Goal: Task Accomplishment & Management: Manage account settings

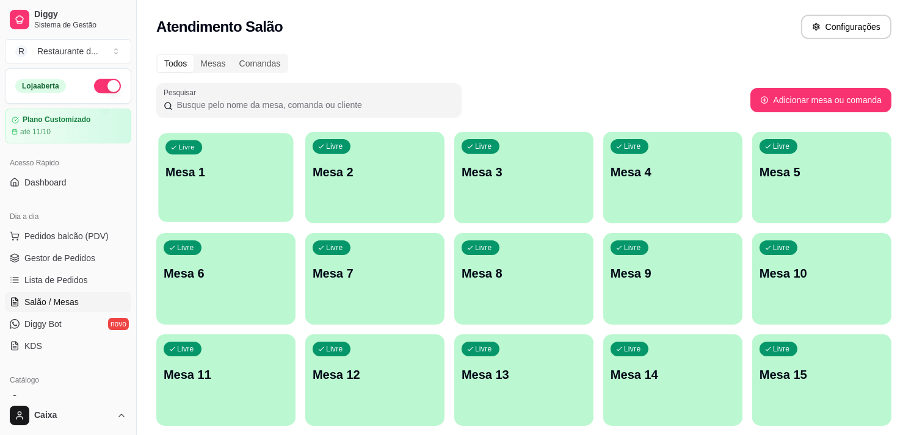
click at [248, 195] on div "Livre Mesa 1" at bounding box center [225, 170] width 135 height 75
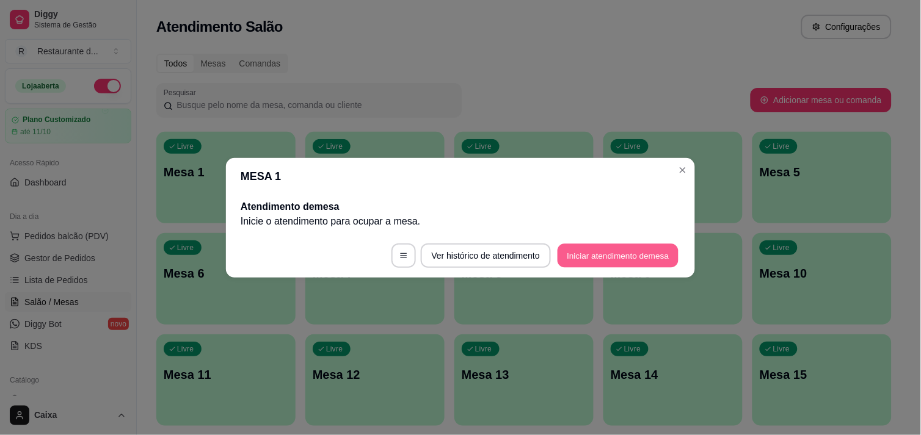
click at [636, 249] on button "Iniciar atendimento de mesa" at bounding box center [618, 256] width 121 height 24
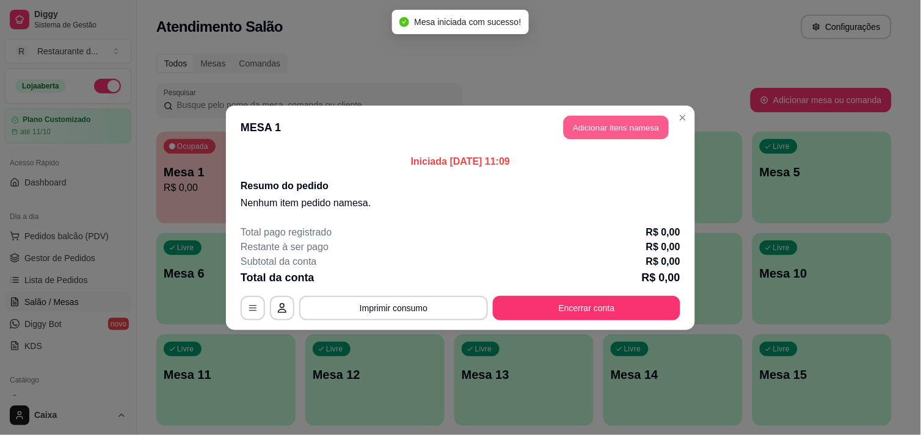
click at [626, 125] on button "Adicionar itens na mesa" at bounding box center [616, 127] width 105 height 24
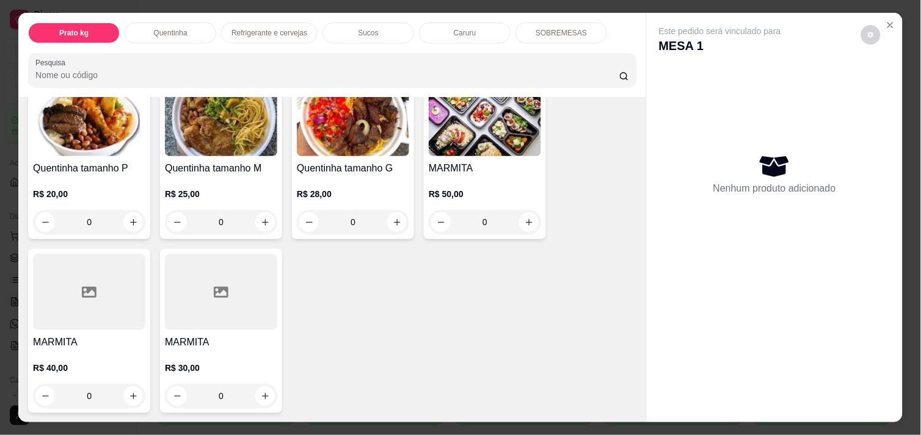
scroll to position [298, 0]
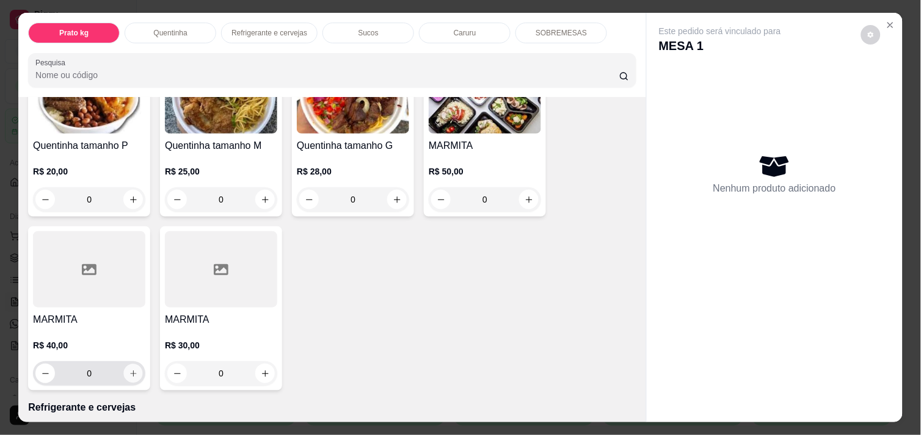
click at [131, 369] on icon "increase-product-quantity" at bounding box center [133, 373] width 9 height 9
type input "1"
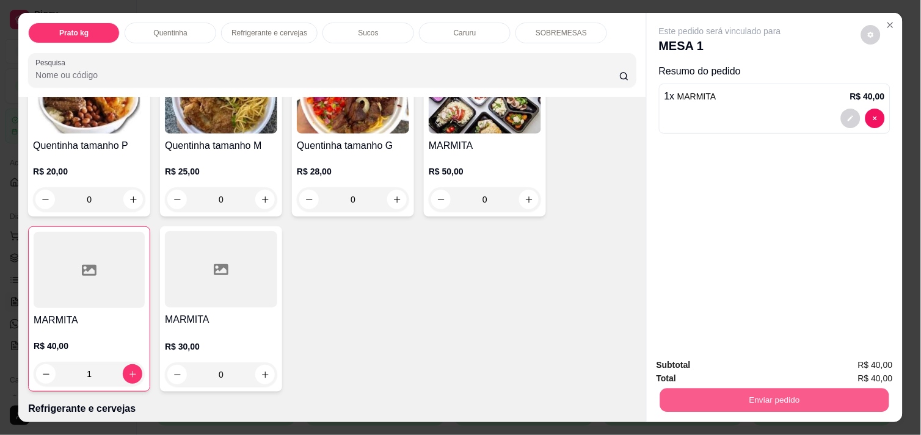
click at [796, 389] on button "Enviar pedido" at bounding box center [774, 400] width 229 height 24
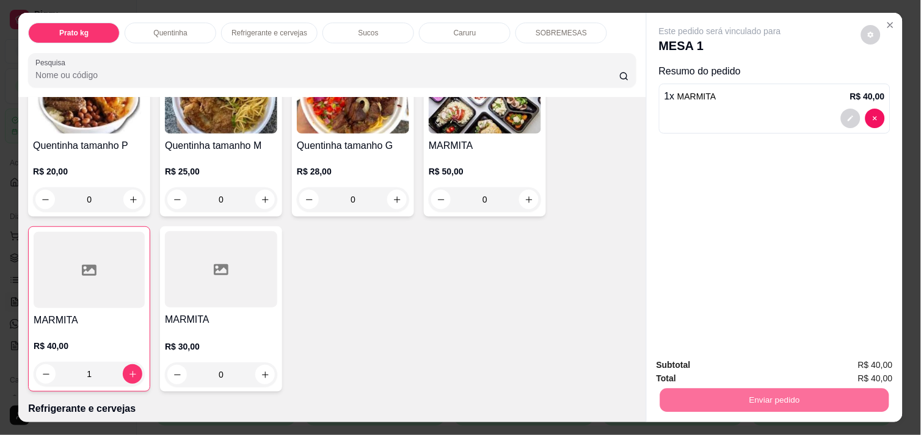
click at [864, 363] on button "Enviar pedido" at bounding box center [861, 365] width 67 height 23
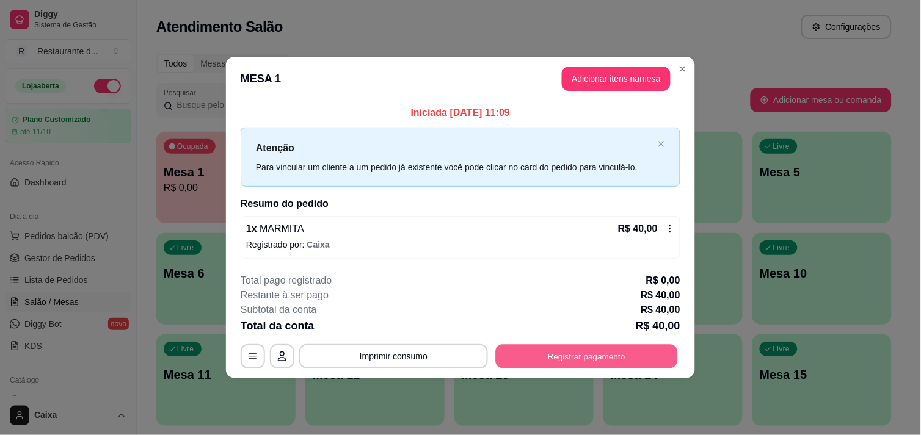
click at [566, 353] on button "Registrar pagamento" at bounding box center [587, 357] width 182 height 24
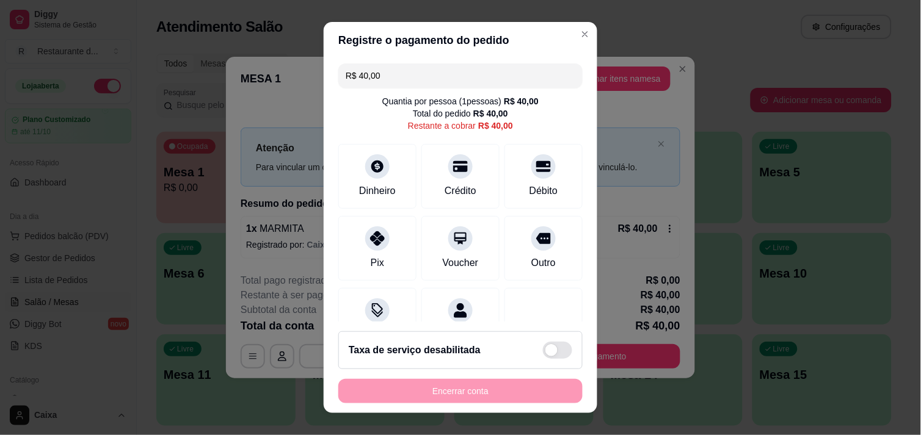
click at [566, 353] on div "Taxa de serviço desabilitada" at bounding box center [460, 351] width 244 height 38
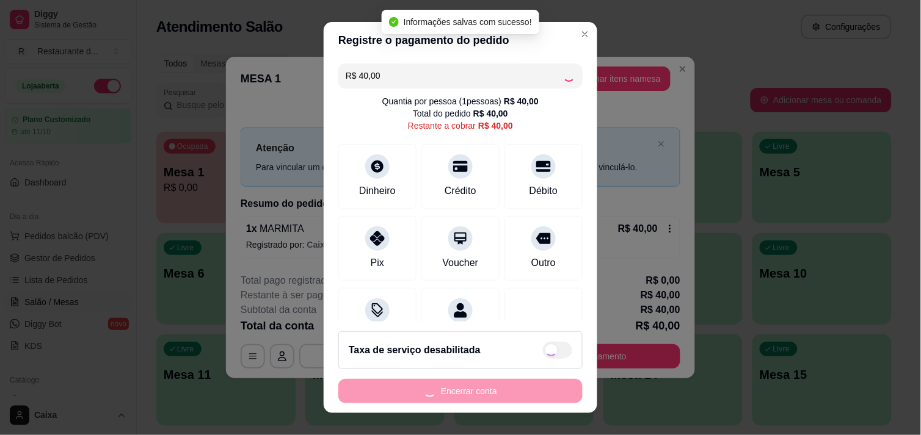
checkbox input "true"
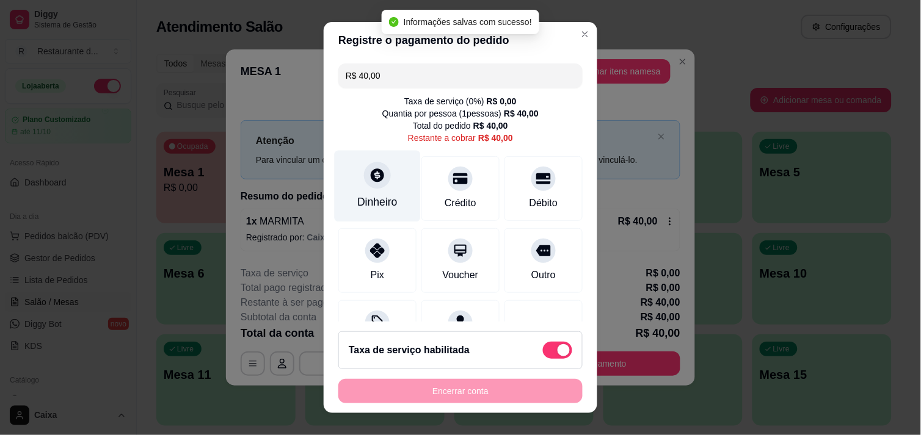
click at [377, 188] on div "Dinheiro" at bounding box center [378, 185] width 86 height 71
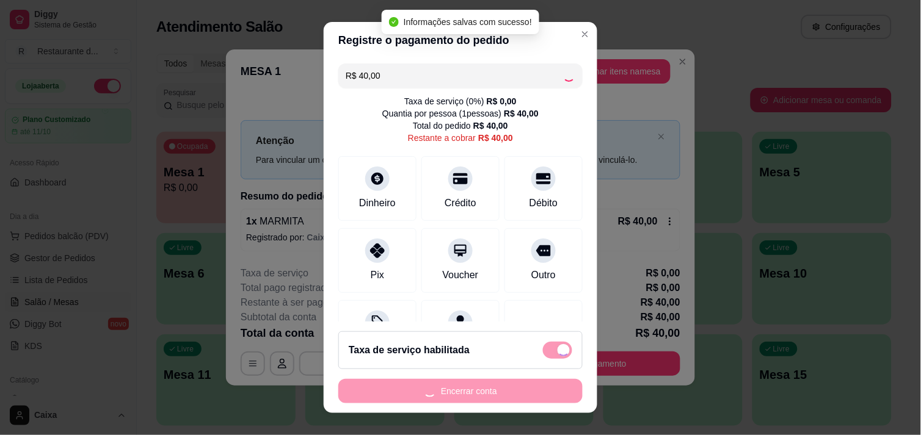
type input "R$ 0,00"
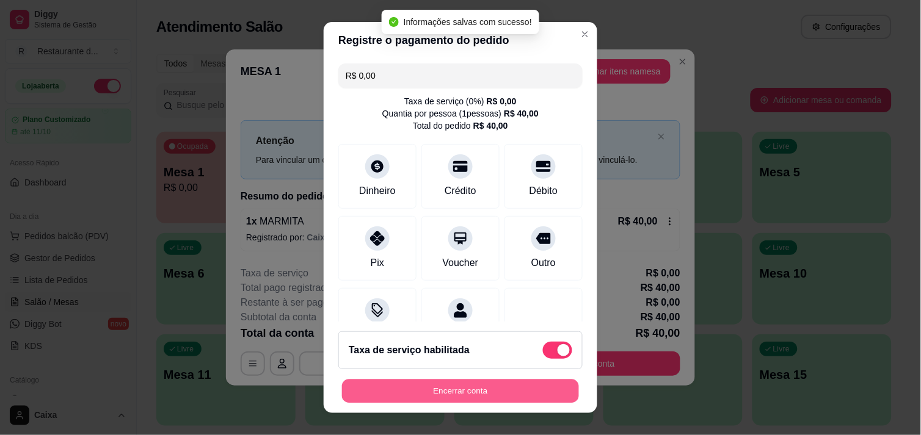
click at [449, 391] on button "Encerrar conta" at bounding box center [460, 392] width 237 height 24
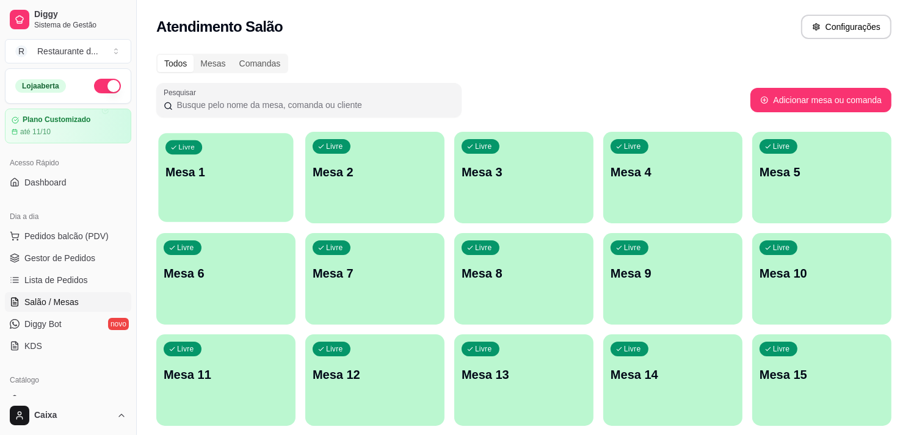
click at [242, 199] on div "Livre Mesa 1" at bounding box center [225, 170] width 135 height 75
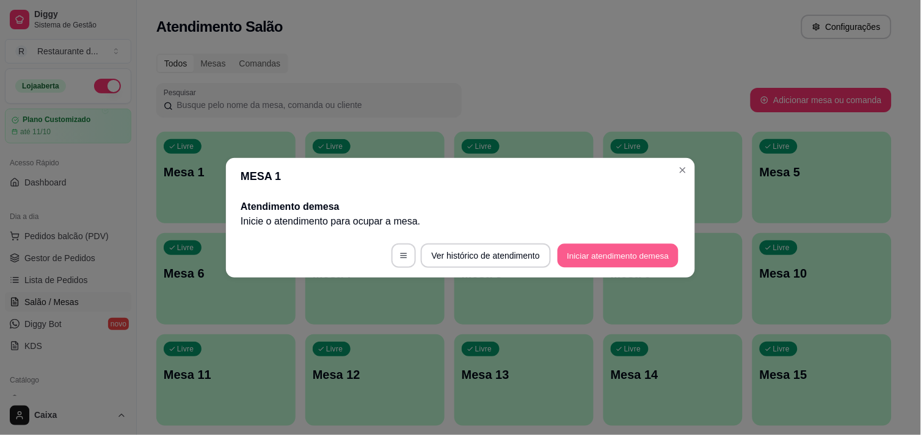
click at [631, 249] on button "Iniciar atendimento de mesa" at bounding box center [618, 256] width 121 height 24
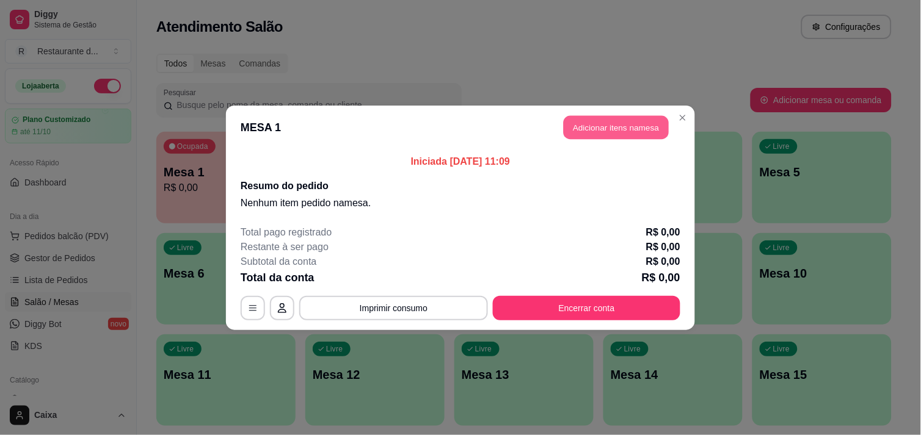
click at [600, 120] on button "Adicionar itens na mesa" at bounding box center [616, 127] width 105 height 24
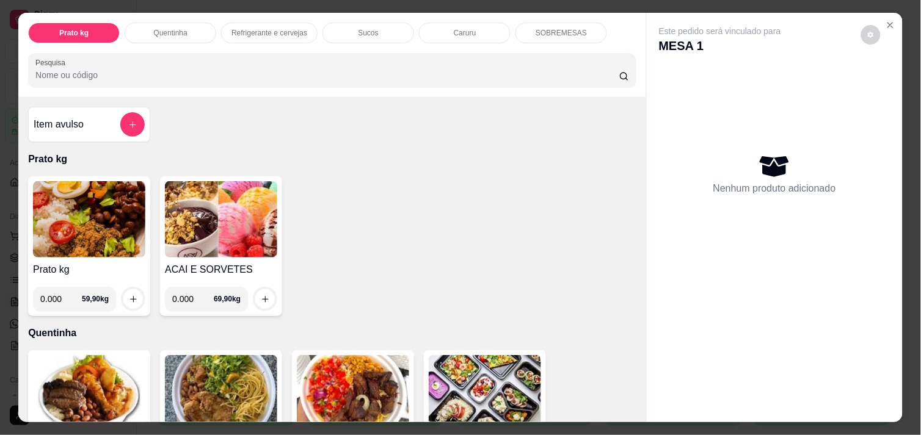
select select "ALL"
select select "0"
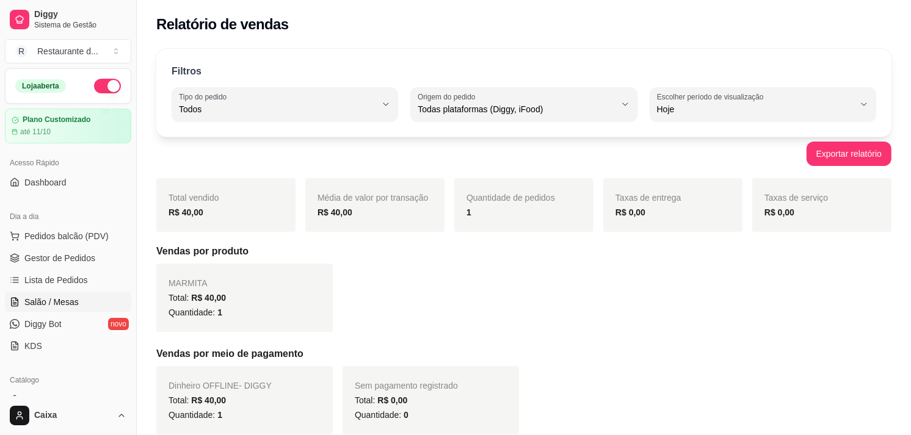
click at [69, 299] on span "Salão / Mesas" at bounding box center [51, 302] width 54 height 12
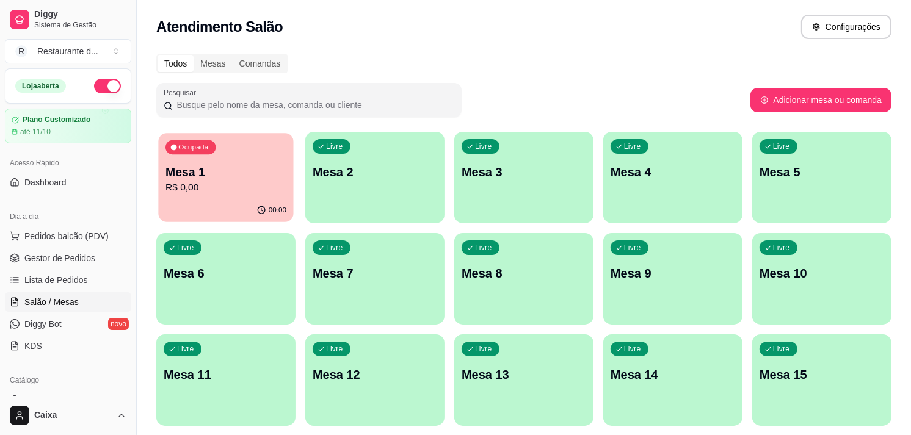
click at [220, 195] on div "Ocupada Mesa 1 R$ 0,00" at bounding box center [225, 166] width 135 height 66
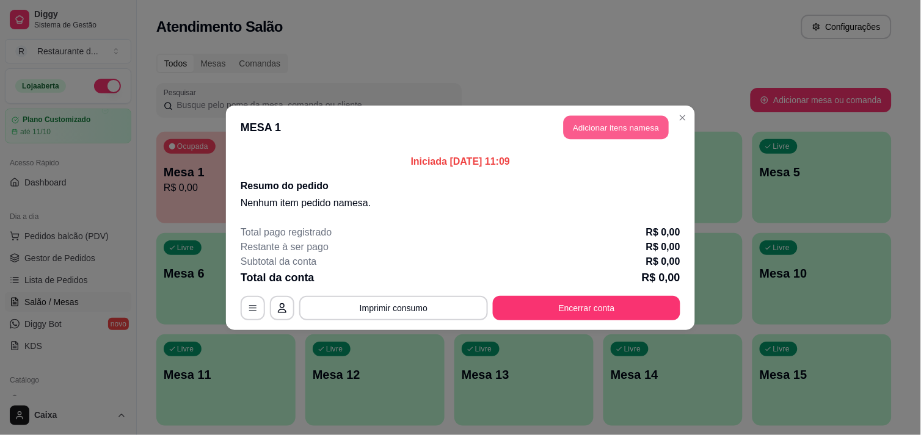
click at [603, 129] on button "Adicionar itens na mesa" at bounding box center [616, 127] width 105 height 24
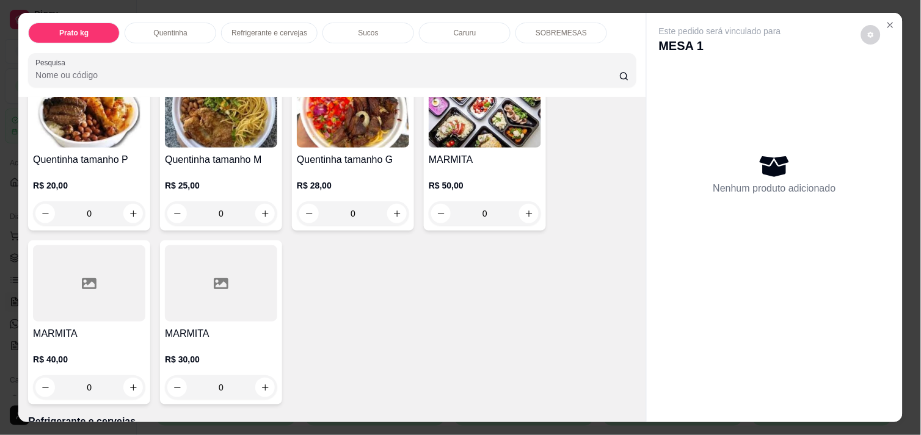
scroll to position [271, 0]
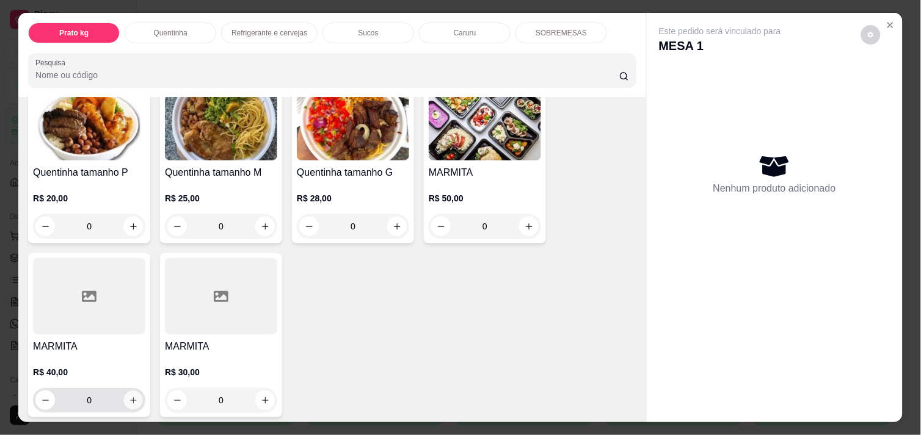
click at [129, 396] on icon "increase-product-quantity" at bounding box center [133, 400] width 9 height 9
type input "1"
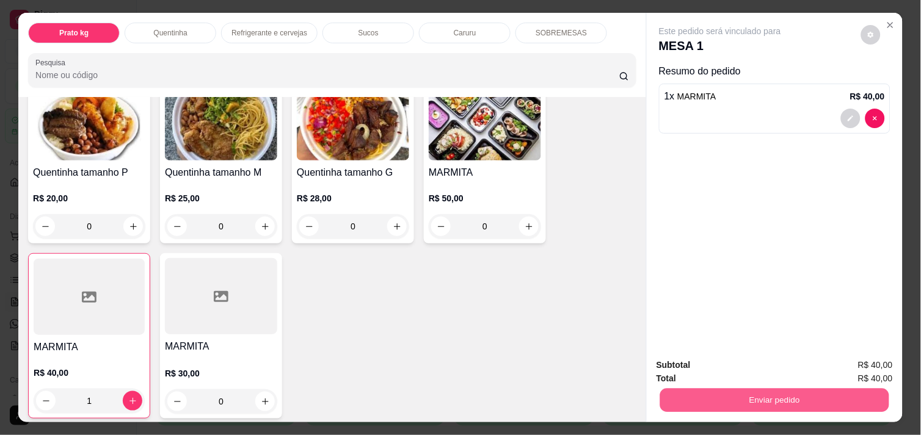
click at [723, 399] on button "Enviar pedido" at bounding box center [774, 400] width 229 height 24
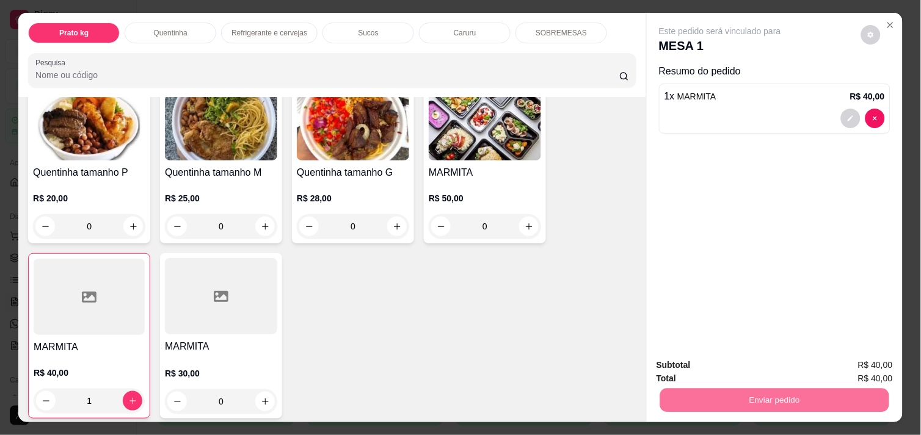
click at [875, 367] on button "Enviar pedido" at bounding box center [861, 365] width 67 height 23
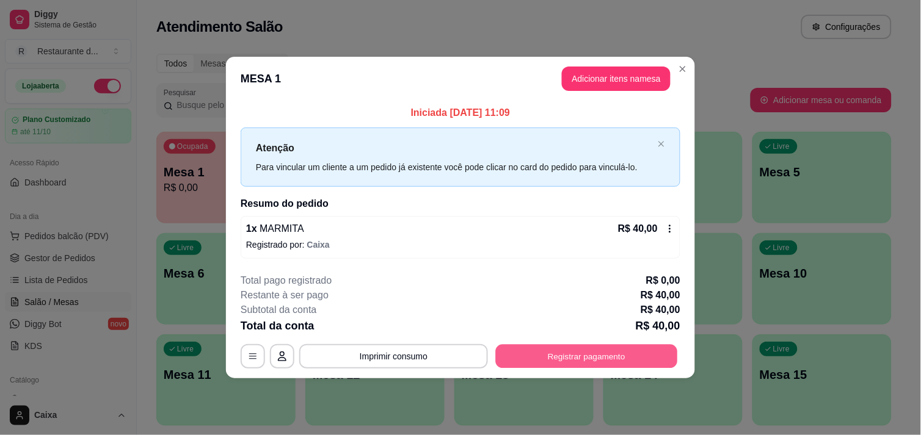
click at [613, 355] on button "Registrar pagamento" at bounding box center [587, 357] width 182 height 24
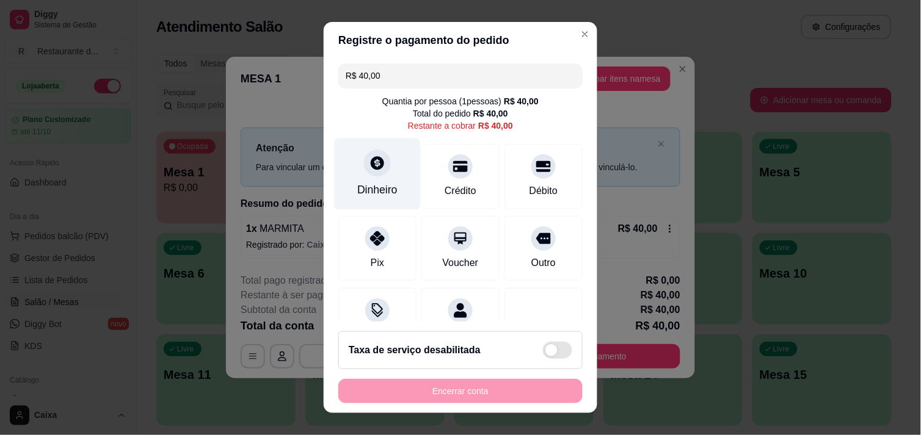
click at [370, 154] on div at bounding box center [377, 163] width 27 height 27
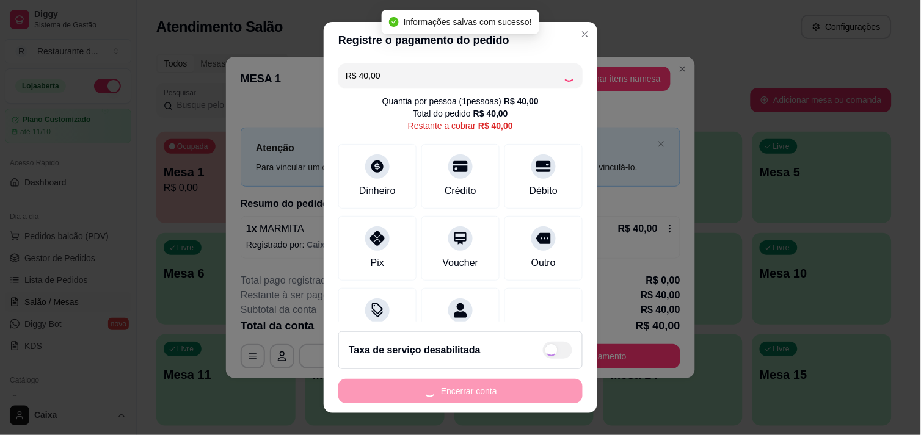
type input "R$ 0,00"
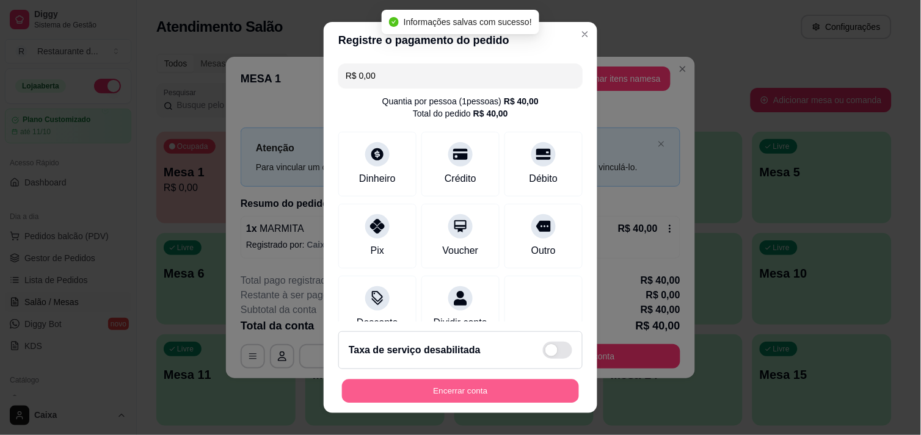
click at [489, 395] on button "Encerrar conta" at bounding box center [460, 392] width 237 height 24
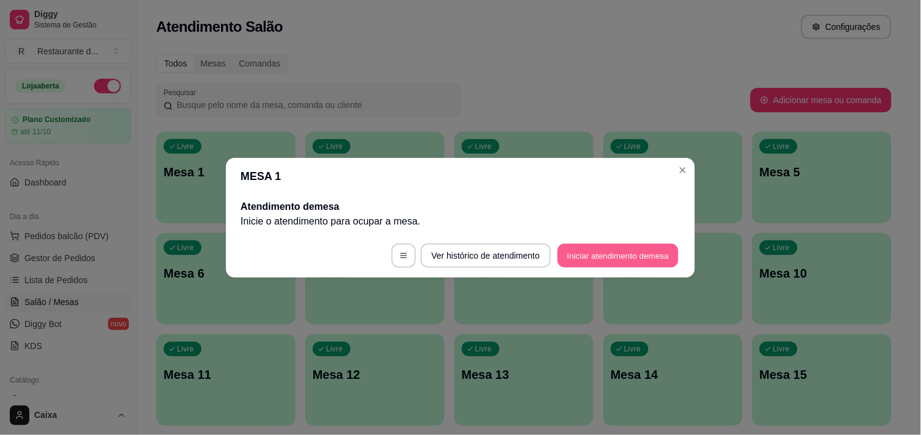
click at [611, 250] on button "Iniciar atendimento de mesa" at bounding box center [618, 256] width 121 height 24
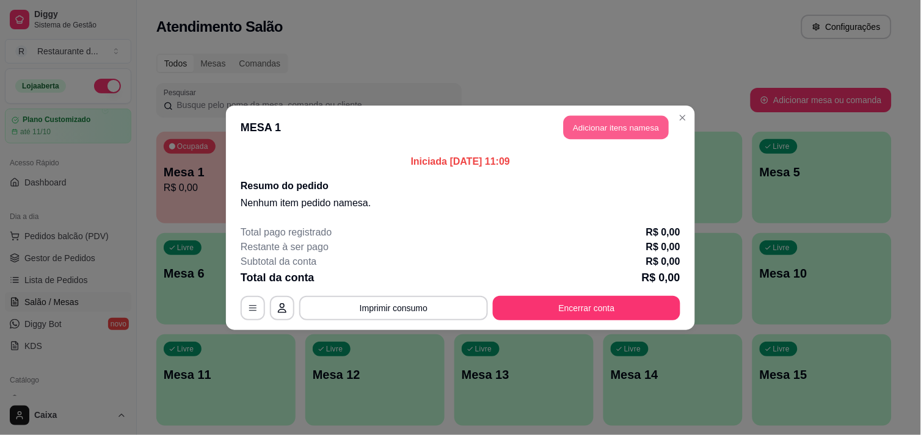
click at [613, 127] on button "Adicionar itens na mesa" at bounding box center [616, 127] width 105 height 24
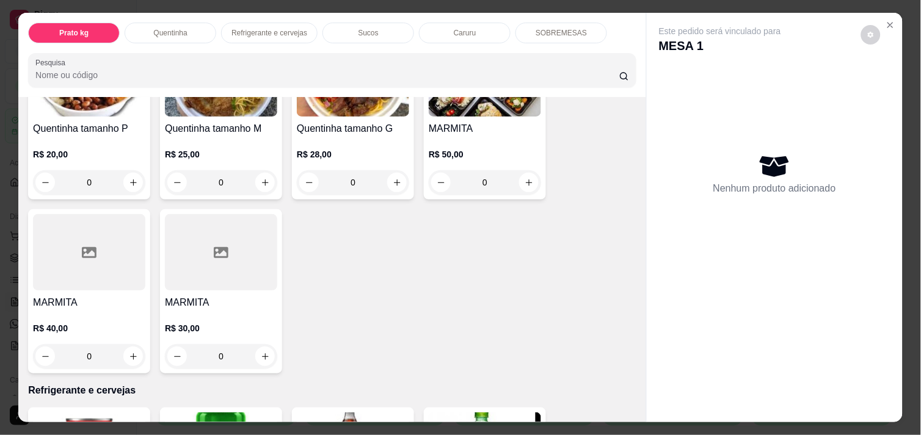
scroll to position [326, 0]
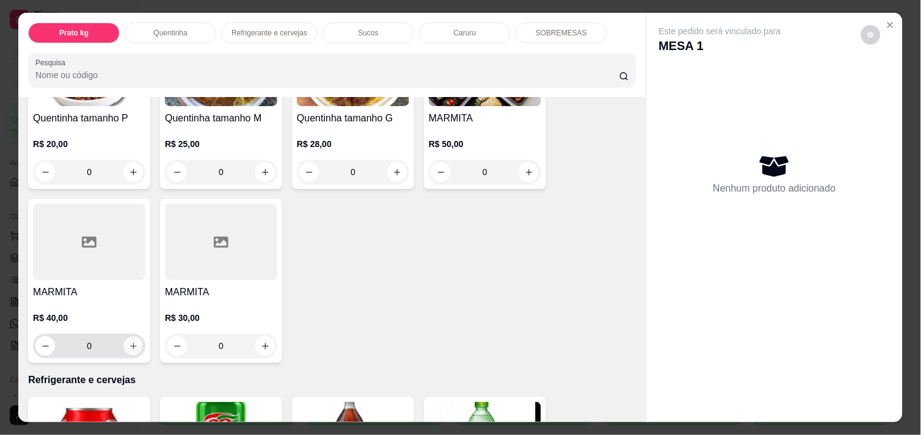
click at [129, 342] on icon "increase-product-quantity" at bounding box center [133, 346] width 9 height 9
type input "1"
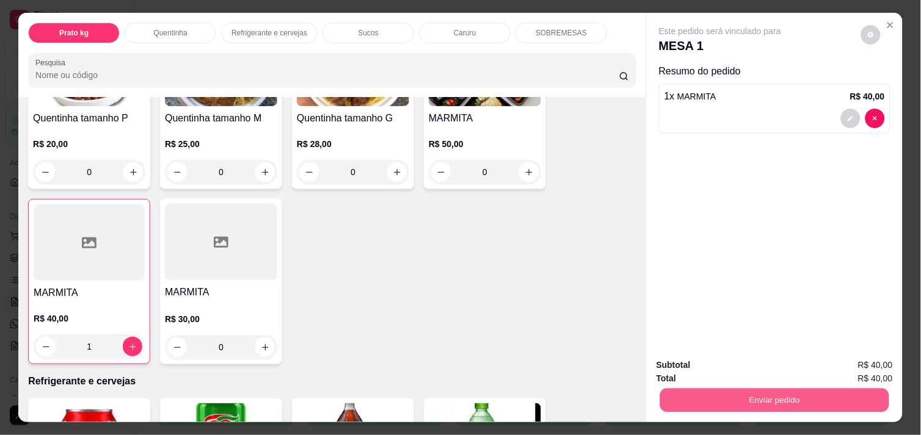
click at [776, 393] on button "Enviar pedido" at bounding box center [774, 400] width 229 height 24
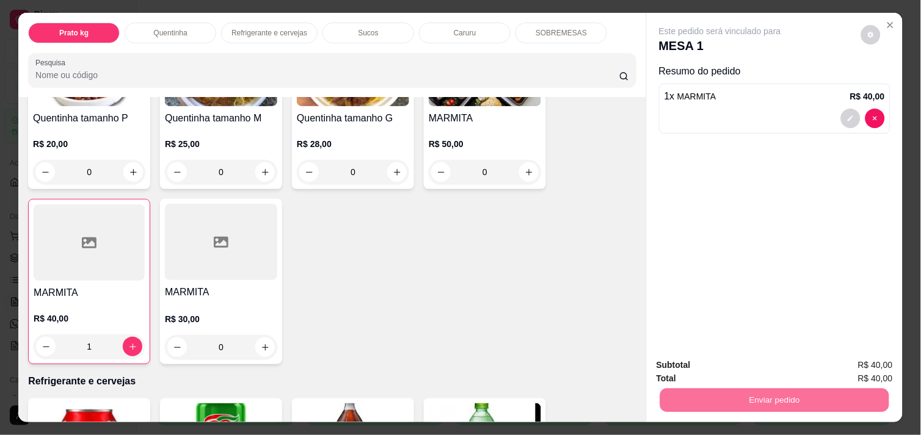
click at [868, 363] on button "Enviar pedido" at bounding box center [861, 365] width 67 height 23
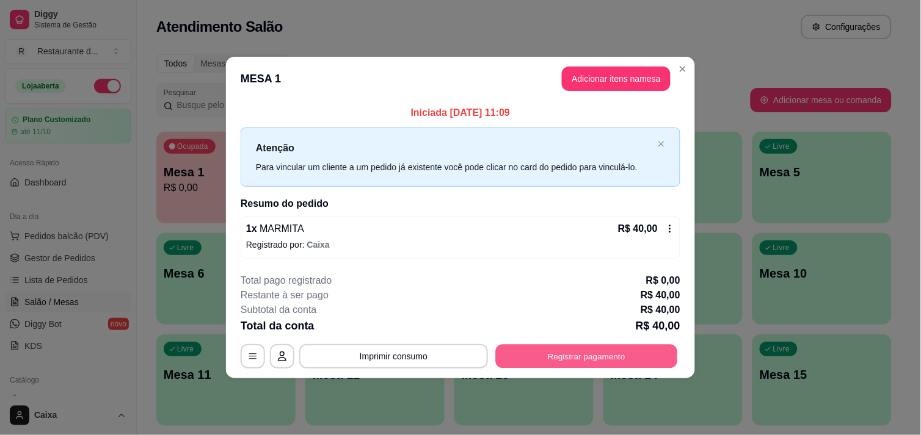
click at [589, 350] on button "Registrar pagamento" at bounding box center [587, 357] width 182 height 24
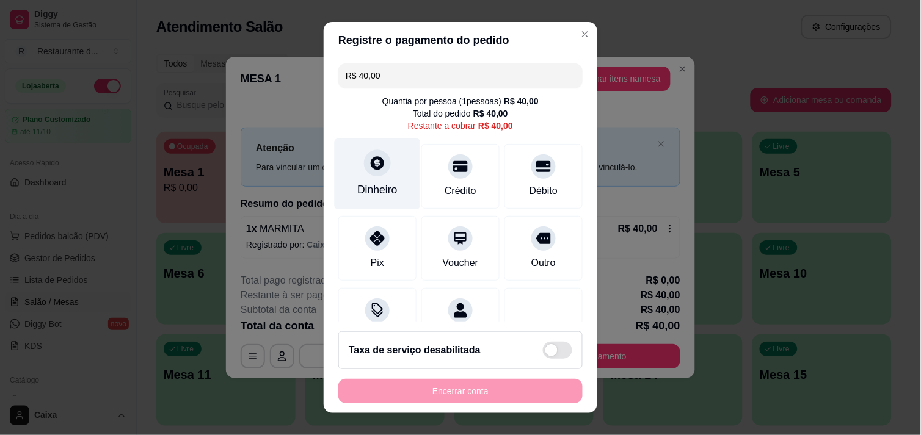
click at [379, 167] on div at bounding box center [377, 163] width 27 height 27
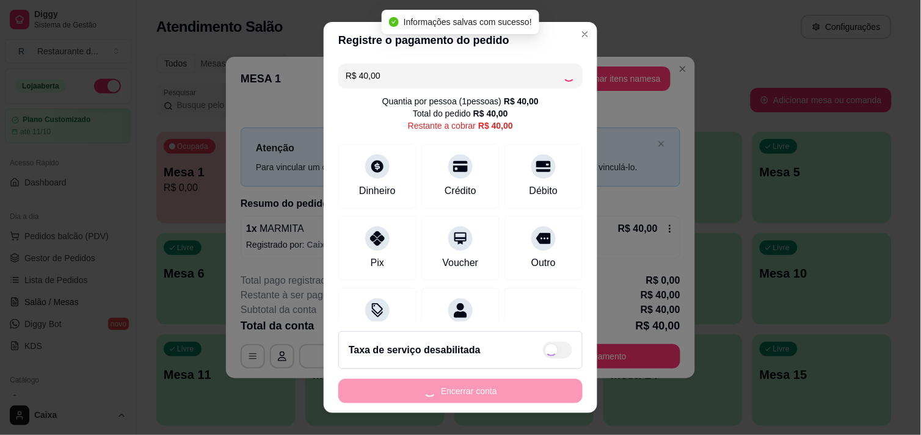
type input "R$ 0,00"
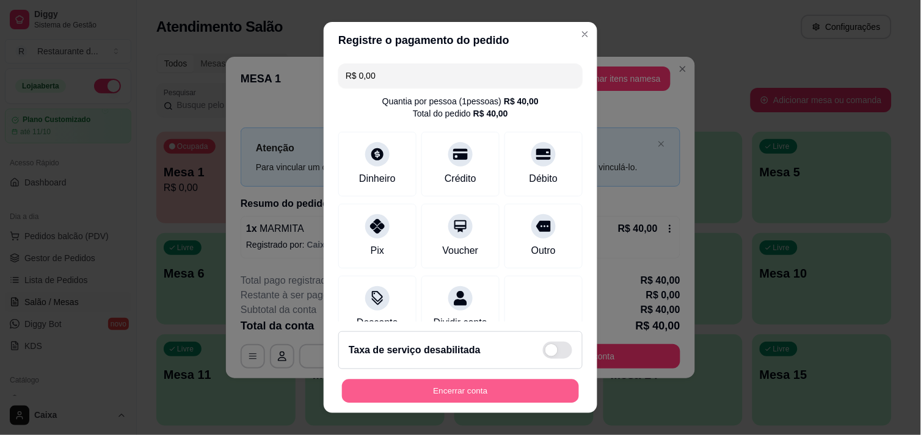
click at [454, 381] on button "Encerrar conta" at bounding box center [460, 392] width 237 height 24
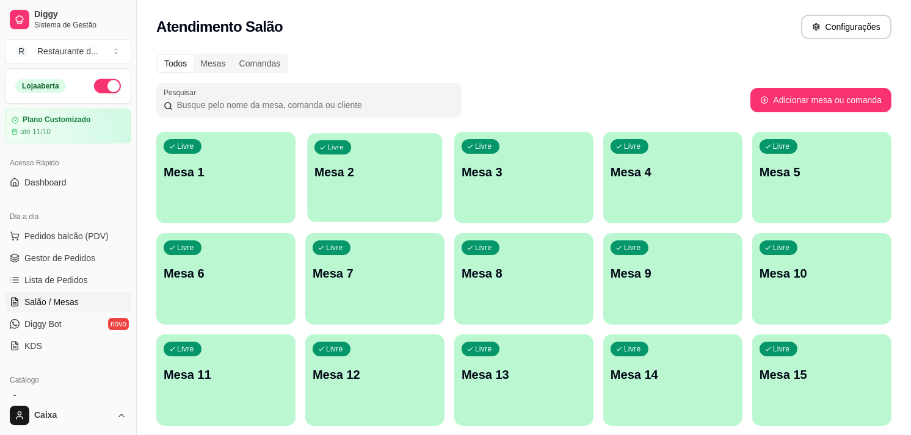
click at [393, 187] on div "Livre Mesa 2" at bounding box center [374, 170] width 135 height 75
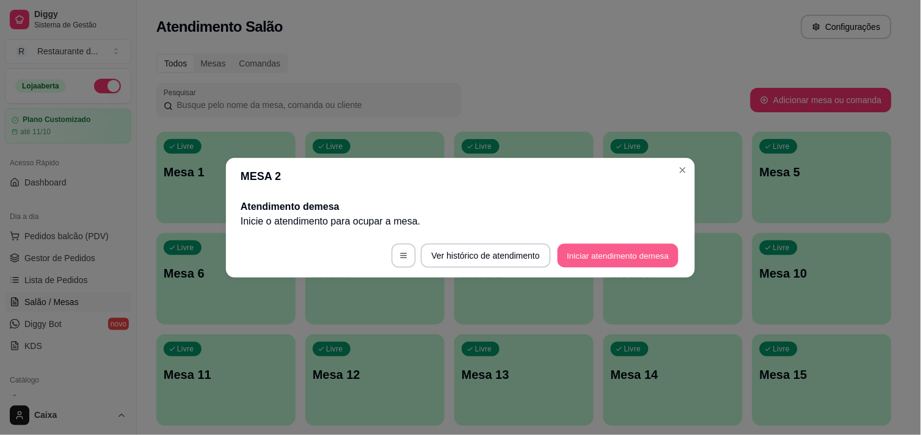
click at [603, 253] on button "Iniciar atendimento de mesa" at bounding box center [618, 256] width 121 height 24
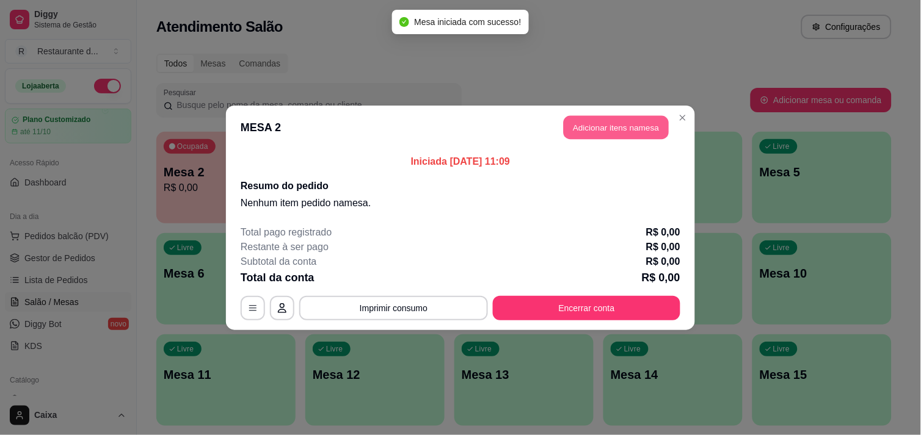
click at [624, 127] on button "Adicionar itens na mesa" at bounding box center [616, 127] width 105 height 24
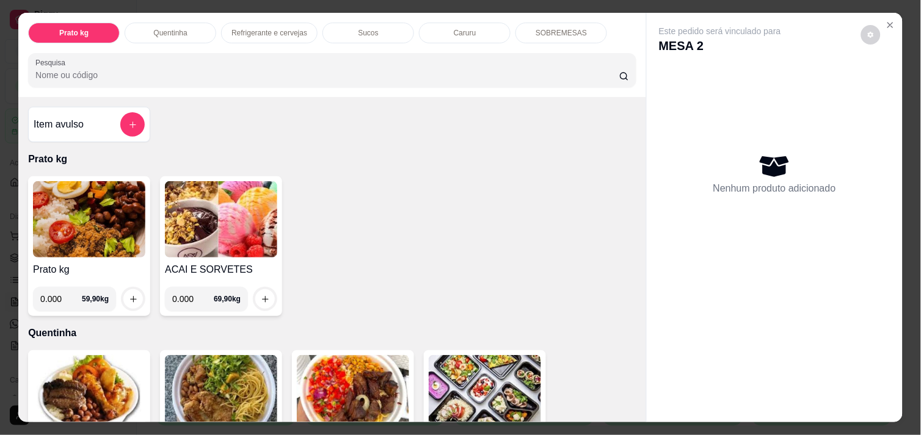
click at [57, 291] on input "0.000" at bounding box center [61, 299] width 42 height 24
type input "0.432"
click at [129, 296] on icon "increase-product-quantity" at bounding box center [133, 299] width 9 height 9
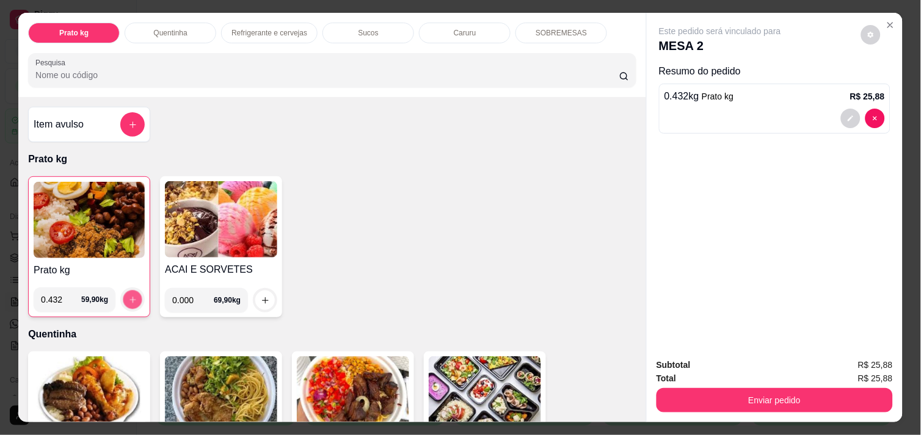
click at [128, 296] on icon "increase-product-quantity" at bounding box center [132, 300] width 9 height 9
click at [75, 224] on img at bounding box center [89, 220] width 111 height 76
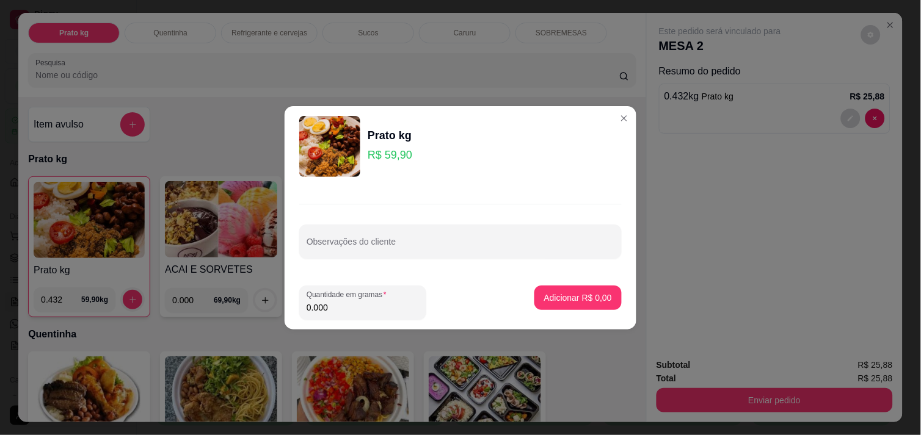
click at [332, 304] on input "0.000" at bounding box center [363, 308] width 112 height 12
type input "0.354"
click at [541, 296] on p "Adicionar R$ 21,20" at bounding box center [575, 298] width 71 height 12
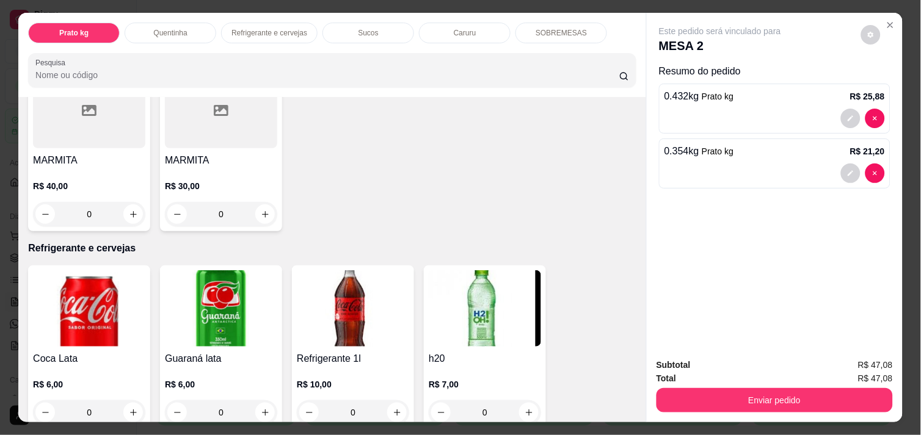
scroll to position [489, 0]
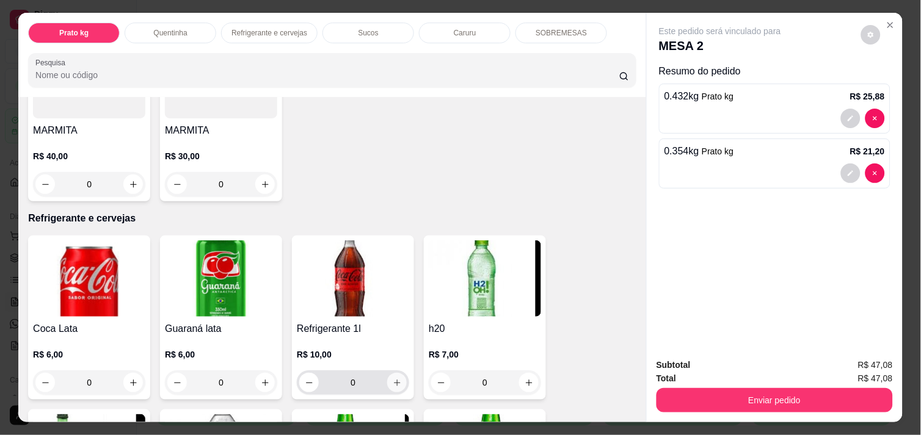
click at [393, 379] on icon "increase-product-quantity" at bounding box center [397, 383] width 9 height 9
type input "1"
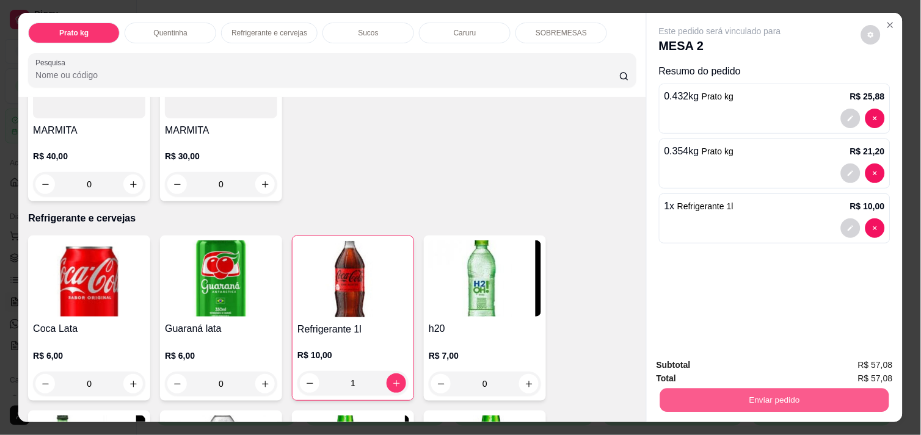
click at [710, 391] on button "Enviar pedido" at bounding box center [774, 400] width 229 height 24
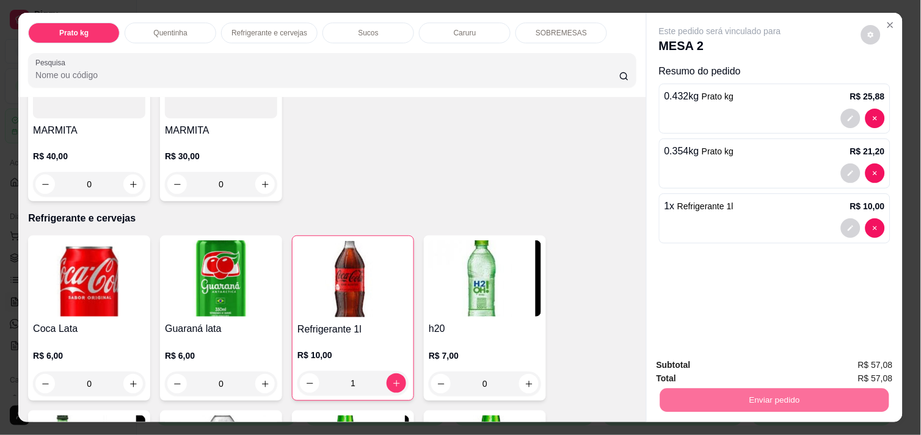
click at [863, 365] on button "Enviar pedido" at bounding box center [861, 365] width 67 height 23
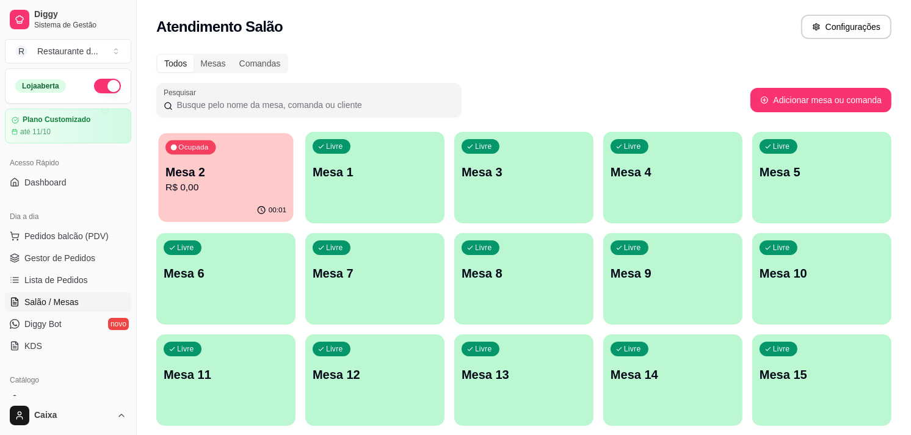
click at [246, 165] on p "Mesa 2" at bounding box center [226, 172] width 121 height 16
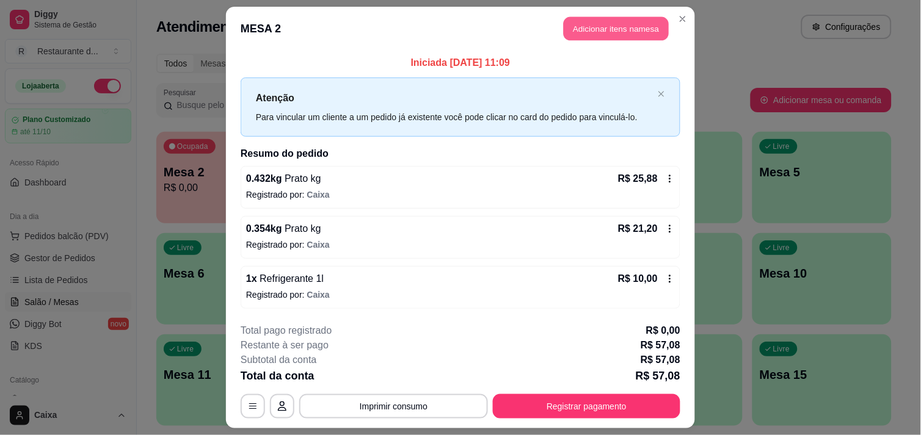
click at [597, 32] on button "Adicionar itens na mesa" at bounding box center [616, 29] width 105 height 24
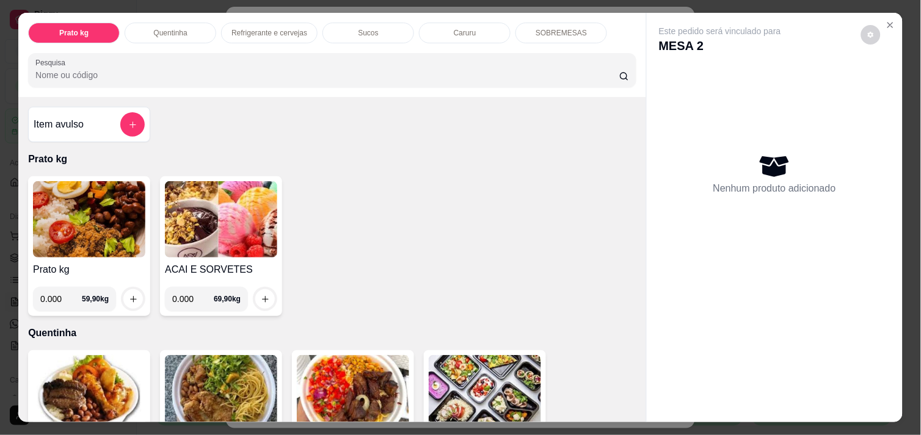
click at [61, 291] on input "0.000" at bounding box center [61, 299] width 42 height 24
type input "0.070"
click at [130, 296] on icon "increase-product-quantity" at bounding box center [133, 299] width 6 height 6
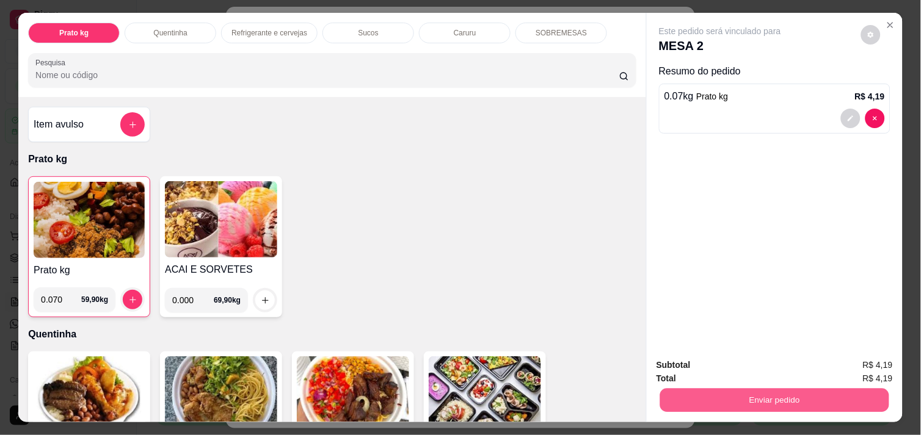
click at [794, 394] on button "Enviar pedido" at bounding box center [774, 400] width 229 height 24
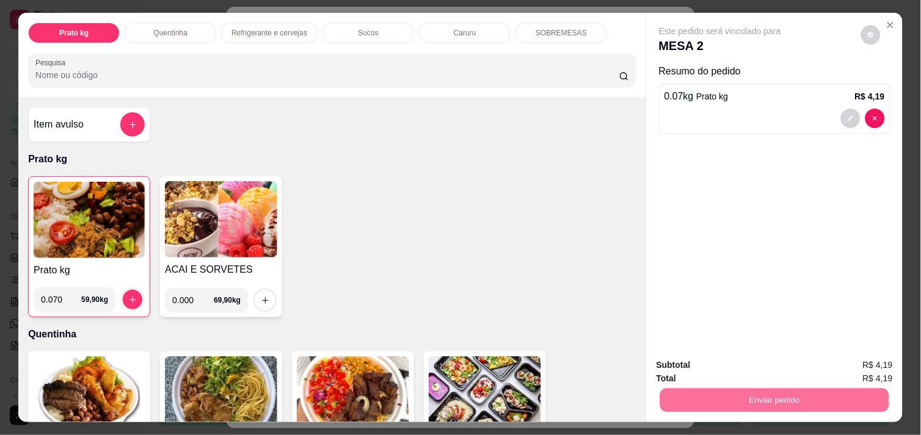
click at [857, 358] on button "Enviar pedido" at bounding box center [861, 365] width 67 height 23
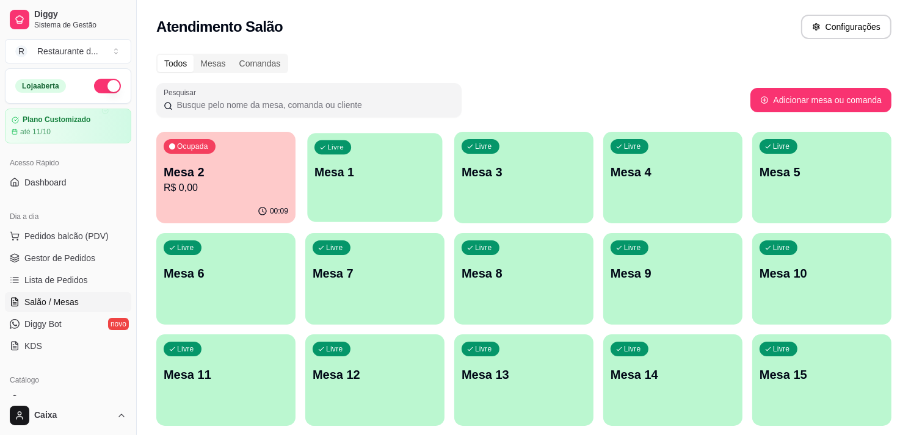
click at [382, 167] on p "Mesa 1" at bounding box center [375, 172] width 121 height 16
click at [382, 167] on body "Diggy Sistema de Gestão R Restaurante d ... Loja aberta Plano Customizado até 1…" at bounding box center [455, 217] width 911 height 435
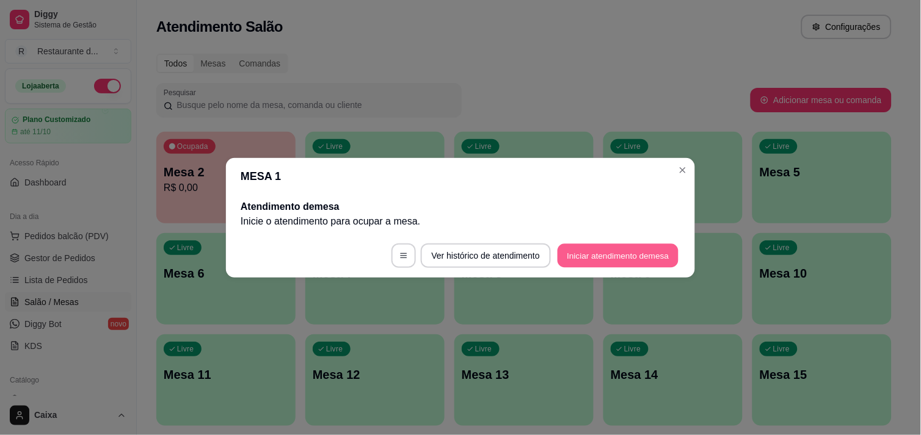
click at [595, 253] on button "Iniciar atendimento de mesa" at bounding box center [618, 256] width 121 height 24
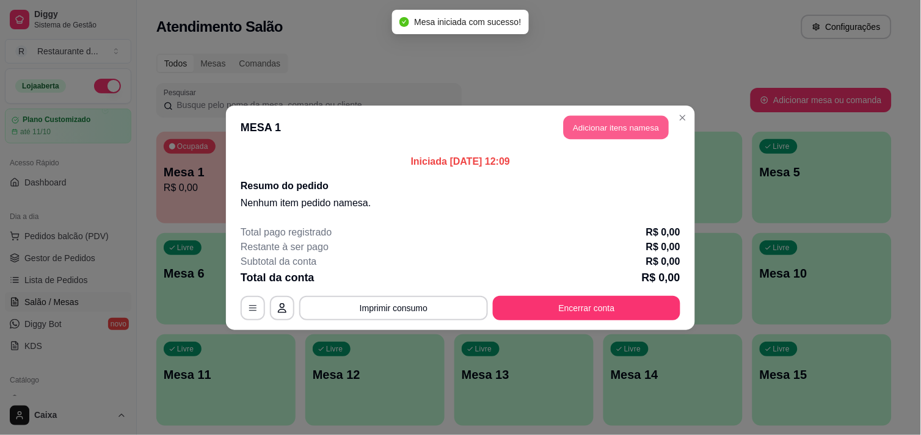
click at [610, 118] on button "Adicionar itens na mesa" at bounding box center [616, 127] width 105 height 24
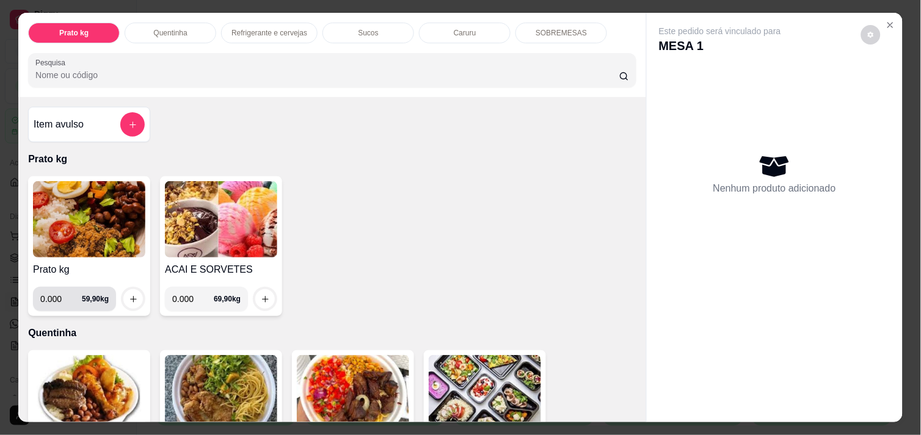
click at [63, 296] on input "0.000" at bounding box center [61, 299] width 42 height 24
type input "0.204"
click at [129, 295] on icon "increase-product-quantity" at bounding box center [133, 299] width 9 height 9
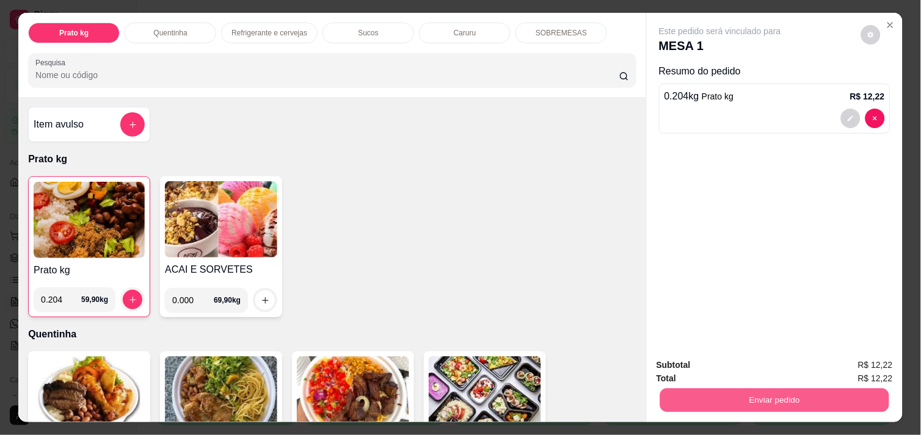
click at [749, 394] on button "Enviar pedido" at bounding box center [774, 400] width 229 height 24
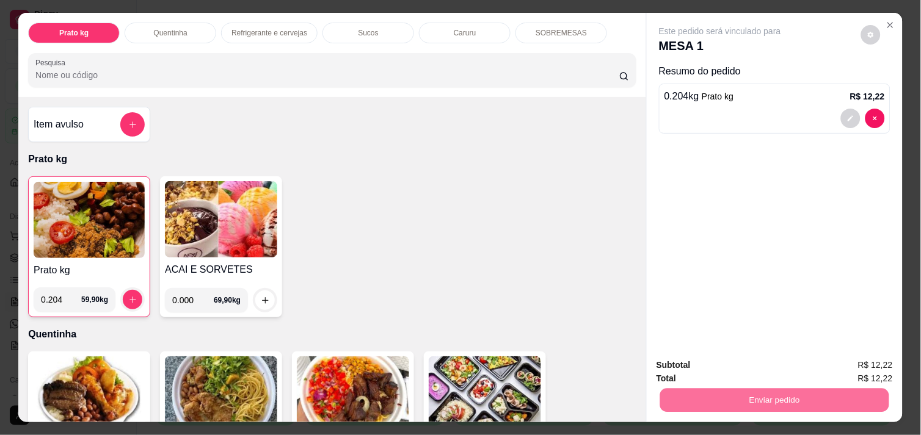
click at [852, 359] on button "Enviar pedido" at bounding box center [861, 365] width 67 height 23
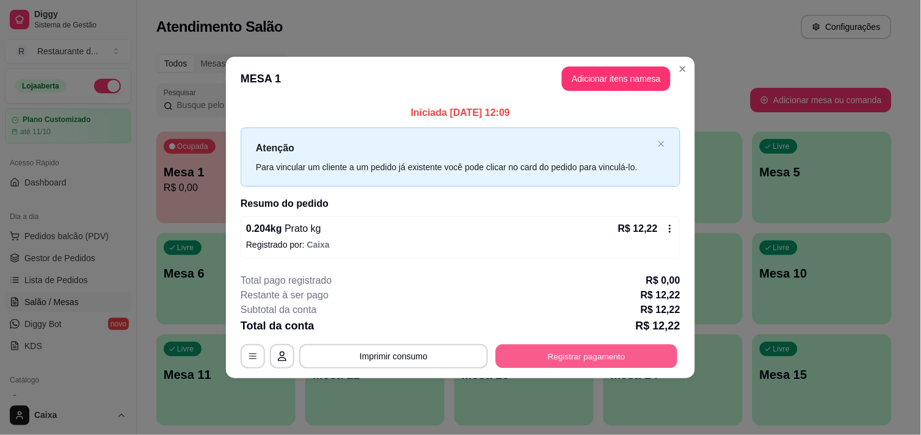
click at [596, 348] on button "Registrar pagamento" at bounding box center [587, 357] width 182 height 24
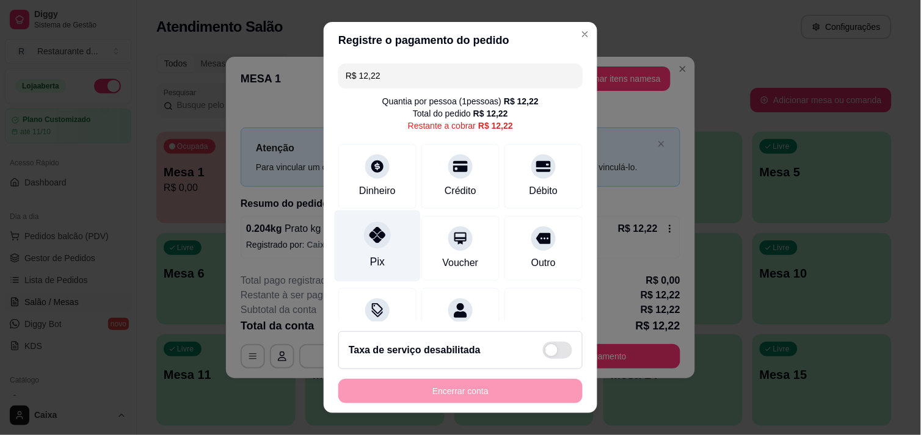
click at [387, 246] on div "Pix" at bounding box center [378, 245] width 86 height 71
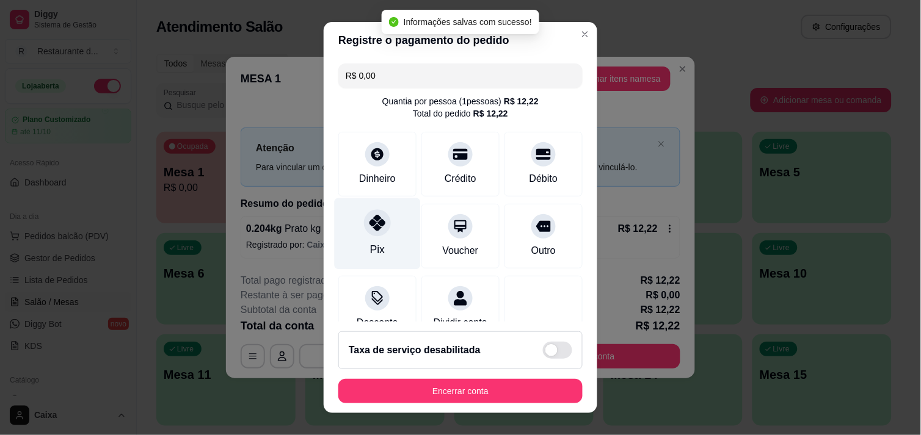
type input "R$ 0,00"
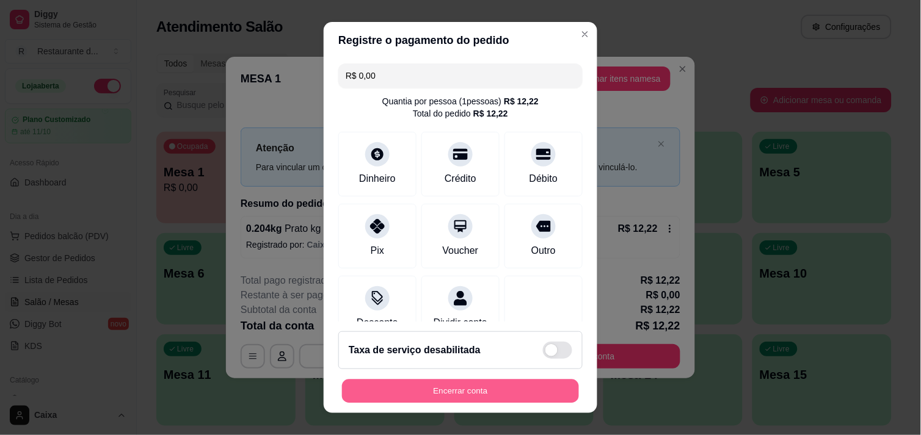
click at [459, 390] on button "Encerrar conta" at bounding box center [460, 392] width 237 height 24
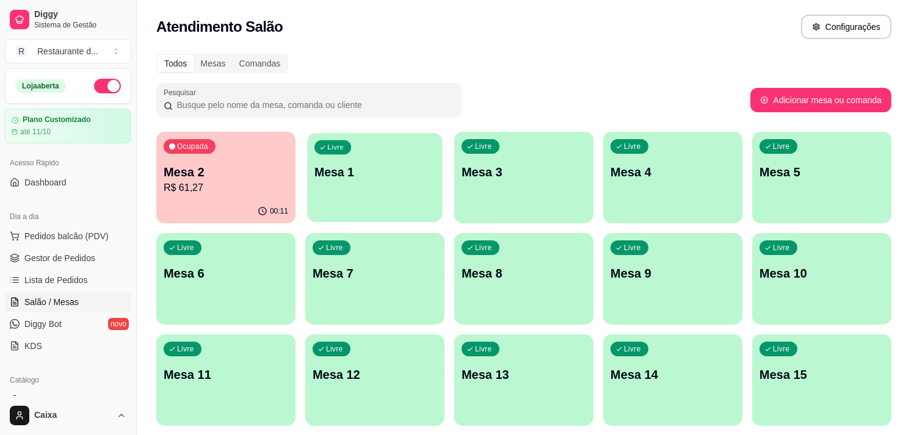
click at [352, 200] on div "Livre Mesa 1" at bounding box center [374, 170] width 135 height 75
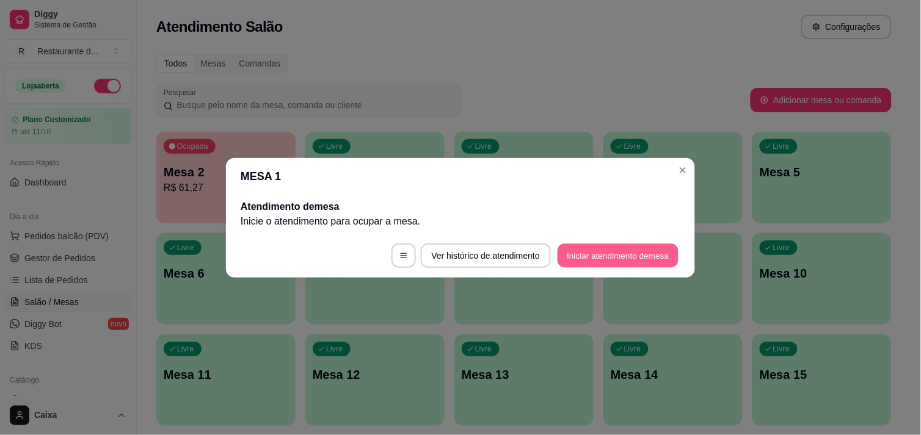
click at [602, 252] on button "Iniciar atendimento de mesa" at bounding box center [618, 256] width 121 height 24
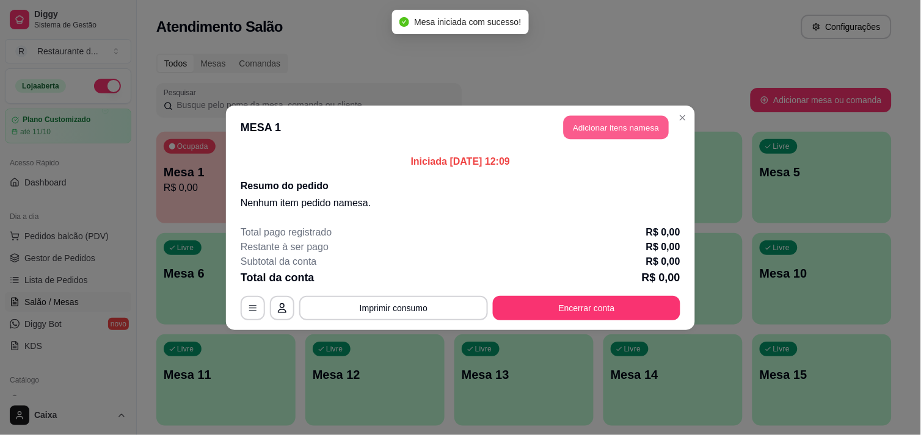
click at [625, 123] on button "Adicionar itens na mesa" at bounding box center [616, 127] width 105 height 24
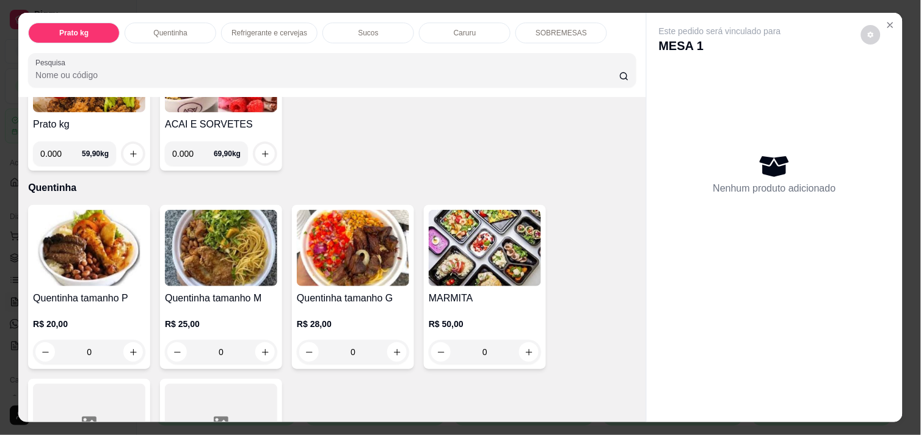
scroll to position [190, 0]
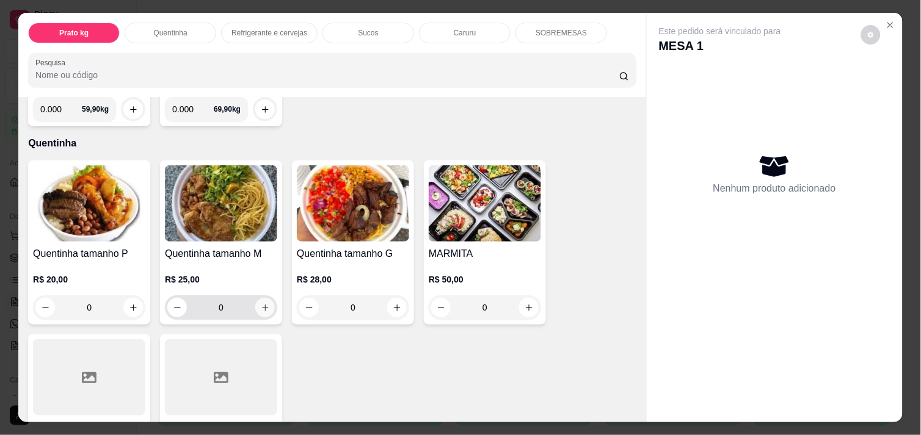
click at [261, 304] on icon "increase-product-quantity" at bounding box center [265, 308] width 9 height 9
type input "1"
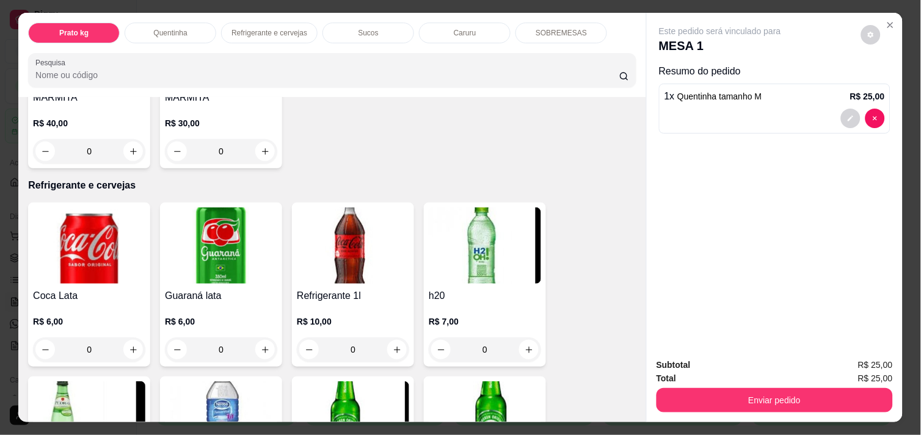
scroll to position [542, 0]
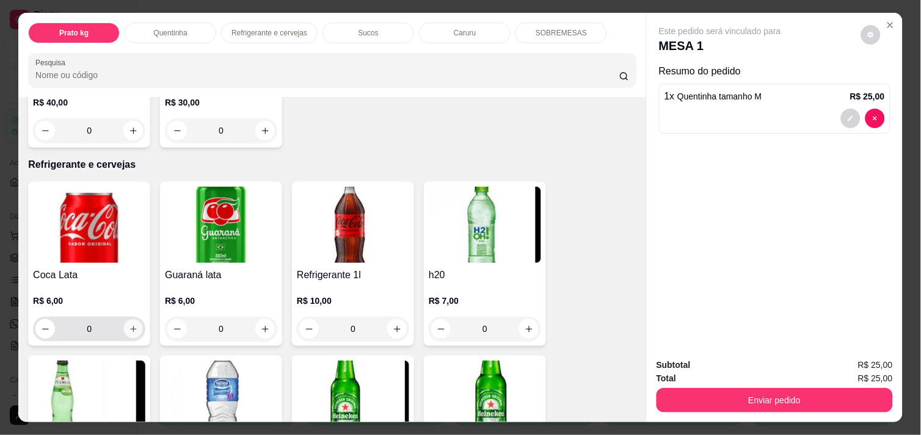
click at [132, 321] on button "increase-product-quantity" at bounding box center [133, 329] width 19 height 19
type input "1"
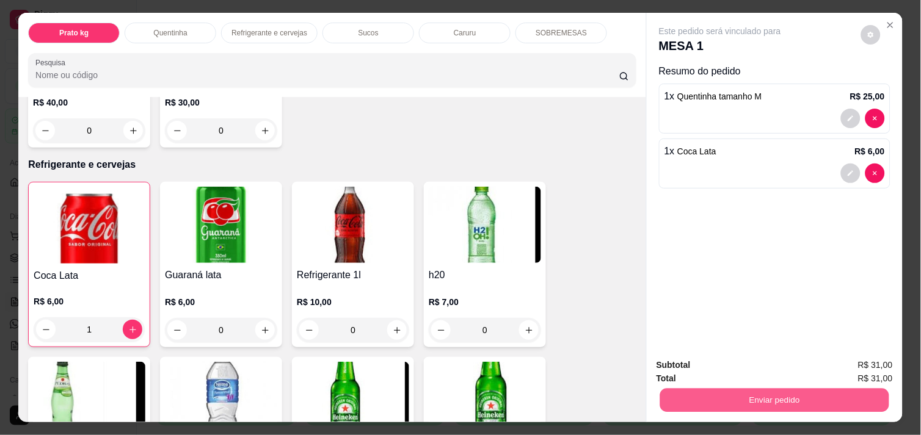
click at [696, 388] on button "Enviar pedido" at bounding box center [774, 400] width 229 height 24
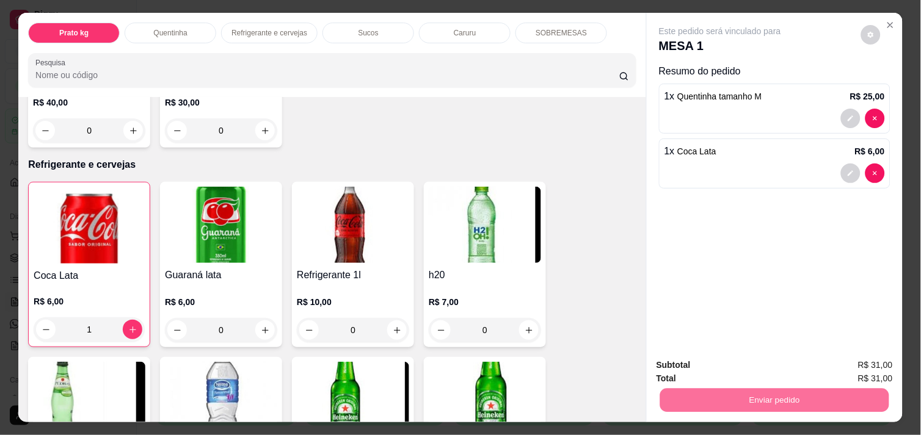
click at [862, 358] on button "Enviar pedido" at bounding box center [861, 365] width 67 height 23
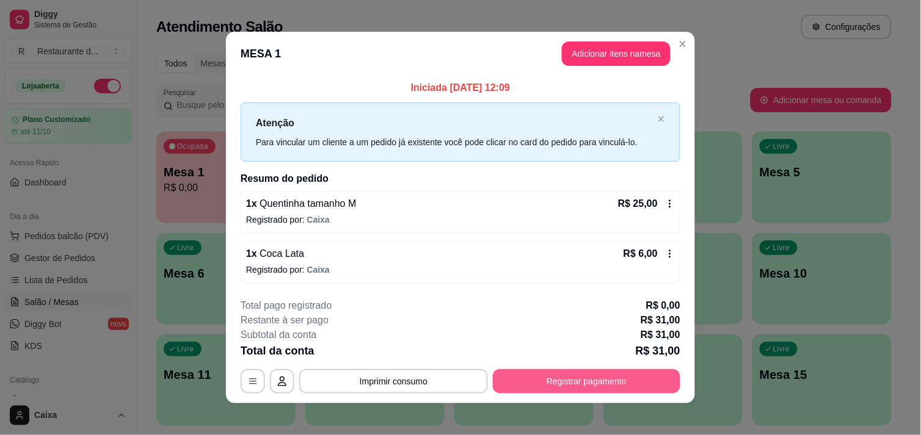
click at [620, 383] on button "Registrar pagamento" at bounding box center [586, 381] width 187 height 24
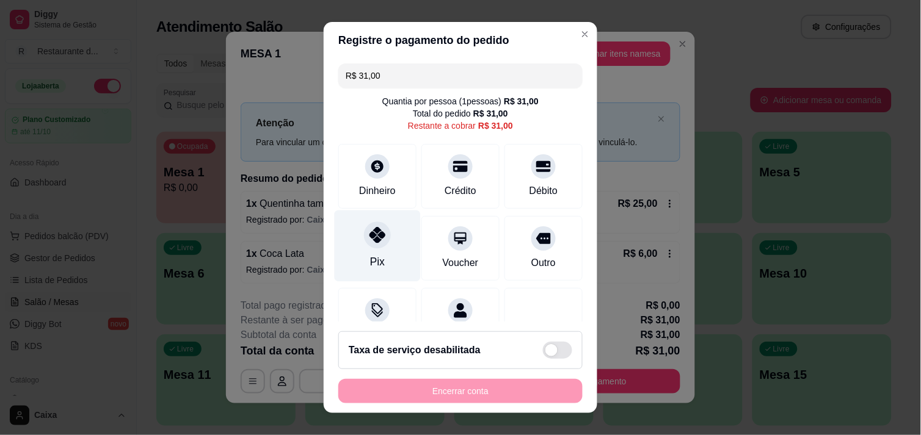
click at [374, 246] on div at bounding box center [377, 235] width 27 height 27
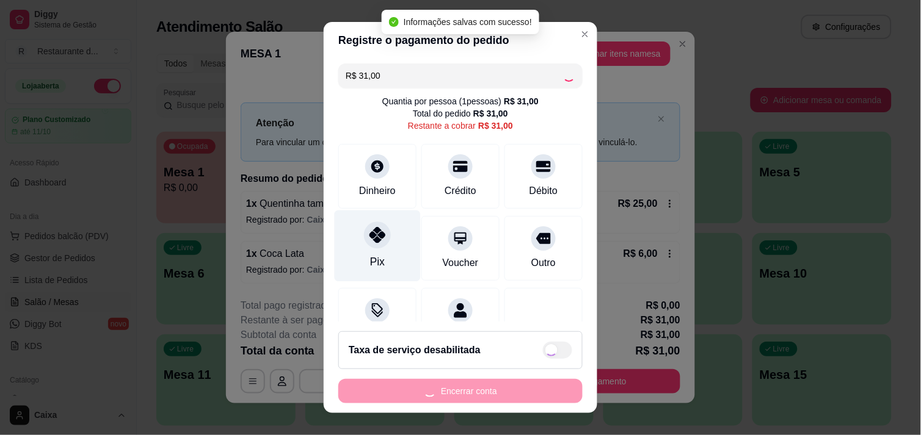
type input "R$ 0,00"
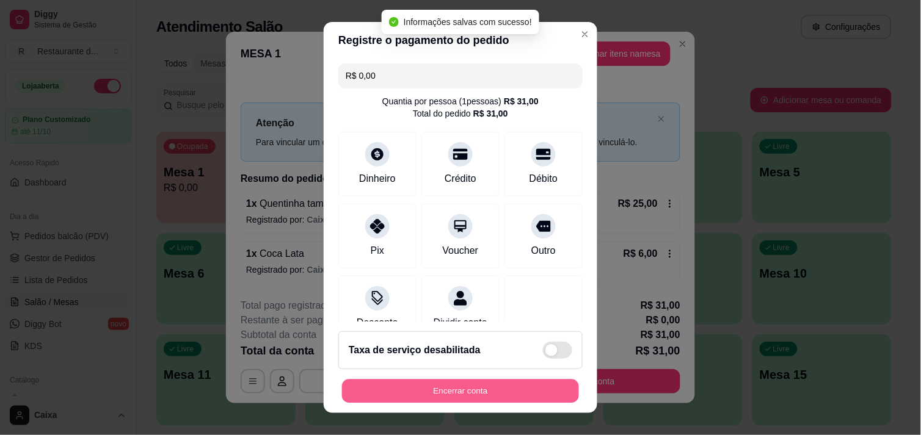
click at [434, 390] on button "Encerrar conta" at bounding box center [460, 392] width 237 height 24
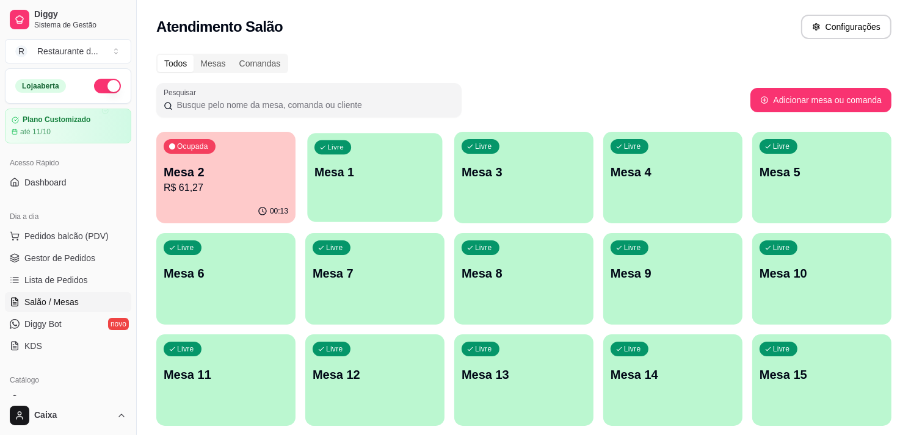
click at [414, 171] on p "Mesa 1" at bounding box center [375, 172] width 121 height 16
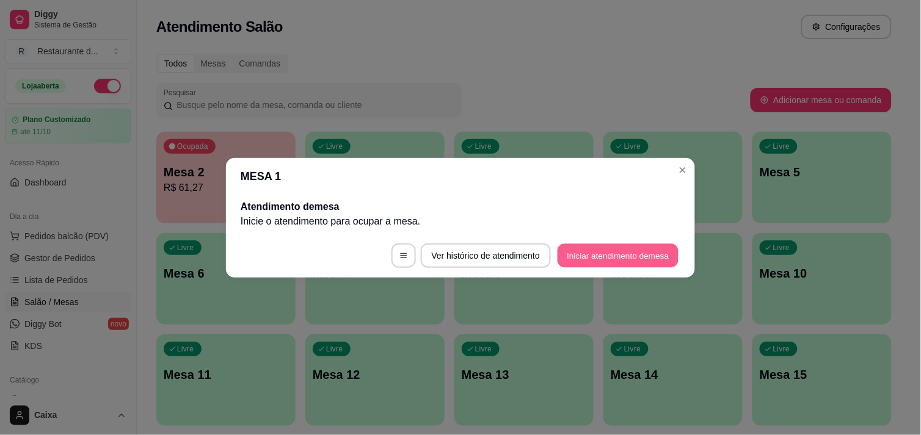
click at [641, 257] on button "Iniciar atendimento de mesa" at bounding box center [618, 256] width 121 height 24
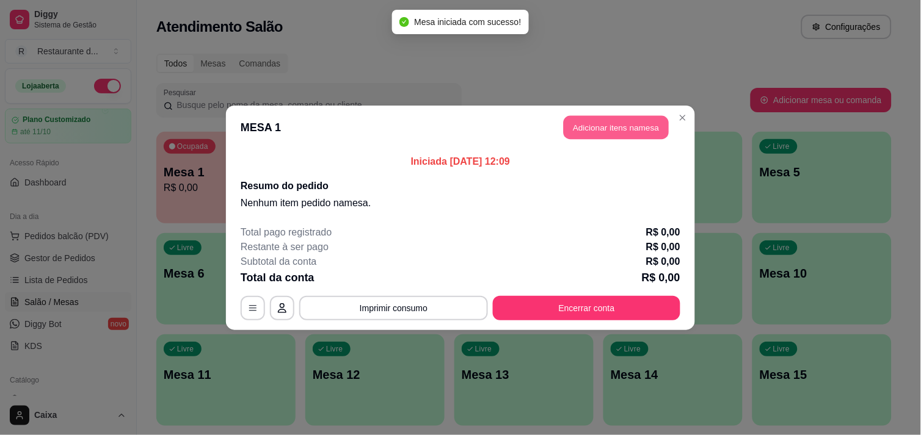
click at [614, 123] on button "Adicionar itens na mesa" at bounding box center [616, 127] width 105 height 24
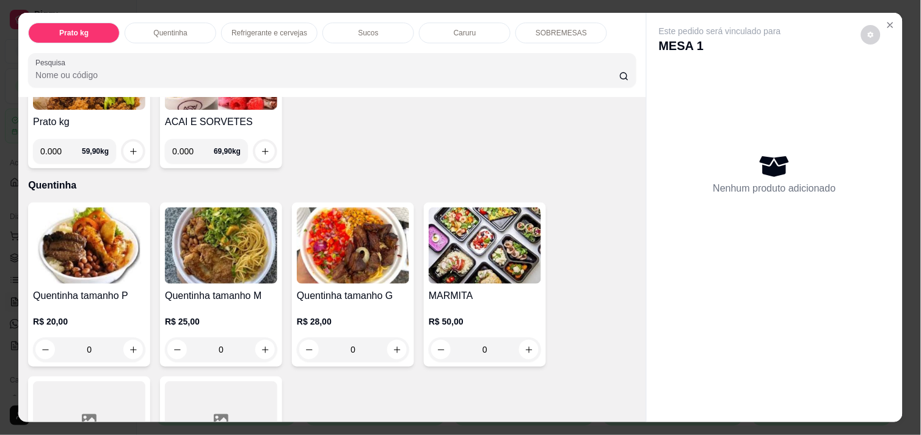
scroll to position [162, 0]
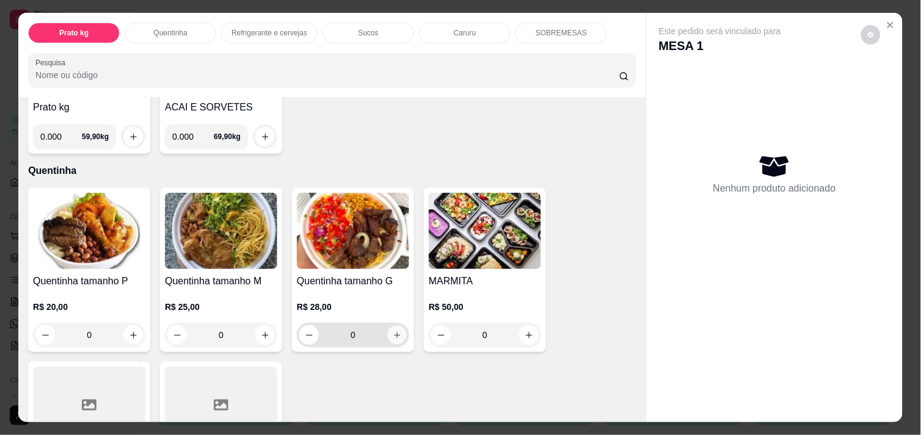
click at [393, 331] on icon "increase-product-quantity" at bounding box center [397, 335] width 9 height 9
type input "1"
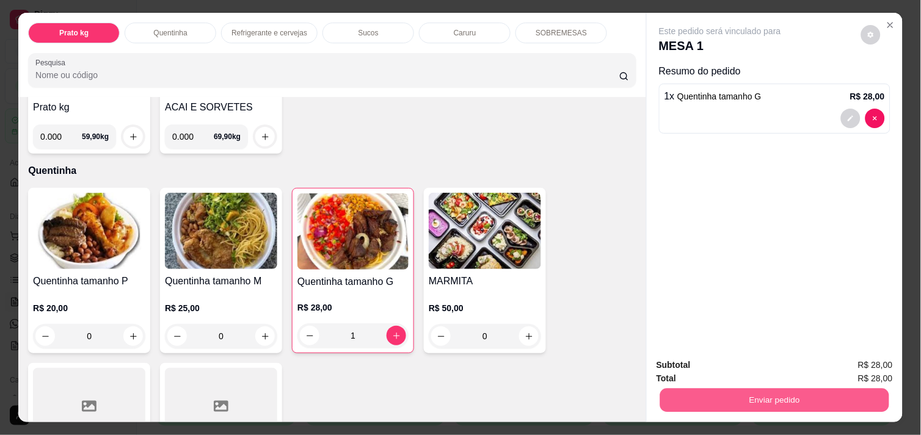
click at [719, 395] on button "Enviar pedido" at bounding box center [774, 400] width 229 height 24
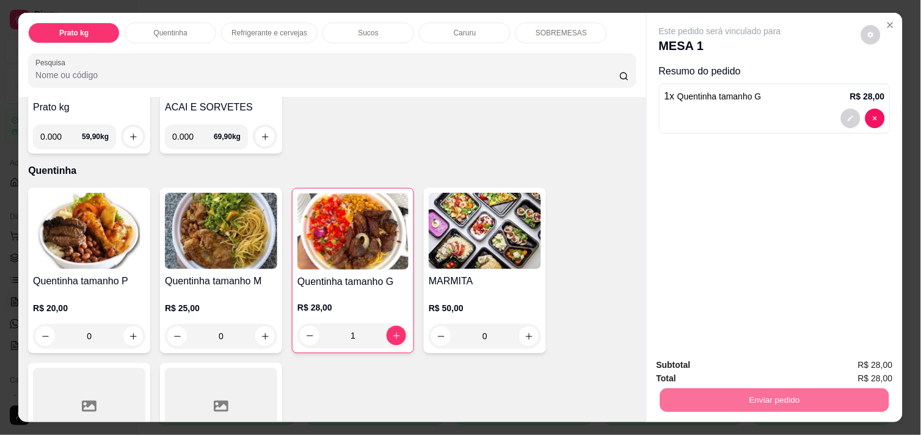
click at [875, 362] on button "Enviar pedido" at bounding box center [861, 365] width 67 height 23
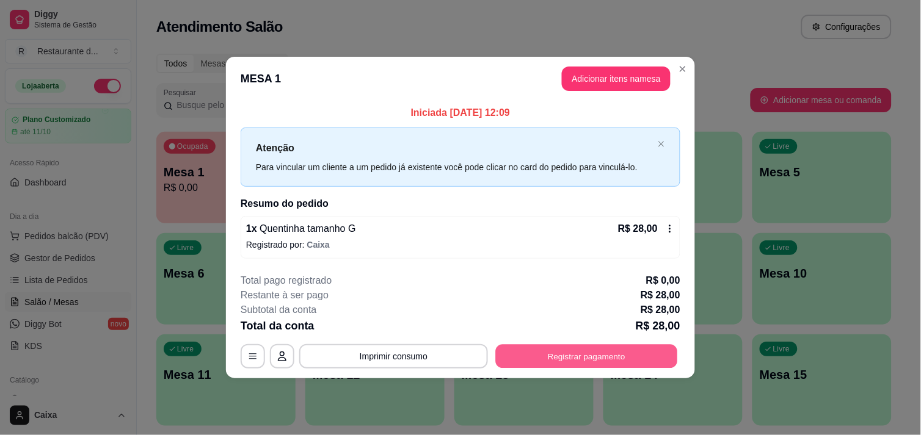
click at [610, 357] on button "Registrar pagamento" at bounding box center [587, 357] width 182 height 24
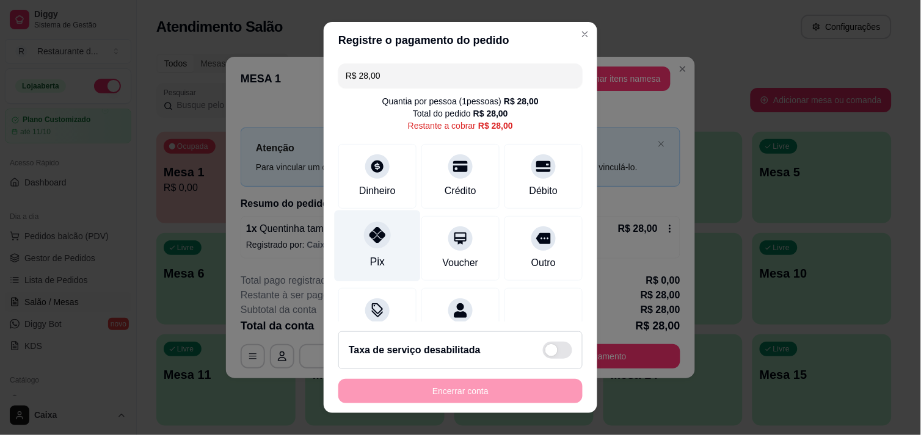
click at [369, 229] on icon at bounding box center [377, 235] width 16 height 16
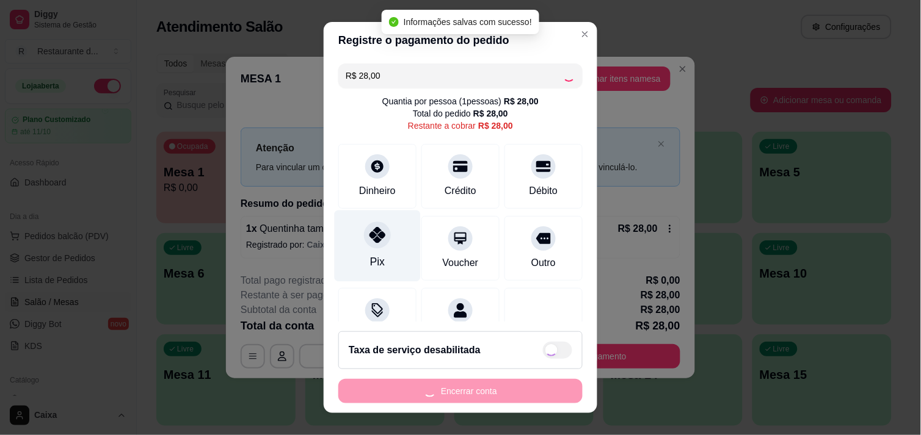
type input "R$ 0,00"
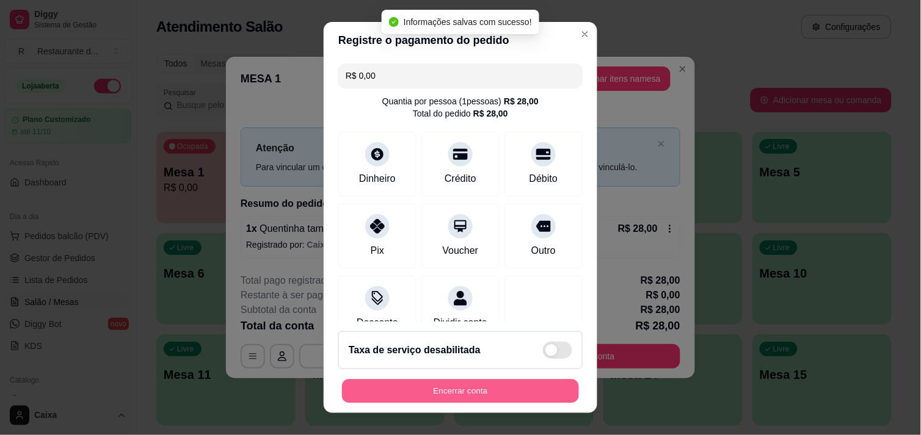
click at [464, 383] on button "Encerrar conta" at bounding box center [460, 392] width 237 height 24
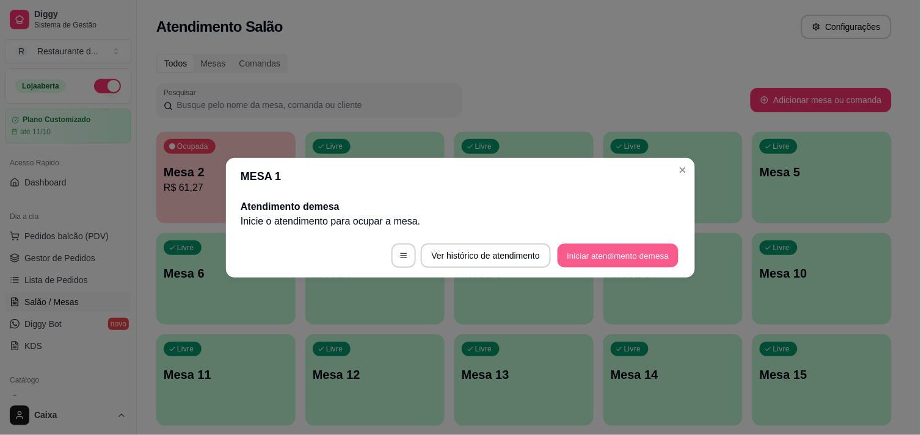
click at [641, 264] on button "Iniciar atendimento de mesa" at bounding box center [618, 256] width 121 height 24
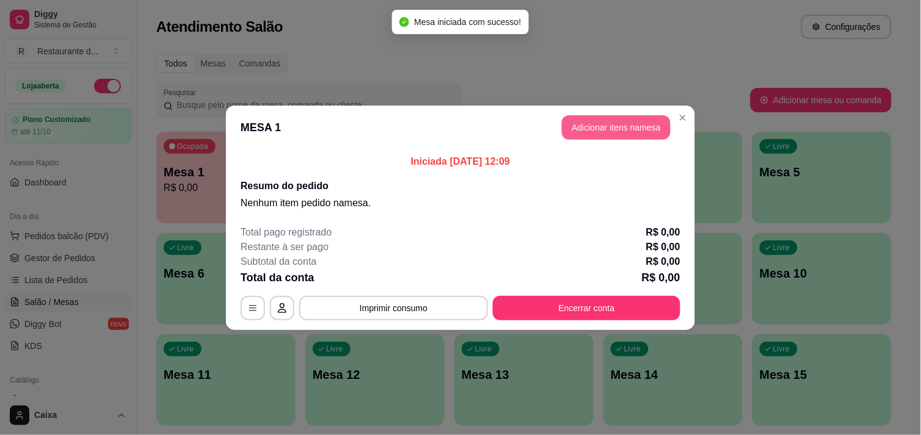
click at [624, 123] on div "MESA 1 Adicionar itens na mesa Iniciada 24/09/2025 às 12:09 Resumo do pedido Ne…" at bounding box center [460, 217] width 921 height 435
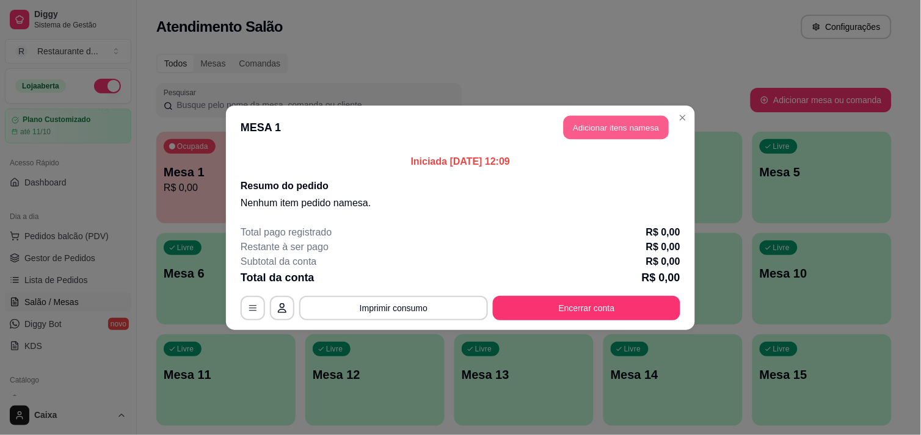
click at [624, 123] on button "Adicionar itens na mesa" at bounding box center [616, 127] width 105 height 24
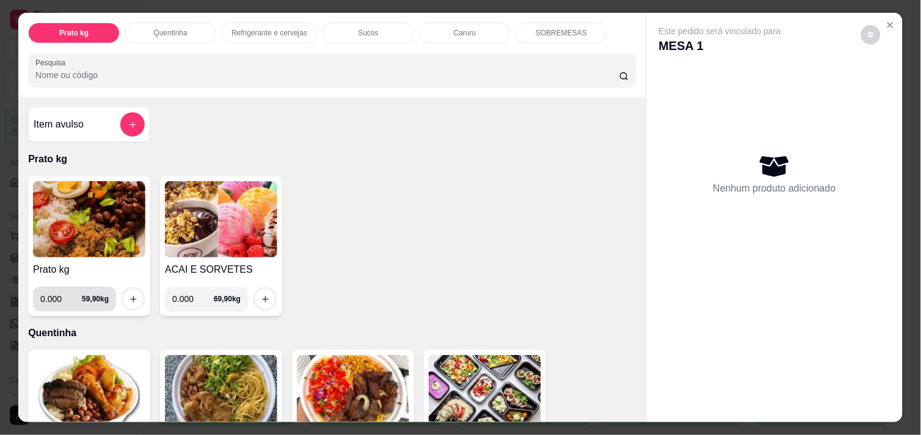
click at [64, 287] on input "0.000" at bounding box center [61, 299] width 42 height 24
type input "0.652"
click at [131, 295] on icon "increase-product-quantity" at bounding box center [133, 299] width 9 height 9
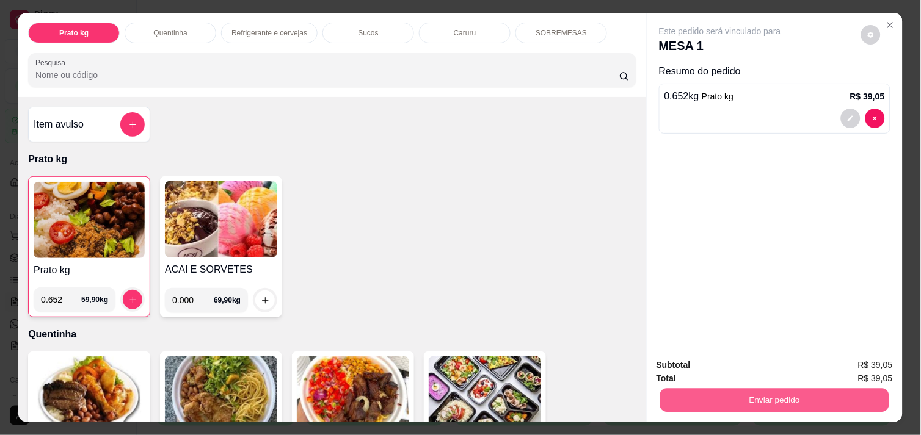
click at [747, 393] on button "Enviar pedido" at bounding box center [774, 400] width 229 height 24
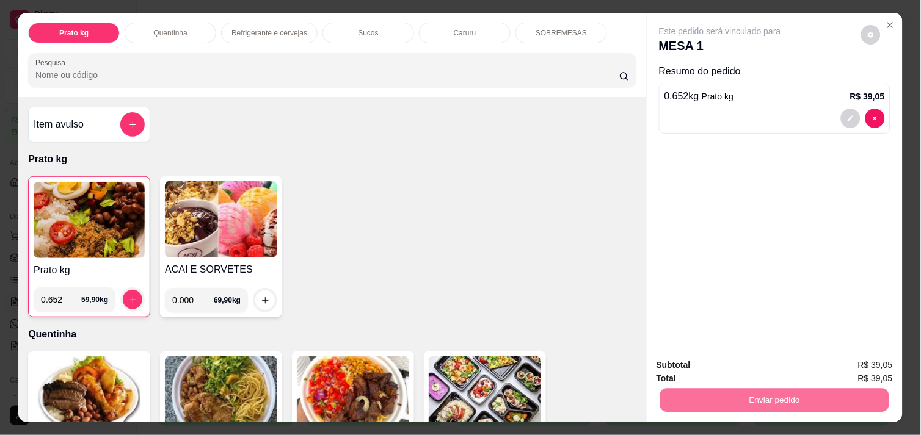
click at [868, 364] on button "Enviar pedido" at bounding box center [861, 365] width 67 height 23
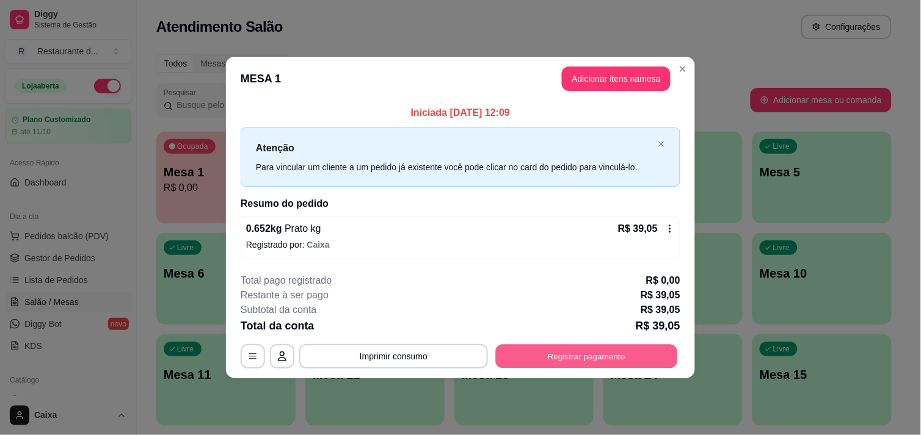
click at [606, 349] on button "Registrar pagamento" at bounding box center [587, 357] width 182 height 24
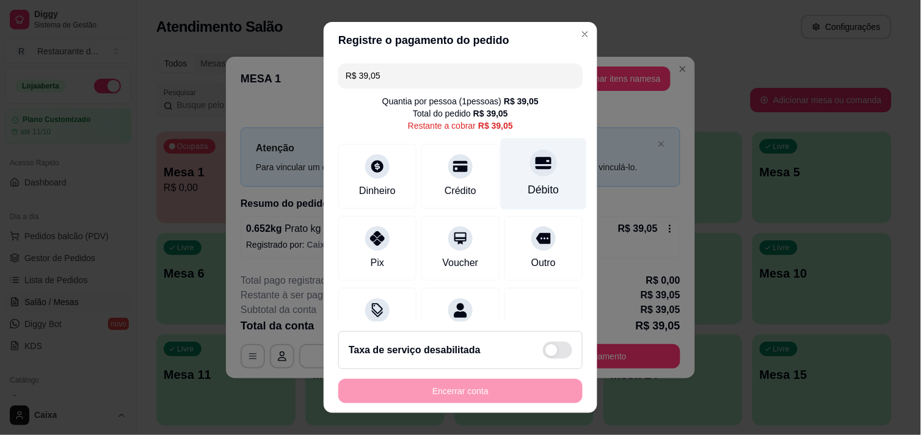
click at [508, 162] on div "Débito" at bounding box center [544, 173] width 86 height 71
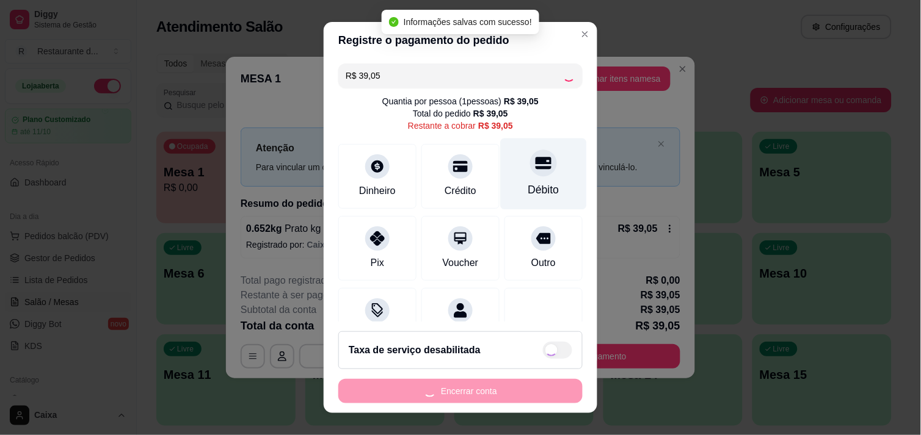
type input "R$ 0,00"
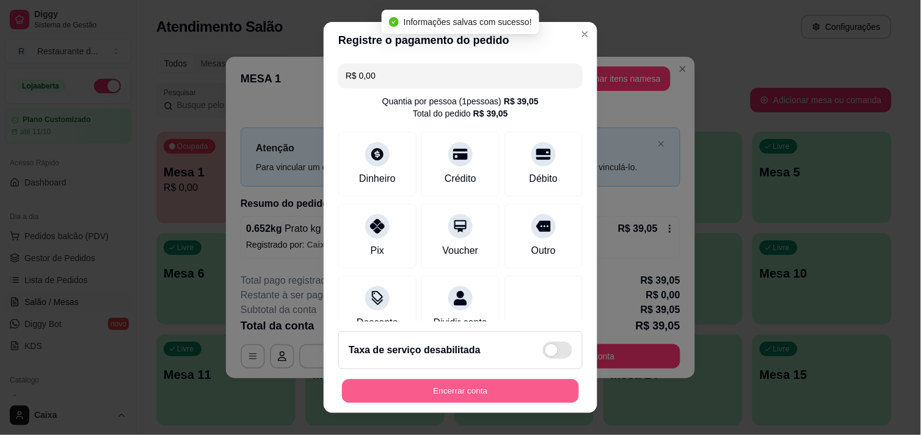
click at [450, 382] on button "Encerrar conta" at bounding box center [460, 392] width 237 height 24
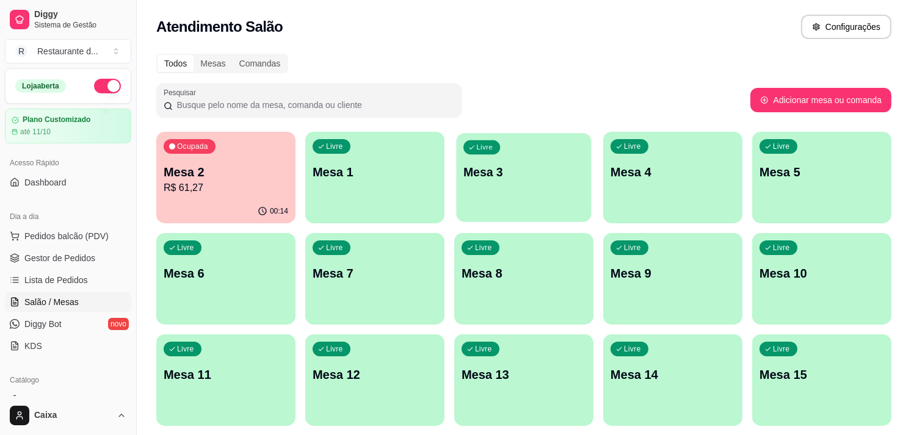
click at [518, 172] on p "Mesa 3" at bounding box center [524, 172] width 121 height 16
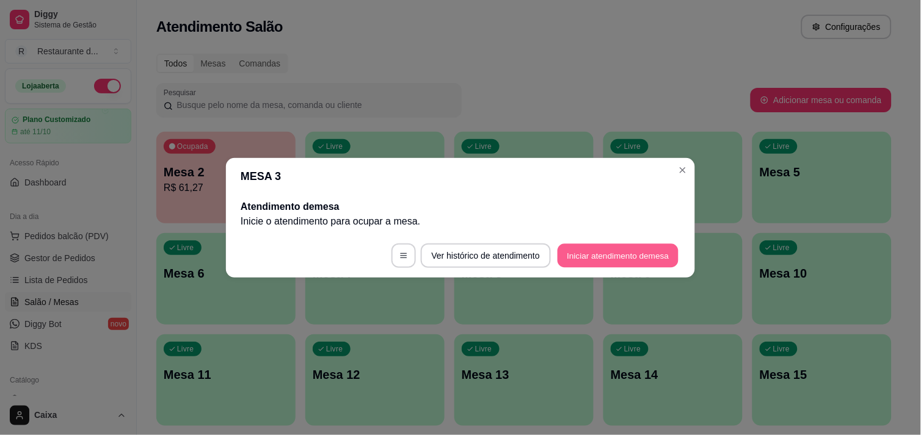
click at [597, 255] on button "Iniciar atendimento de mesa" at bounding box center [618, 256] width 121 height 24
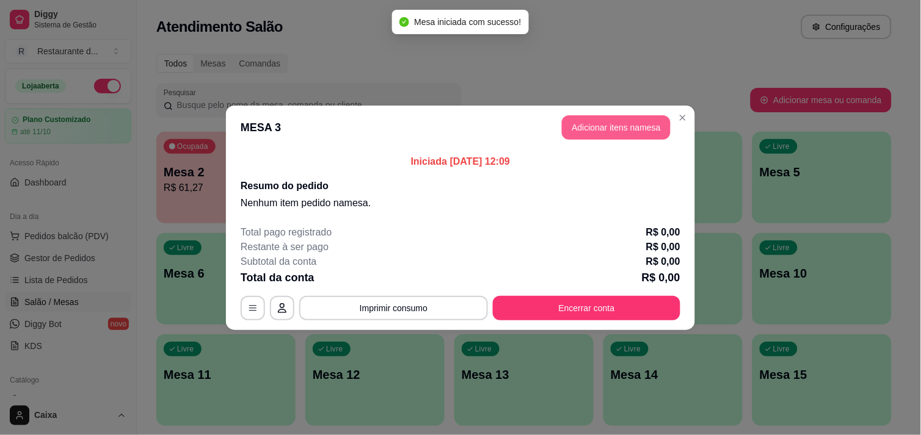
click at [634, 127] on button "Adicionar itens na mesa" at bounding box center [616, 127] width 109 height 24
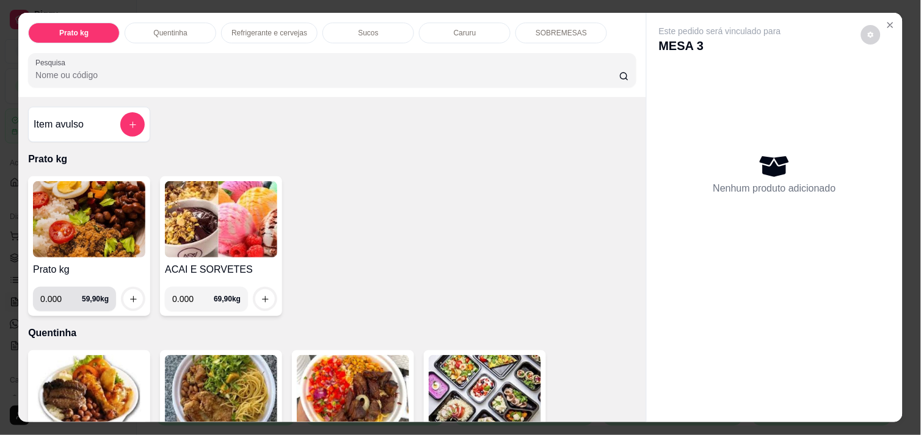
click at [59, 297] on input "0.000" at bounding box center [61, 299] width 42 height 24
type input "0.476"
click at [129, 295] on icon "increase-product-quantity" at bounding box center [133, 299] width 9 height 9
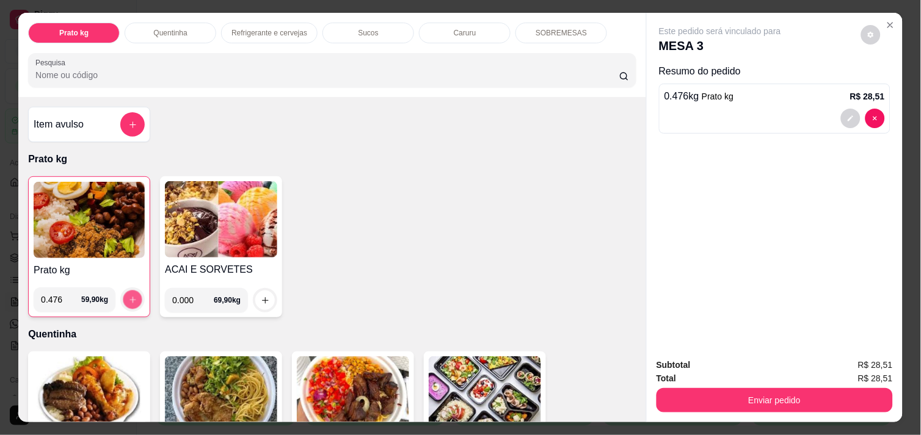
click at [128, 296] on icon "increase-product-quantity" at bounding box center [132, 300] width 9 height 9
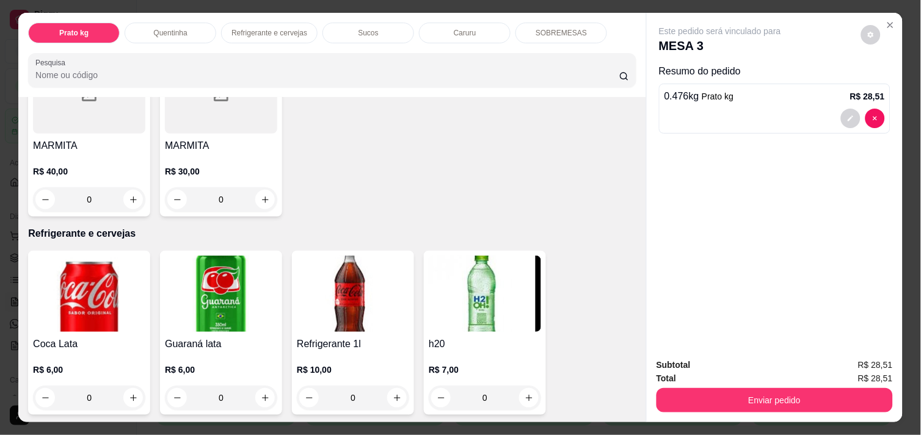
scroll to position [489, 0]
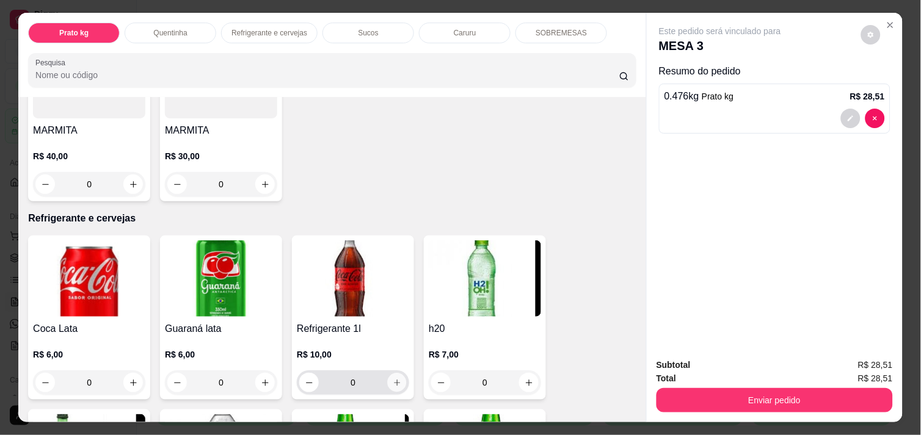
click at [394, 379] on icon "increase-product-quantity" at bounding box center [397, 383] width 9 height 9
type input "1"
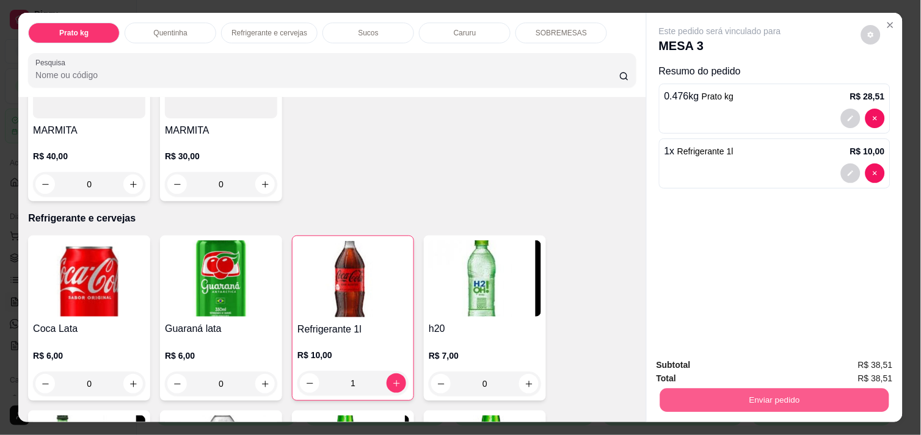
click at [770, 391] on button "Enviar pedido" at bounding box center [774, 400] width 229 height 24
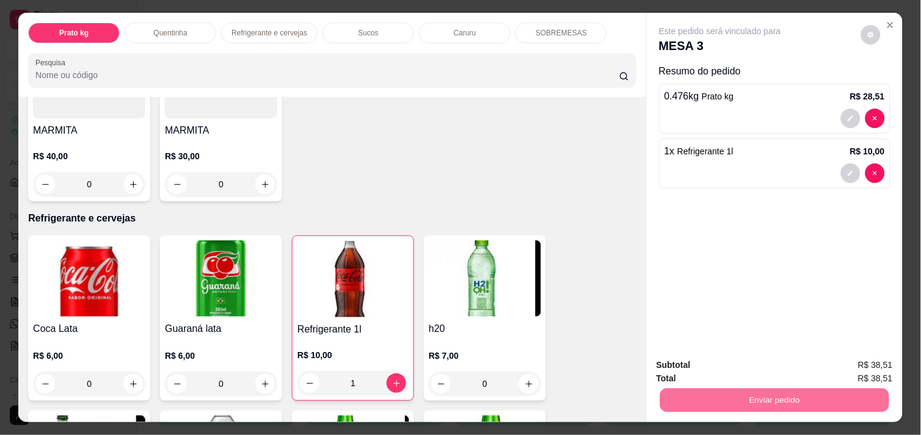
click at [850, 359] on button "Enviar pedido" at bounding box center [861, 365] width 67 height 23
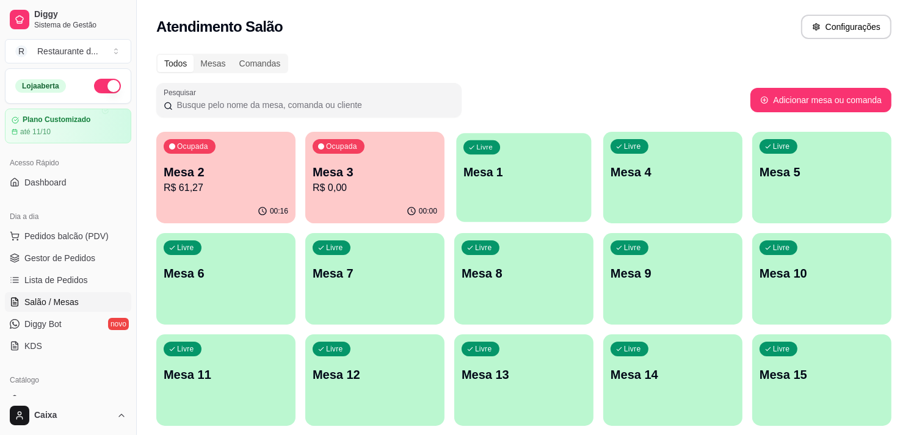
click at [523, 174] on p "Mesa 1" at bounding box center [524, 172] width 121 height 16
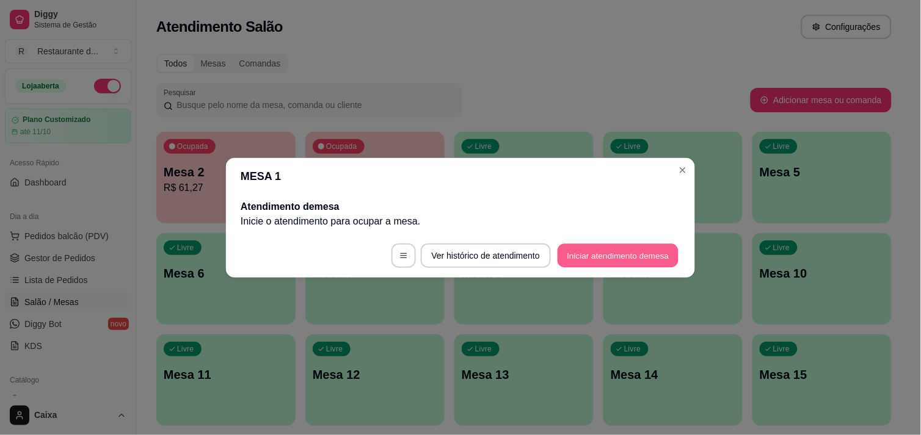
click at [612, 253] on button "Iniciar atendimento de mesa" at bounding box center [618, 256] width 121 height 24
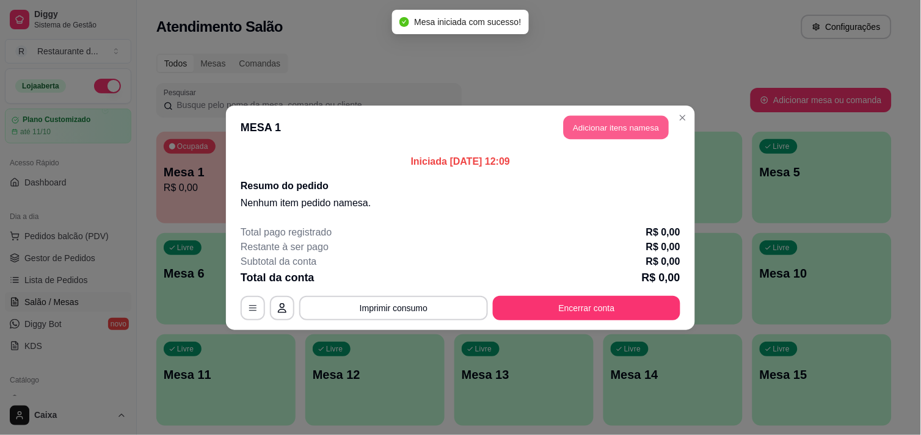
click at [605, 125] on button "Adicionar itens na mesa" at bounding box center [616, 127] width 105 height 24
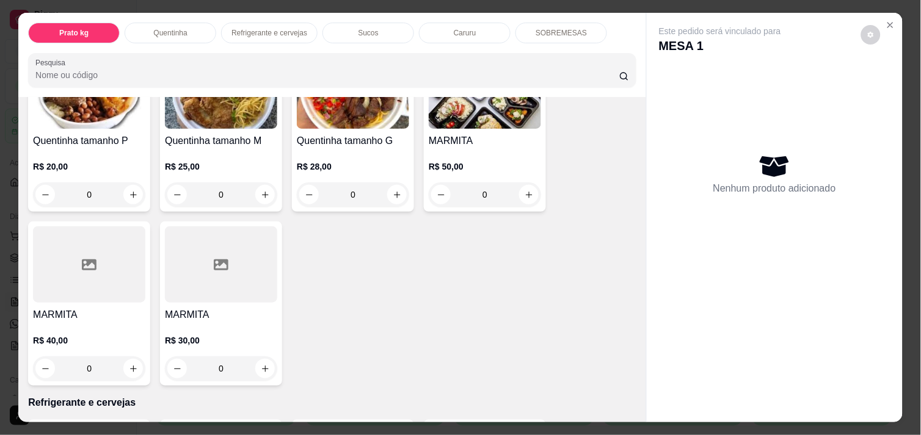
scroll to position [326, 0]
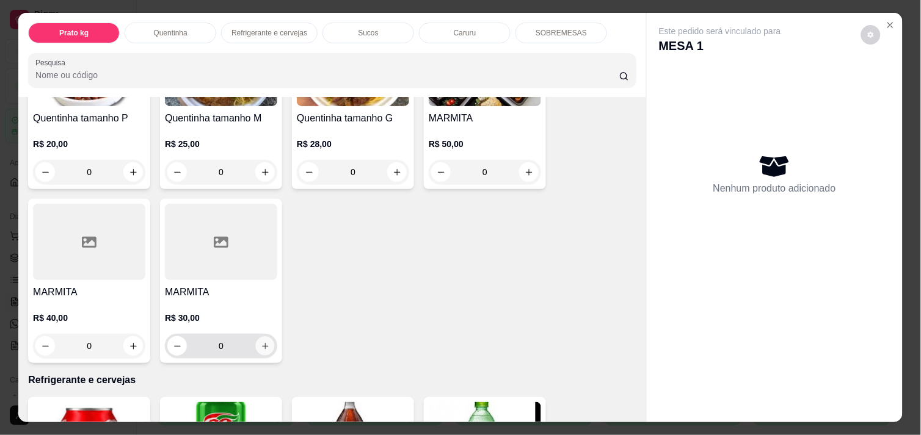
click at [263, 342] on icon "increase-product-quantity" at bounding box center [265, 346] width 9 height 9
type input "1"
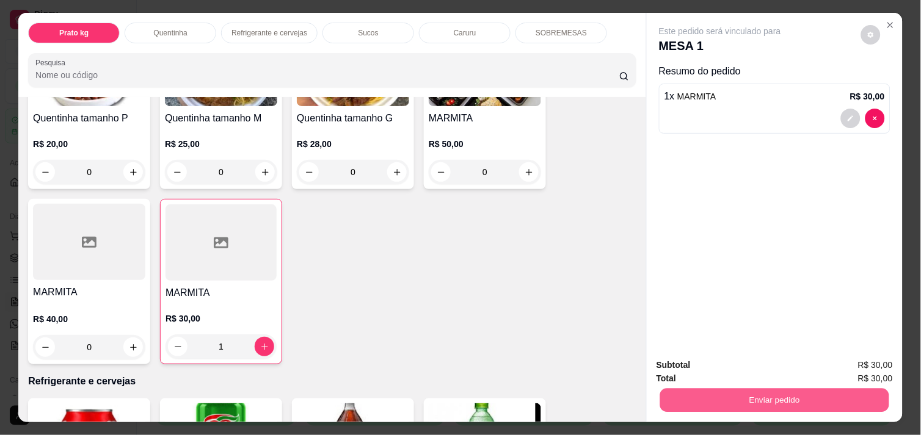
click at [752, 399] on button "Enviar pedido" at bounding box center [774, 400] width 229 height 24
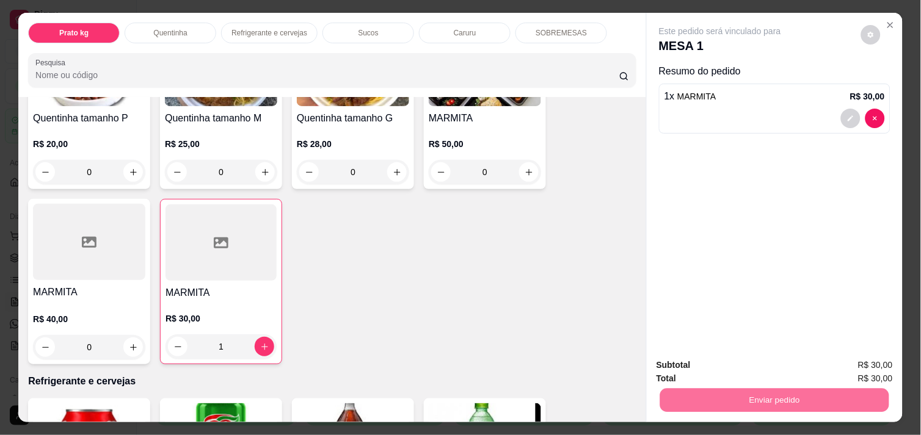
click at [859, 362] on button "Enviar pedido" at bounding box center [861, 365] width 67 height 23
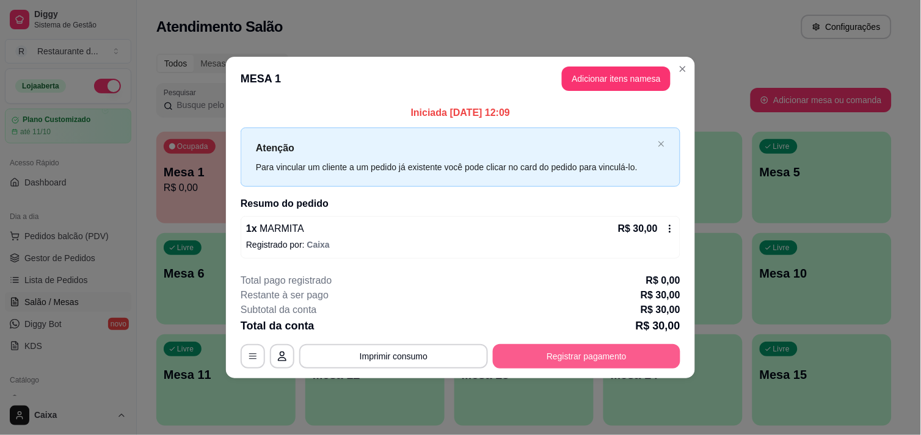
click at [620, 351] on button "Registrar pagamento" at bounding box center [586, 356] width 187 height 24
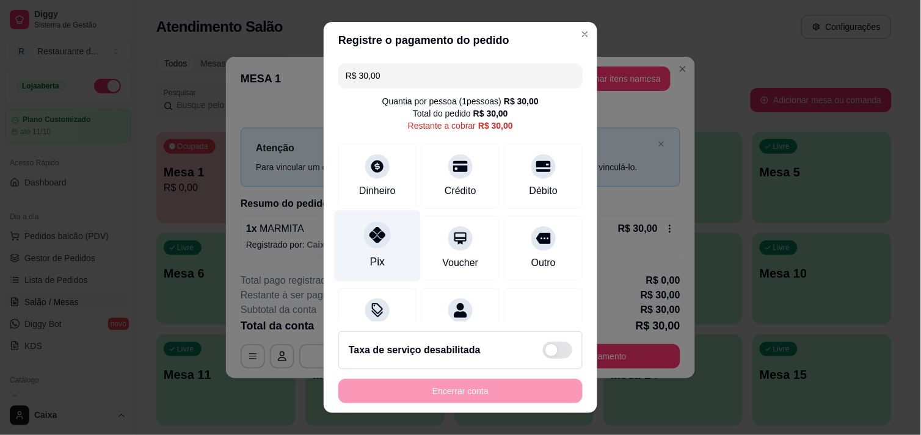
click at [376, 253] on div "Pix" at bounding box center [378, 245] width 86 height 71
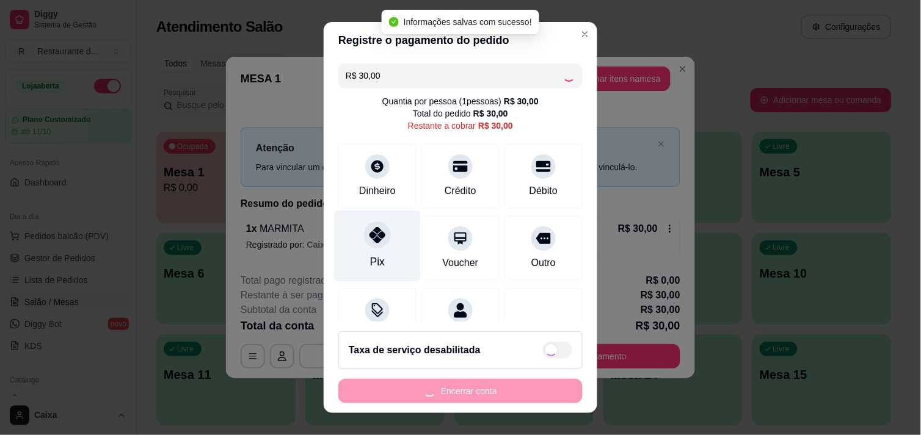
type input "R$ 0,00"
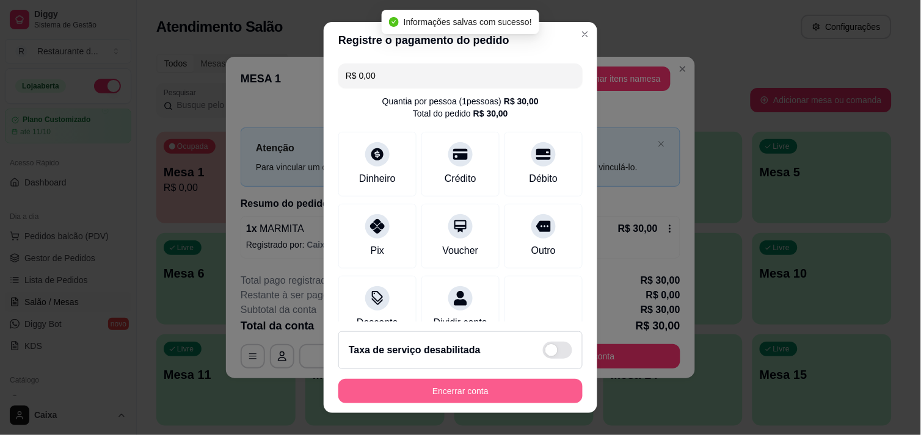
click at [444, 386] on button "Encerrar conta" at bounding box center [460, 391] width 244 height 24
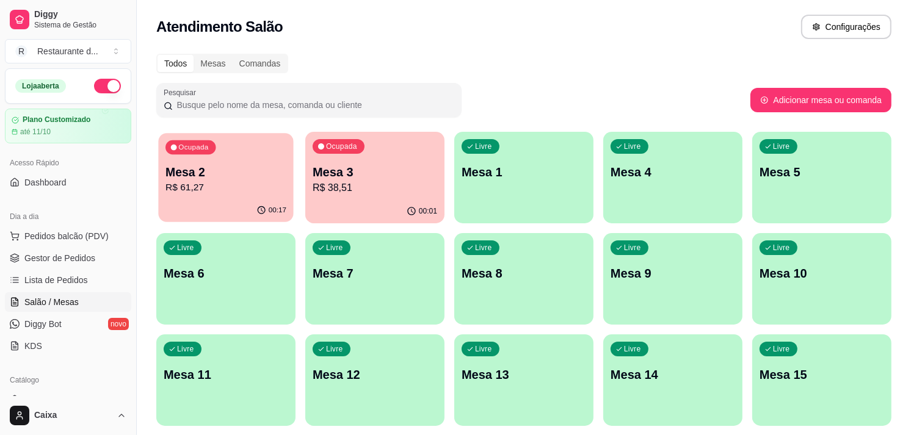
click at [246, 165] on p "Mesa 2" at bounding box center [226, 172] width 121 height 16
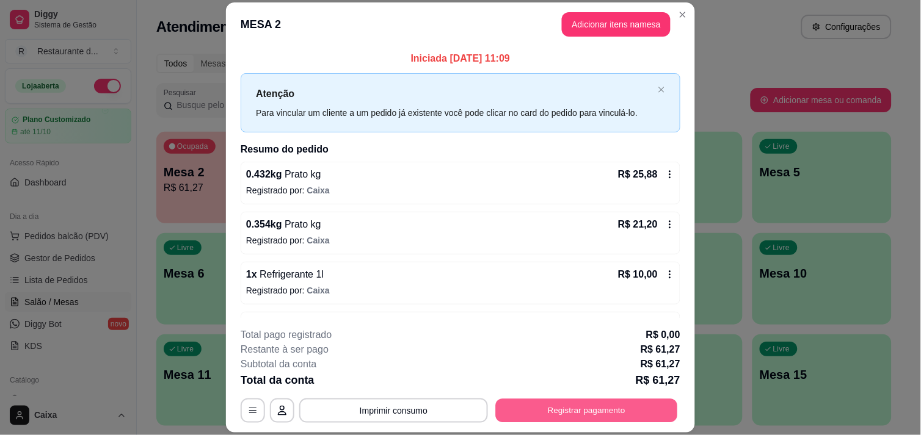
click at [536, 405] on button "Registrar pagamento" at bounding box center [587, 411] width 182 height 24
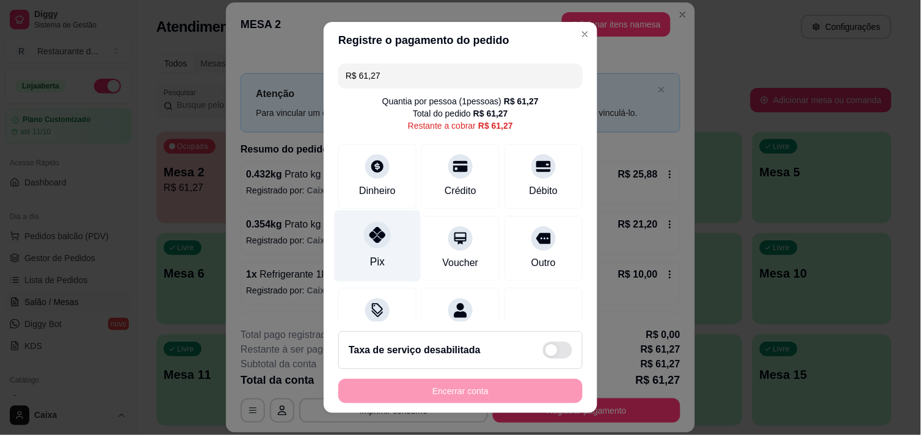
click at [374, 252] on div "Pix" at bounding box center [378, 245] width 86 height 71
type input "R$ 0,00"
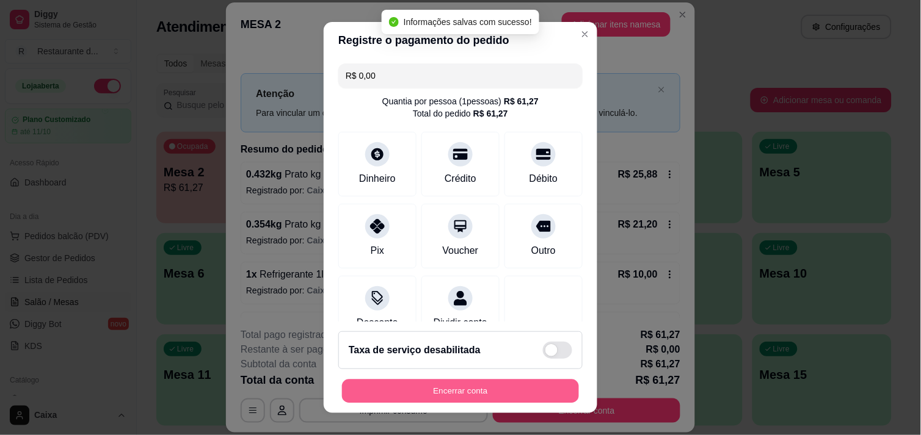
click at [470, 396] on button "Encerrar conta" at bounding box center [460, 392] width 237 height 24
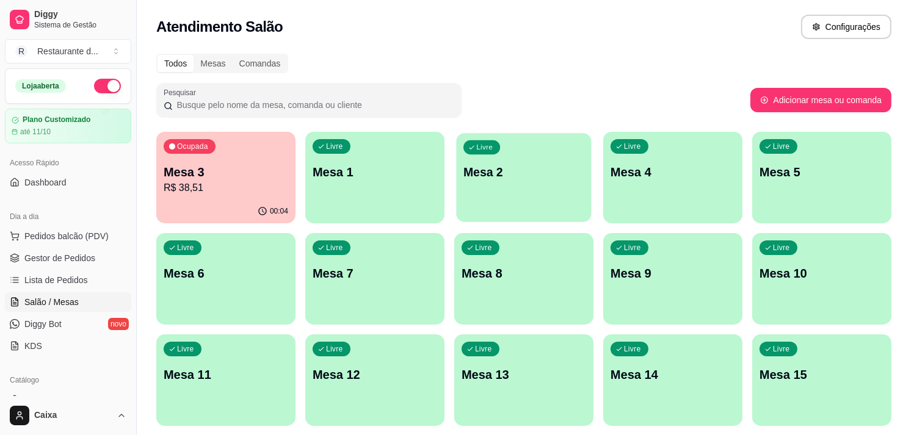
click at [539, 192] on div "Livre Mesa 2" at bounding box center [523, 170] width 135 height 75
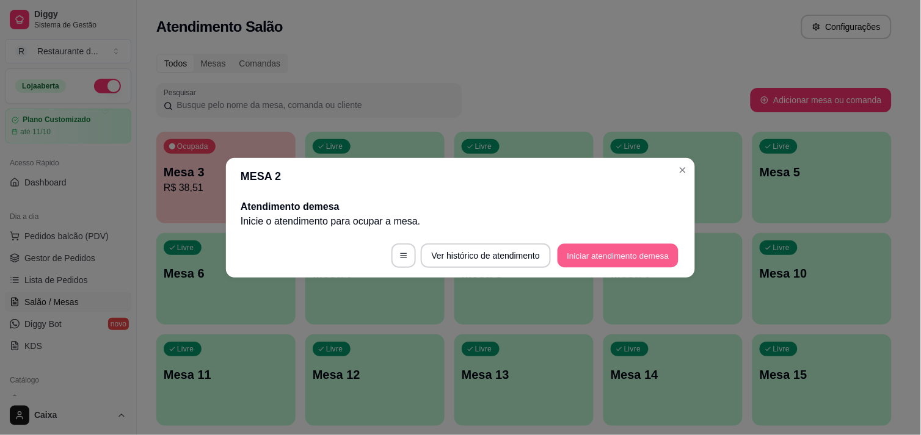
click at [628, 258] on button "Iniciar atendimento de mesa" at bounding box center [618, 256] width 121 height 24
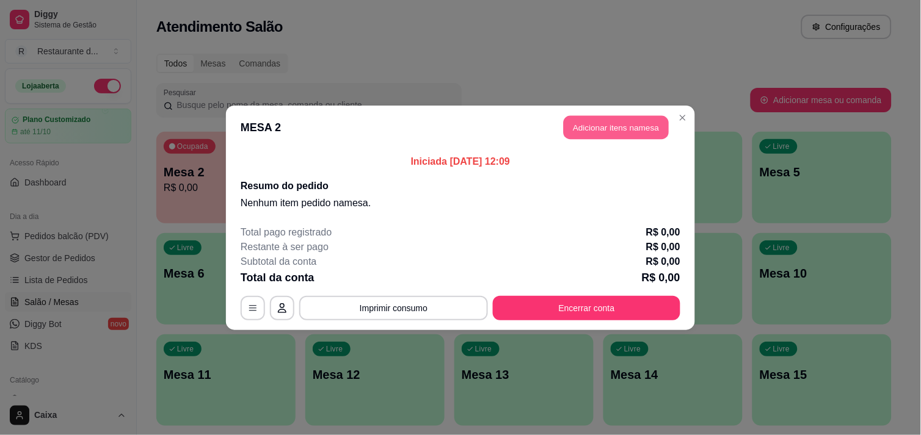
click at [602, 122] on button "Adicionar itens na mesa" at bounding box center [616, 127] width 105 height 24
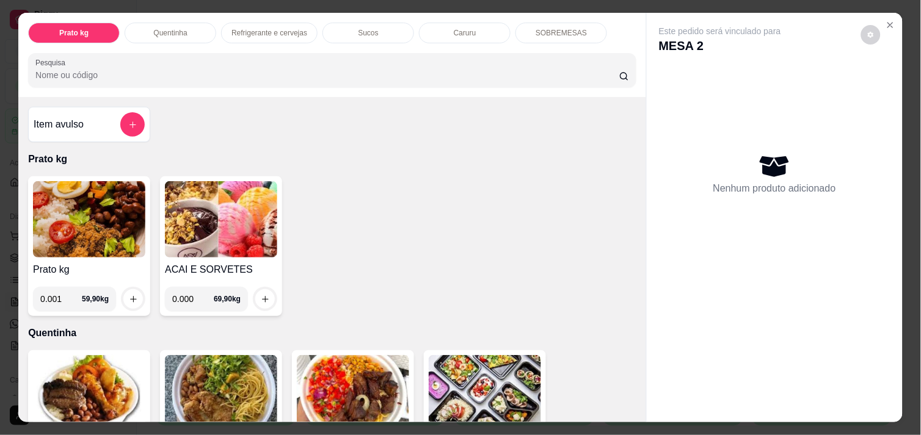
click at [68, 290] on input "0.001" at bounding box center [61, 299] width 42 height 24
type input "0.462"
click at [130, 296] on icon "increase-product-quantity" at bounding box center [133, 299] width 6 height 6
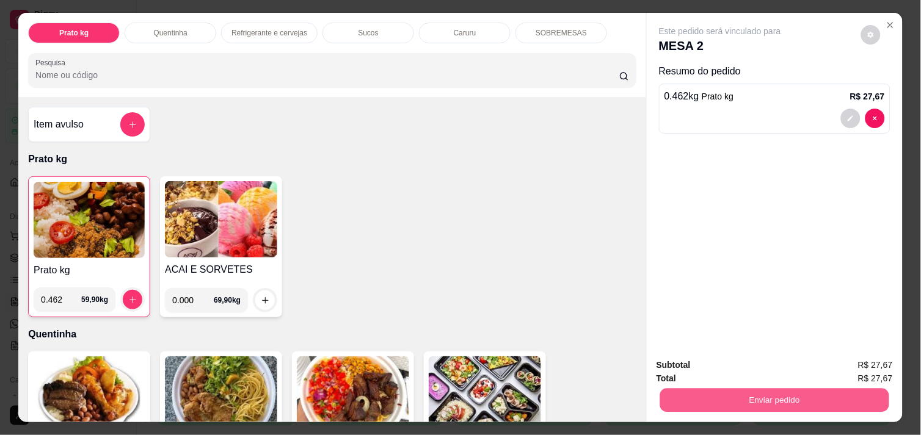
click at [698, 388] on button "Enviar pedido" at bounding box center [774, 400] width 229 height 24
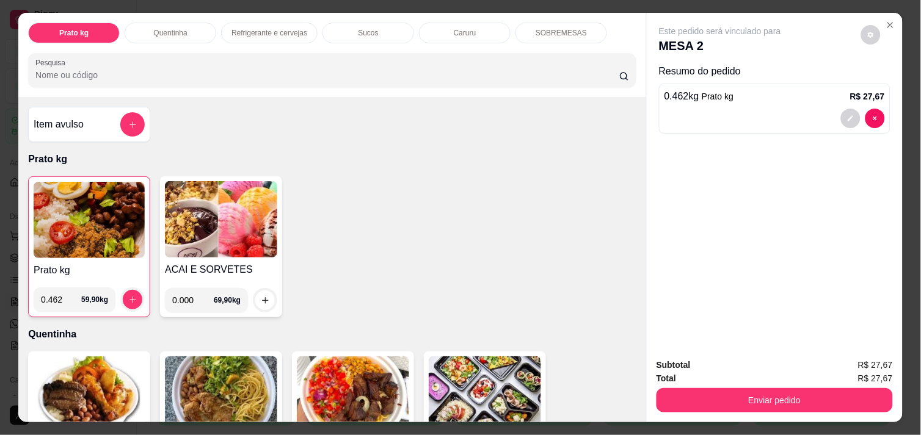
click at [92, 214] on img at bounding box center [89, 220] width 111 height 76
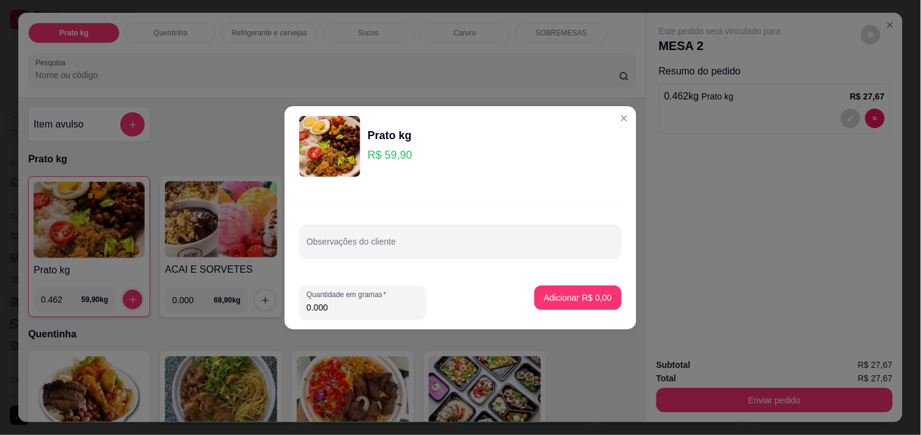
click at [338, 308] on input "0.000" at bounding box center [363, 308] width 112 height 12
type input "0.468"
click at [548, 302] on p "Adicionar R$ 28,03" at bounding box center [575, 298] width 71 height 12
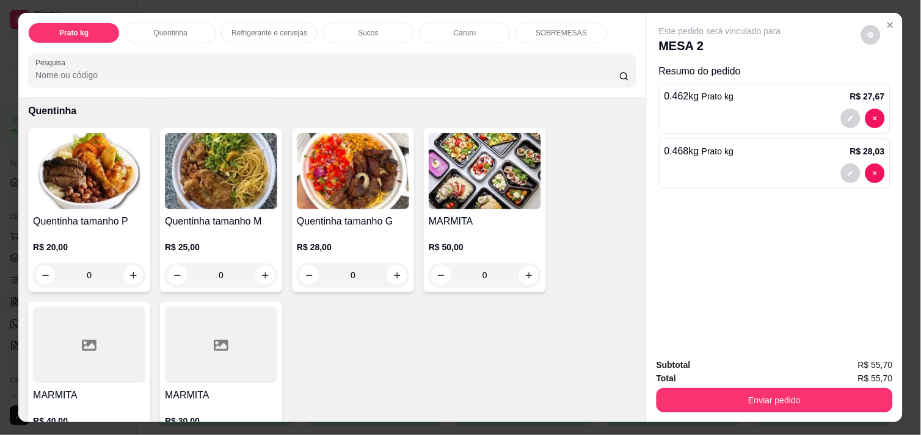
scroll to position [244, 0]
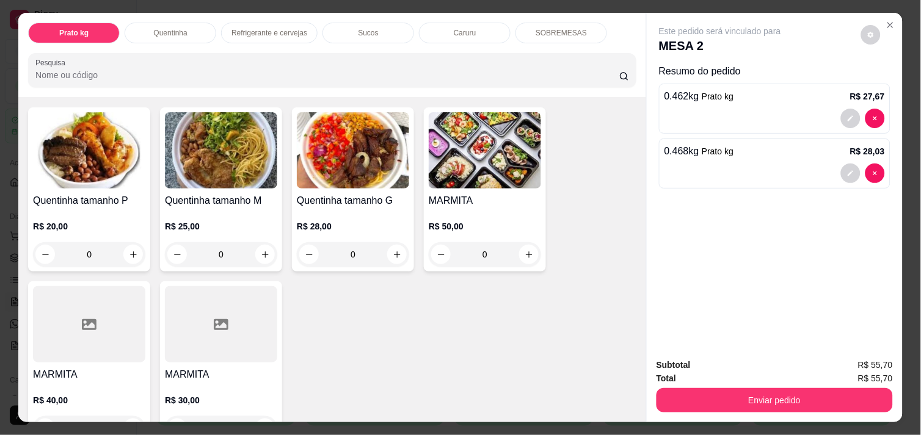
click at [646, 380] on div "Este pedido será vinculado para MESA 2 Resumo do pedido 0.462 kg Prato kg R$ 27…" at bounding box center [774, 217] width 257 height 409
drag, startPoint x: 641, startPoint y: 380, endPoint x: 651, endPoint y: 369, distance: 15.2
click at [646, 380] on div "Este pedido será vinculado para MESA 2 Resumo do pedido 0.462 kg Prato kg R$ 27…" at bounding box center [774, 217] width 257 height 409
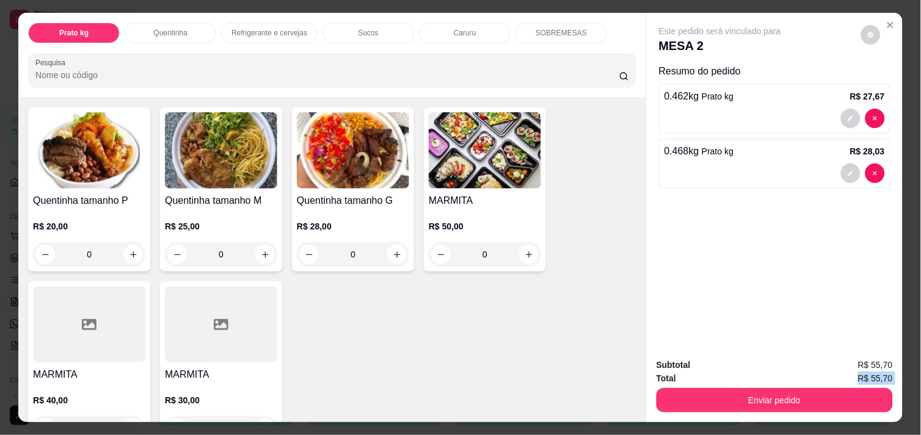
click at [651, 369] on div "Este pedido será vinculado para MESA 2 Resumo do pedido 0.462 kg Prato kg R$ 27…" at bounding box center [774, 217] width 257 height 409
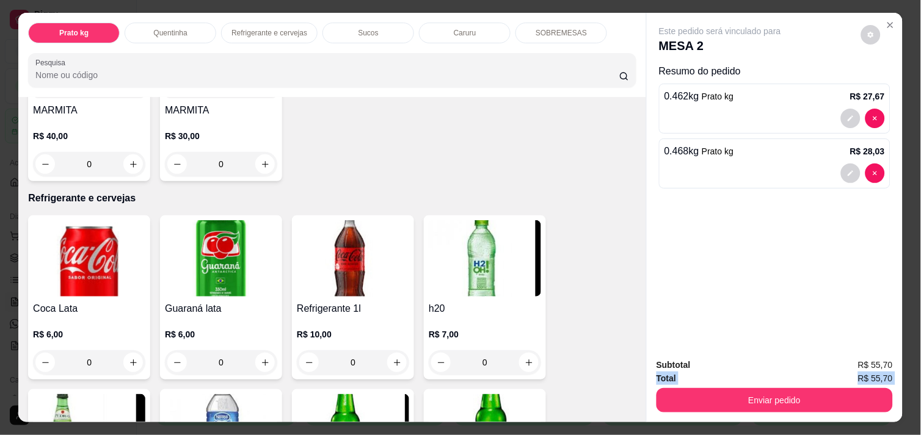
scroll to position [515, 0]
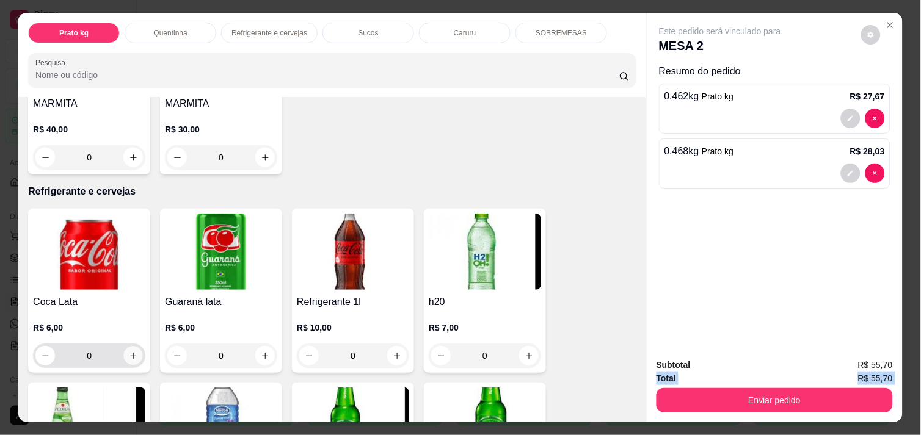
click at [129, 353] on icon "increase-product-quantity" at bounding box center [133, 356] width 9 height 9
type input "1"
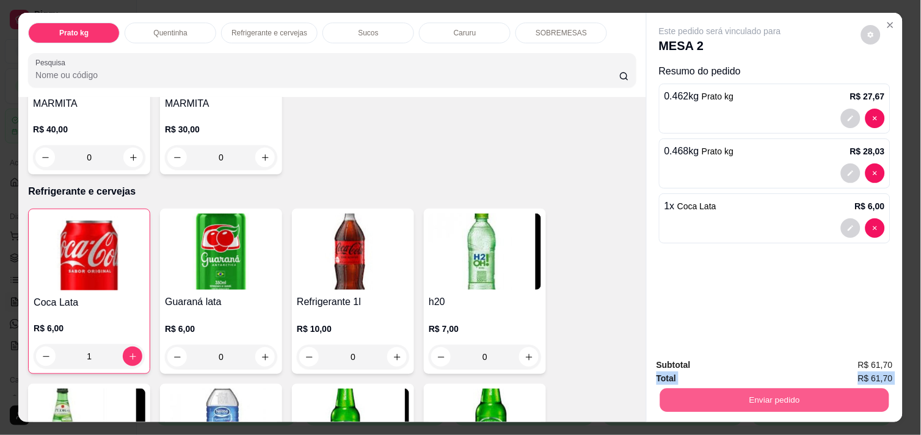
click at [770, 391] on button "Enviar pedido" at bounding box center [774, 400] width 229 height 24
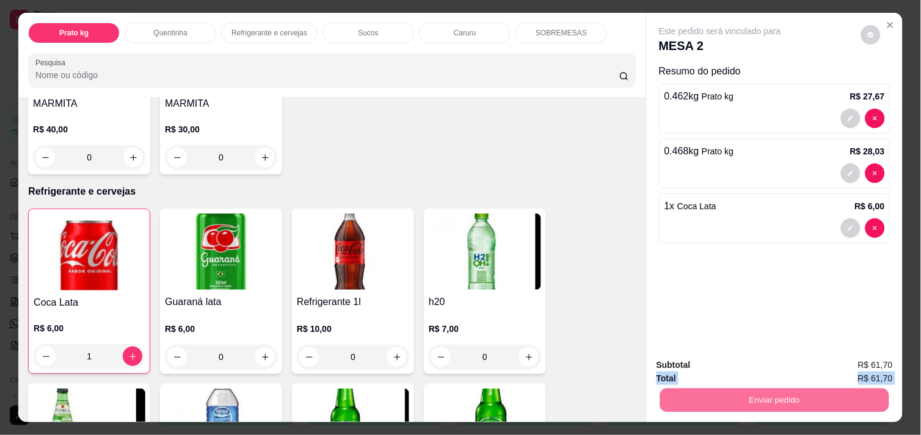
click at [878, 360] on button "Enviar pedido" at bounding box center [861, 365] width 67 height 23
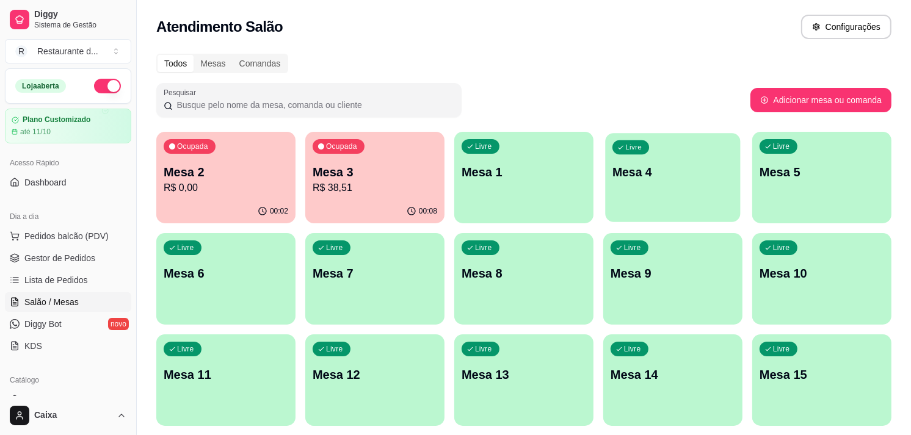
click at [662, 145] on div "Livre Mesa 4" at bounding box center [672, 170] width 135 height 75
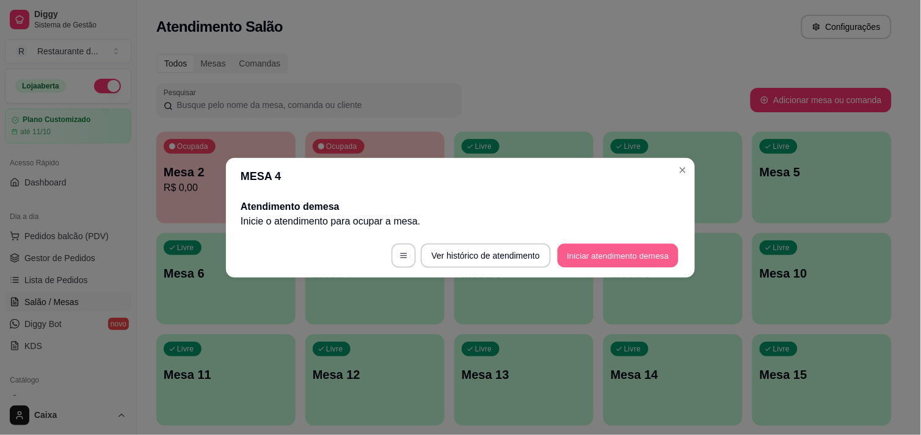
click at [606, 250] on button "Iniciar atendimento de mesa" at bounding box center [618, 256] width 121 height 24
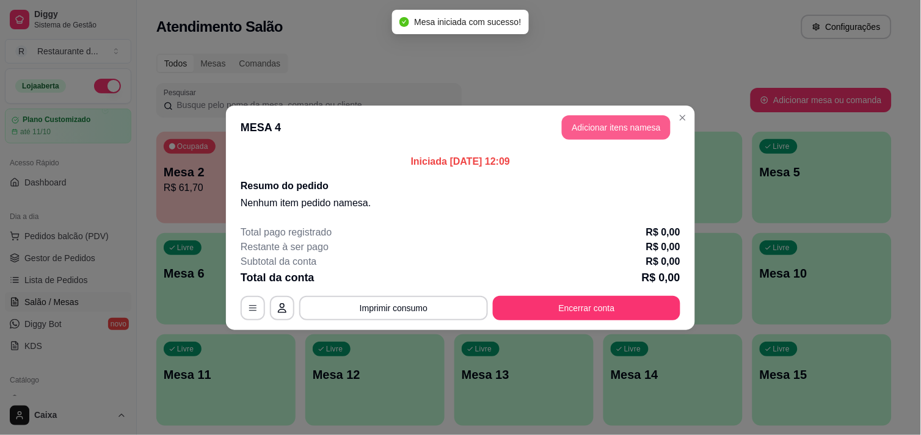
click at [619, 135] on button "Adicionar itens na mesa" at bounding box center [616, 127] width 109 height 24
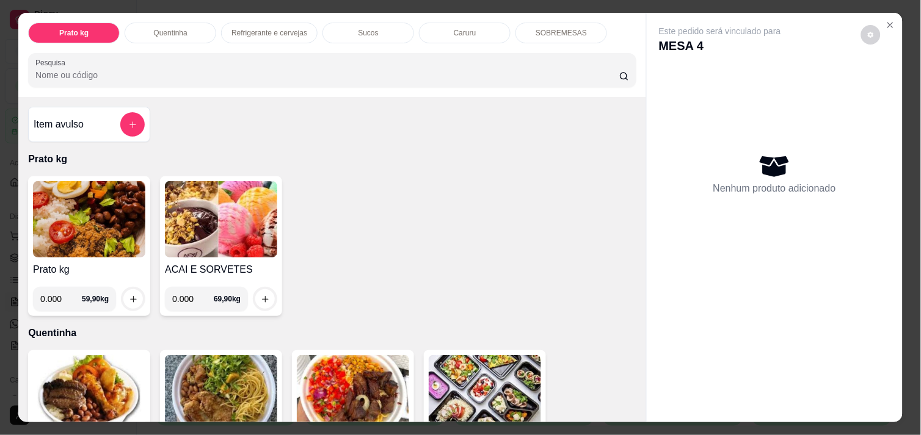
click at [62, 297] on input "0.000" at bounding box center [61, 299] width 42 height 24
type input "0.418"
click at [129, 295] on icon "increase-product-quantity" at bounding box center [133, 299] width 9 height 9
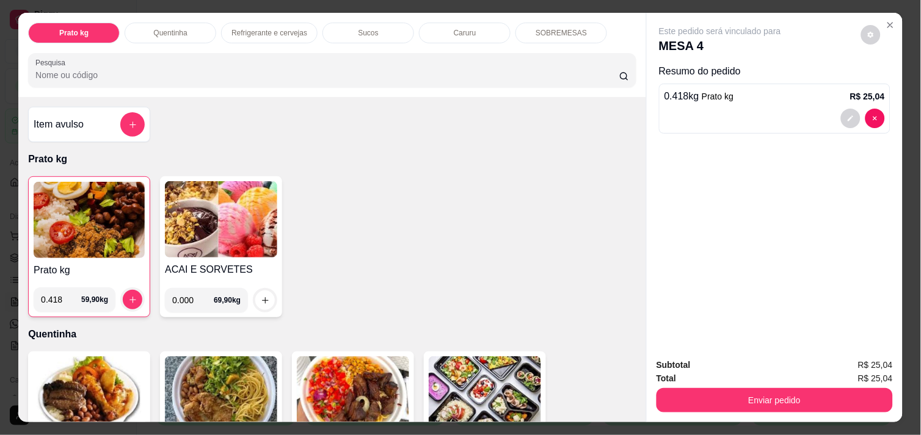
click at [84, 202] on img at bounding box center [89, 220] width 111 height 76
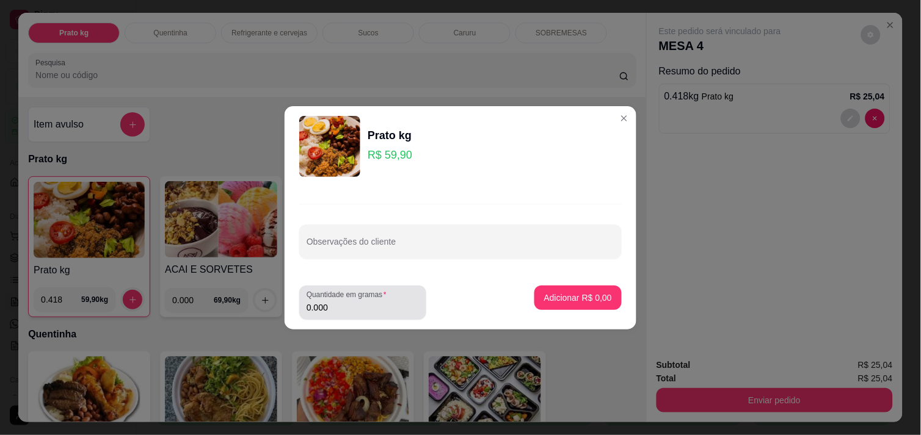
click at [332, 310] on input "0.000" at bounding box center [363, 308] width 112 height 12
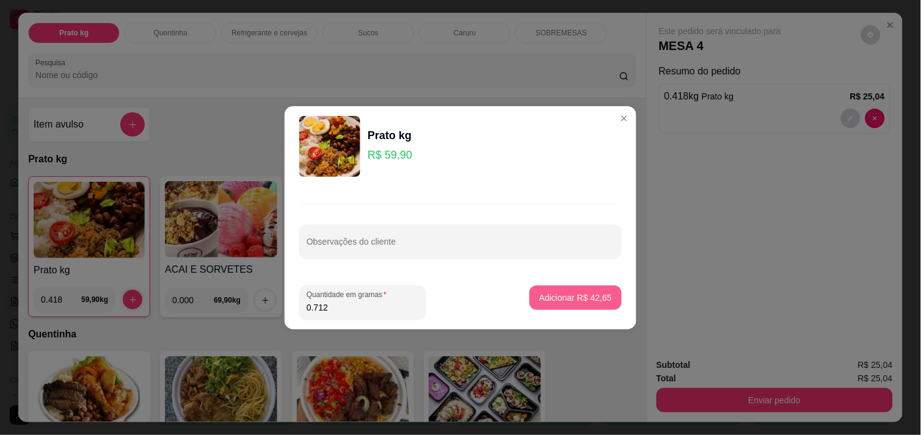
type input "0.712"
click at [556, 298] on p "Adicionar R$ 42,65" at bounding box center [575, 298] width 73 height 12
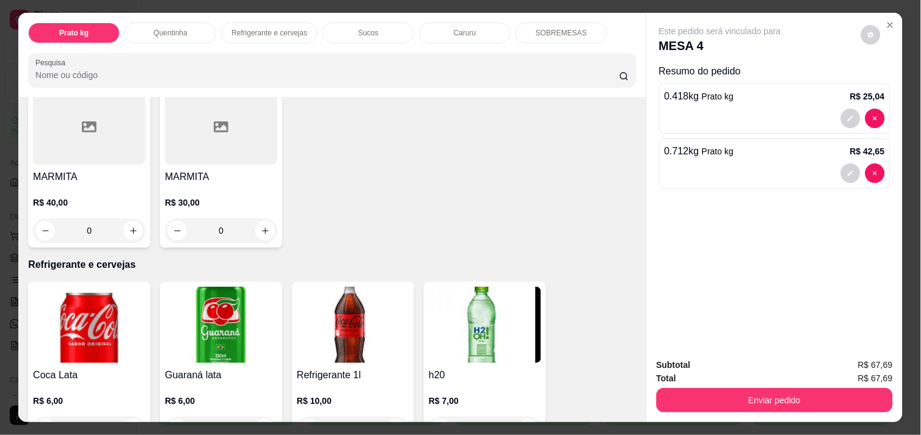
scroll to position [461, 0]
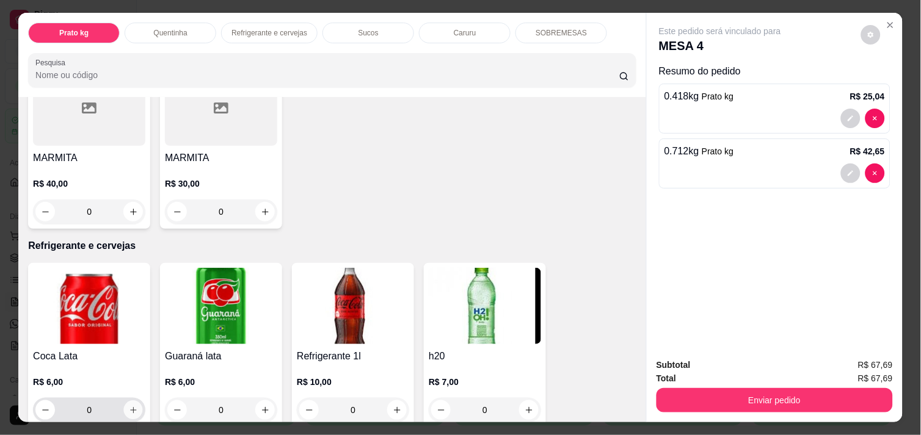
click at [129, 406] on icon "increase-product-quantity" at bounding box center [133, 410] width 9 height 9
type input "1"
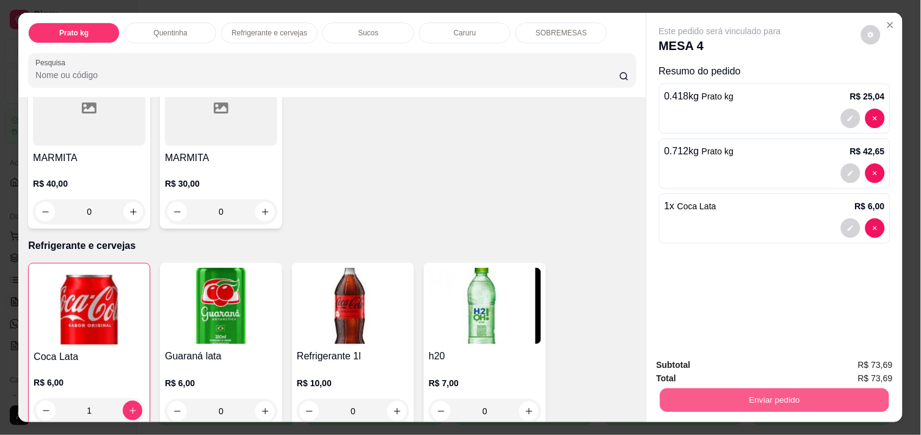
click at [774, 388] on button "Enviar pedido" at bounding box center [774, 400] width 229 height 24
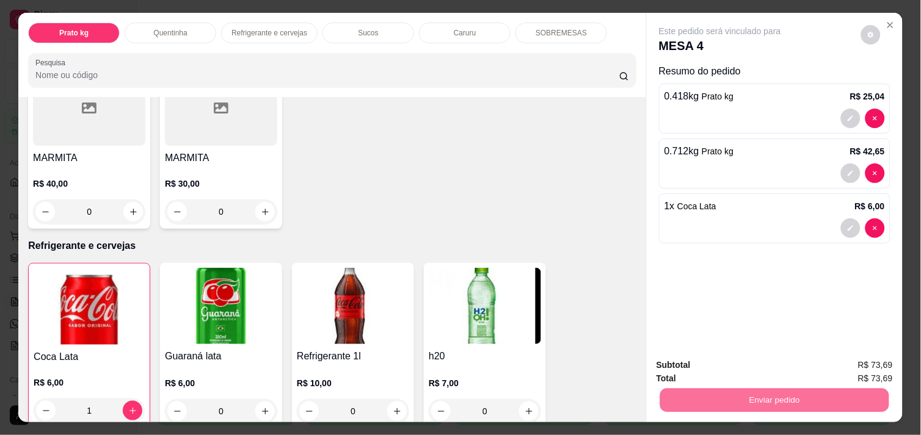
click at [853, 354] on button "Enviar pedido" at bounding box center [861, 365] width 67 height 23
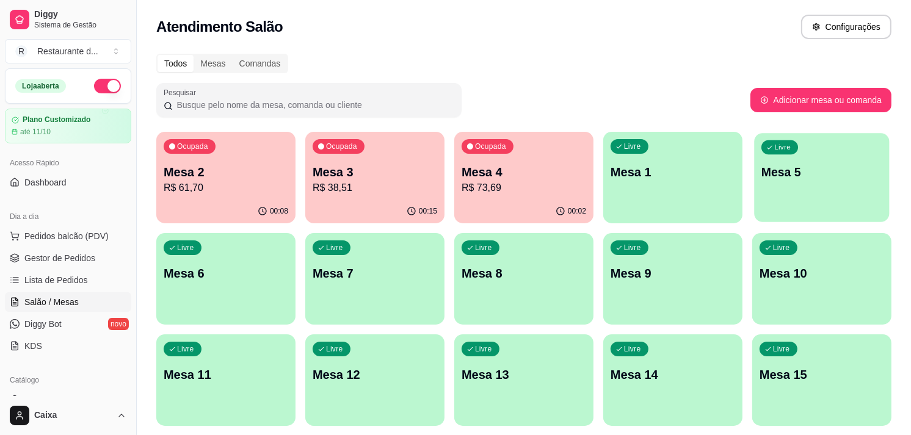
click at [794, 158] on div "Livre Mesa 5" at bounding box center [821, 170] width 135 height 75
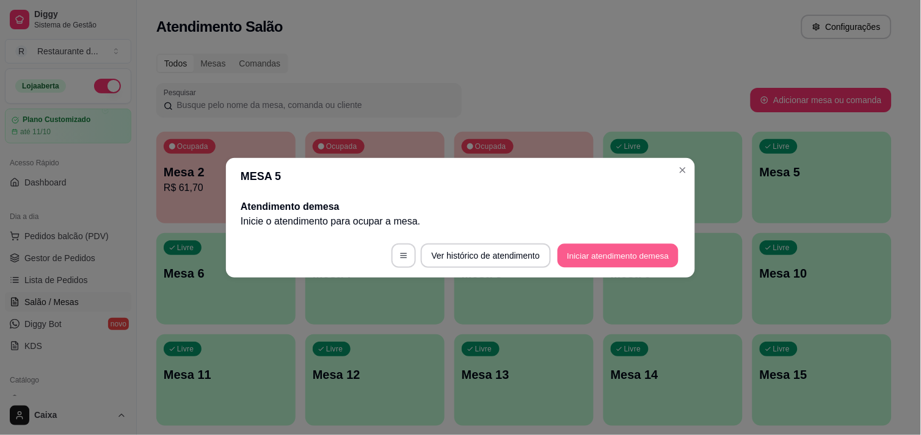
click at [621, 252] on button "Iniciar atendimento de mesa" at bounding box center [618, 256] width 121 height 24
click at [621, 252] on footer "Ver histórico de atendimento Iniciar atendimento de mesa" at bounding box center [460, 256] width 469 height 44
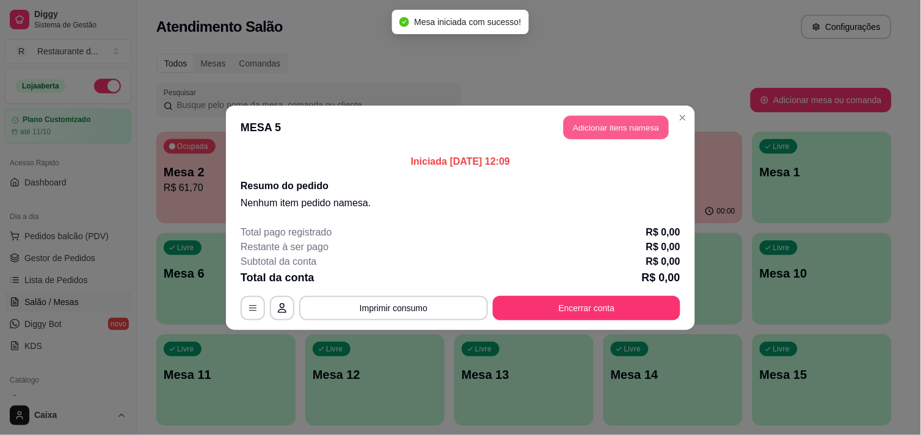
click at [600, 118] on button "Adicionar itens na mesa" at bounding box center [616, 127] width 105 height 24
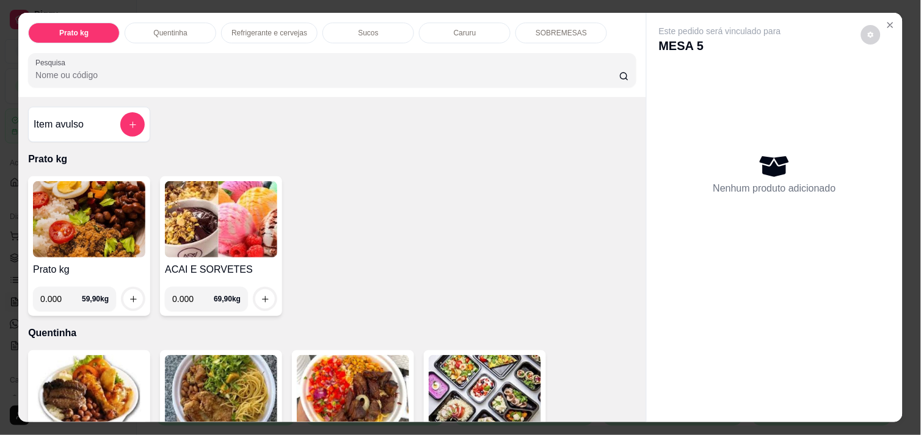
click at [59, 296] on input "0.000" at bounding box center [61, 299] width 42 height 24
type input "0.194"
click at [129, 295] on icon "increase-product-quantity" at bounding box center [133, 299] width 9 height 9
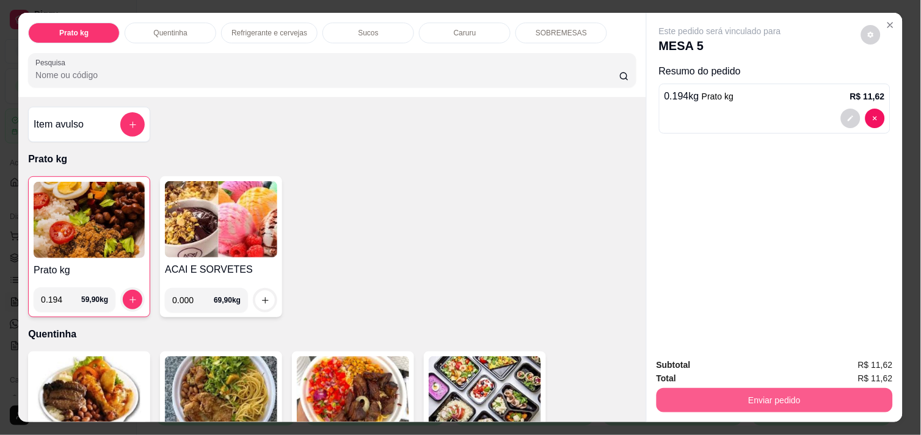
click at [768, 396] on button "Enviar pedido" at bounding box center [775, 400] width 236 height 24
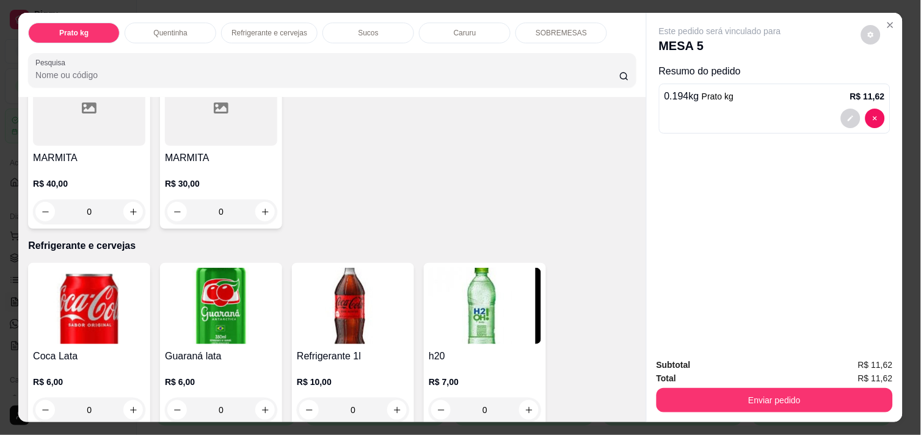
click at [902, 338] on div "Prato kg Quentinha Refrigerante e cervejas Sucos Caruru SOBREMESAS Pesquisa Ite…" at bounding box center [460, 217] width 921 height 435
click at [910, 151] on div "Prato kg Quentinha Refrigerante e cervejas Sucos Caruru SOBREMESAS Pesquisa Ite…" at bounding box center [460, 217] width 921 height 435
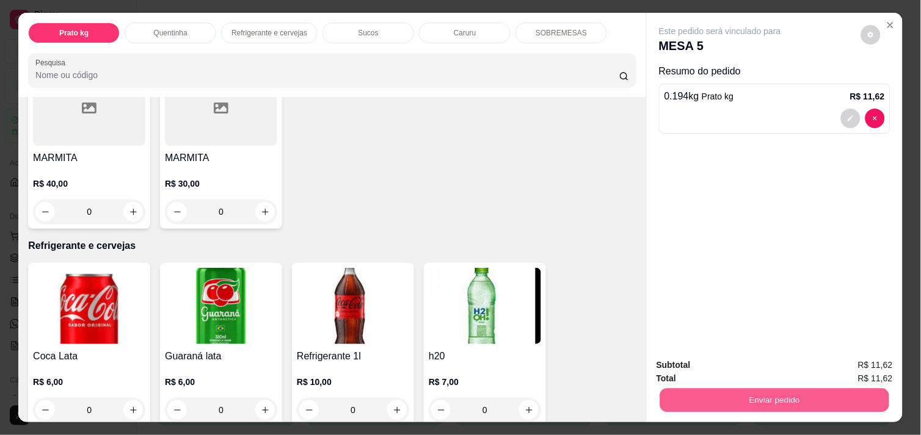
click at [776, 397] on button "Enviar pedido" at bounding box center [774, 400] width 229 height 24
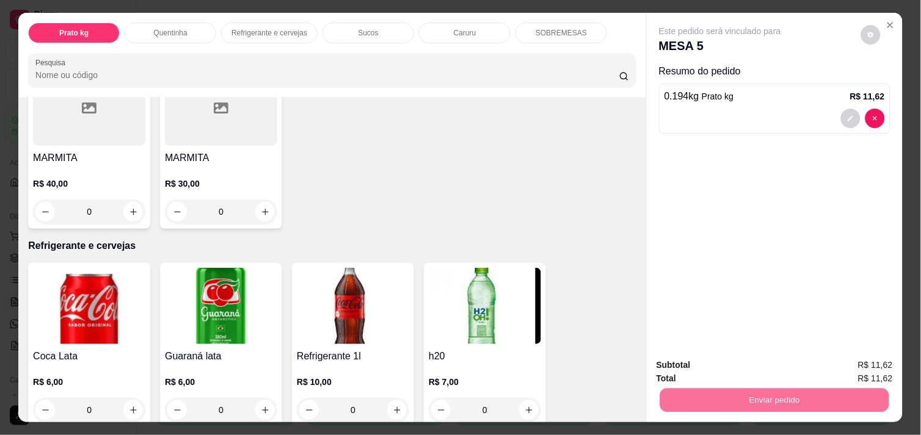
click at [846, 356] on button "Enviar pedido" at bounding box center [861, 365] width 67 height 23
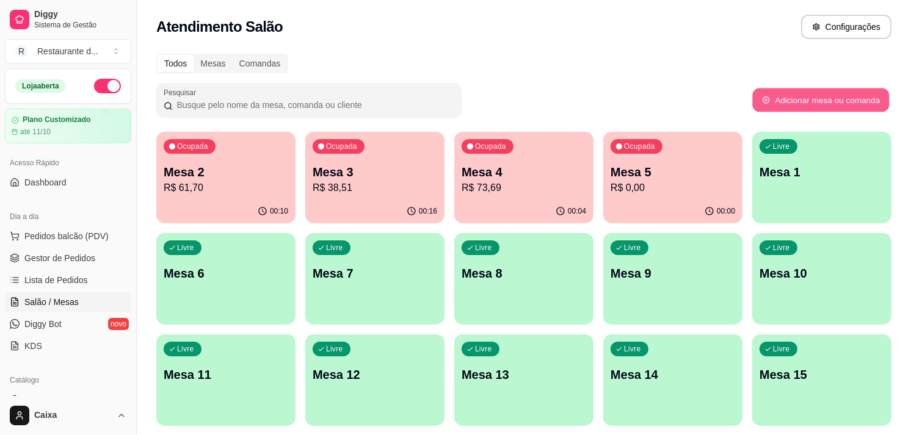
click at [758, 107] on button "Adicionar mesa ou comanda" at bounding box center [820, 101] width 137 height 24
select select "TABLE"
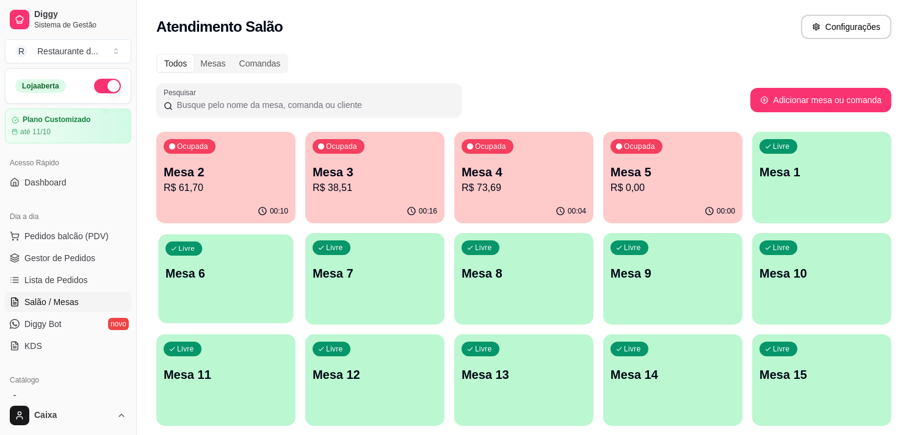
click at [252, 277] on p "Mesa 6" at bounding box center [226, 274] width 121 height 16
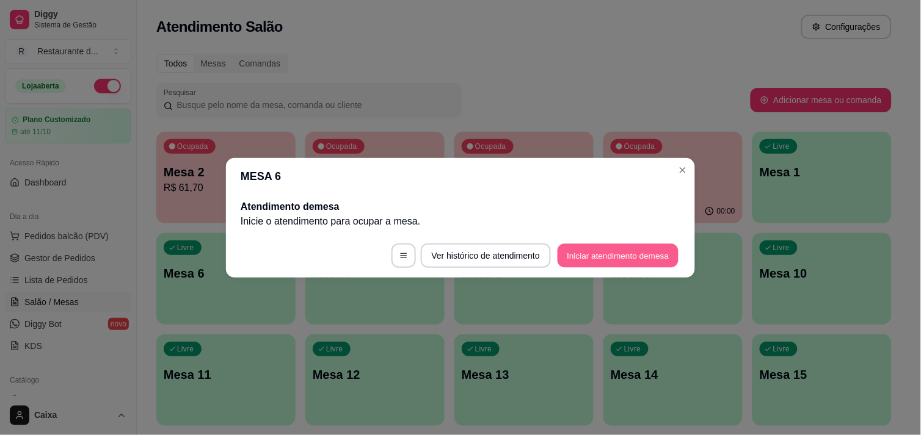
click at [617, 263] on button "Iniciar atendimento de mesa" at bounding box center [618, 256] width 121 height 24
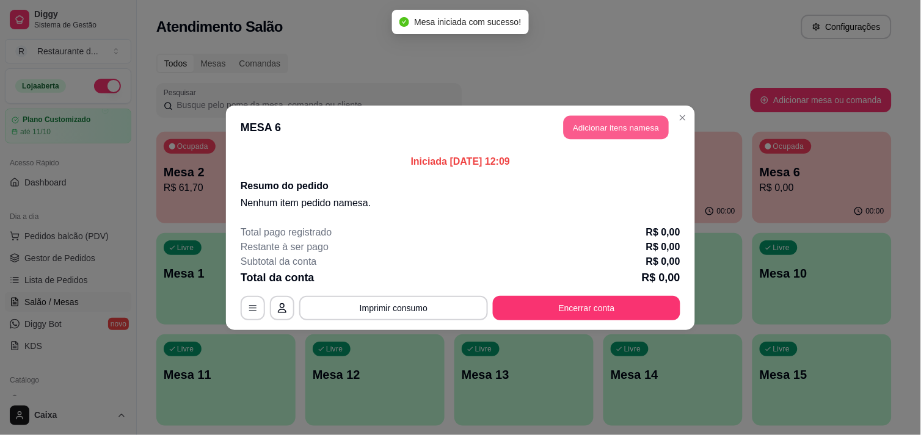
click at [625, 123] on button "Adicionar itens na mesa" at bounding box center [616, 127] width 105 height 24
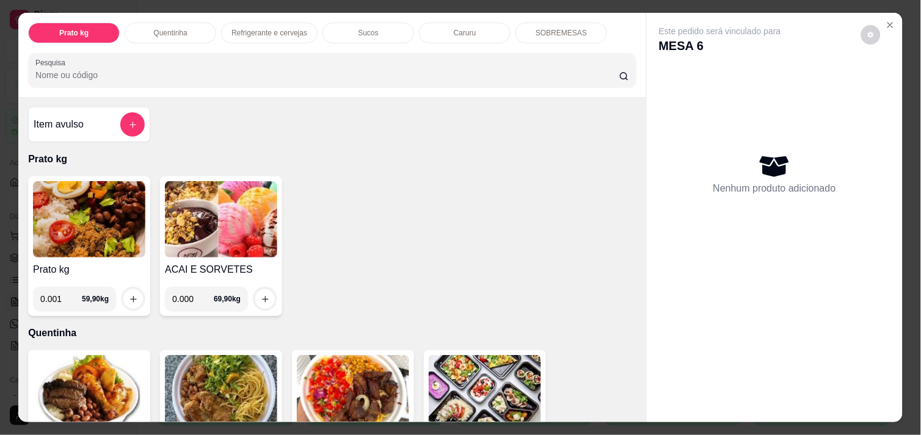
click at [64, 295] on input "0.001" at bounding box center [61, 299] width 42 height 24
type input "0.694"
click at [133, 294] on button "increase-product-quantity" at bounding box center [133, 299] width 19 height 19
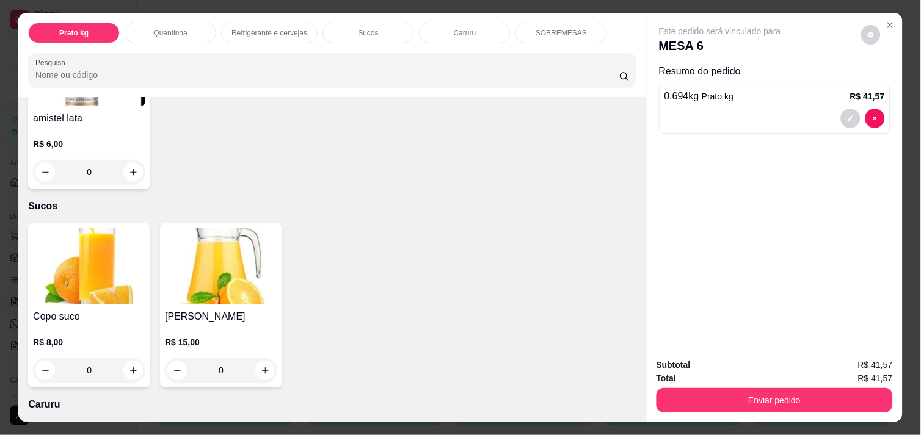
scroll to position [1058, 0]
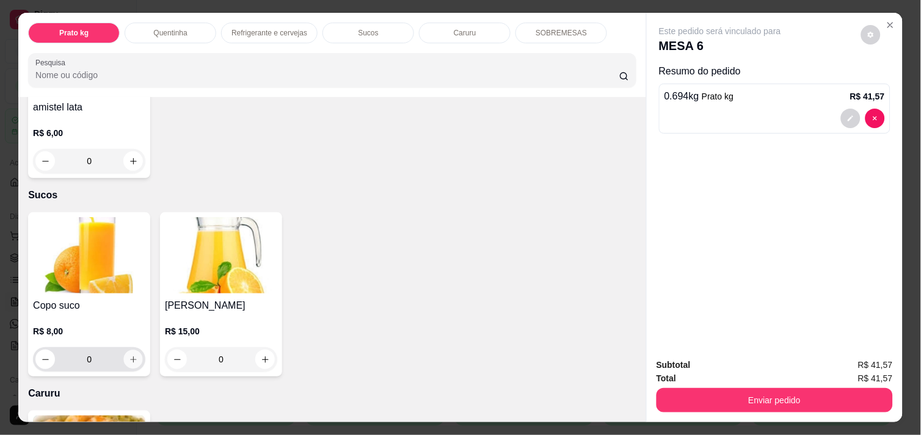
click at [129, 355] on icon "increase-product-quantity" at bounding box center [133, 359] width 9 height 9
type input "1"
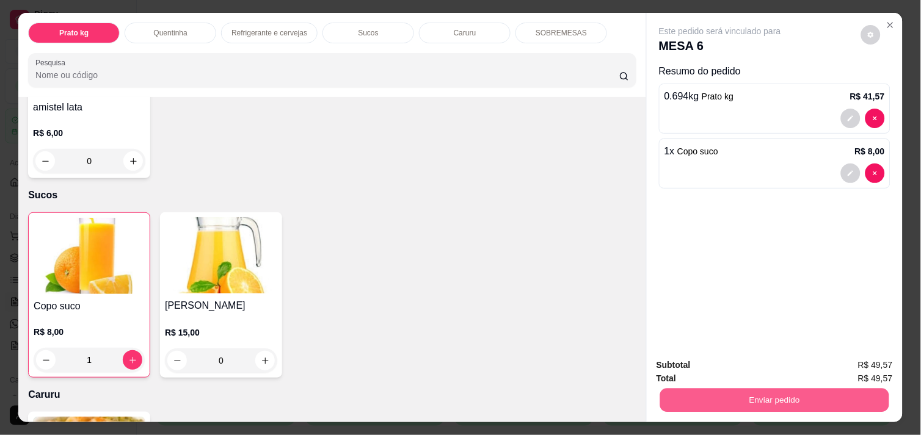
click at [770, 392] on button "Enviar pedido" at bounding box center [774, 400] width 229 height 24
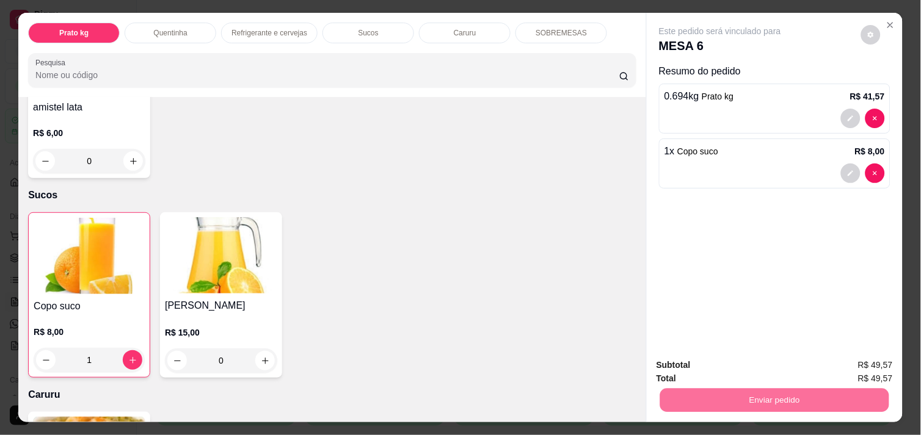
click at [876, 362] on button "Enviar pedido" at bounding box center [861, 365] width 67 height 23
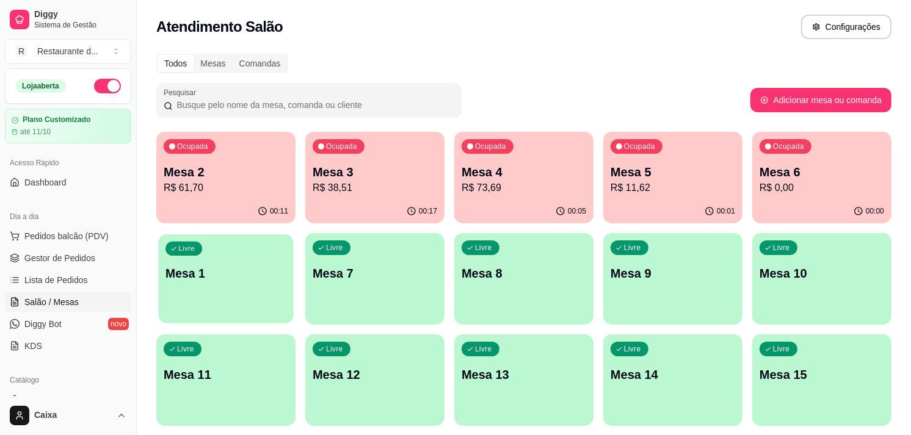
click at [227, 289] on div "Livre Mesa 1" at bounding box center [225, 272] width 135 height 75
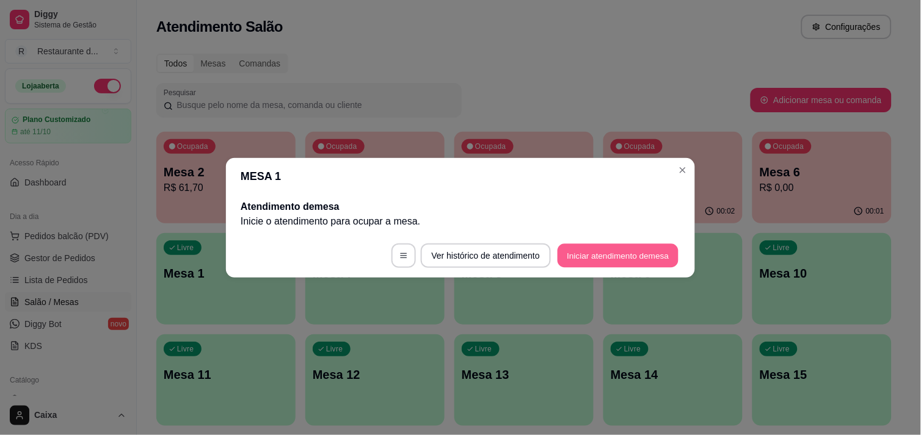
click at [582, 255] on button "Iniciar atendimento de mesa" at bounding box center [618, 256] width 121 height 24
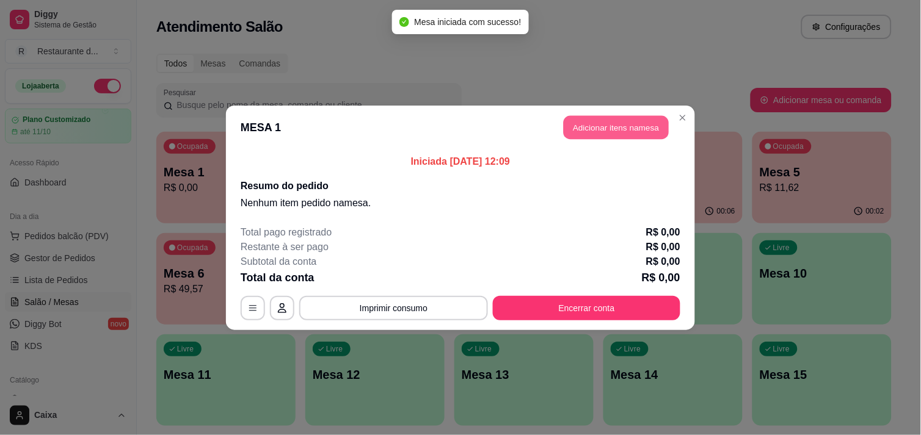
click at [614, 125] on button "Adicionar itens na mesa" at bounding box center [616, 127] width 105 height 24
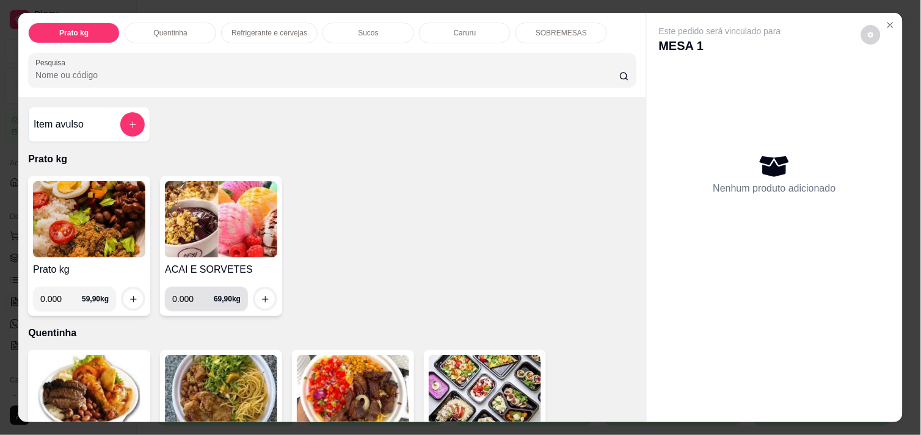
click at [192, 296] on input "0.000" at bounding box center [193, 299] width 42 height 24
type input "0.324"
click at [261, 295] on icon "increase-product-quantity" at bounding box center [265, 299] width 9 height 9
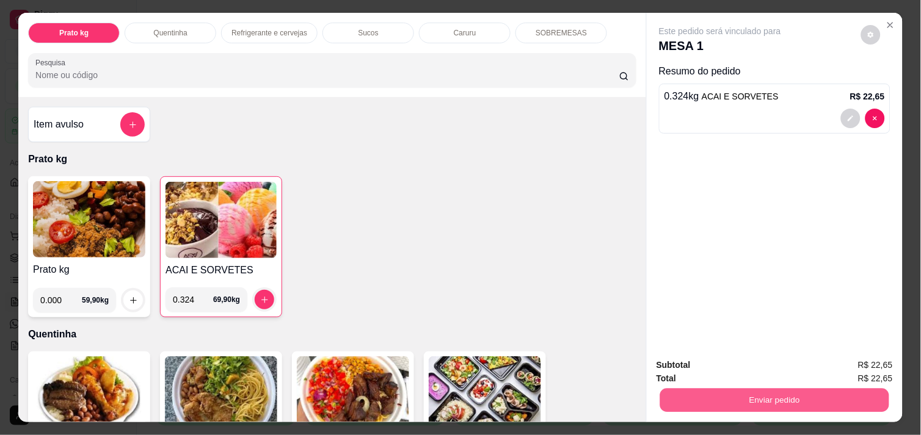
click at [744, 388] on button "Enviar pedido" at bounding box center [774, 400] width 229 height 24
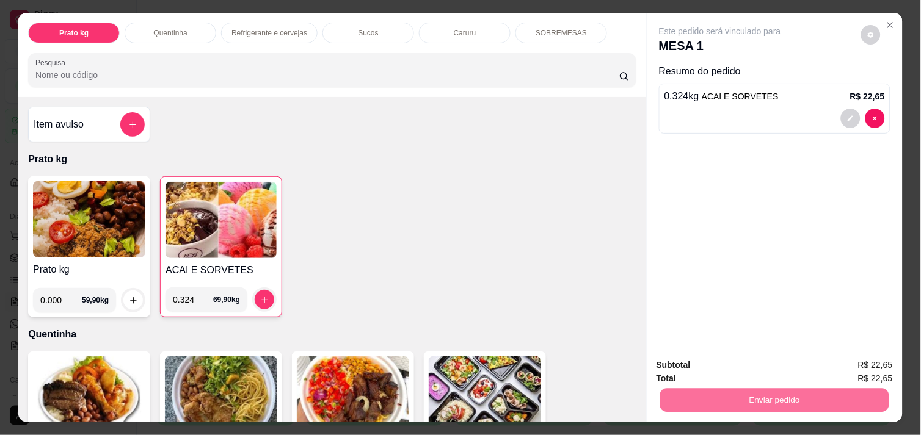
click at [867, 358] on button "Enviar pedido" at bounding box center [861, 365] width 67 height 23
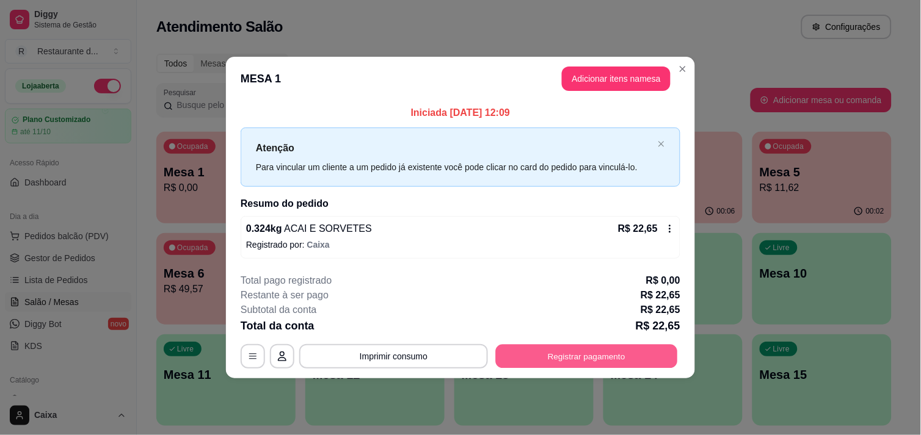
click at [583, 355] on button "Registrar pagamento" at bounding box center [587, 357] width 182 height 24
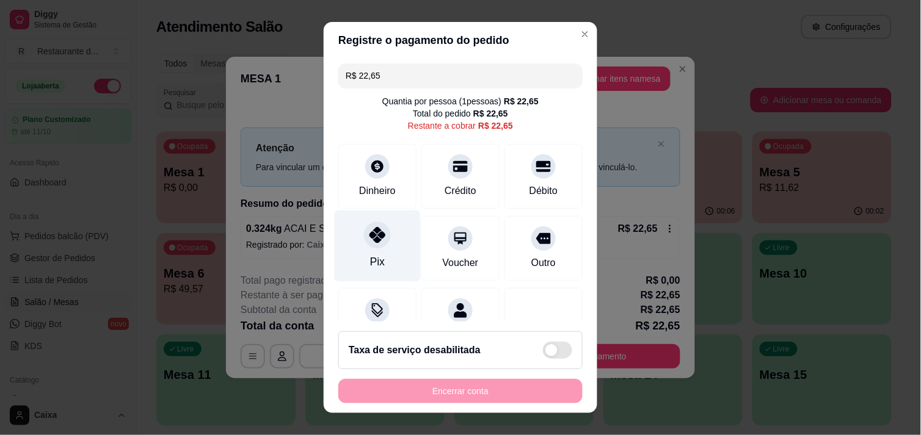
click at [369, 236] on icon at bounding box center [377, 235] width 16 height 16
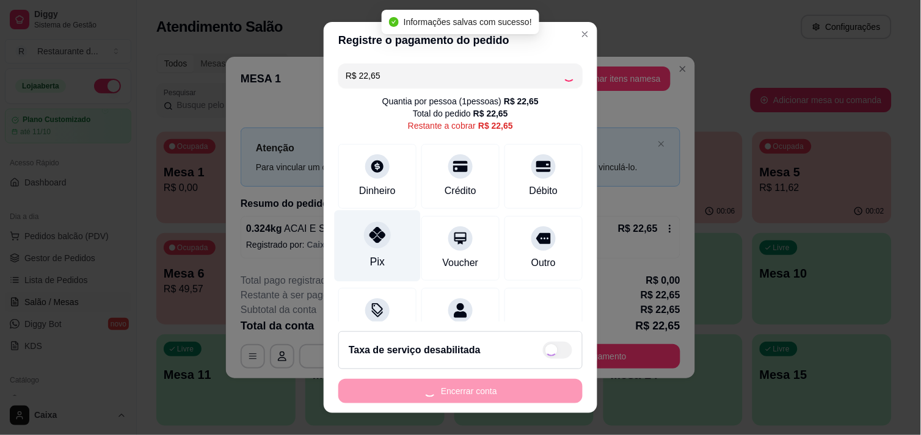
type input "R$ 0,00"
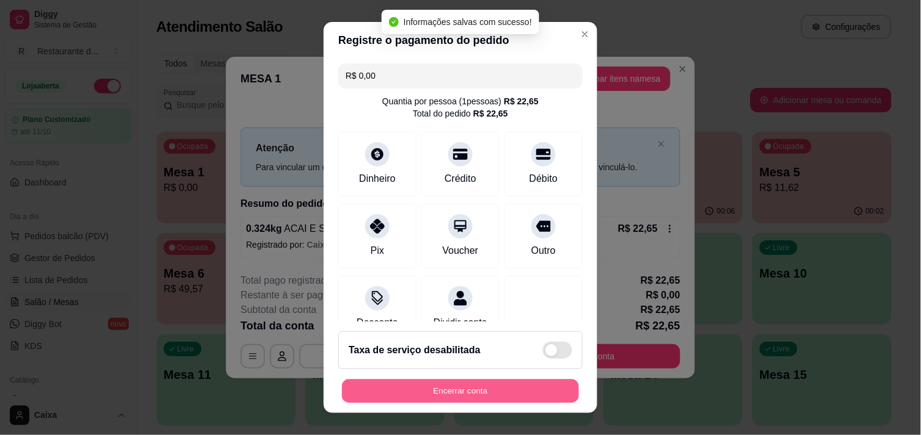
click at [508, 385] on button "Encerrar conta" at bounding box center [460, 392] width 237 height 24
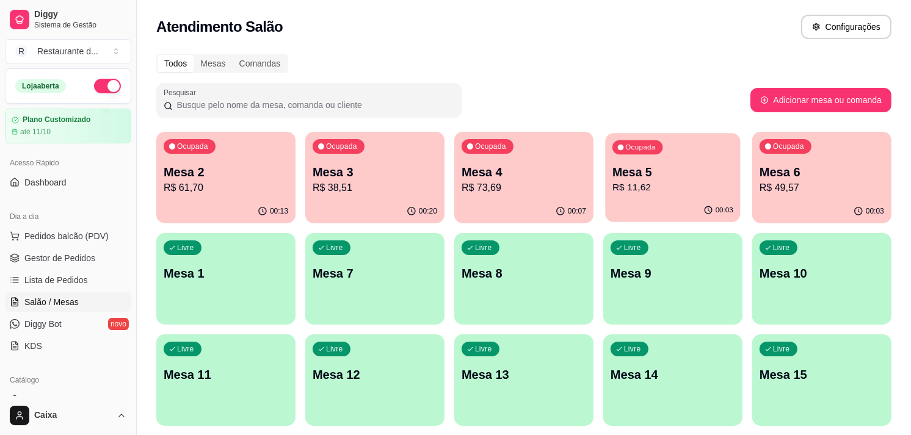
click at [650, 178] on p "Mesa 5" at bounding box center [673, 172] width 121 height 16
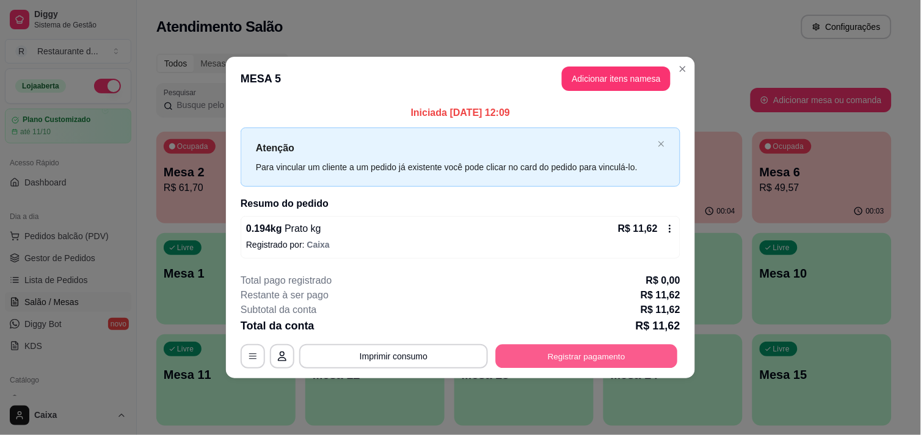
click at [644, 367] on button "Registrar pagamento" at bounding box center [587, 357] width 182 height 24
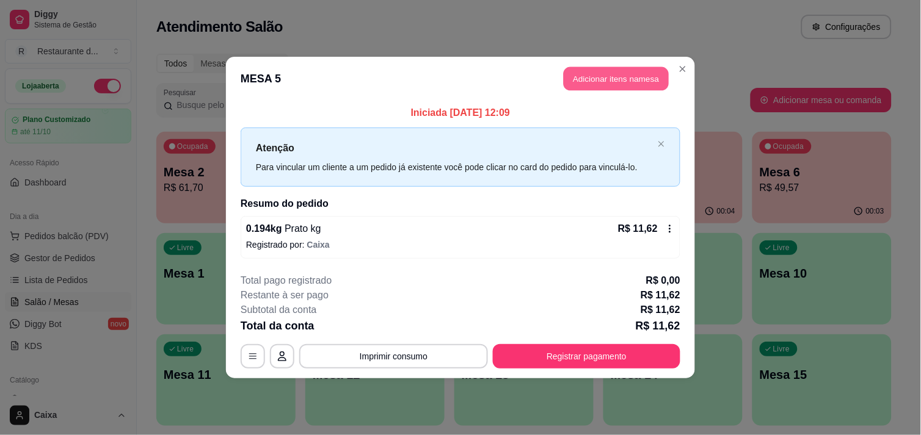
click at [627, 71] on button "Adicionar itens na mesa" at bounding box center [616, 79] width 105 height 24
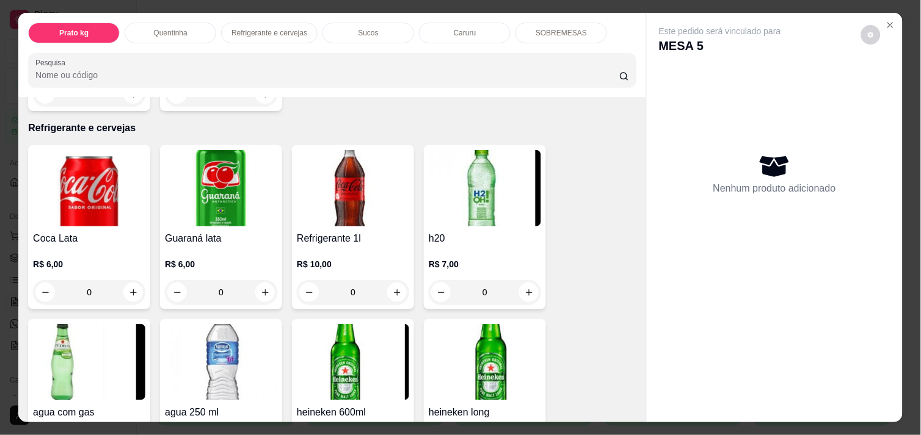
scroll to position [597, 0]
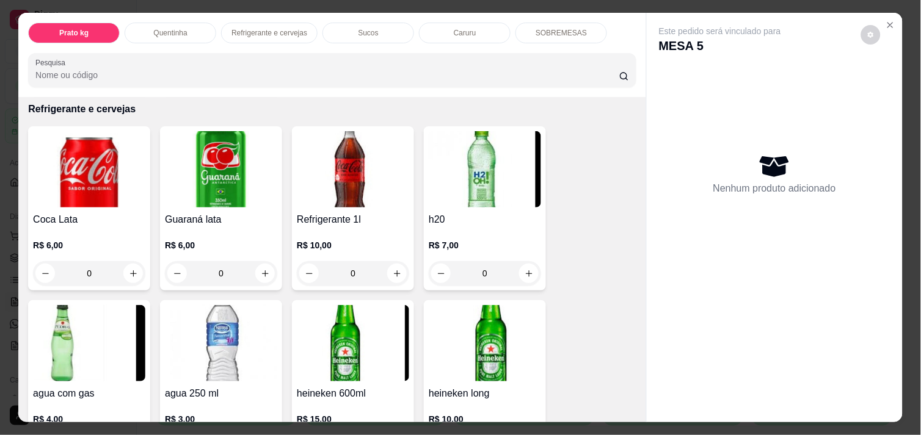
click at [605, 315] on div "Coca Lata R$ 6,00 0 Guaraná lata R$ 6,00 0 Refrigerante 1l R$ 10,00 0 h20 R$ 7,…" at bounding box center [332, 382] width 608 height 512
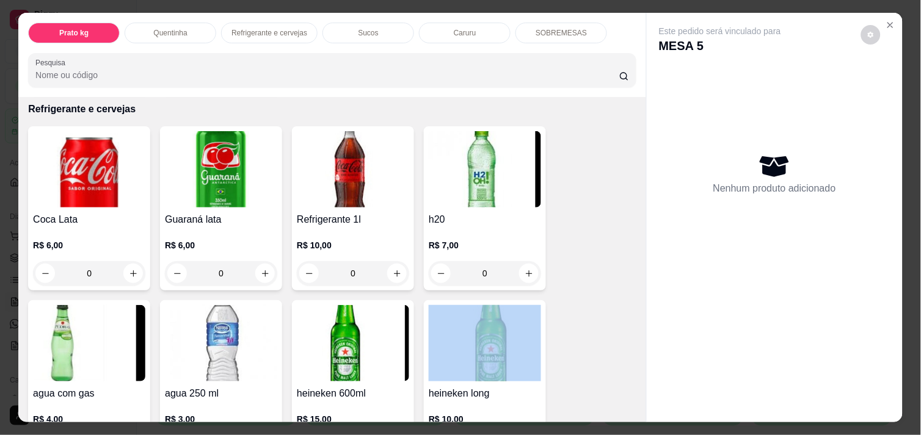
click at [605, 315] on div "Coca Lata R$ 6,00 0 Guaraná lata R$ 6,00 0 Refrigerante 1l R$ 10,00 0 h20 R$ 7,…" at bounding box center [332, 382] width 608 height 512
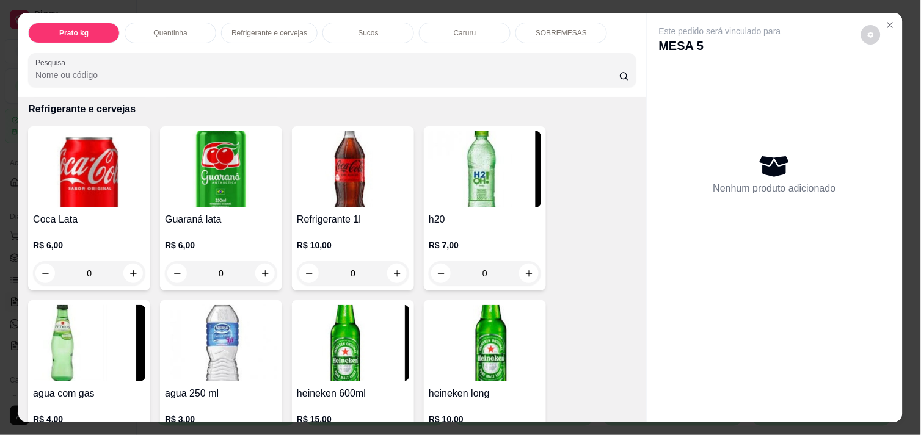
click at [605, 315] on div "Coca Lata R$ 6,00 0 Guaraná lata R$ 6,00 0 Refrigerante 1l R$ 10,00 0 h20 R$ 7,…" at bounding box center [332, 382] width 608 height 512
drag, startPoint x: 605, startPoint y: 315, endPoint x: 729, endPoint y: 324, distance: 124.9
click at [729, 324] on div "Este pedido será vinculado para MESA 5 Nenhum produto adicionado" at bounding box center [775, 208] width 256 height 390
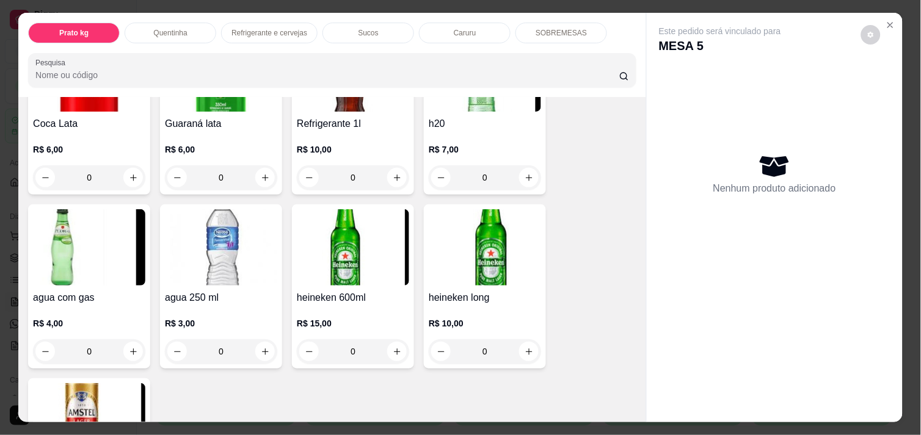
scroll to position [705, 0]
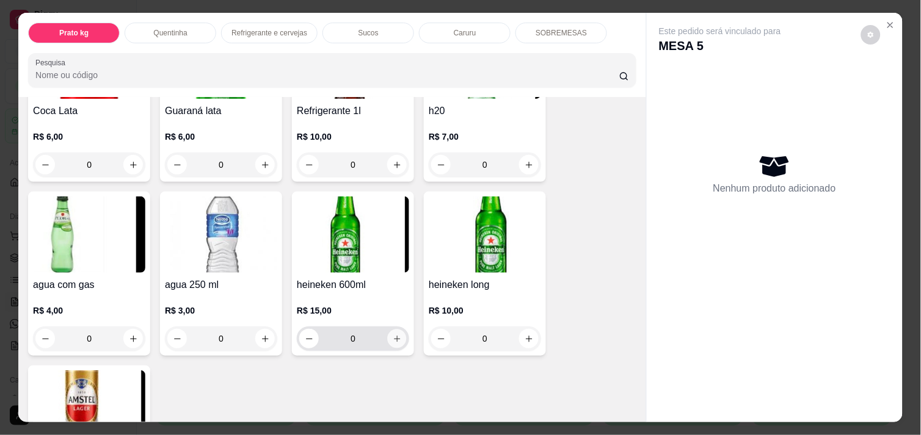
click at [398, 335] on button "increase-product-quantity" at bounding box center [397, 339] width 19 height 19
type input "1"
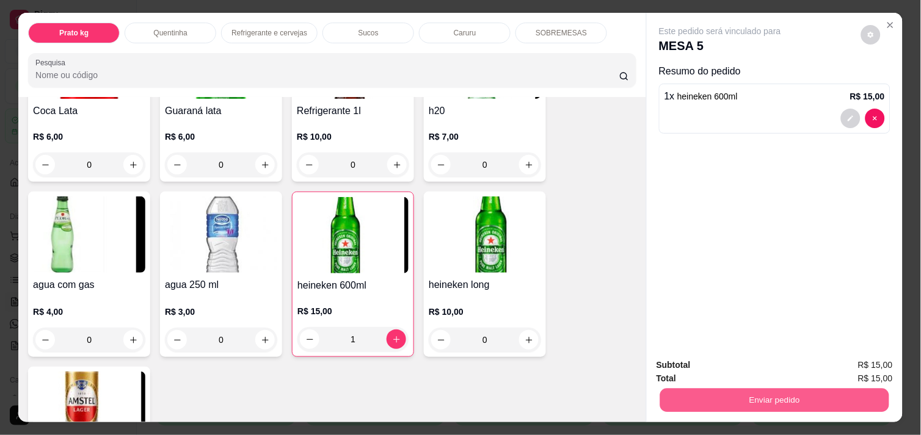
click at [770, 391] on button "Enviar pedido" at bounding box center [774, 400] width 229 height 24
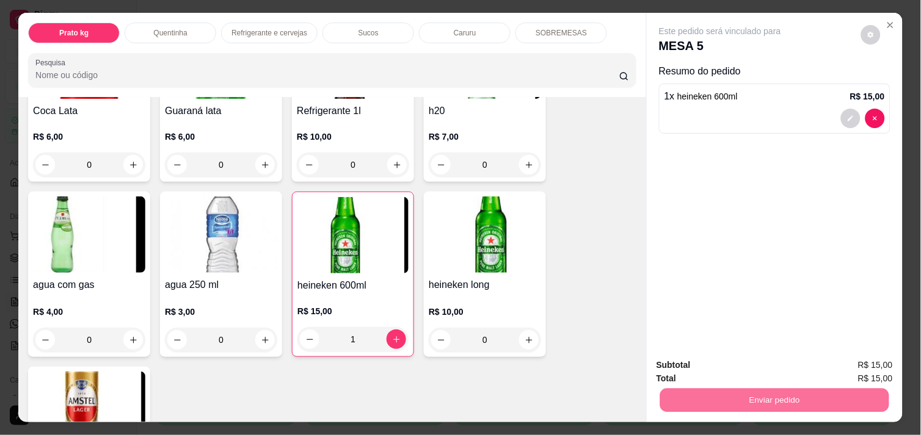
click at [808, 365] on button "Registrar cliente" at bounding box center [779, 365] width 81 height 23
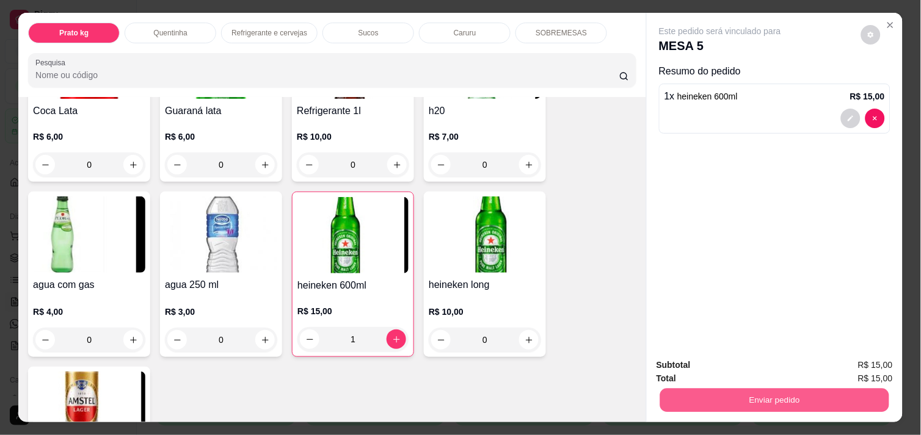
click at [774, 397] on button "Enviar pedido" at bounding box center [774, 400] width 229 height 24
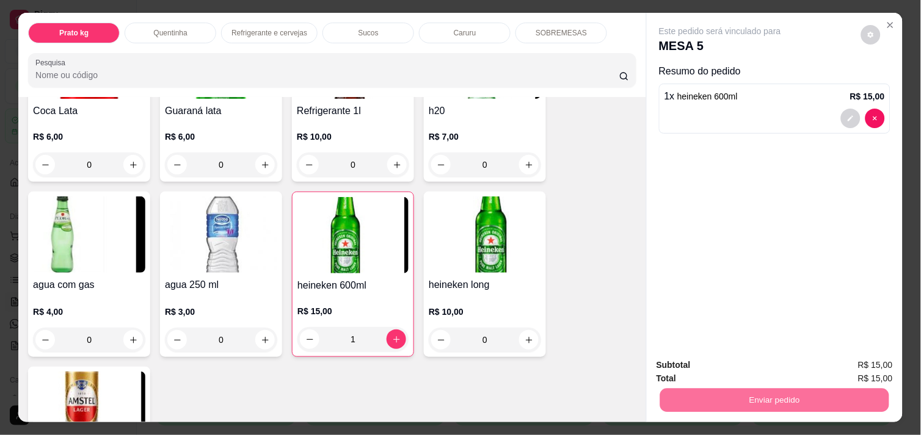
click at [859, 363] on button "Enviar pedido" at bounding box center [861, 365] width 67 height 23
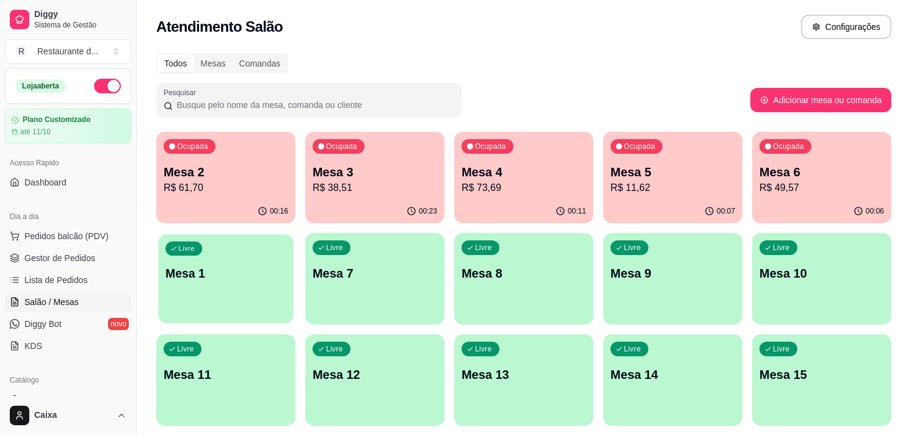
click at [241, 287] on div "Livre Mesa 1" at bounding box center [225, 272] width 135 height 75
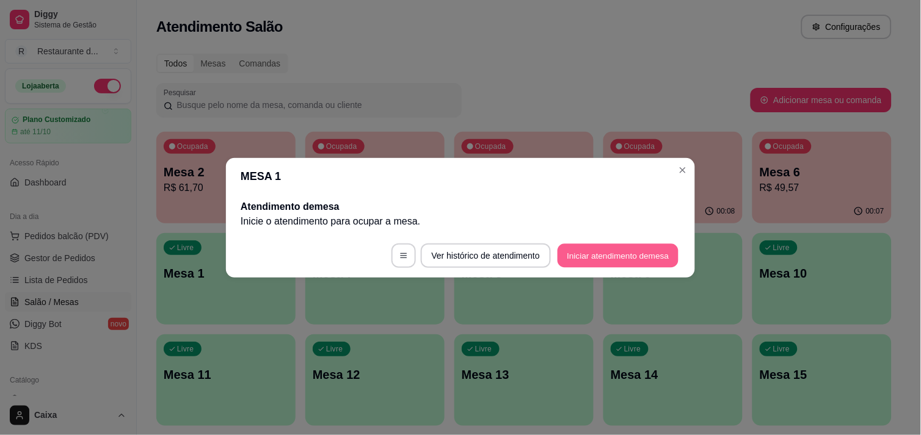
click at [600, 254] on button "Iniciar atendimento de mesa" at bounding box center [618, 256] width 121 height 24
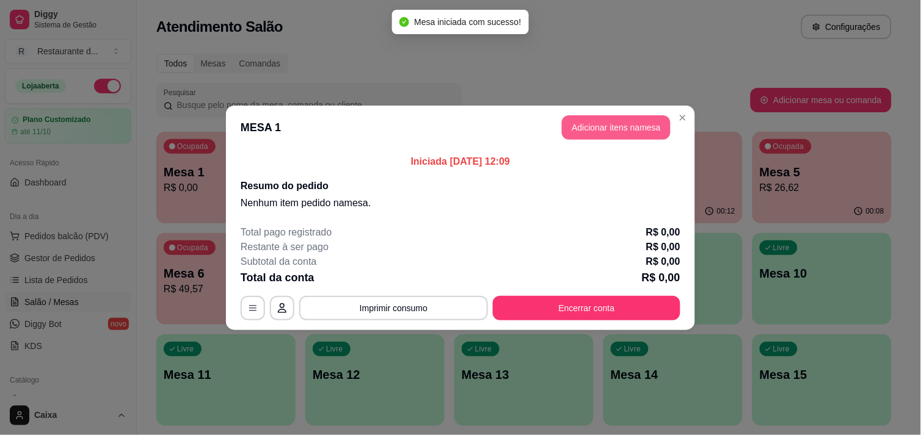
click at [624, 127] on button "Adicionar itens na mesa" at bounding box center [616, 127] width 109 height 24
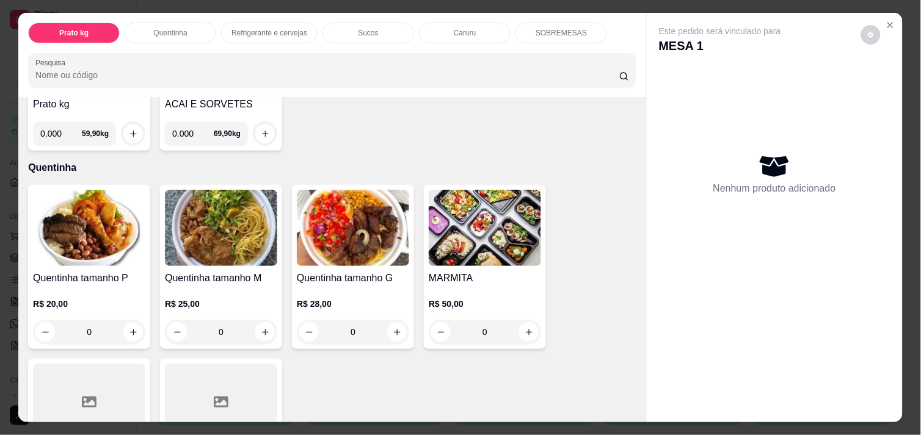
scroll to position [217, 0]
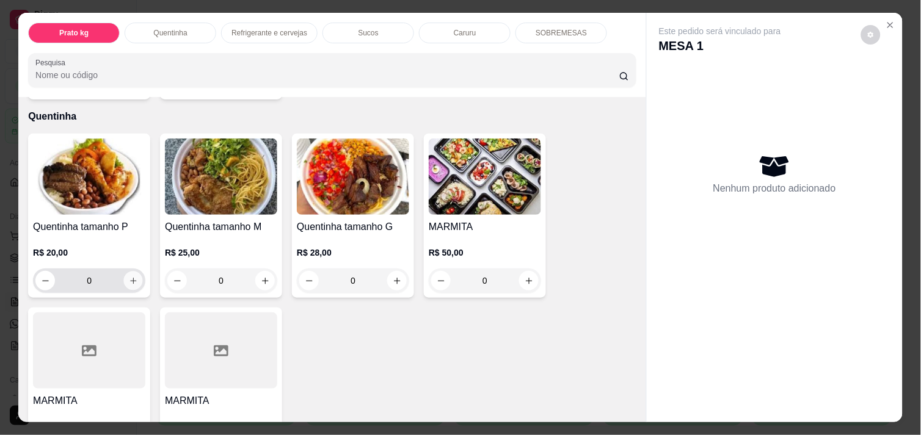
click at [133, 276] on button "increase-product-quantity" at bounding box center [133, 281] width 19 height 19
type input "1"
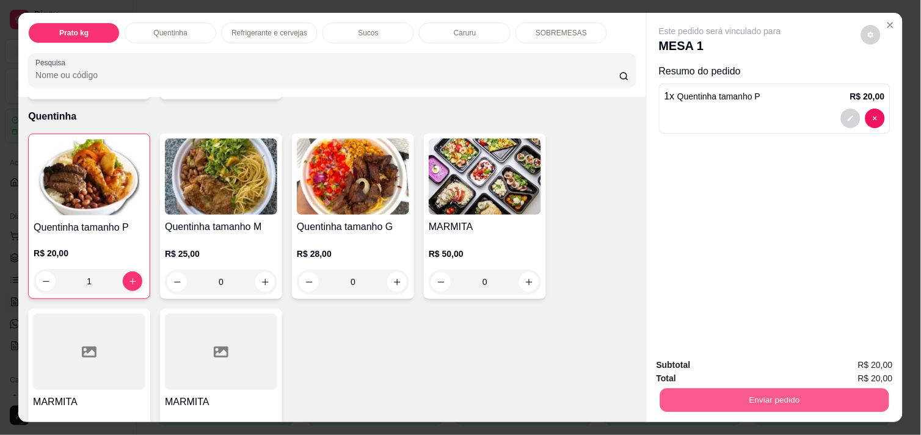
click at [820, 402] on button "Enviar pedido" at bounding box center [774, 400] width 229 height 24
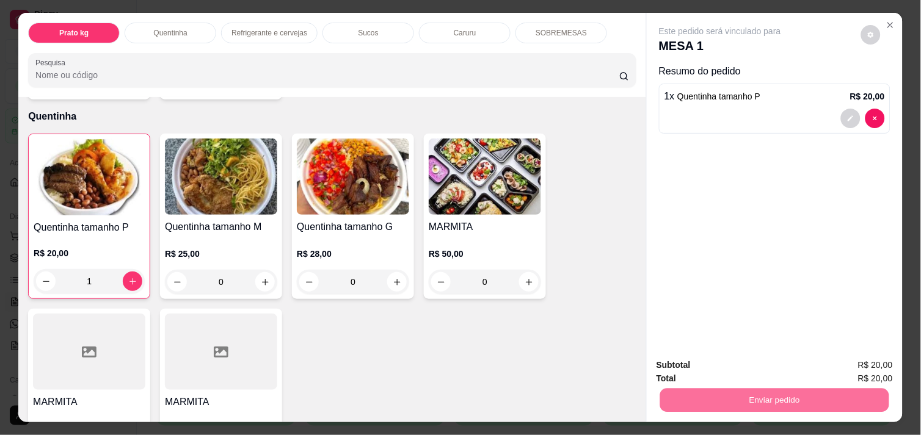
click at [870, 361] on button "Enviar pedido" at bounding box center [861, 365] width 67 height 23
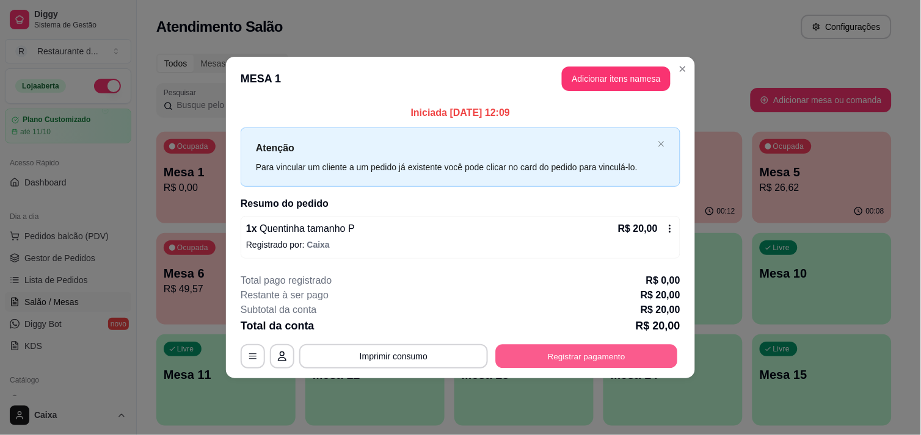
click at [648, 360] on button "Registrar pagamento" at bounding box center [587, 357] width 182 height 24
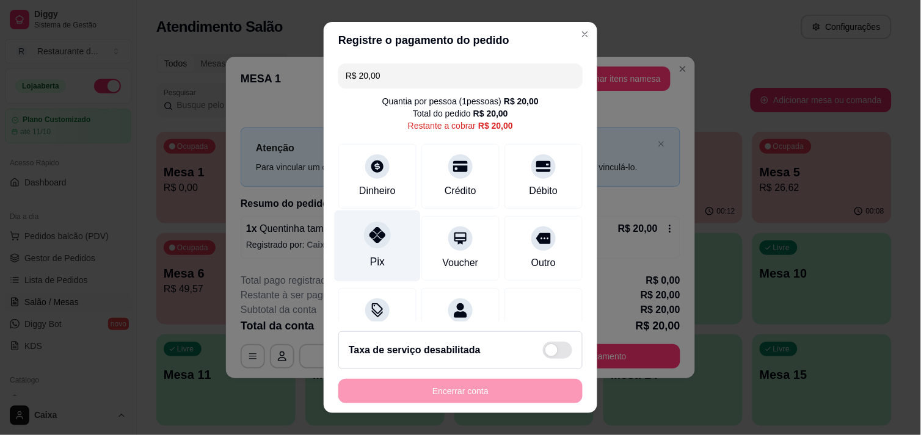
click at [388, 247] on div "Pix" at bounding box center [378, 245] width 86 height 71
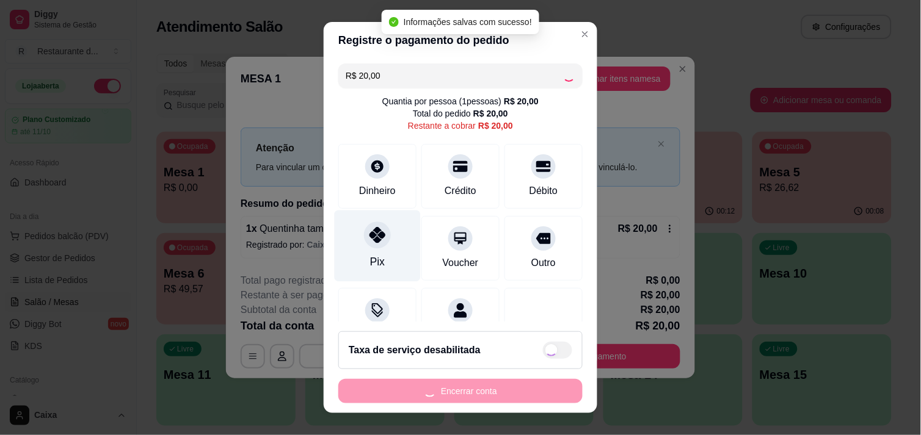
type input "R$ 0,00"
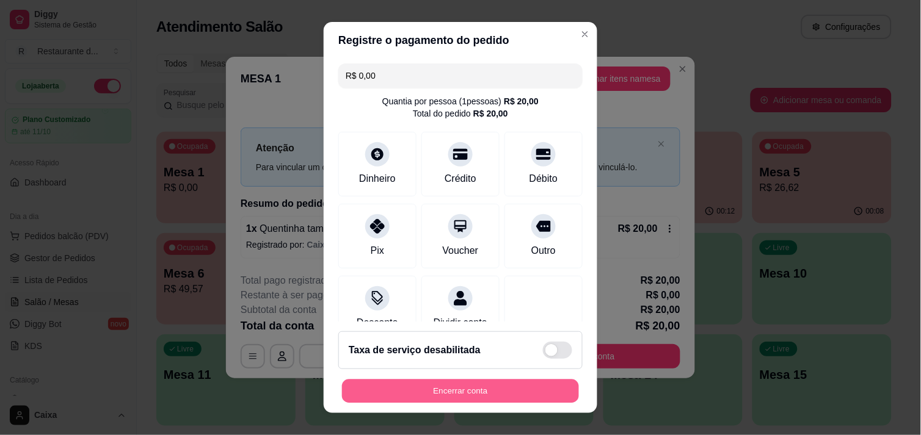
click at [449, 389] on button "Encerrar conta" at bounding box center [460, 392] width 237 height 24
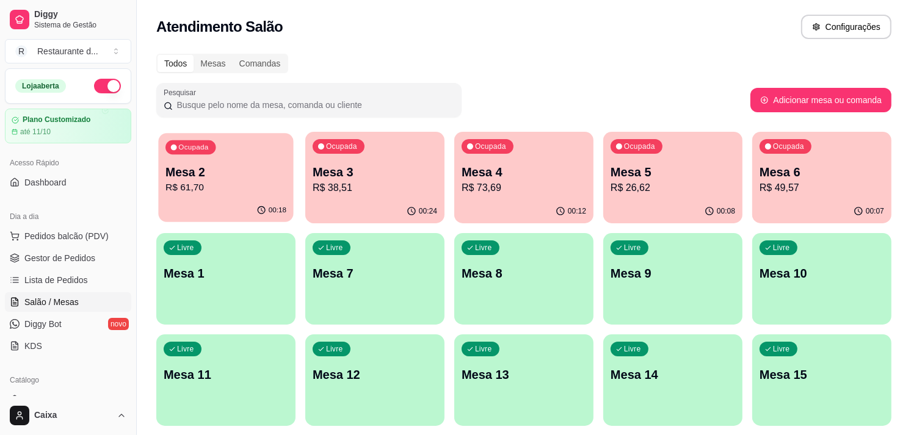
click at [222, 193] on p "R$ 61,70" at bounding box center [226, 188] width 121 height 14
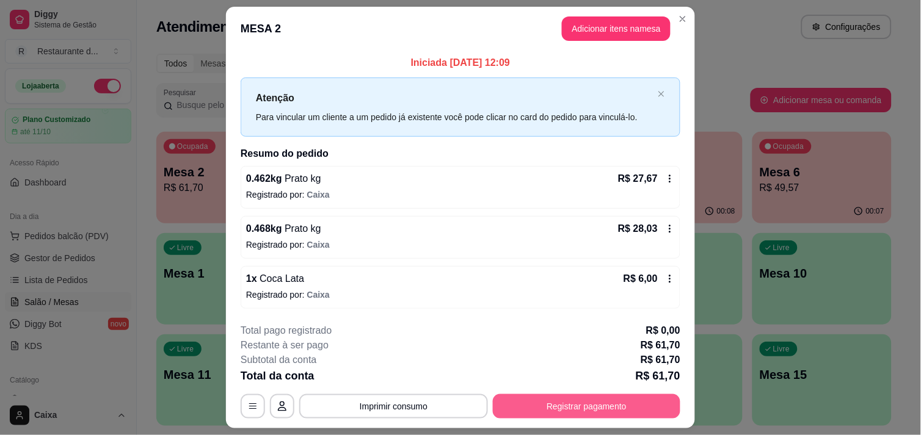
click at [589, 400] on button "Registrar pagamento" at bounding box center [586, 407] width 187 height 24
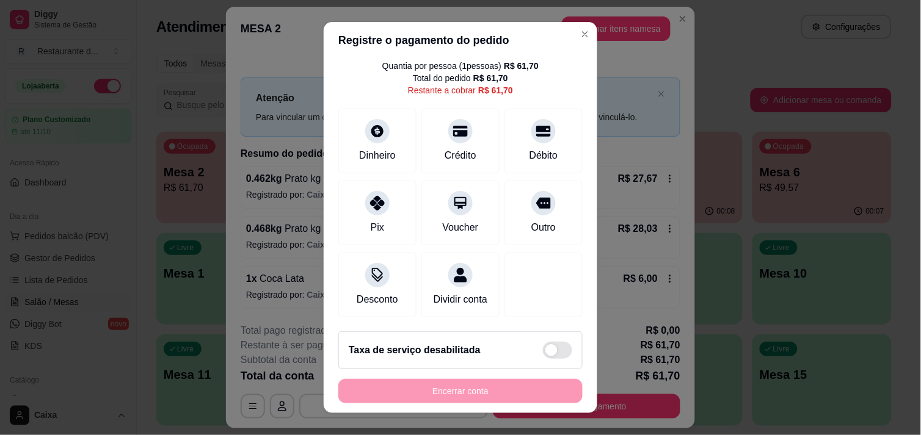
scroll to position [50, 0]
click at [369, 264] on icon at bounding box center [377, 272] width 16 height 16
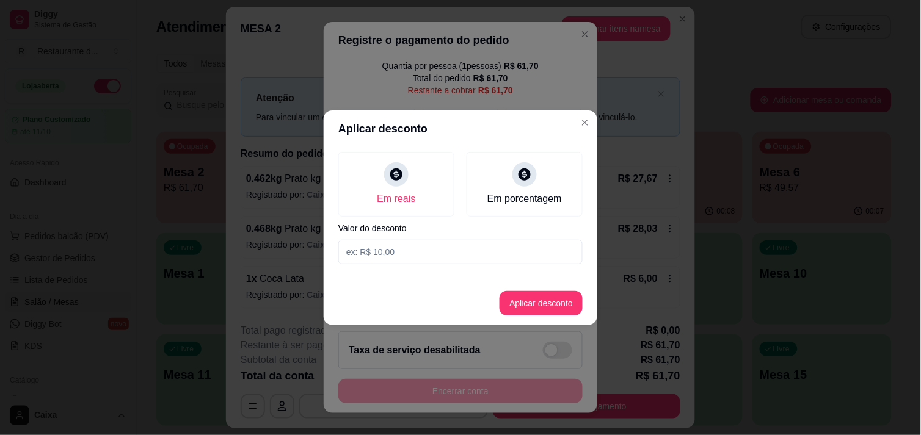
click at [431, 254] on input at bounding box center [460, 252] width 244 height 24
type input "1,70"
click at [558, 298] on button "Aplicar desconto" at bounding box center [541, 303] width 80 height 24
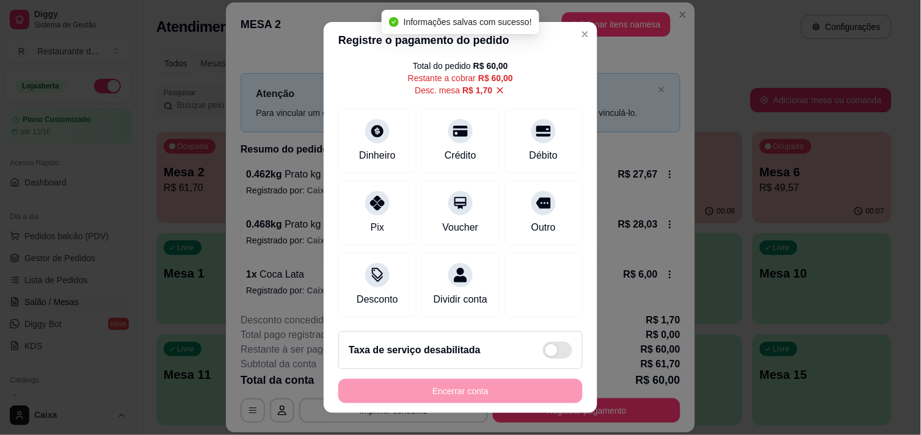
type input "R$ 60,00"
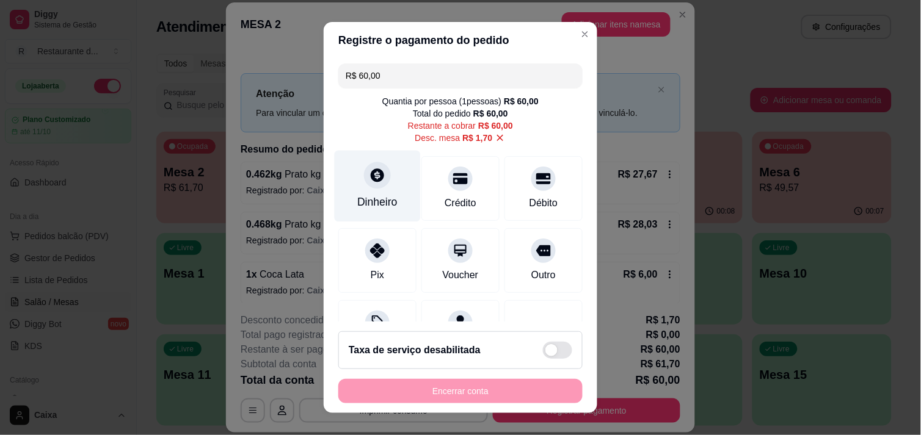
click at [377, 177] on icon at bounding box center [377, 175] width 16 height 16
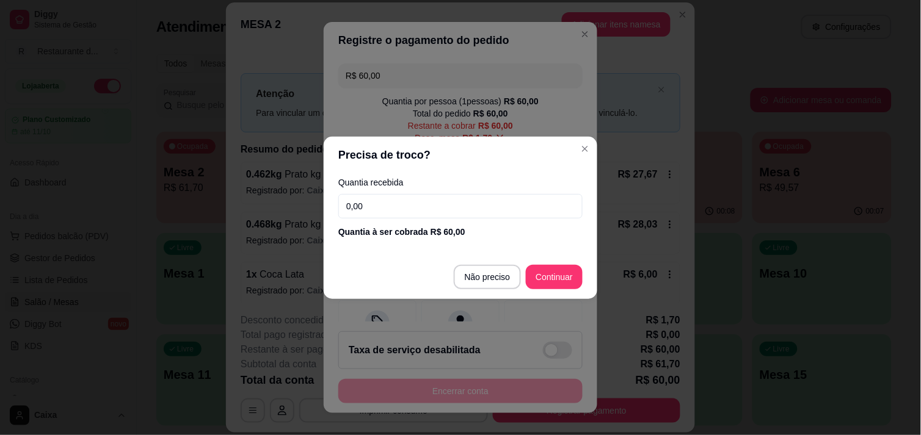
click at [530, 205] on input "0,00" at bounding box center [460, 206] width 244 height 24
type input "60,00"
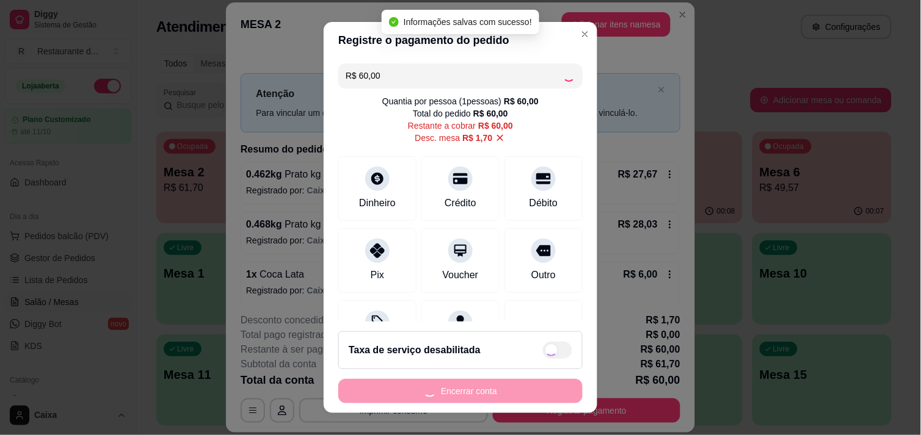
type input "R$ 0,00"
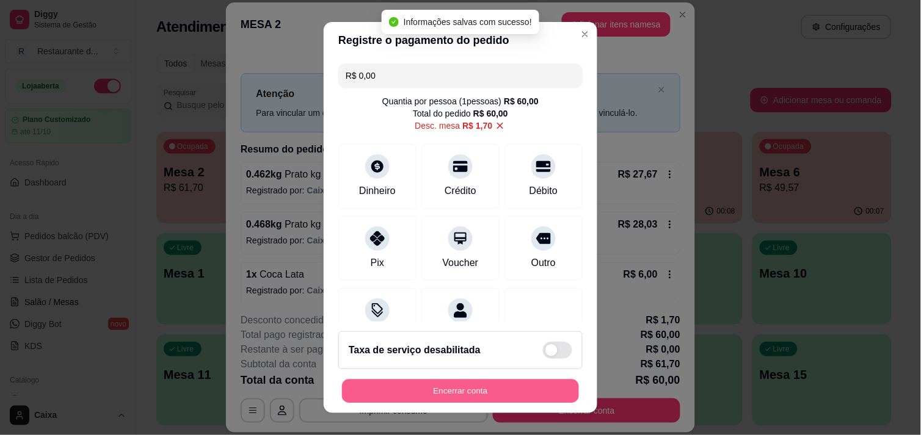
click at [476, 394] on button "Encerrar conta" at bounding box center [460, 392] width 237 height 24
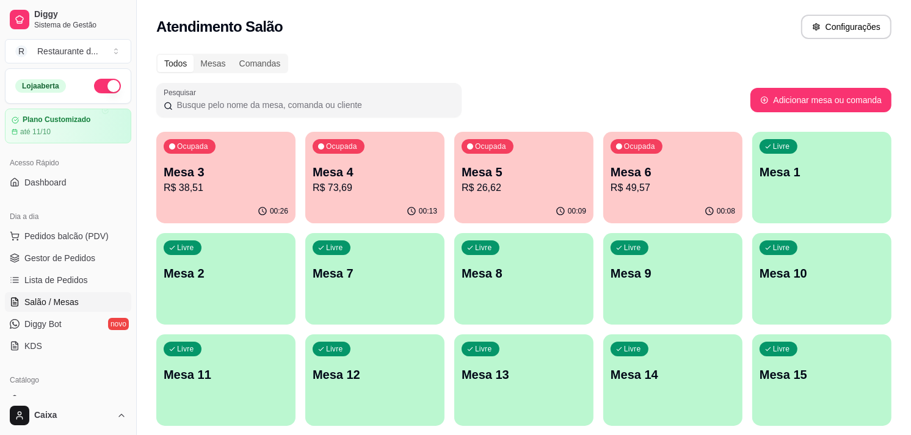
click at [225, 210] on div "00:26" at bounding box center [225, 212] width 139 height 24
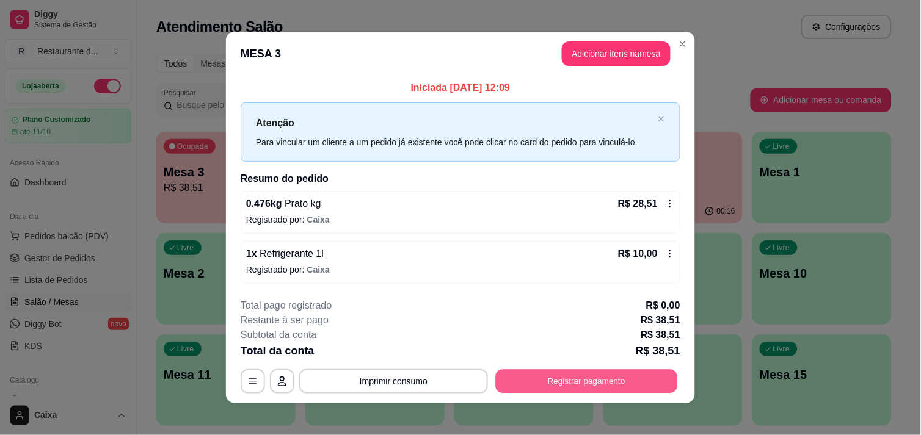
click at [579, 379] on button "Registrar pagamento" at bounding box center [587, 382] width 182 height 24
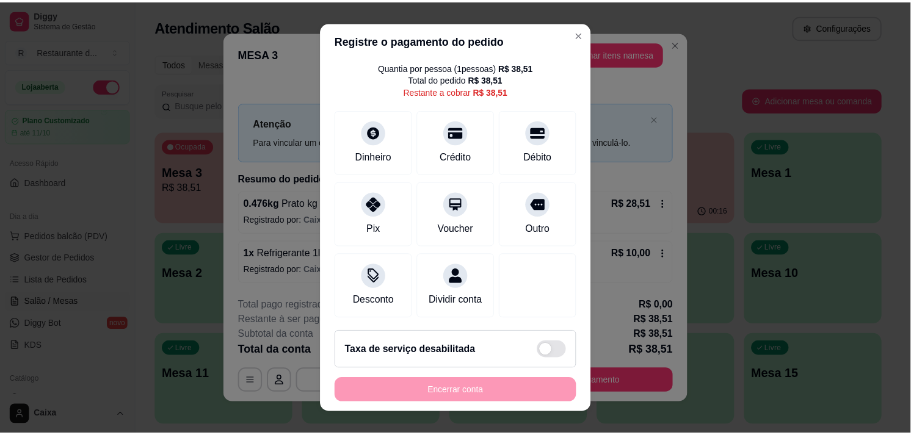
scroll to position [35, 0]
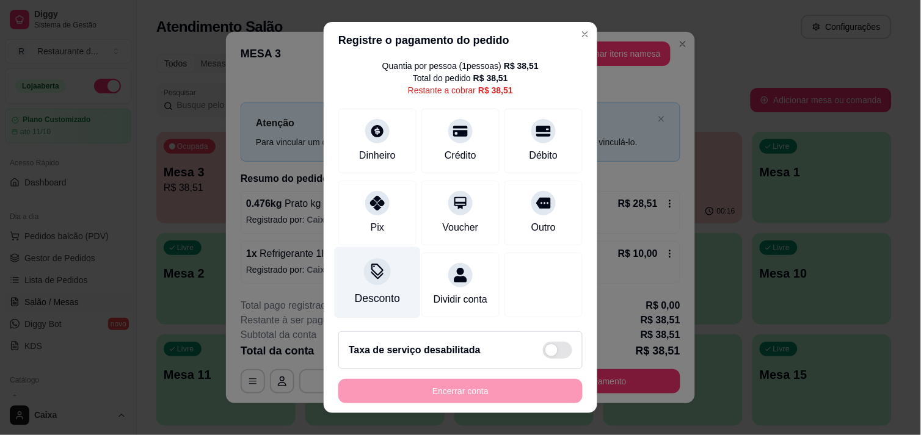
click at [376, 291] on div "Desconto" at bounding box center [377, 299] width 45 height 16
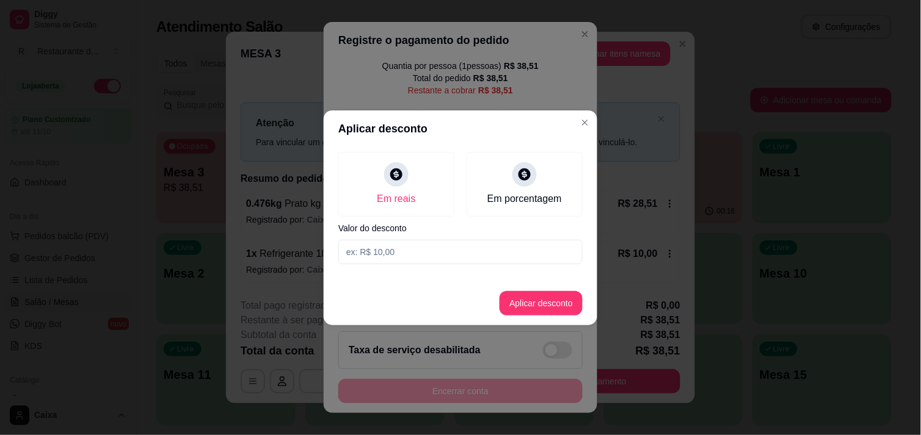
click at [421, 253] on input at bounding box center [460, 252] width 244 height 24
type input "0,01"
click at [559, 297] on button "Aplicar desconto" at bounding box center [541, 303] width 80 height 24
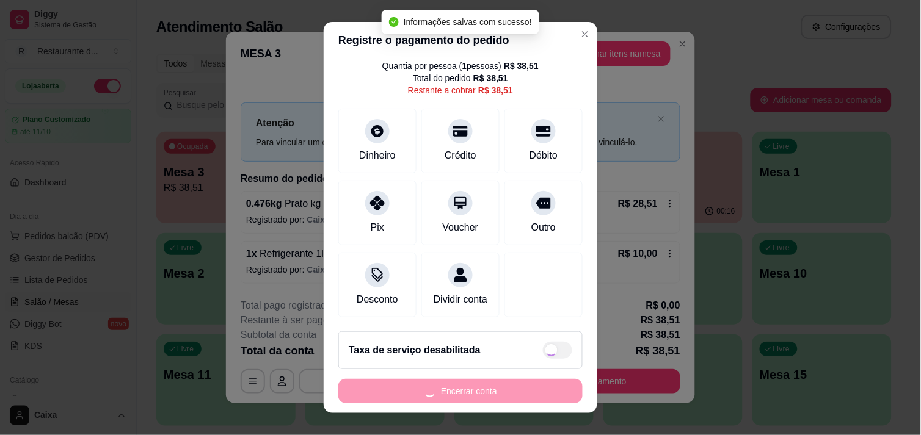
type input "R$ 38,50"
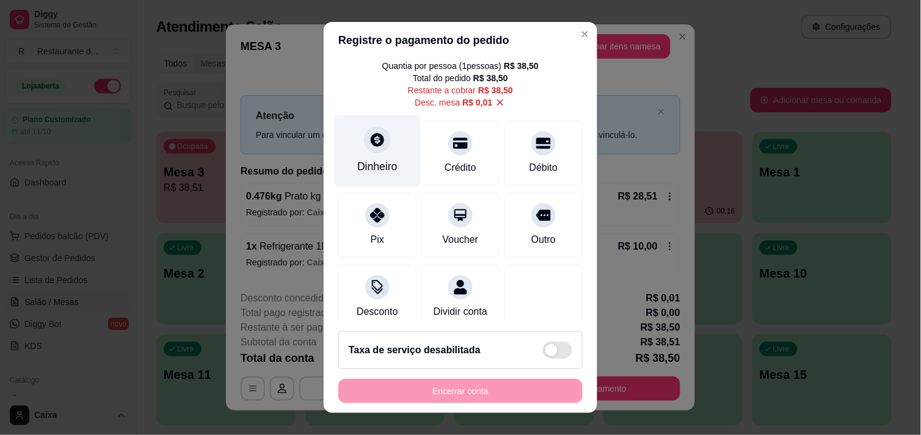
click at [377, 148] on div at bounding box center [377, 139] width 27 height 27
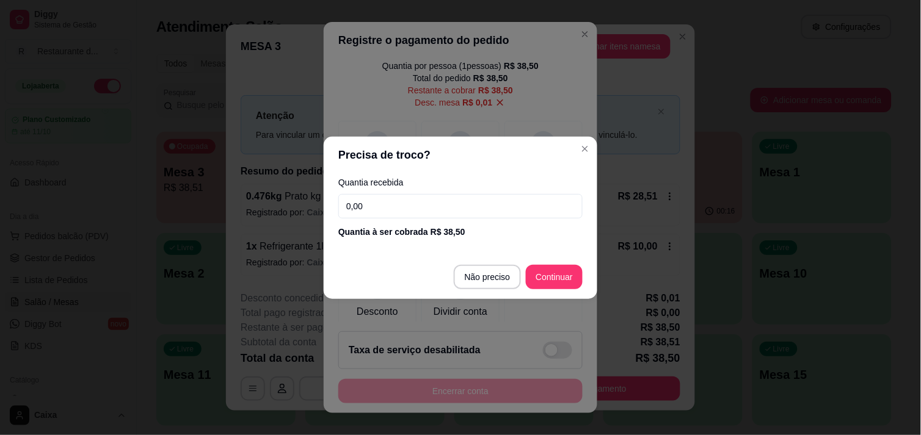
click at [423, 209] on input "0,00" at bounding box center [460, 206] width 244 height 24
type input "38,50"
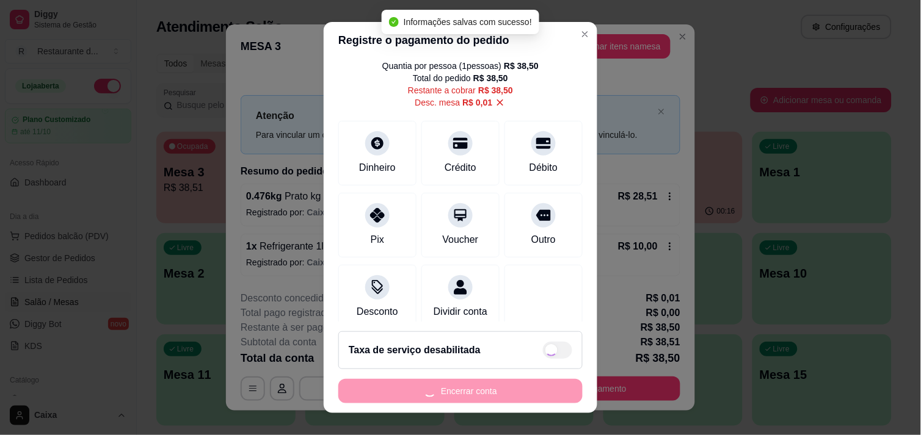
type input "R$ 0,00"
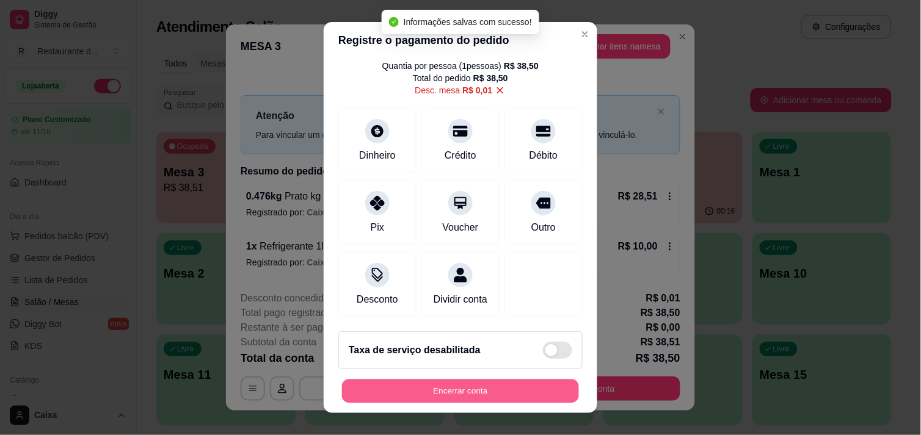
click at [491, 388] on button "Encerrar conta" at bounding box center [460, 392] width 237 height 24
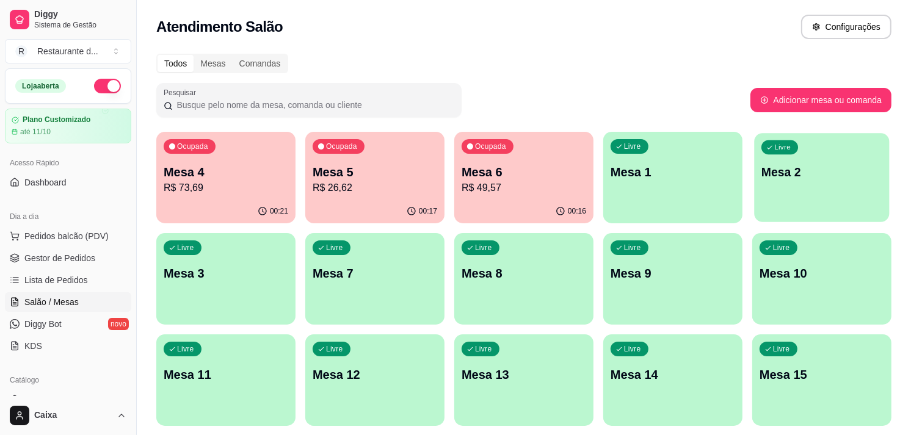
click at [795, 170] on p "Mesa 2" at bounding box center [822, 172] width 121 height 16
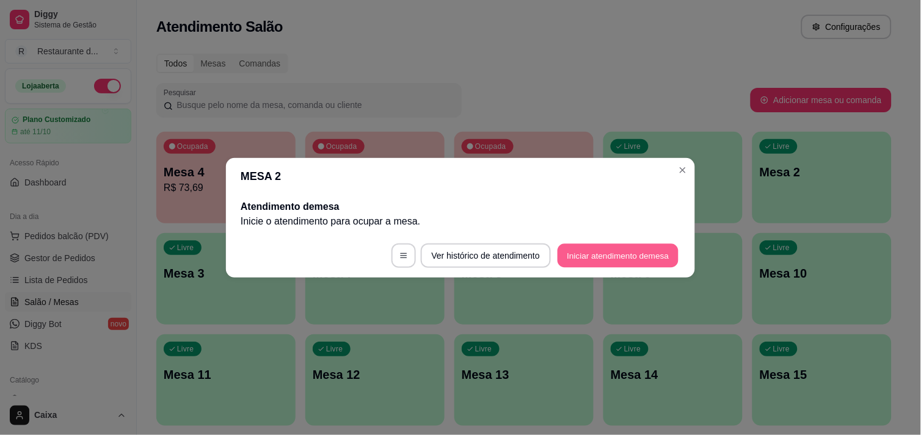
click at [594, 255] on button "Iniciar atendimento de mesa" at bounding box center [618, 256] width 121 height 24
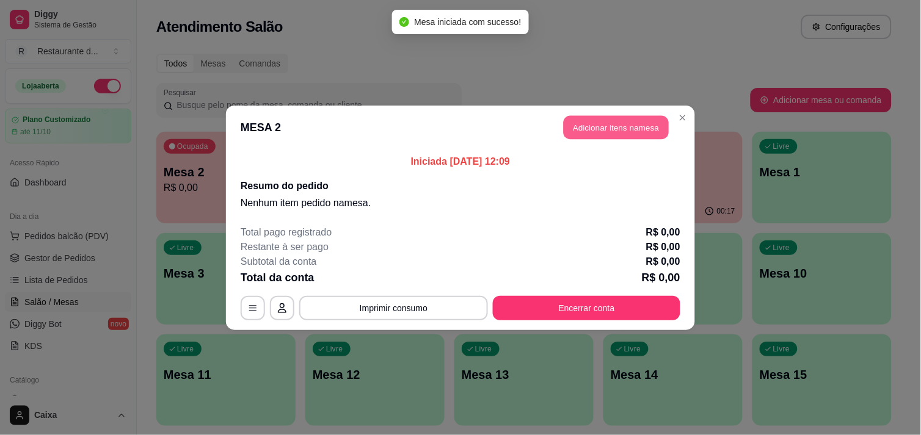
click at [625, 133] on button "Adicionar itens na mesa" at bounding box center [616, 127] width 105 height 24
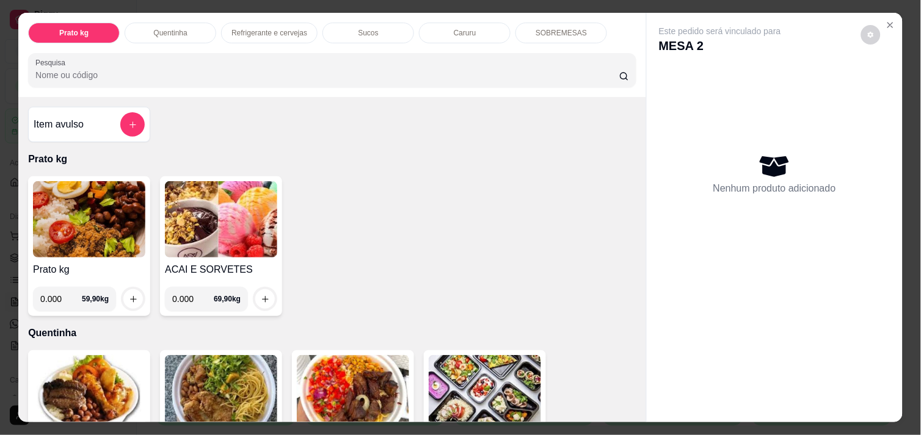
click at [95, 206] on img at bounding box center [89, 219] width 112 height 76
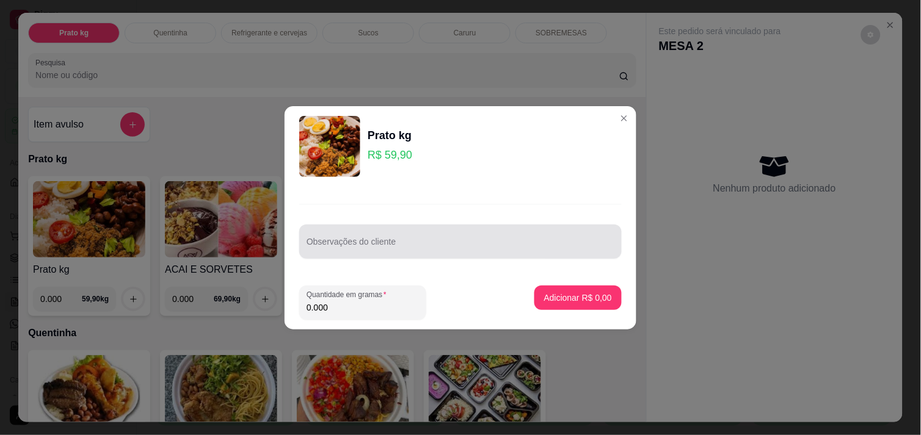
click at [508, 239] on div at bounding box center [461, 242] width 308 height 24
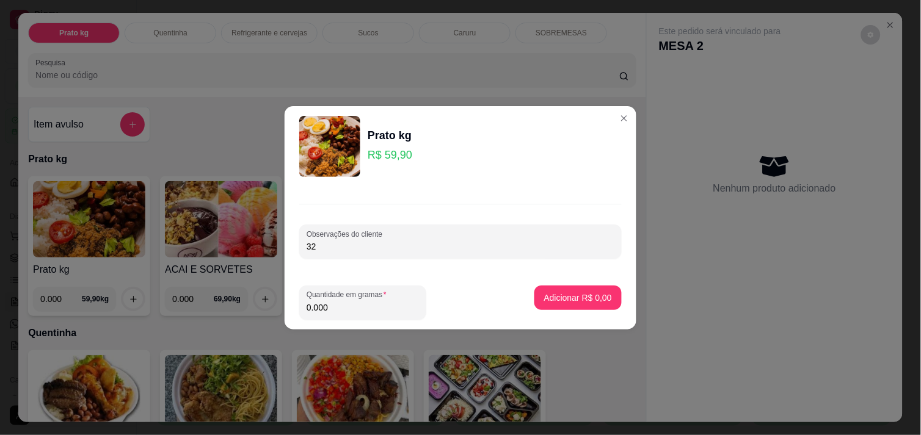
type input "3"
click at [358, 312] on input "0.000" at bounding box center [363, 308] width 112 height 12
type input "0.322"
click at [569, 300] on p "Adicionar R$ 19,29" at bounding box center [575, 298] width 73 height 12
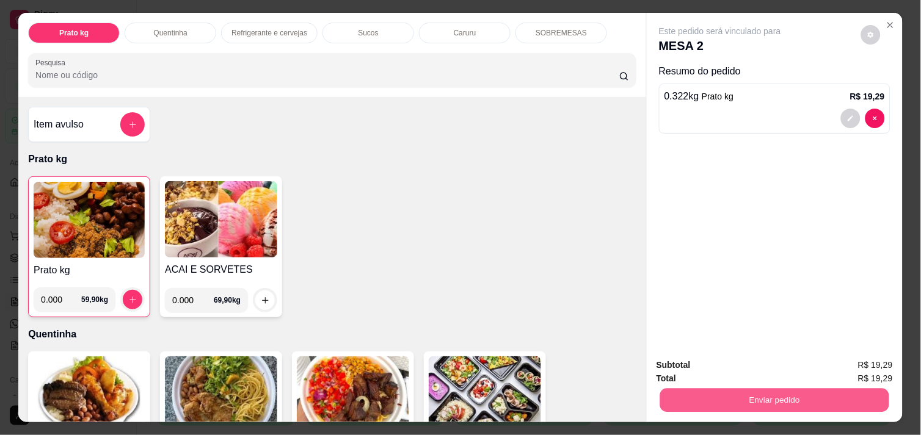
click at [744, 401] on button "Enviar pedido" at bounding box center [774, 400] width 229 height 24
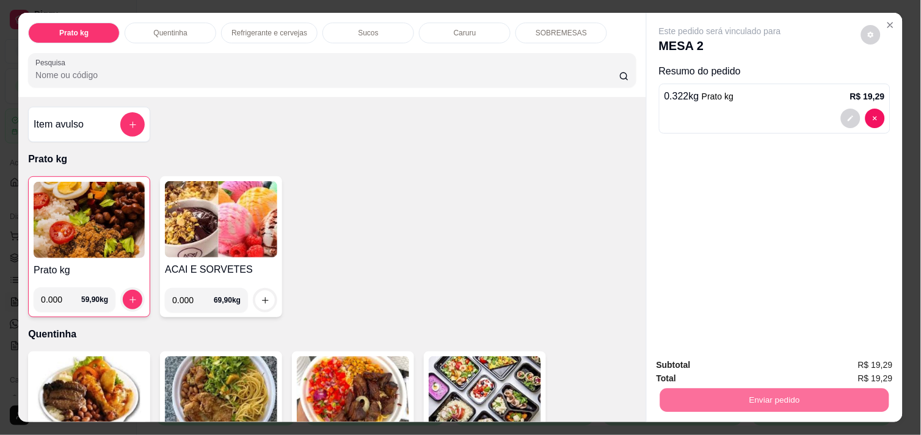
click at [874, 358] on button "Enviar pedido" at bounding box center [861, 365] width 67 height 23
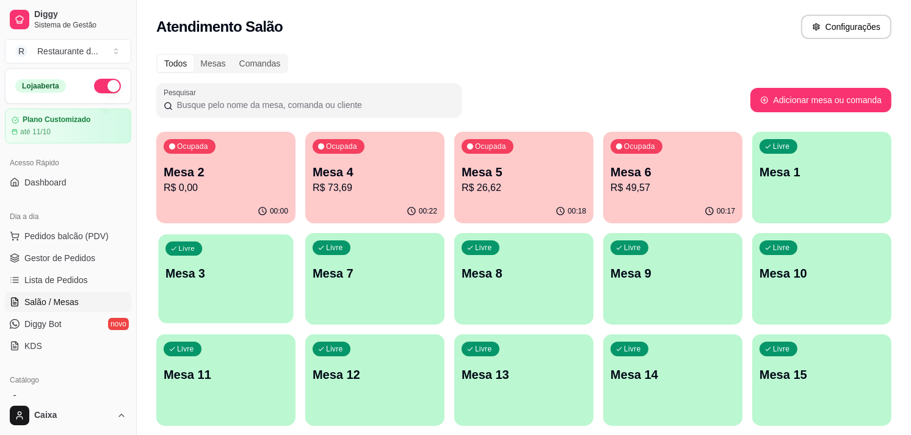
click at [235, 294] on div "Livre Mesa 3" at bounding box center [225, 272] width 135 height 75
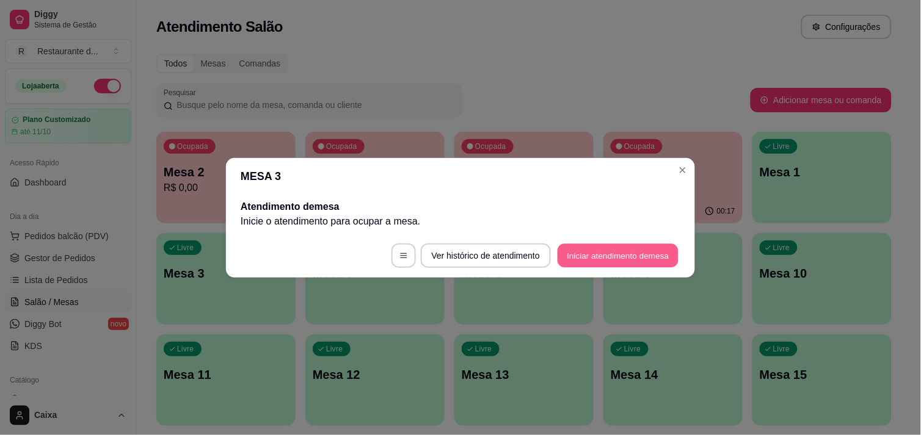
click at [605, 255] on button "Iniciar atendimento de mesa" at bounding box center [618, 256] width 121 height 24
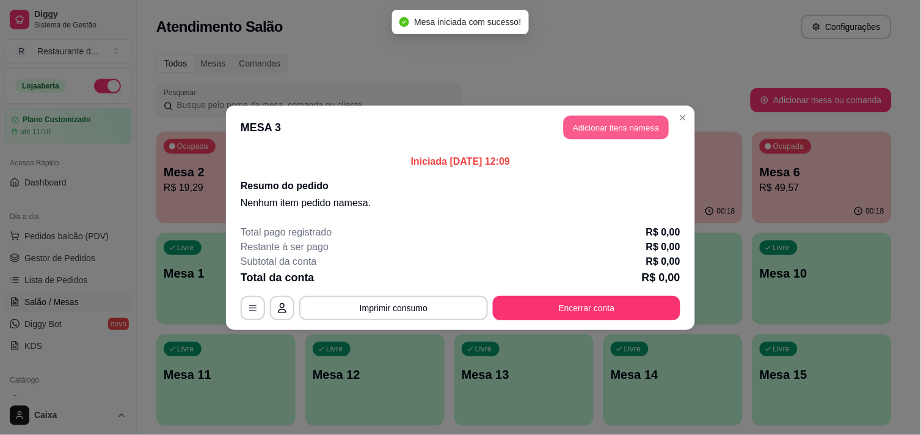
click at [619, 134] on button "Adicionar itens na mesa" at bounding box center [616, 127] width 105 height 24
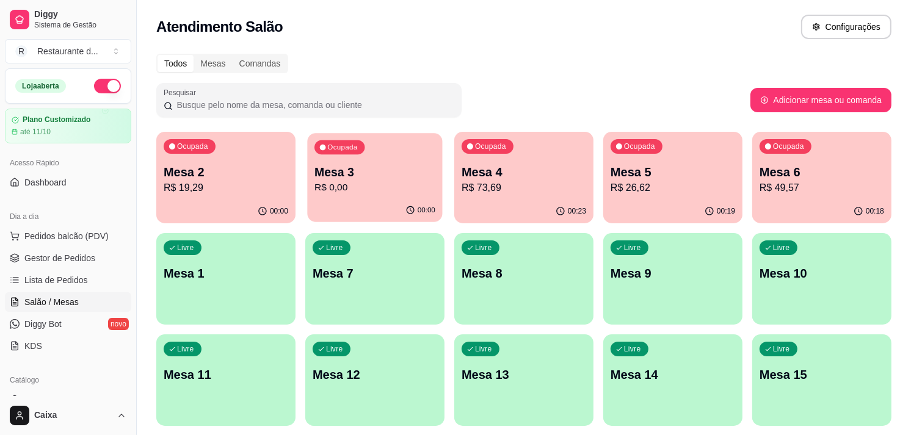
click at [389, 173] on p "Mesa 3" at bounding box center [375, 172] width 121 height 16
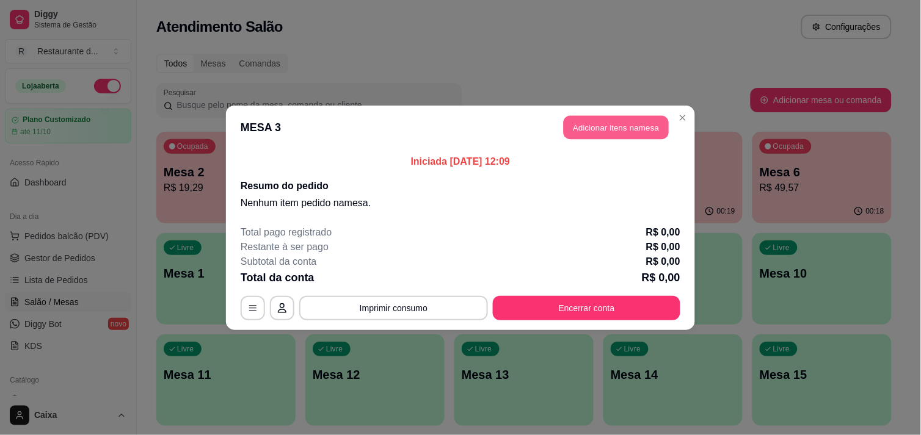
click at [614, 133] on button "Adicionar itens na mesa" at bounding box center [616, 127] width 105 height 24
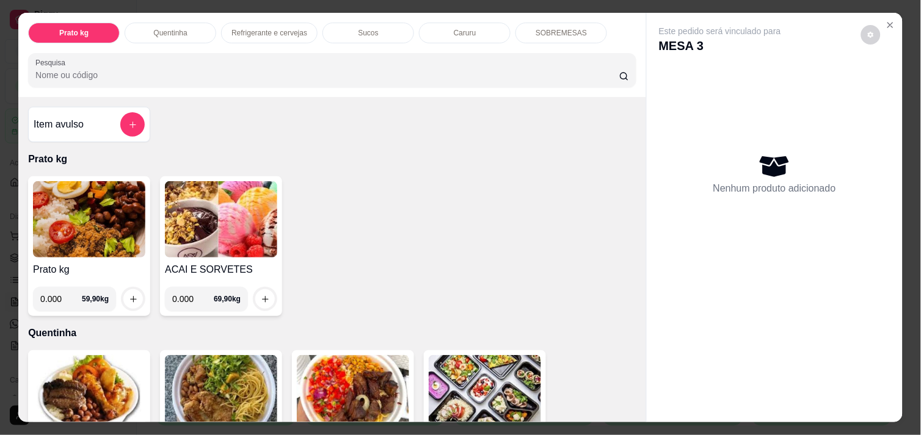
click at [94, 277] on div "0.000 59,90 kg" at bounding box center [89, 294] width 112 height 34
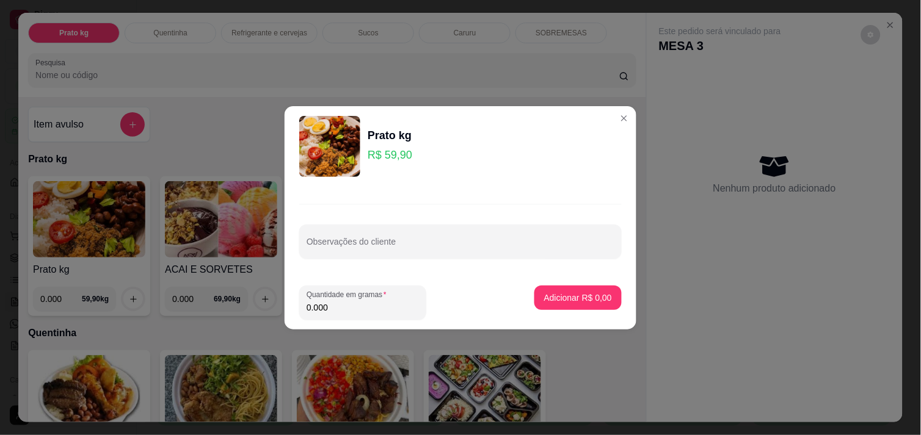
click at [339, 304] on input "0.000" at bounding box center [363, 308] width 112 height 12
type input "0.426"
click at [583, 294] on p "Adicionar R$ 25,52" at bounding box center [575, 298] width 71 height 12
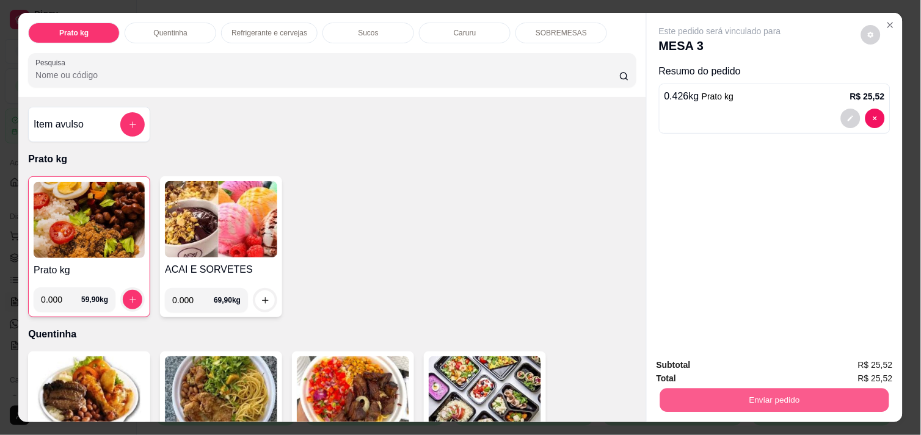
click at [780, 394] on button "Enviar pedido" at bounding box center [774, 400] width 229 height 24
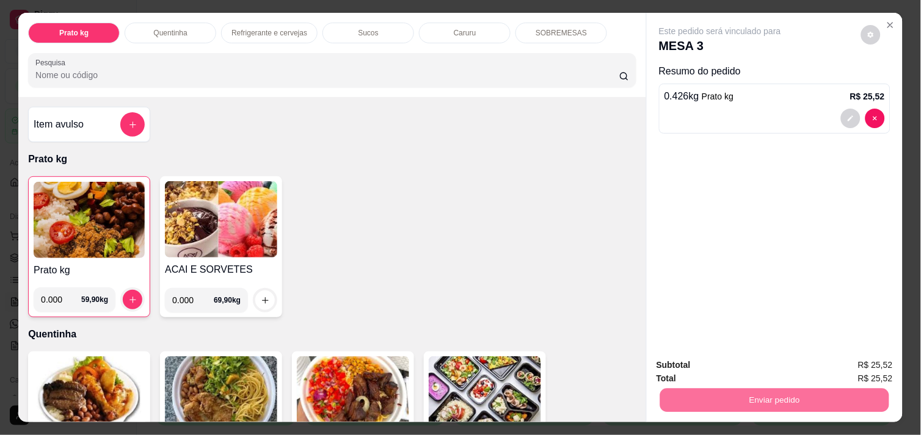
click at [850, 356] on button "Enviar pedido" at bounding box center [861, 365] width 67 height 23
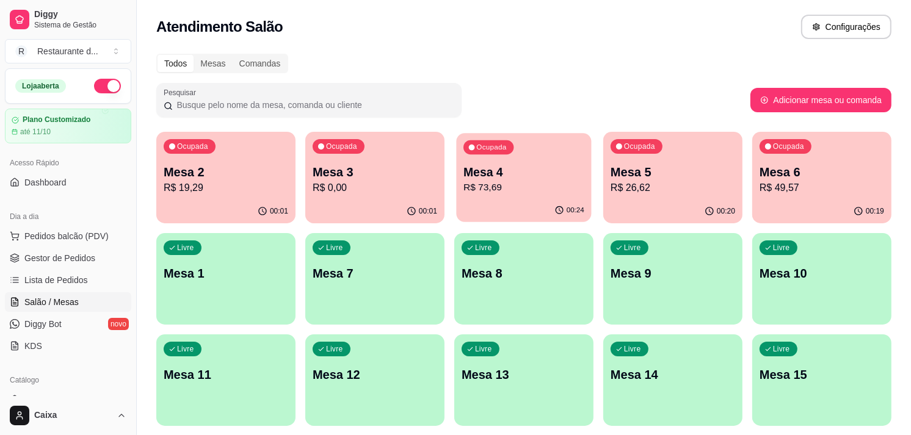
click at [535, 193] on p "R$ 73,69" at bounding box center [524, 188] width 121 height 14
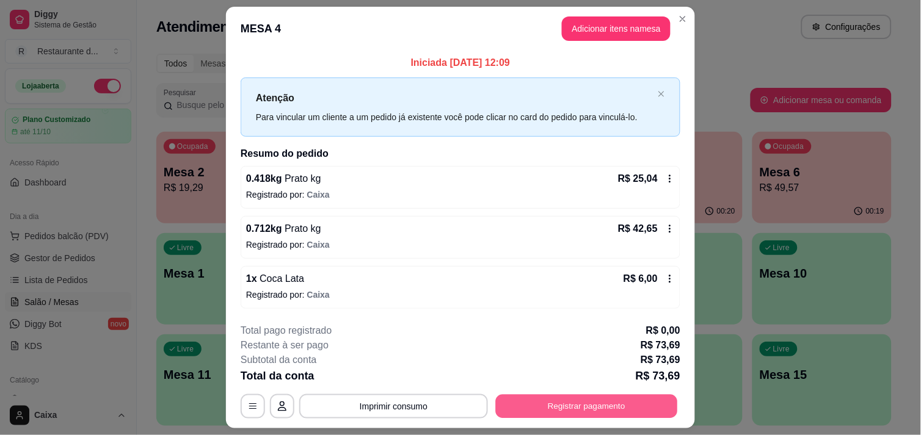
click at [611, 401] on button "Registrar pagamento" at bounding box center [587, 407] width 182 height 24
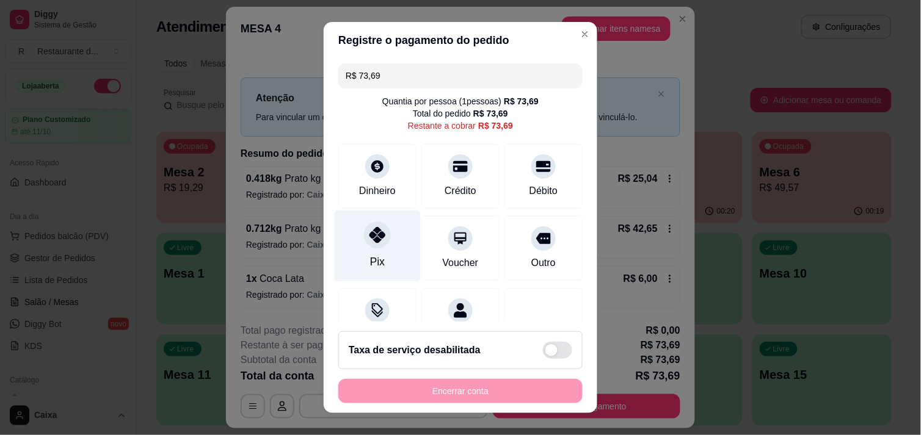
click at [351, 230] on div "Pix" at bounding box center [378, 245] width 86 height 71
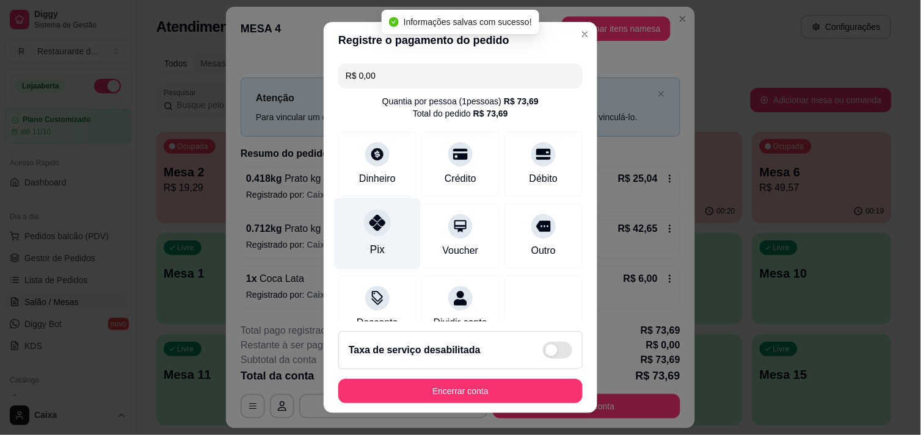
type input "R$ 0,00"
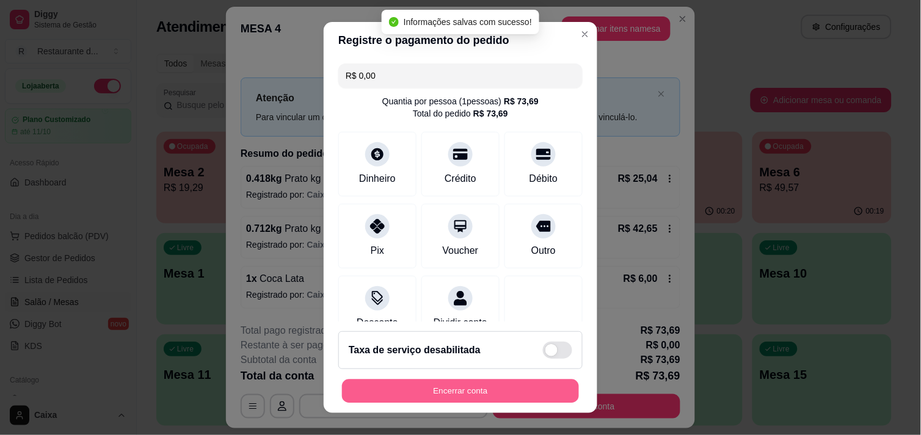
click at [462, 395] on button "Encerrar conta" at bounding box center [460, 392] width 237 height 24
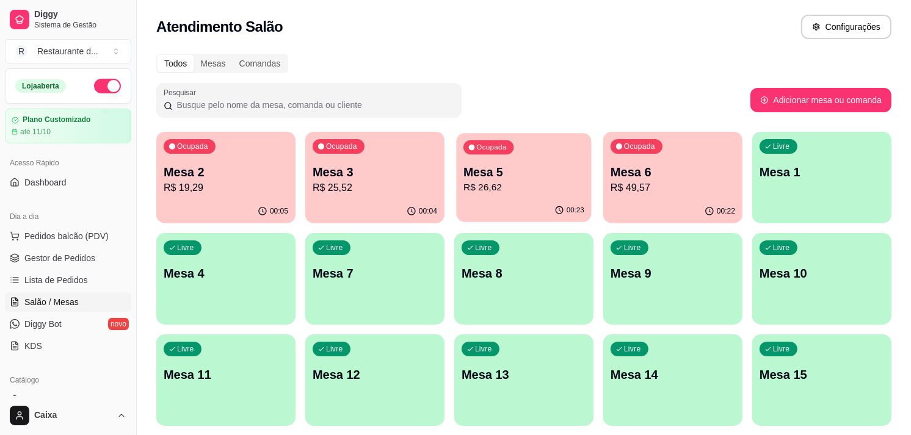
click at [529, 186] on p "R$ 26,62" at bounding box center [524, 188] width 121 height 14
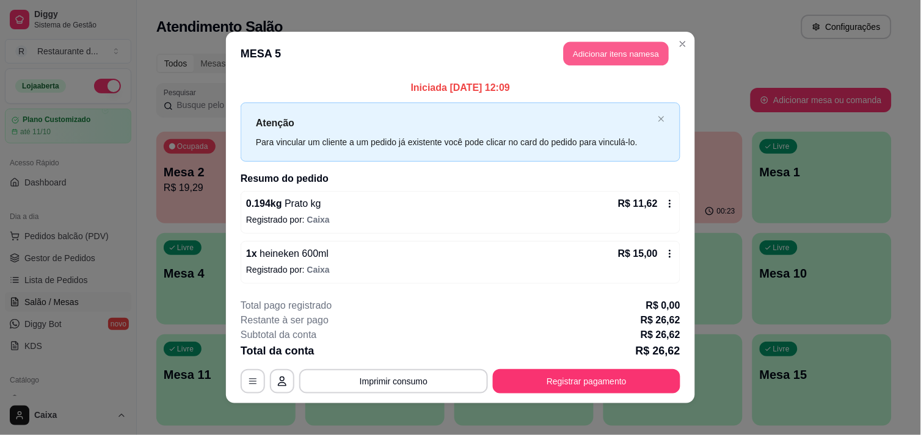
click at [589, 57] on button "Adicionar itens na mesa" at bounding box center [616, 54] width 105 height 24
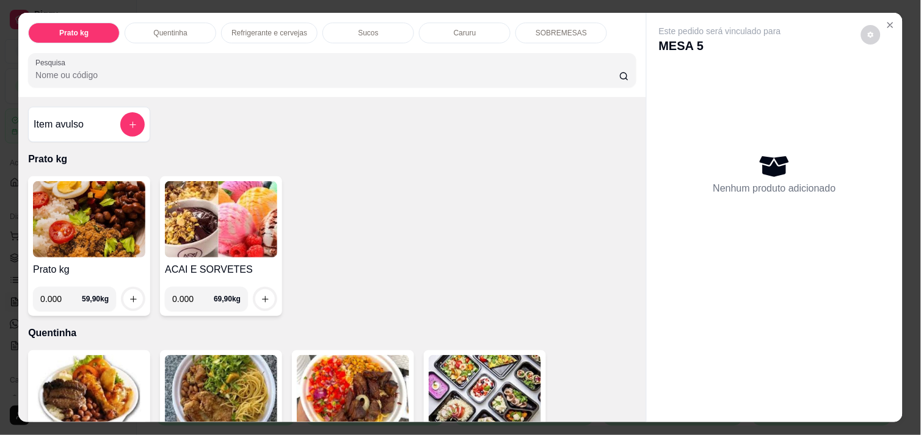
click at [214, 203] on img at bounding box center [221, 219] width 112 height 76
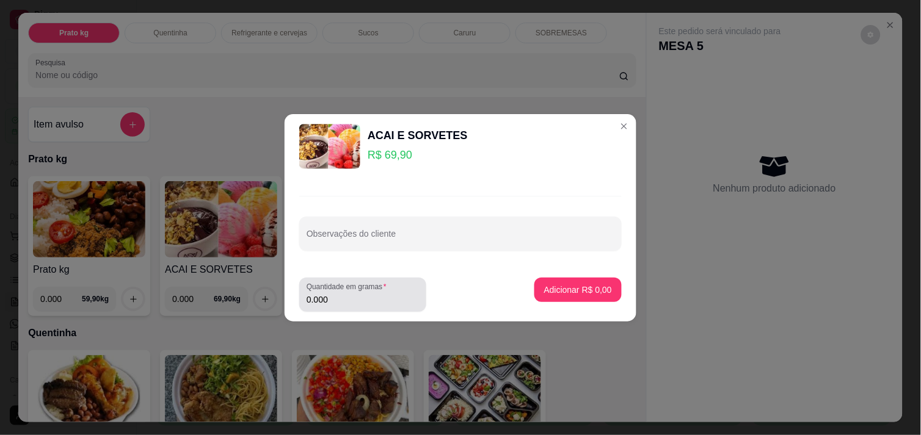
click at [358, 309] on div "Quantidade em gramas 0.000" at bounding box center [362, 295] width 127 height 34
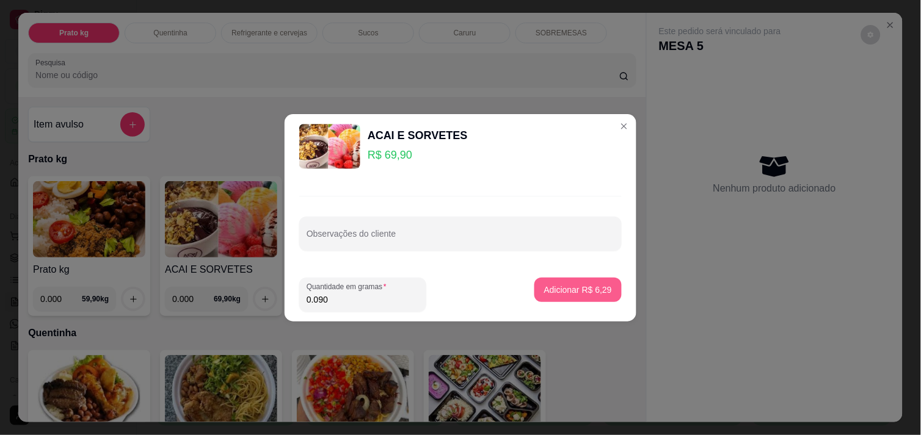
type input "0.090"
click at [580, 289] on p "Adicionar R$ 6,29" at bounding box center [578, 290] width 66 height 12
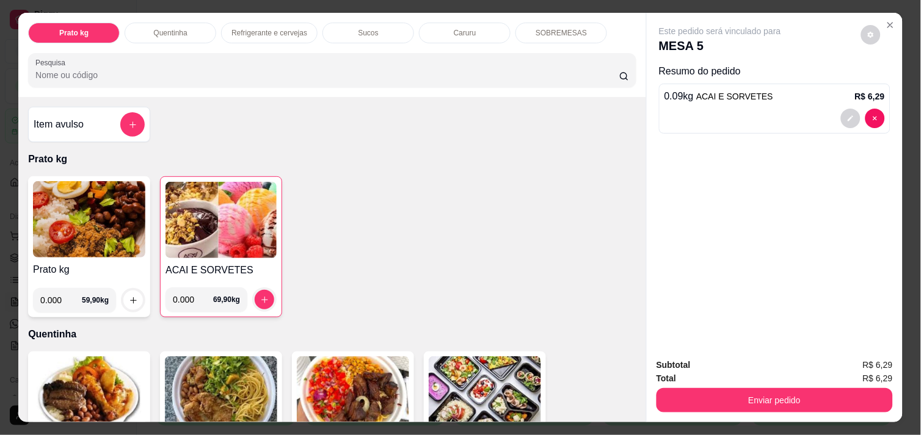
click at [227, 234] on img at bounding box center [221, 220] width 111 height 76
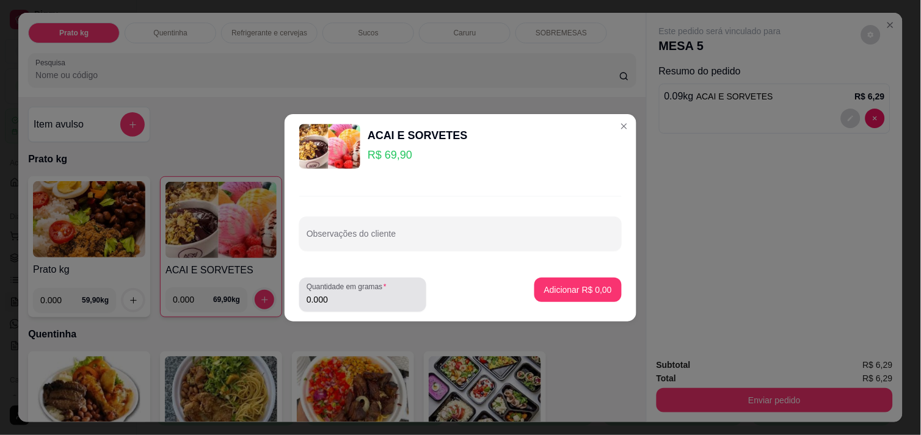
click at [341, 302] on input "0.000" at bounding box center [363, 300] width 112 height 12
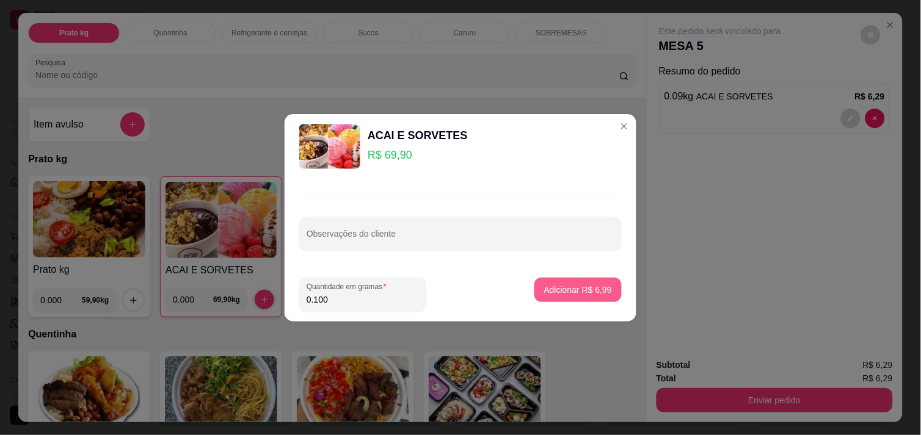
type input "0.100"
click at [577, 283] on button "Adicionar R$ 6,99" at bounding box center [578, 290] width 85 height 24
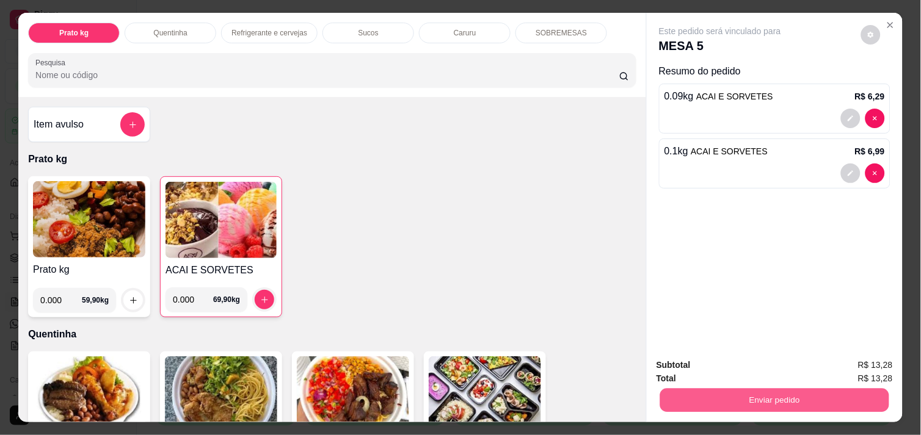
click at [751, 400] on button "Enviar pedido" at bounding box center [774, 400] width 229 height 24
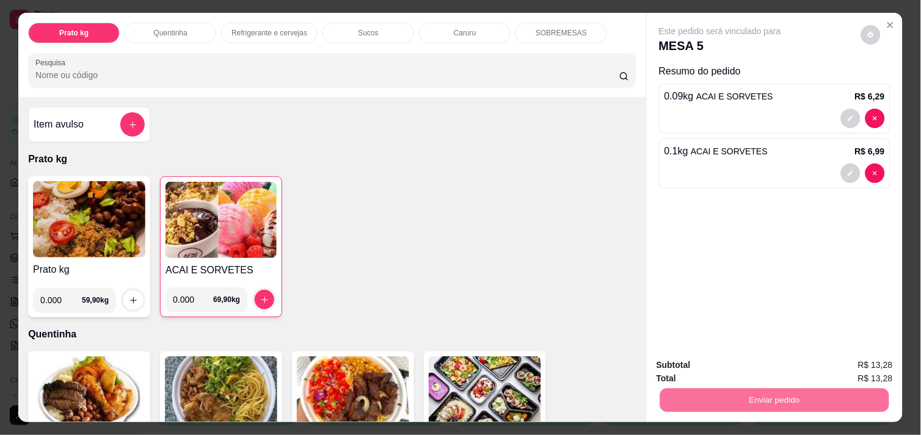
click at [850, 360] on button "Enviar pedido" at bounding box center [861, 365] width 67 height 23
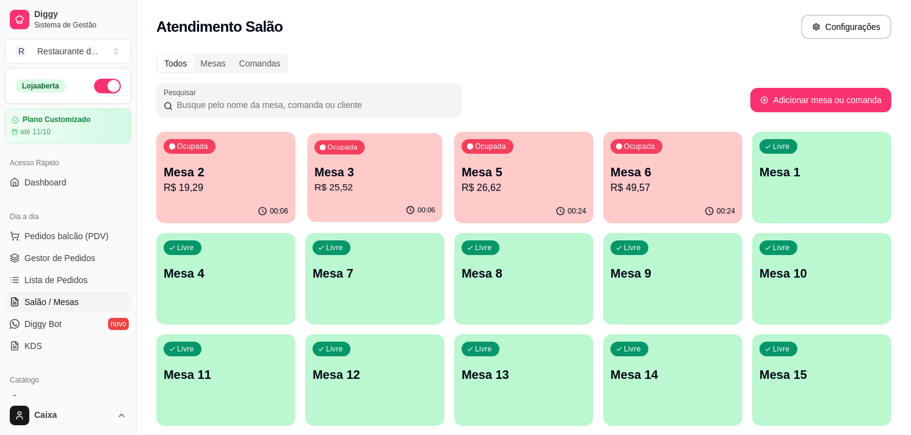
click at [423, 142] on div "Ocupada Mesa 3 R$ 25,52" at bounding box center [374, 166] width 135 height 66
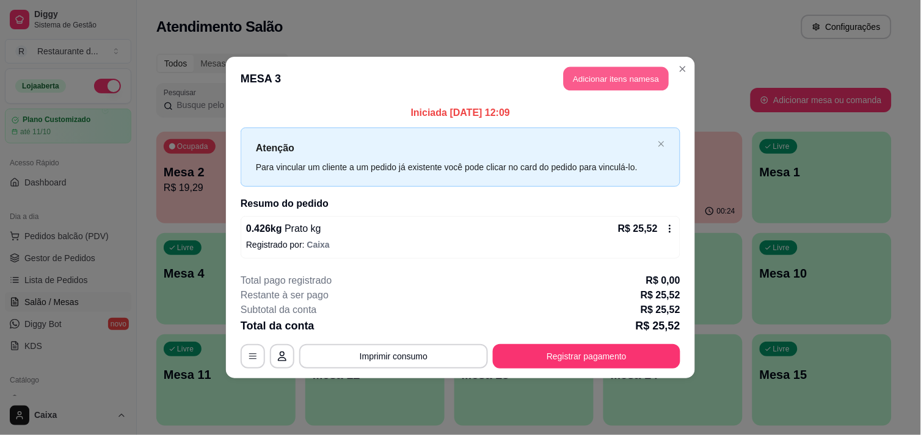
click at [630, 83] on button "Adicionar itens na mesa" at bounding box center [616, 79] width 105 height 24
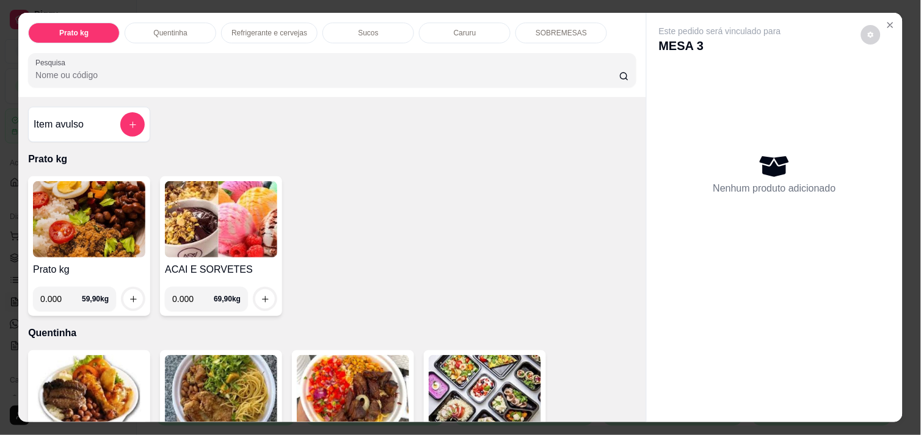
click at [217, 257] on div "ACAI E SORVETES 0.000 69,90 kg" at bounding box center [221, 247] width 122 height 140
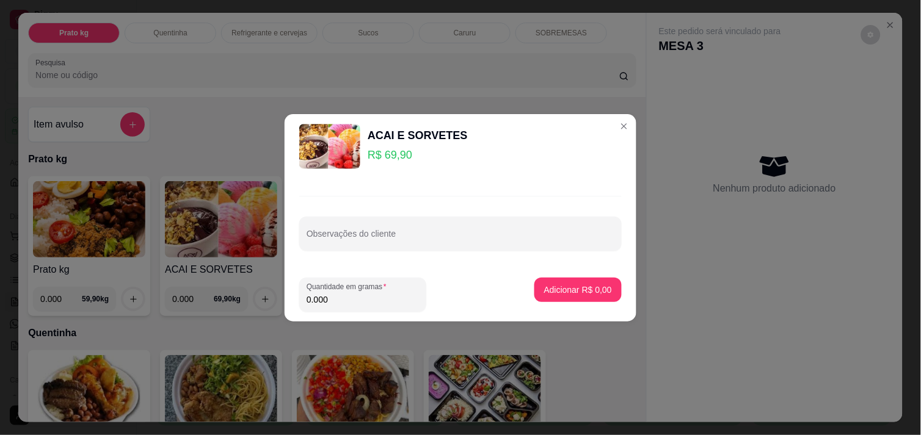
click at [370, 302] on input "0.000" at bounding box center [363, 300] width 112 height 12
type input "0.076"
click at [579, 283] on button "Adicionar R$ 5,31" at bounding box center [578, 290] width 85 height 24
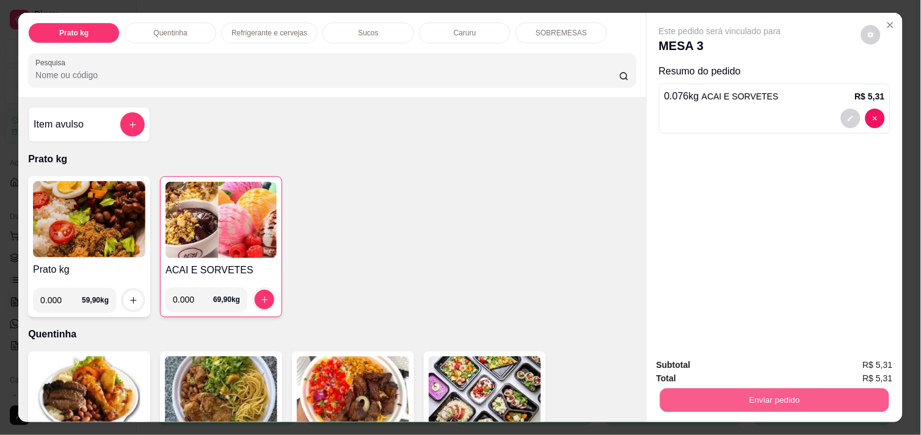
click at [745, 388] on button "Enviar pedido" at bounding box center [774, 400] width 229 height 24
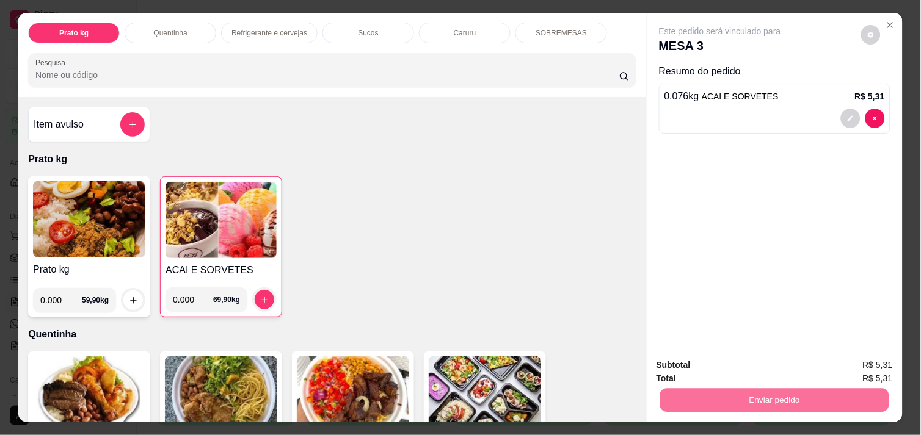
click at [863, 368] on button "Enviar pedido" at bounding box center [861, 365] width 67 height 23
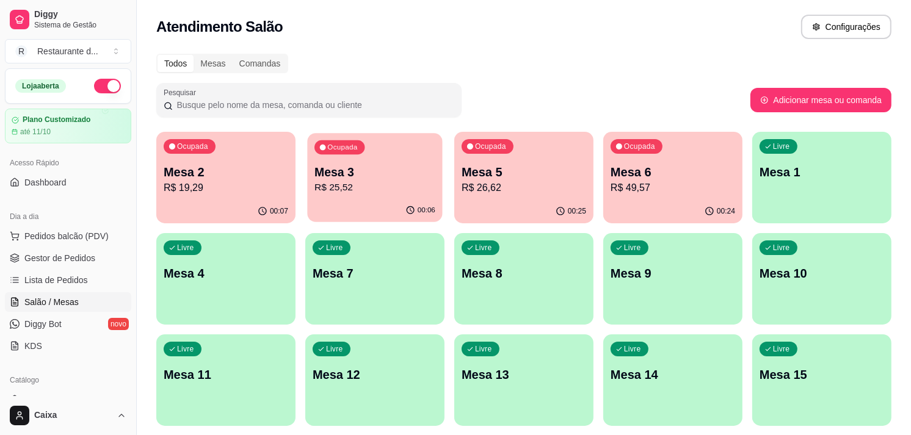
click at [351, 183] on p "R$ 25,52" at bounding box center [375, 188] width 121 height 14
click at [345, 148] on p "Ocupada" at bounding box center [342, 148] width 30 height 10
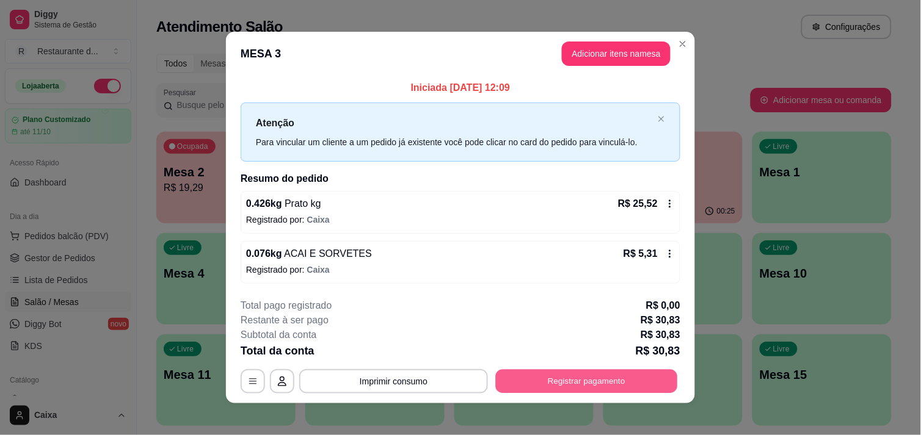
click at [591, 380] on button "Registrar pagamento" at bounding box center [587, 382] width 182 height 24
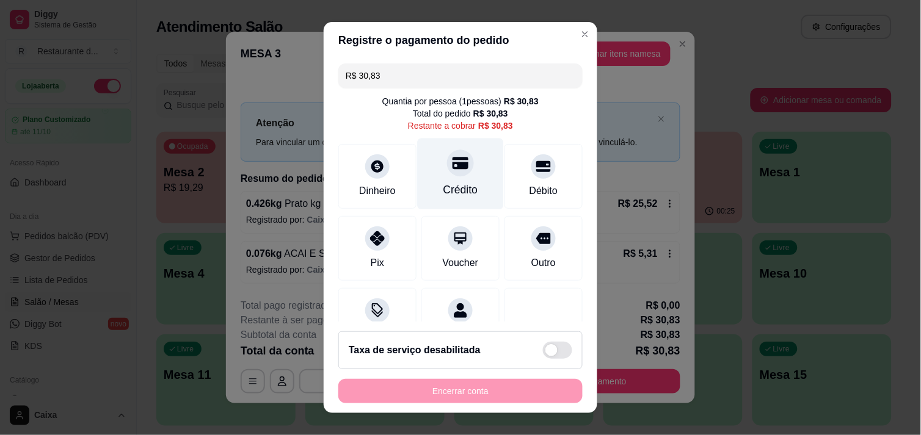
click at [462, 176] on div "Crédito" at bounding box center [461, 173] width 86 height 71
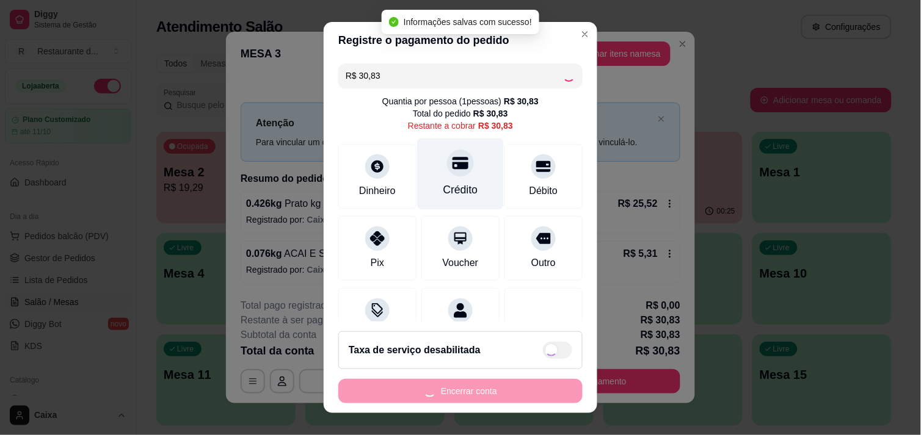
type input "R$ 0,00"
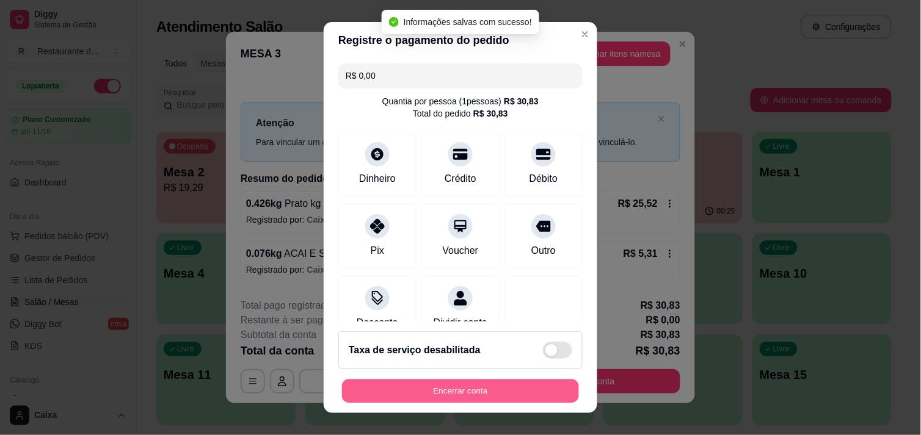
click at [474, 383] on button "Encerrar conta" at bounding box center [460, 392] width 237 height 24
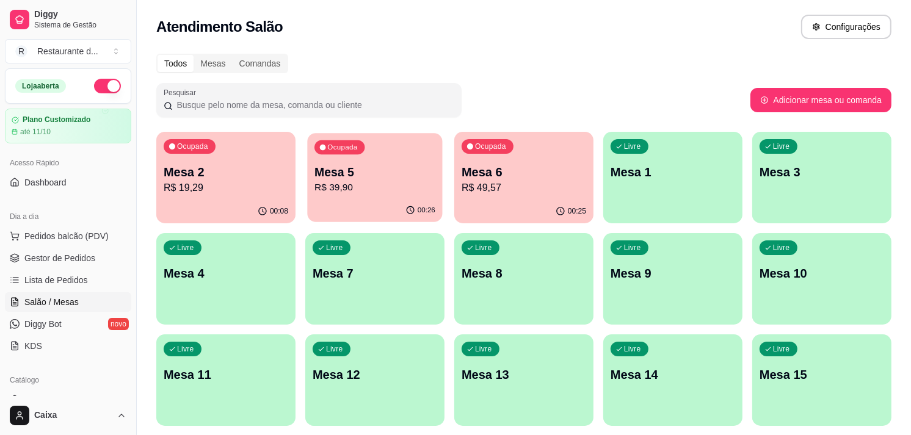
click at [368, 191] on p "R$ 39,90" at bounding box center [375, 188] width 121 height 14
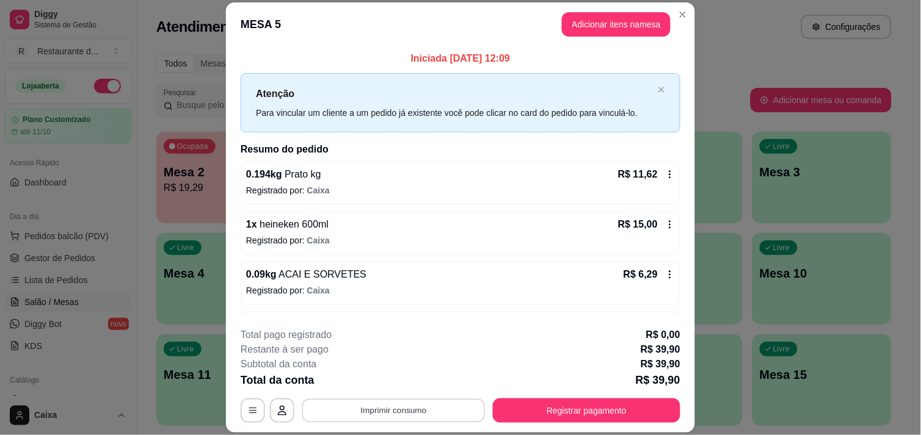
click at [412, 413] on button "Imprimir consumo" at bounding box center [393, 411] width 183 height 24
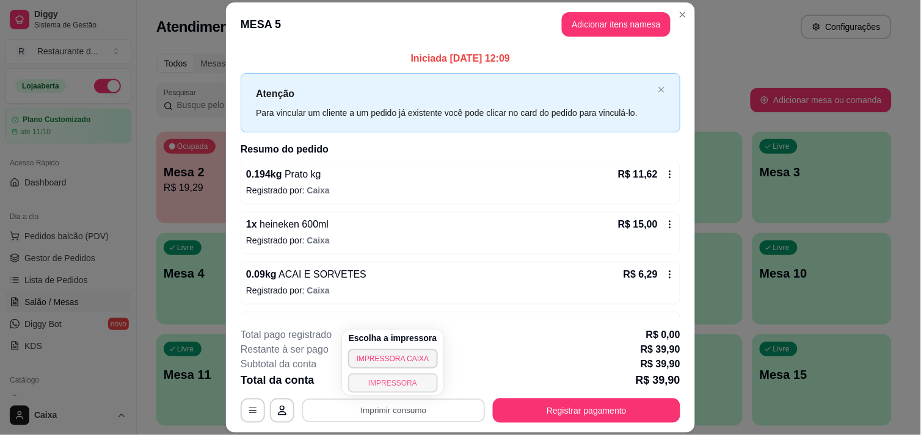
click at [418, 383] on button "IMPRESSORA" at bounding box center [393, 384] width 90 height 20
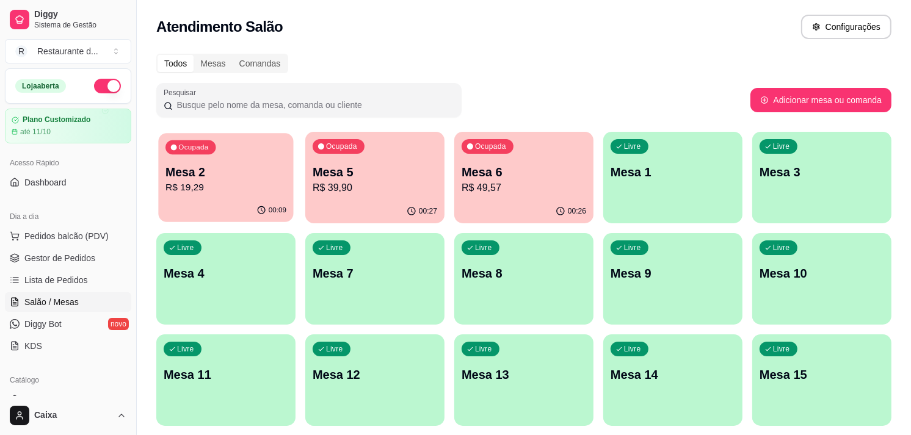
click at [220, 172] on p "Mesa 2" at bounding box center [226, 172] width 121 height 16
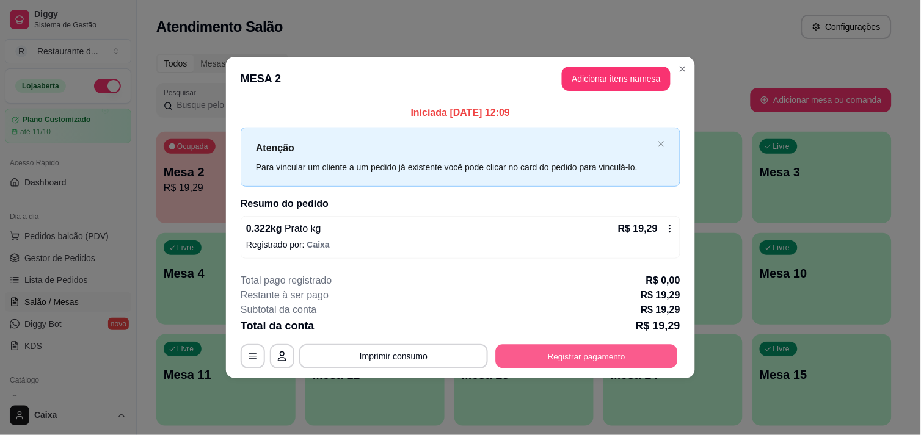
click at [588, 357] on button "Registrar pagamento" at bounding box center [587, 357] width 182 height 24
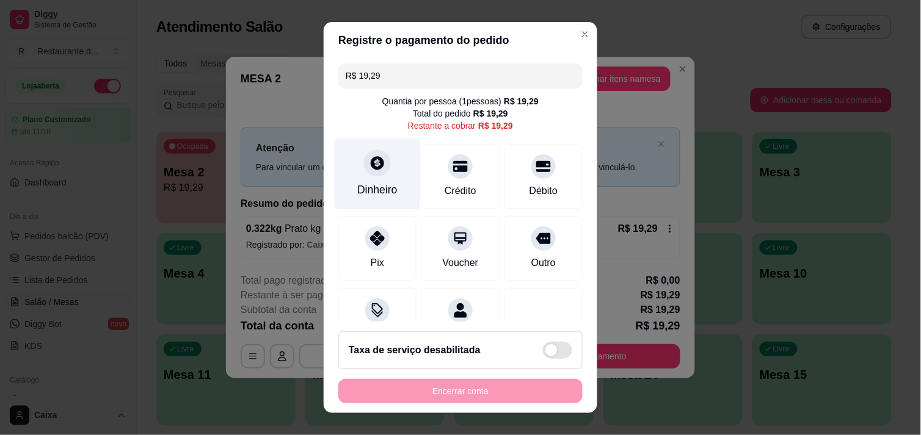
click at [379, 185] on div "Dinheiro" at bounding box center [377, 190] width 40 height 16
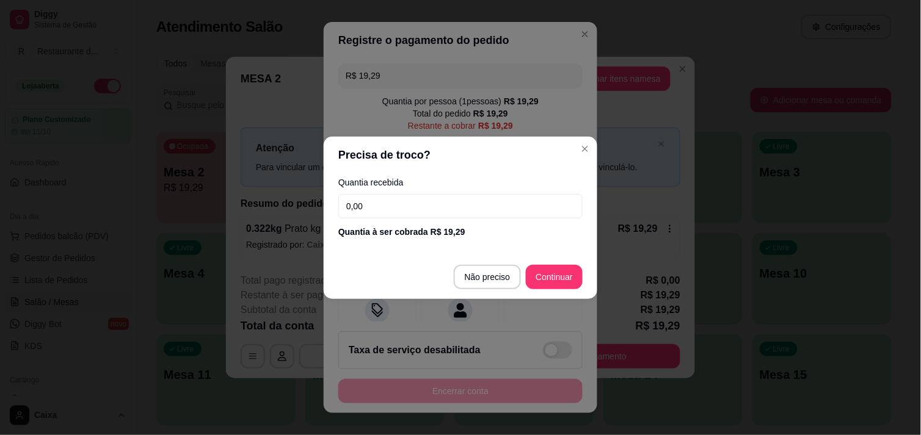
click at [477, 205] on input "0,00" at bounding box center [460, 206] width 244 height 24
type input "19,29"
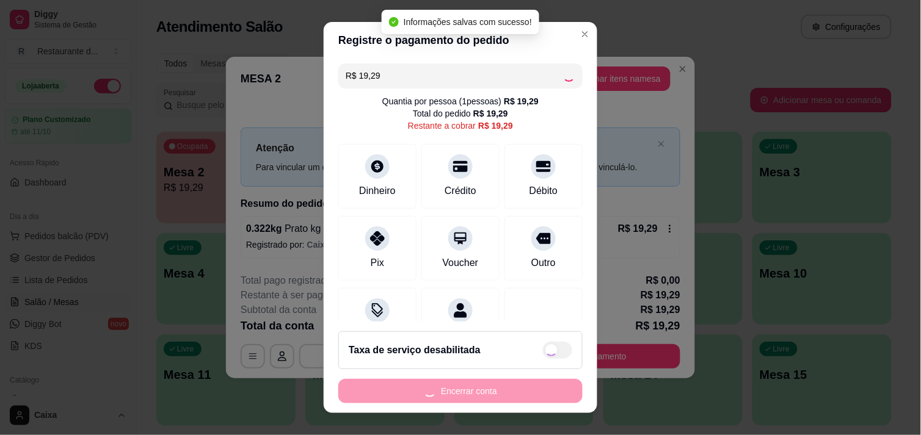
type input "R$ 0,00"
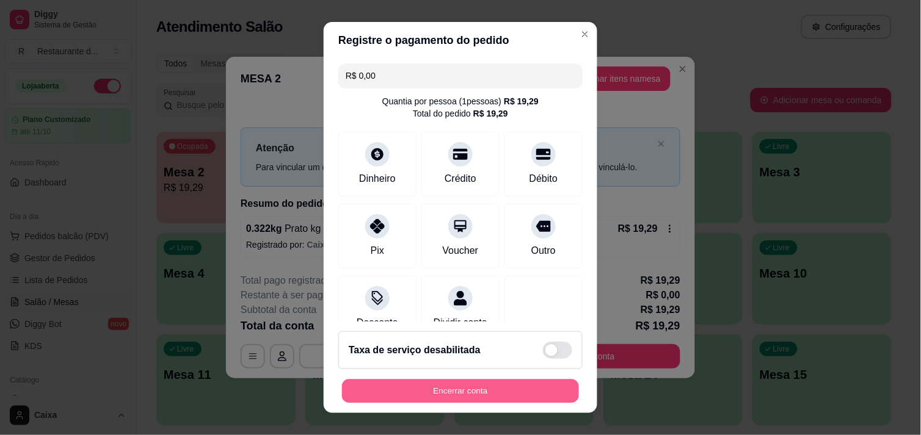
click at [471, 400] on button "Encerrar conta" at bounding box center [460, 392] width 237 height 24
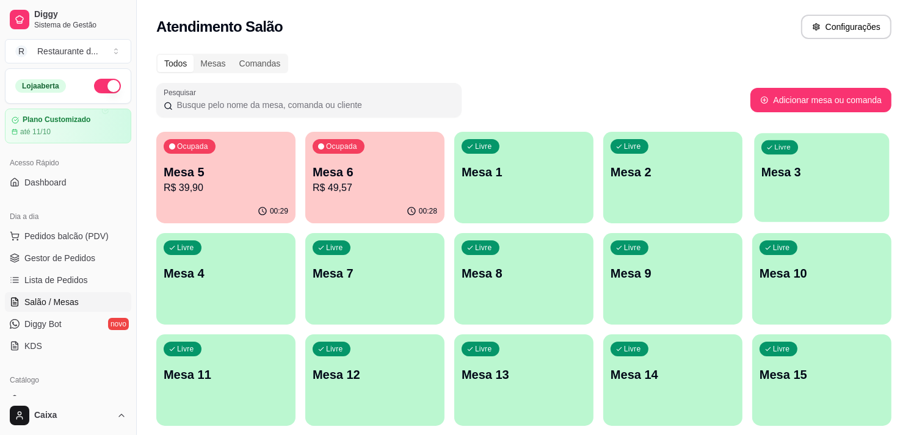
click at [821, 171] on p "Mesa 3" at bounding box center [822, 172] width 121 height 16
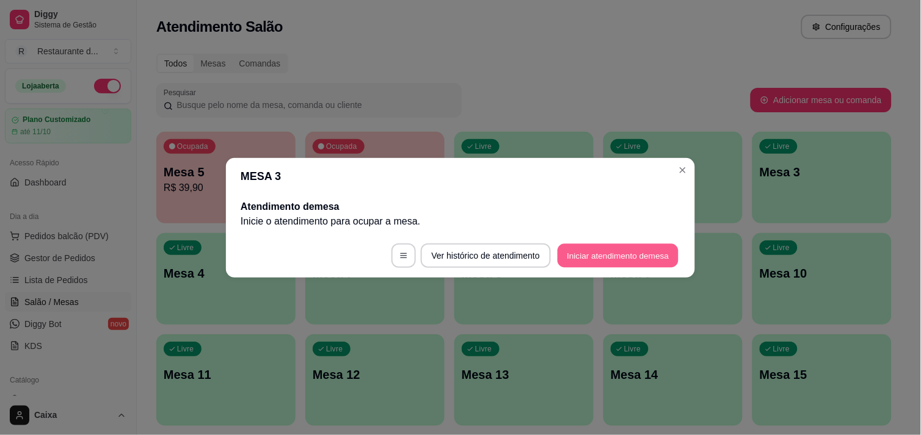
click at [640, 244] on button "Iniciar atendimento de mesa" at bounding box center [618, 256] width 121 height 24
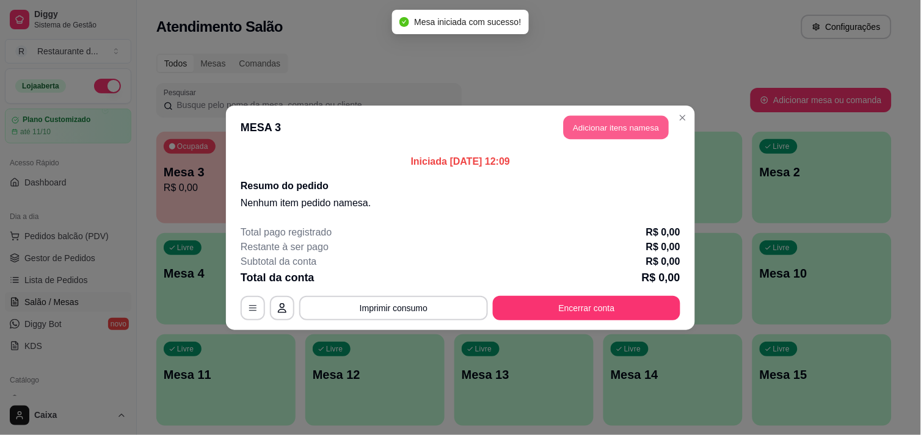
click at [587, 118] on button "Adicionar itens na mesa" at bounding box center [616, 127] width 105 height 24
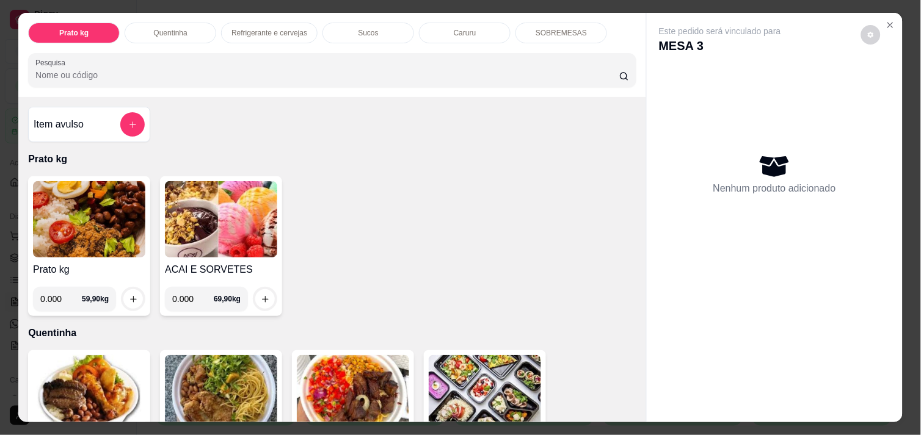
click at [93, 226] on img at bounding box center [89, 219] width 112 height 76
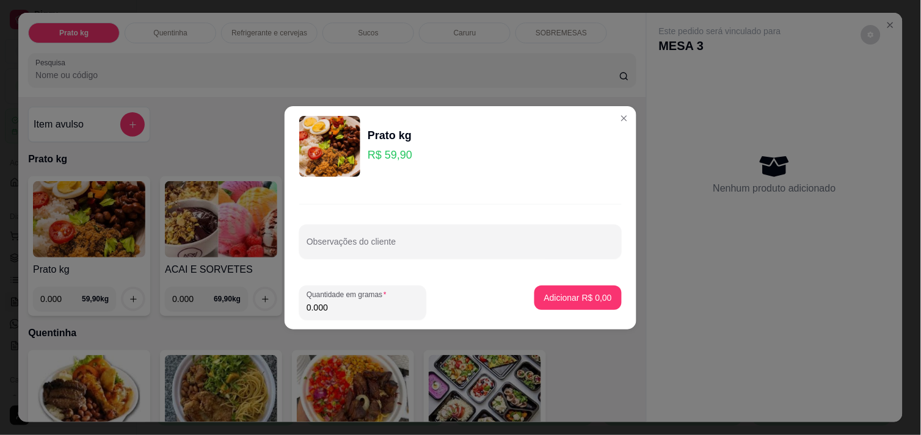
click at [374, 305] on input "0.000" at bounding box center [363, 308] width 112 height 12
type input "0.372"
click at [567, 297] on p "Adicionar R$ 22,28" at bounding box center [575, 298] width 71 height 12
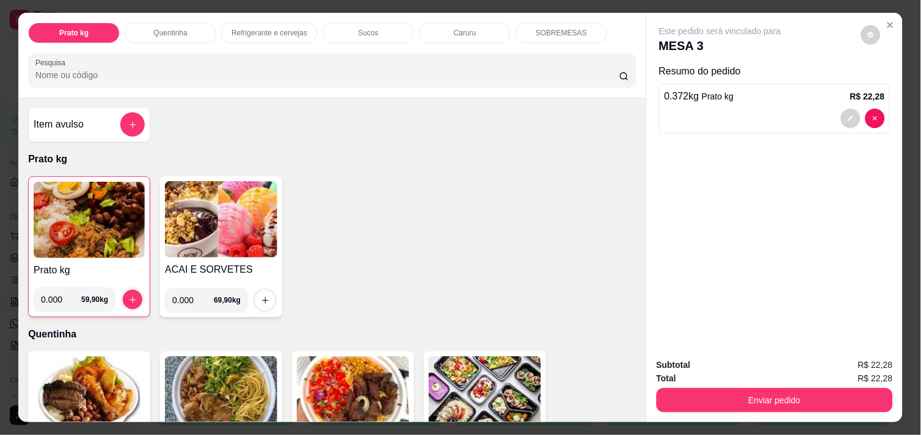
click at [64, 246] on img at bounding box center [89, 220] width 111 height 76
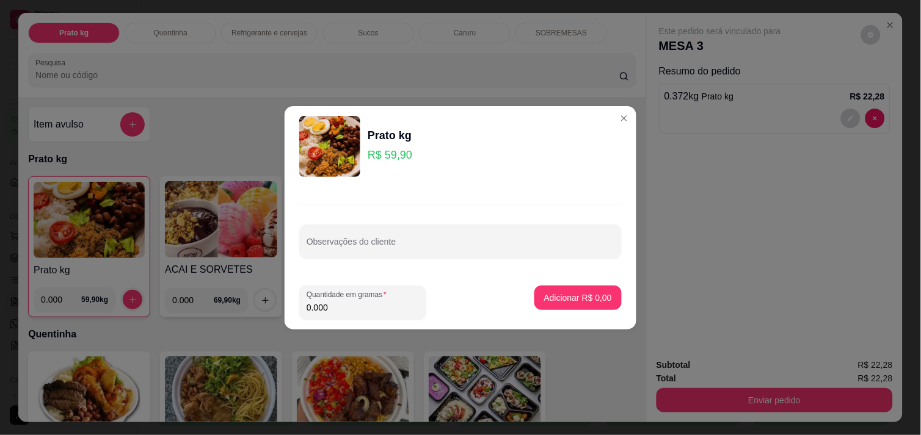
click at [358, 313] on input "0.000" at bounding box center [363, 308] width 112 height 12
type input "0.558"
click at [570, 300] on p "Adicionar R$ 33,42" at bounding box center [575, 298] width 71 height 12
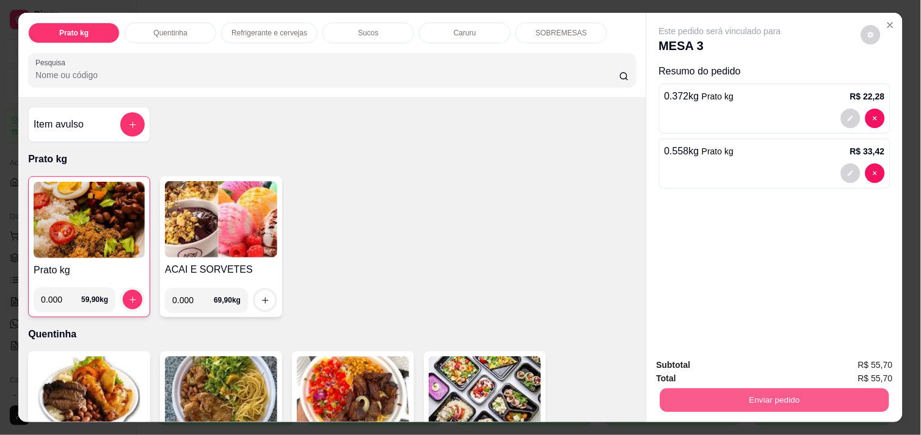
click at [732, 388] on button "Enviar pedido" at bounding box center [774, 400] width 229 height 24
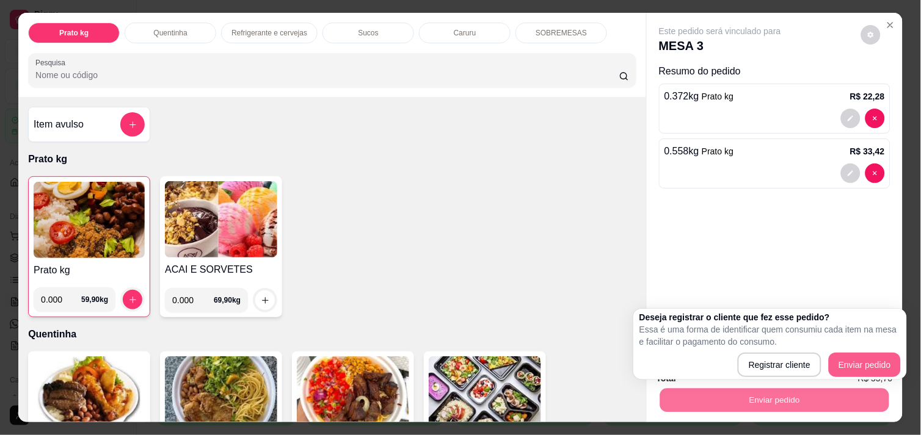
click at [858, 360] on body "Diggy Sistema de Gestão R Restaurante d ... Loja aberta Plano Customizado até 1…" at bounding box center [455, 217] width 911 height 435
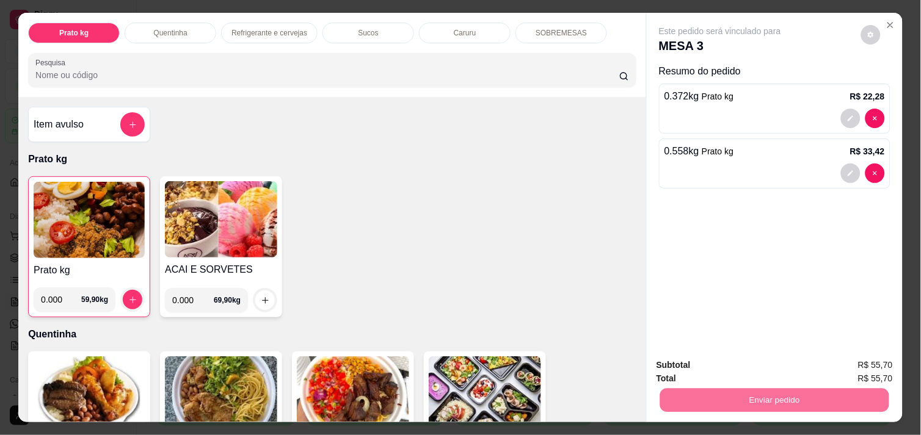
click at [858, 360] on button "Enviar pedido" at bounding box center [861, 365] width 67 height 23
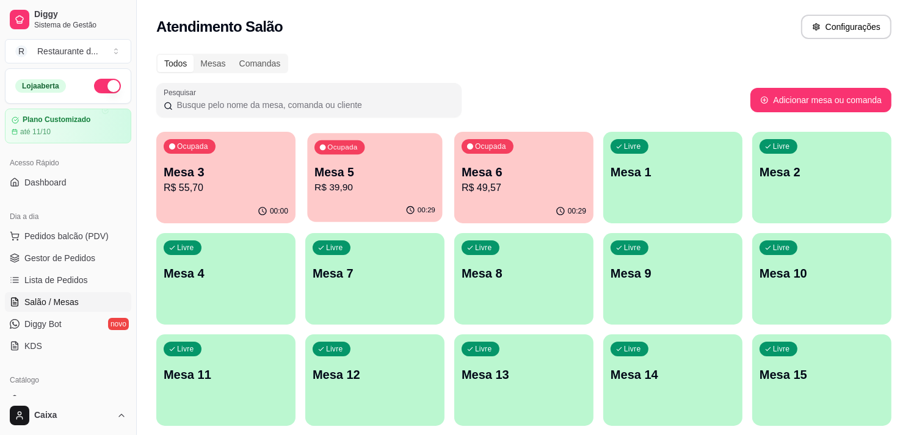
click at [386, 192] on p "R$ 39,90" at bounding box center [375, 188] width 121 height 14
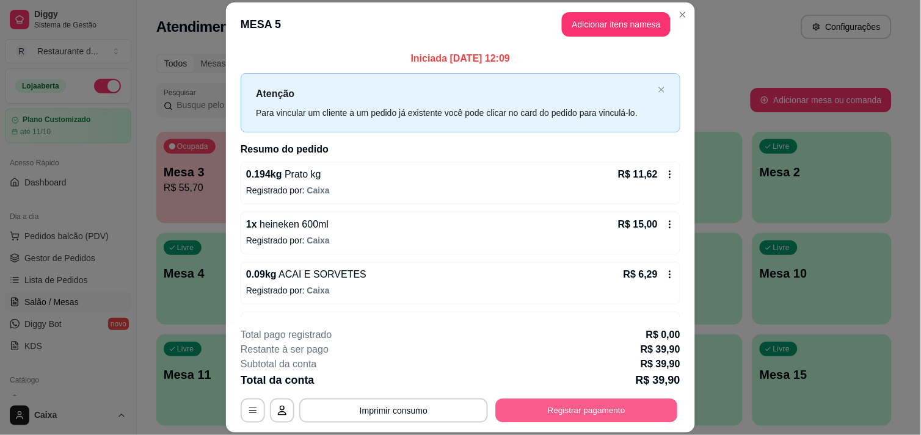
click at [557, 414] on button "Registrar pagamento" at bounding box center [587, 411] width 182 height 24
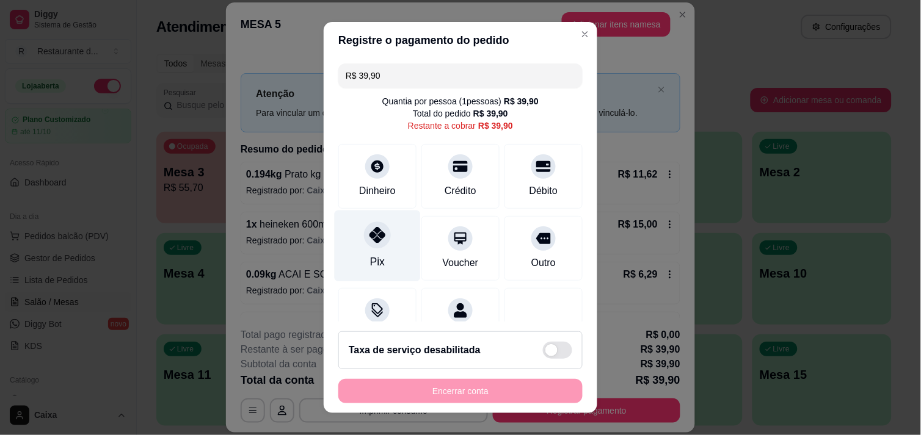
click at [369, 244] on div at bounding box center [377, 235] width 27 height 27
type input "R$ 0,00"
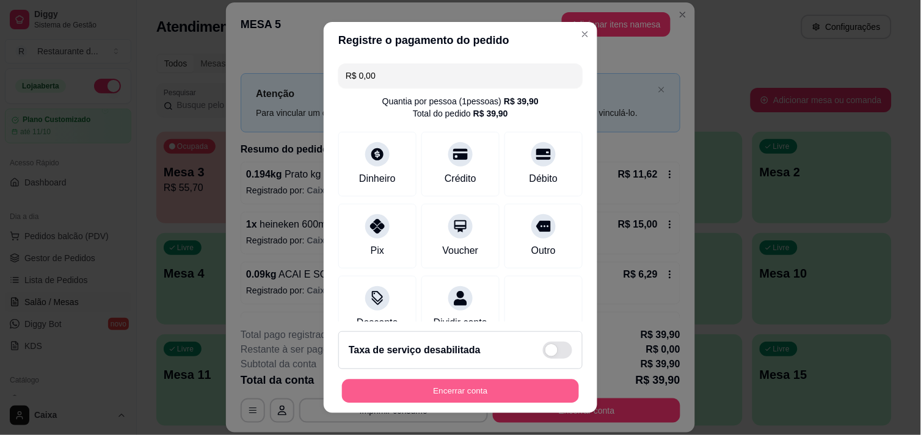
click at [471, 382] on button "Encerrar conta" at bounding box center [460, 392] width 237 height 24
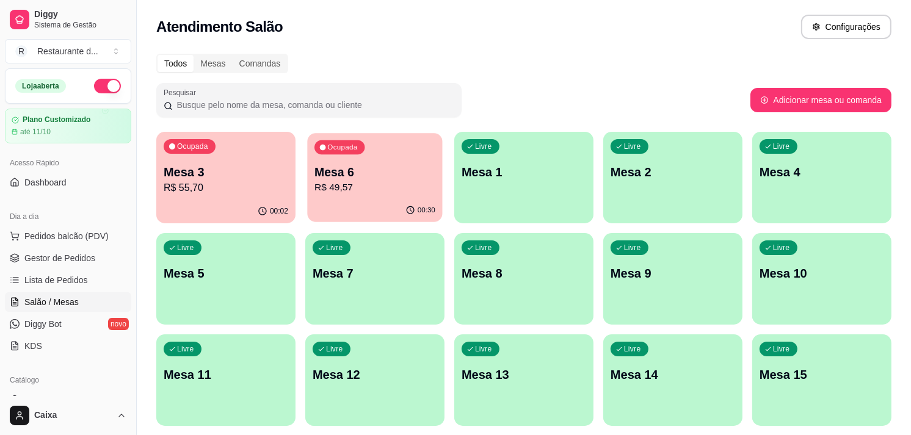
click at [374, 178] on p "Mesa 6" at bounding box center [375, 172] width 121 height 16
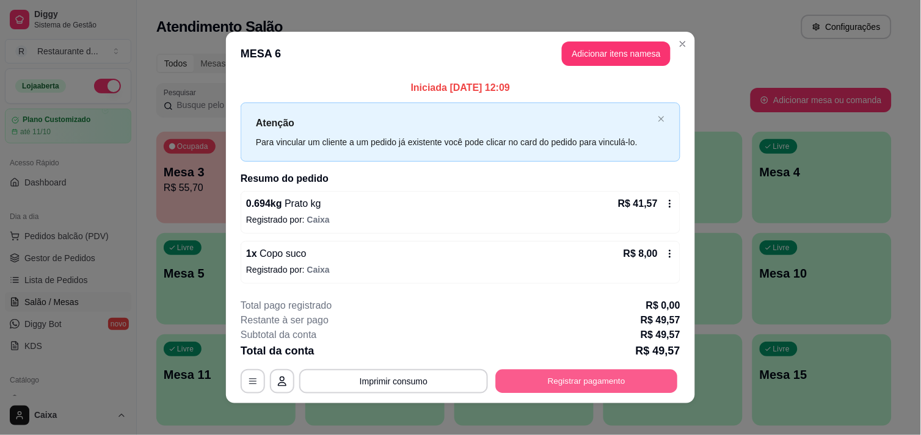
click at [595, 382] on button "Registrar pagamento" at bounding box center [587, 382] width 182 height 24
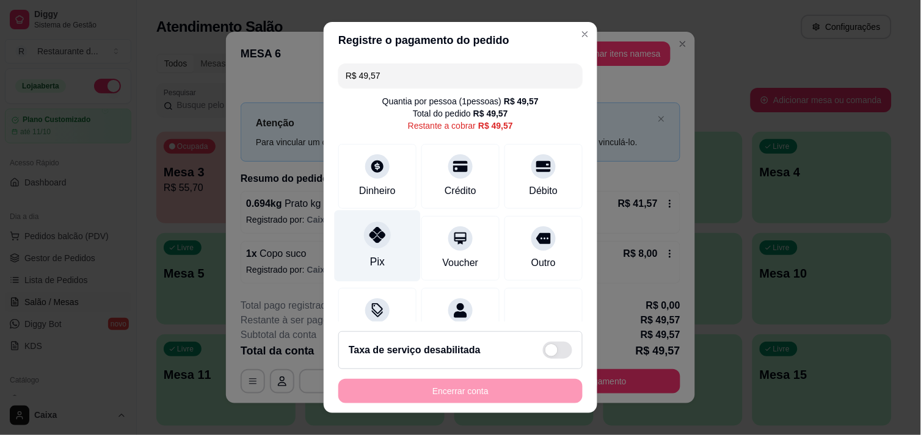
click at [364, 244] on div at bounding box center [377, 235] width 27 height 27
type input "R$ 0,00"
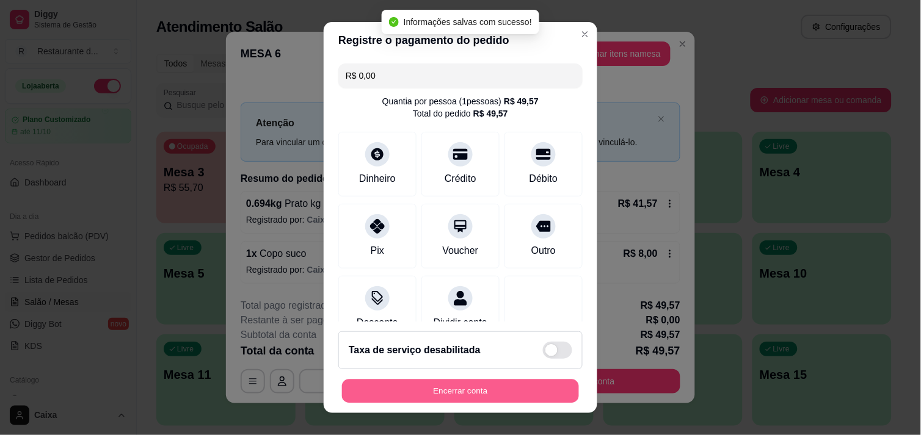
click at [453, 385] on button "Encerrar conta" at bounding box center [460, 392] width 237 height 24
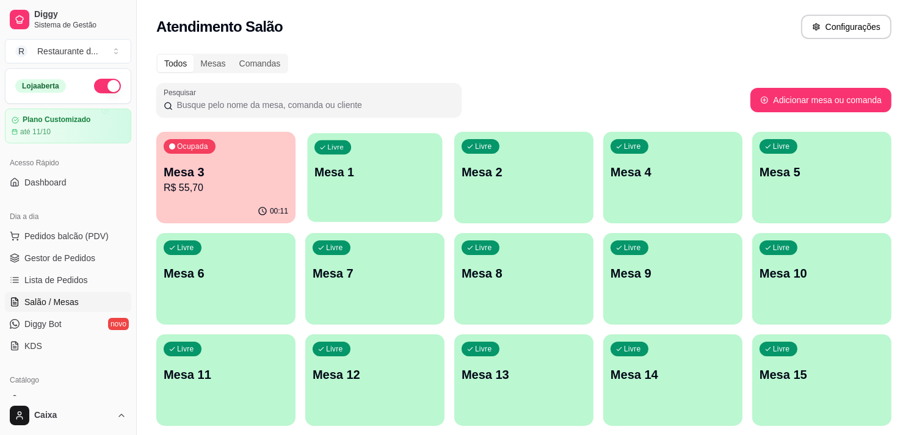
click at [408, 192] on div "Livre Mesa 1" at bounding box center [374, 170] width 135 height 75
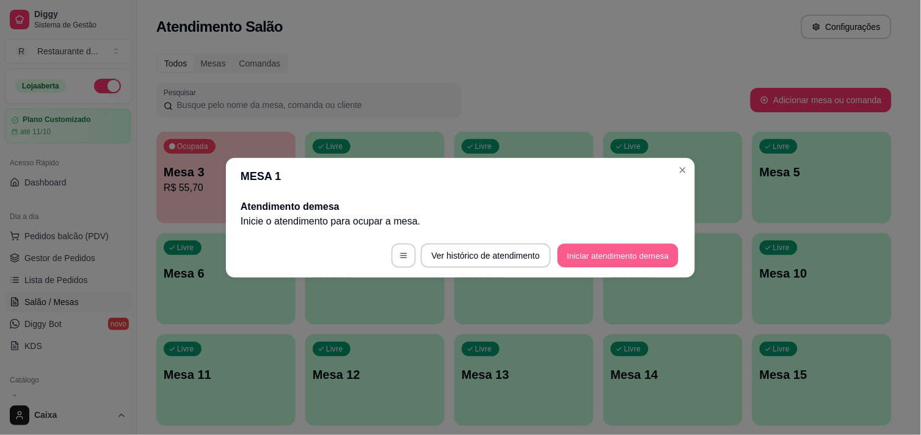
click at [593, 254] on button "Iniciar atendimento de mesa" at bounding box center [618, 256] width 121 height 24
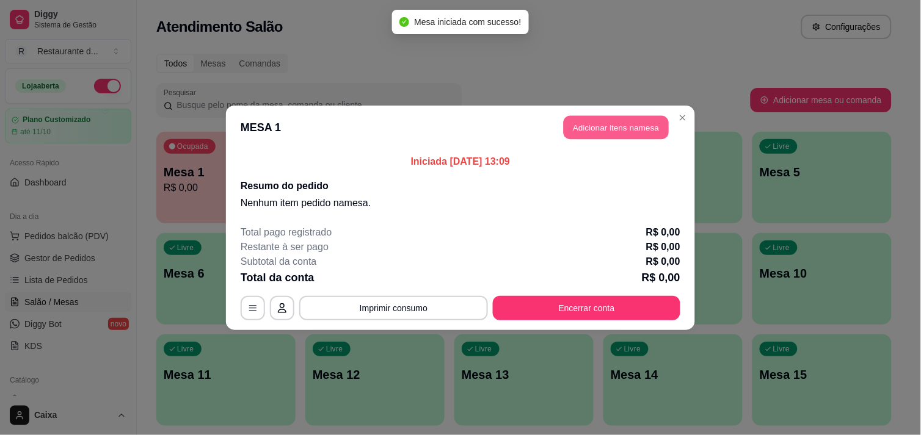
click at [624, 129] on button "Adicionar itens na mesa" at bounding box center [616, 127] width 105 height 24
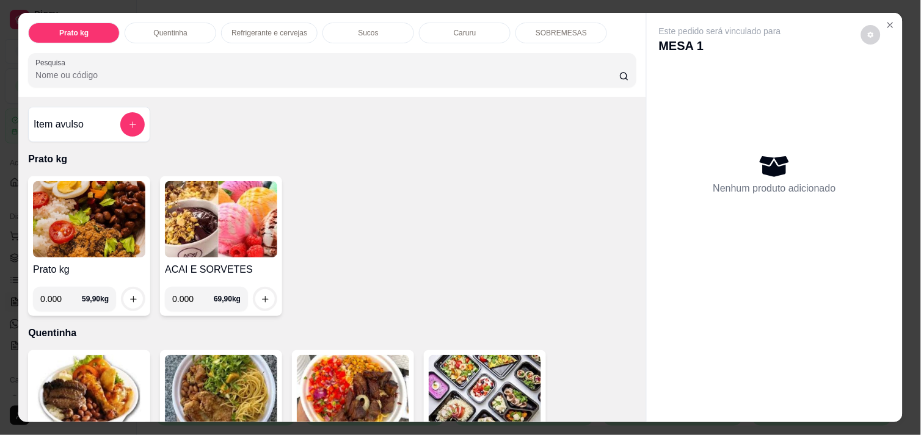
click at [62, 296] on input "0.000" at bounding box center [61, 299] width 42 height 24
type input "0.402"
click at [129, 295] on icon "increase-product-quantity" at bounding box center [133, 299] width 9 height 9
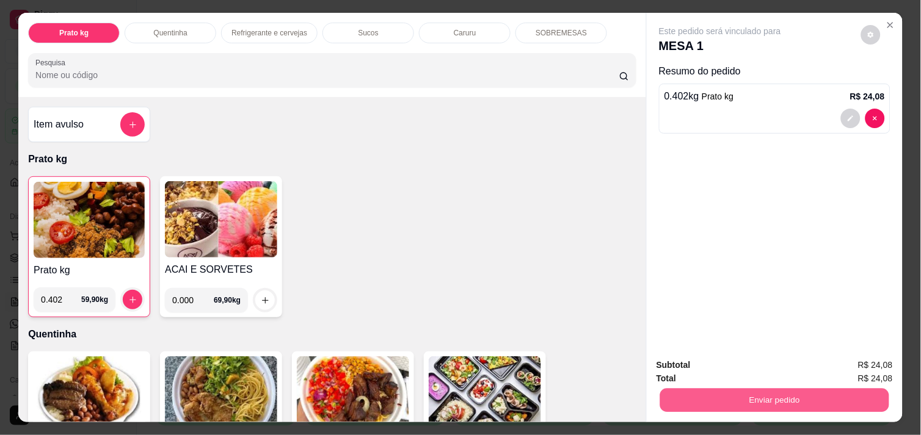
click at [782, 391] on button "Enviar pedido" at bounding box center [774, 400] width 229 height 24
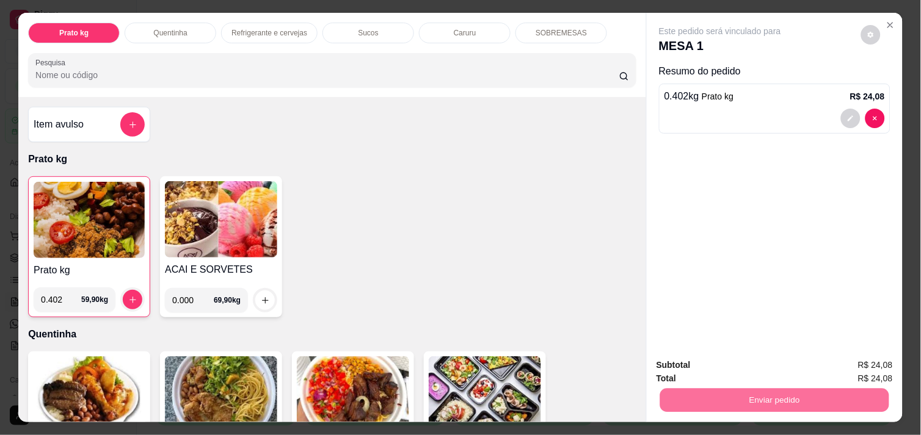
click at [844, 364] on button "Enviar pedido" at bounding box center [861, 365] width 67 height 23
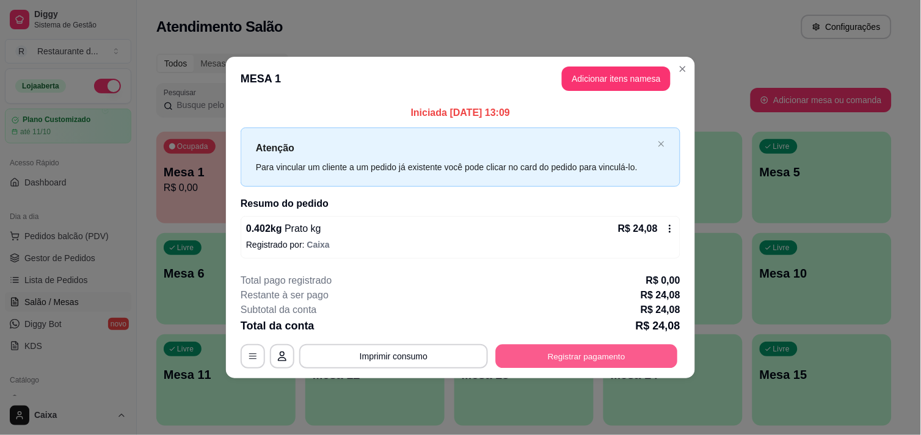
click at [614, 352] on button "Registrar pagamento" at bounding box center [587, 357] width 182 height 24
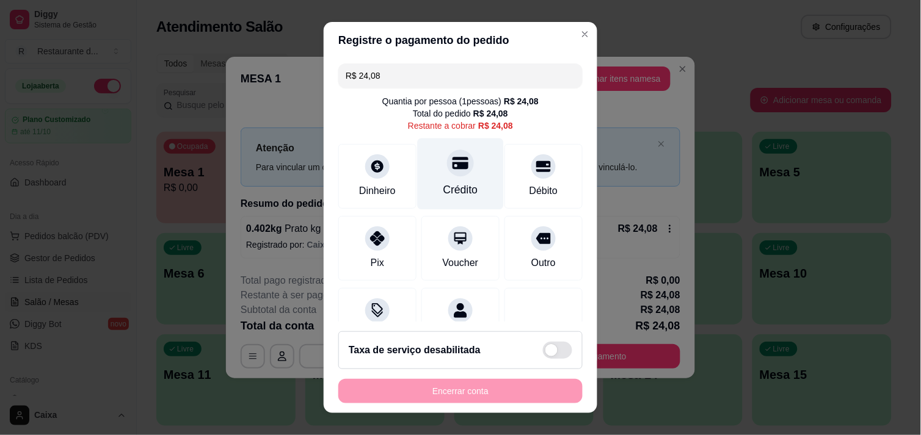
click at [462, 176] on div "Crédito" at bounding box center [461, 173] width 86 height 71
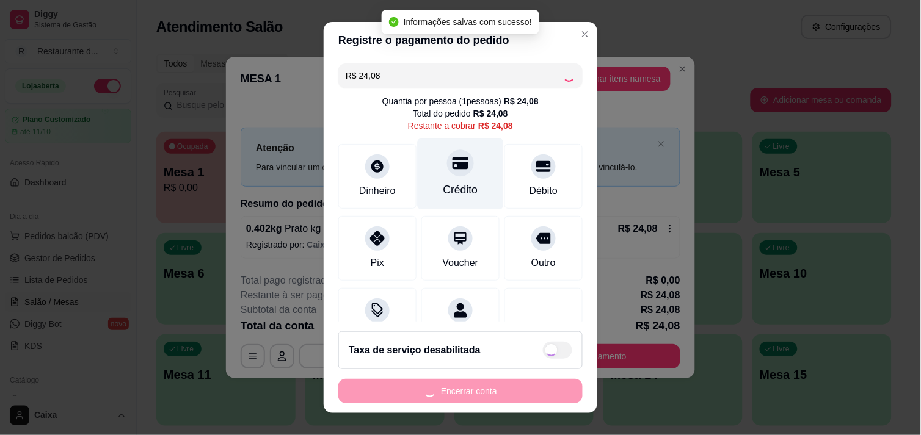
type input "R$ 0,00"
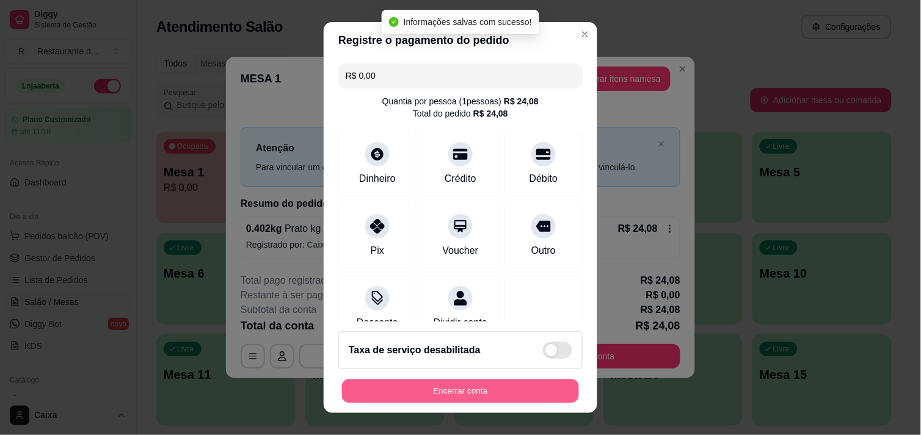
click at [444, 388] on button "Encerrar conta" at bounding box center [460, 392] width 237 height 24
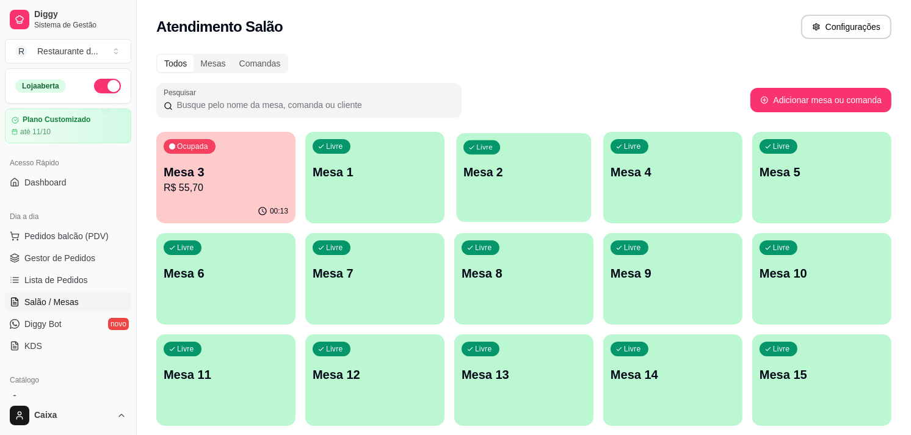
click at [536, 159] on div "Livre Mesa 2" at bounding box center [523, 170] width 135 height 75
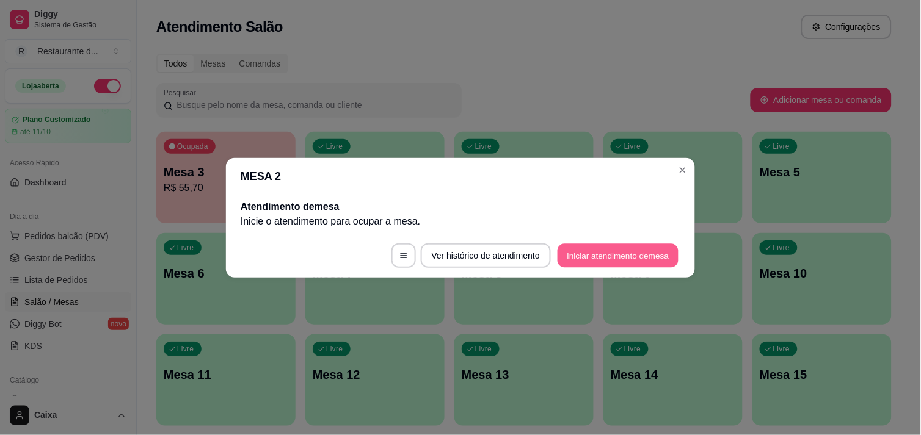
click at [625, 255] on button "Iniciar atendimento de mesa" at bounding box center [618, 256] width 121 height 24
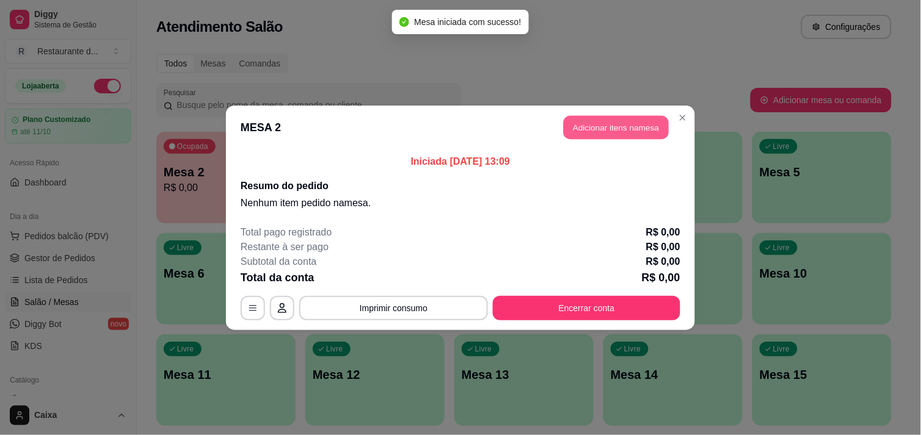
click at [612, 121] on button "Adicionar itens na mesa" at bounding box center [616, 127] width 105 height 24
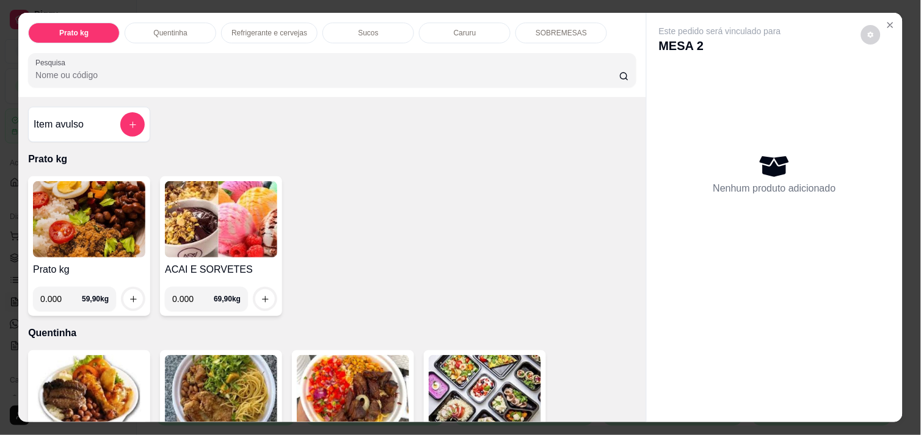
click at [62, 299] on input "0.000" at bounding box center [61, 299] width 42 height 24
type input "0.380"
click at [124, 290] on button "increase-product-quantity" at bounding box center [133, 299] width 19 height 19
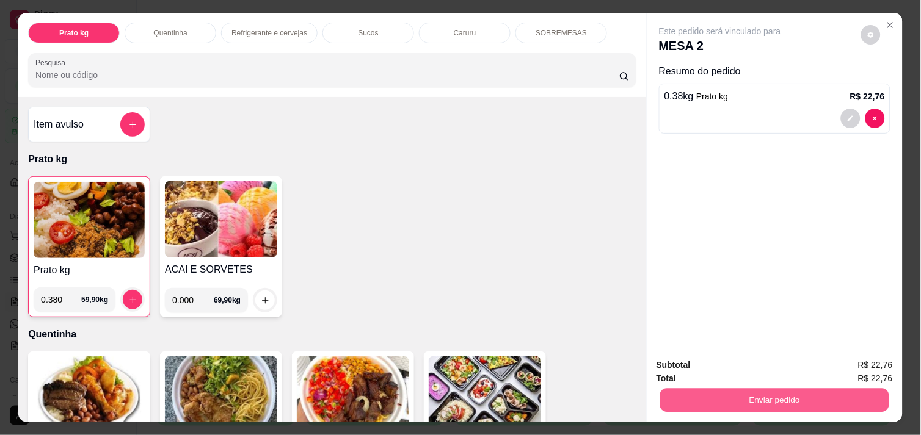
click at [771, 401] on button "Enviar pedido" at bounding box center [774, 400] width 229 height 24
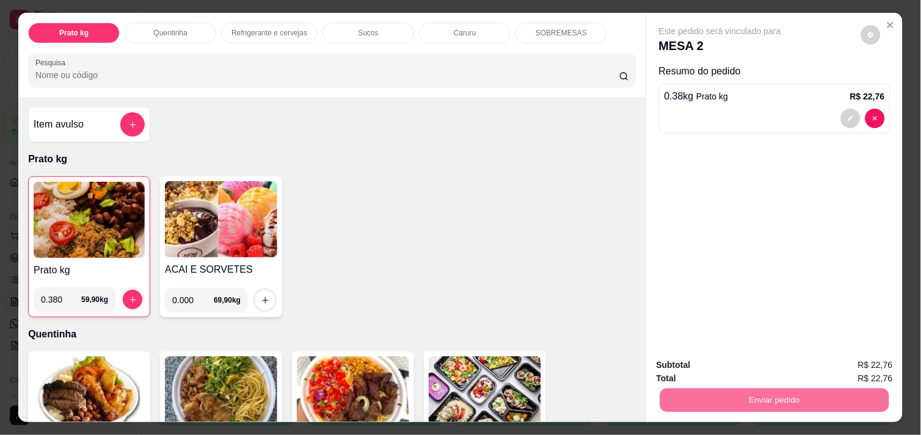
click at [866, 363] on button "Enviar pedido" at bounding box center [861, 365] width 67 height 23
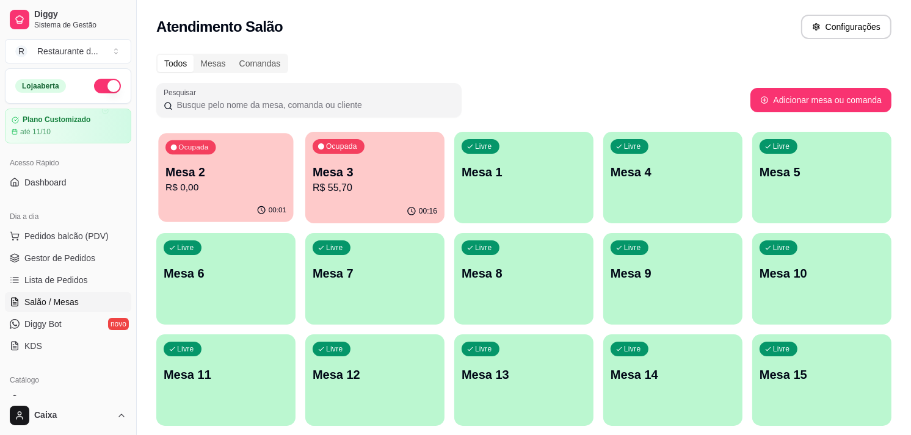
click at [218, 179] on p "Mesa 2" at bounding box center [226, 172] width 121 height 16
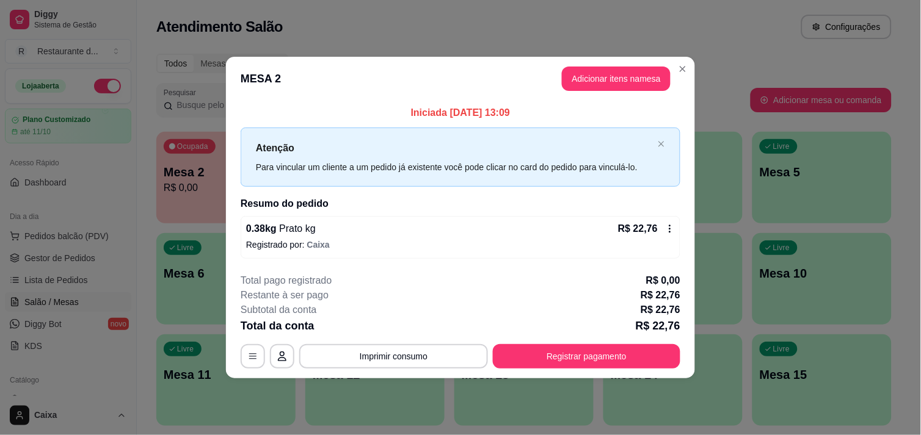
click at [595, 377] on footer "**********" at bounding box center [460, 321] width 469 height 115
click at [587, 362] on button "Registrar pagamento" at bounding box center [586, 356] width 187 height 24
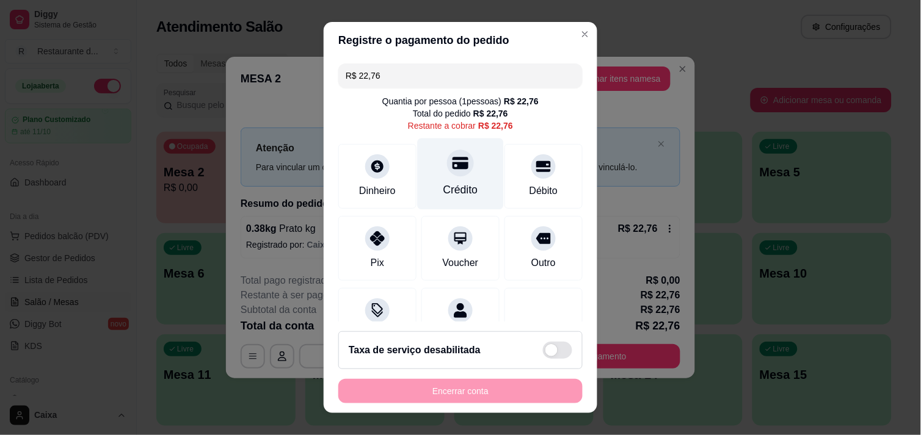
click at [453, 168] on icon at bounding box center [461, 163] width 16 height 12
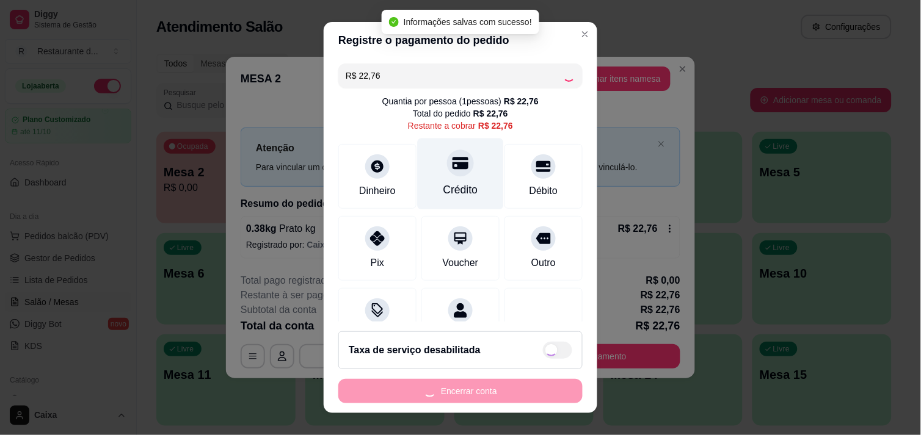
type input "R$ 0,00"
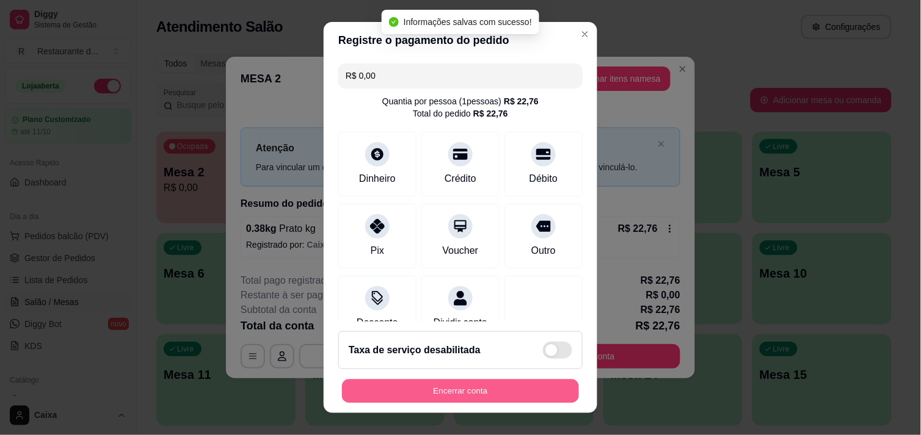
click at [468, 386] on button "Encerrar conta" at bounding box center [460, 392] width 237 height 24
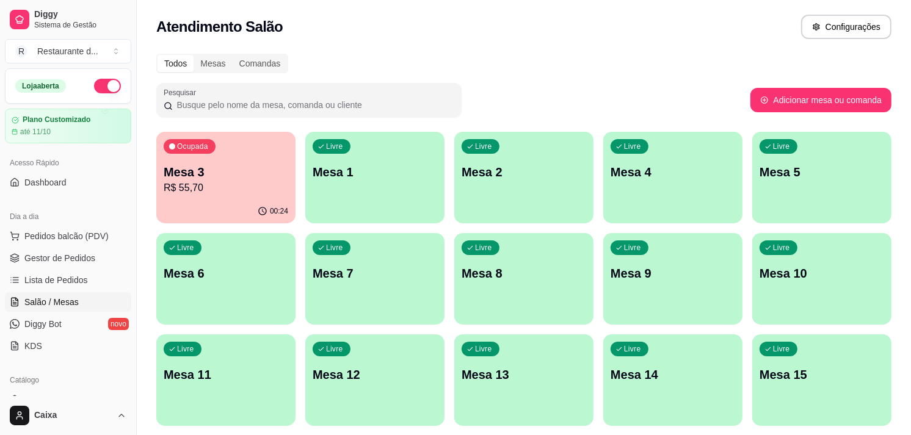
click at [239, 171] on p "Mesa 3" at bounding box center [226, 172] width 125 height 17
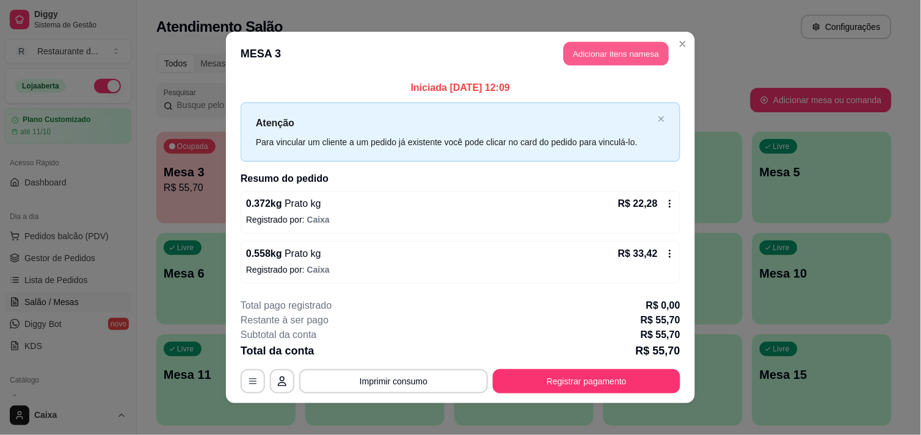
click at [627, 43] on button "Adicionar itens na mesa" at bounding box center [616, 54] width 105 height 24
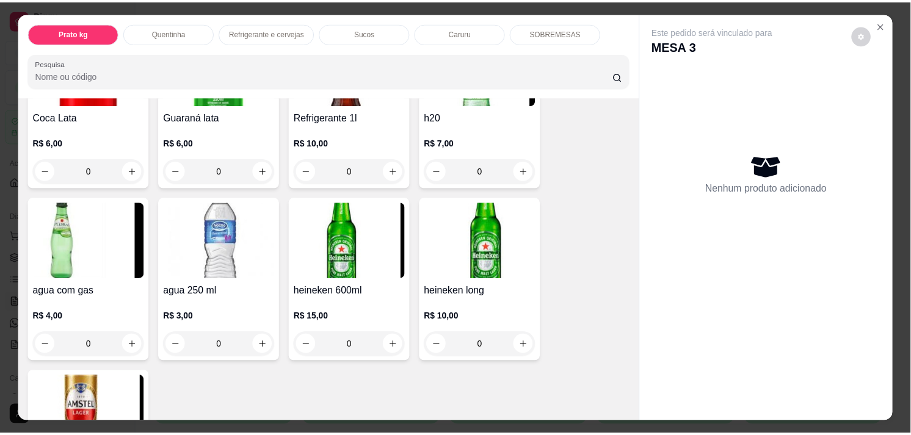
scroll to position [677, 0]
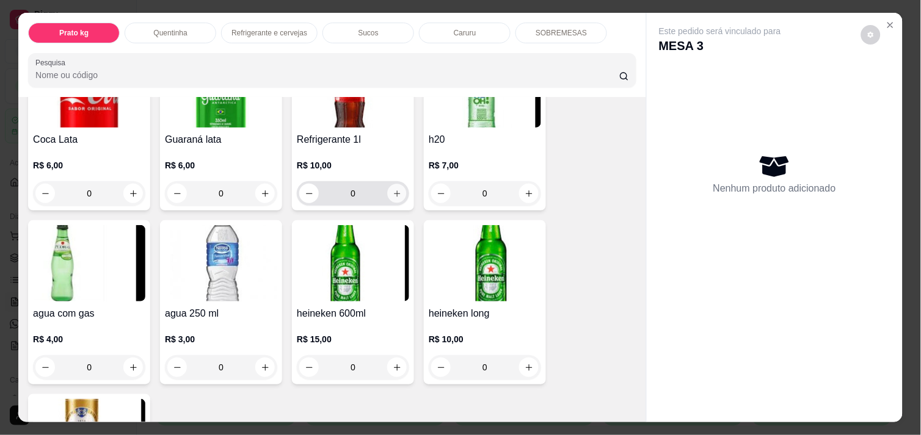
click at [395, 191] on icon "increase-product-quantity" at bounding box center [397, 193] width 9 height 9
type input "1"
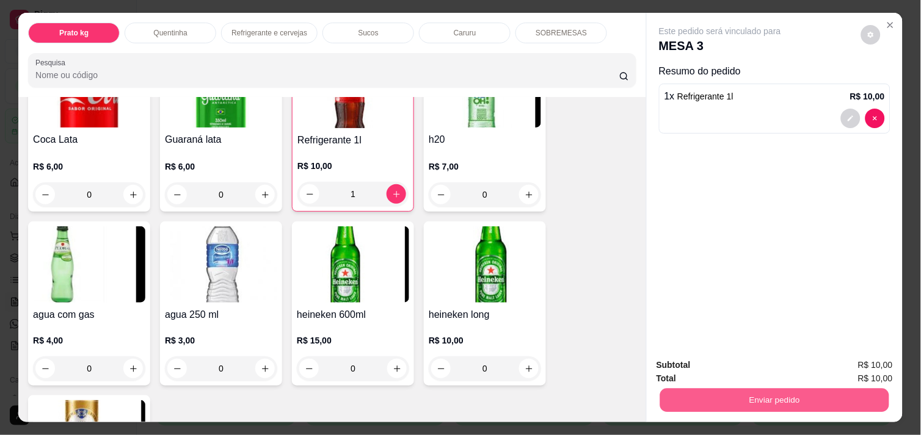
click at [774, 388] on button "Enviar pedido" at bounding box center [774, 400] width 229 height 24
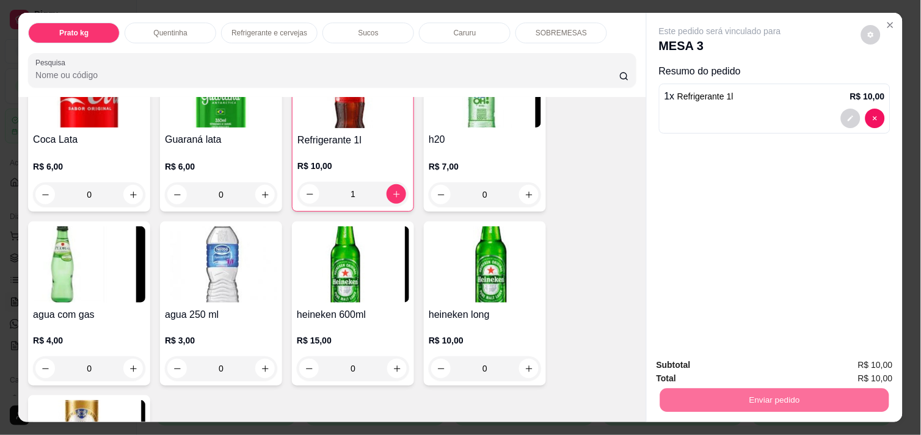
click at [862, 368] on button "Enviar pedido" at bounding box center [861, 365] width 67 height 23
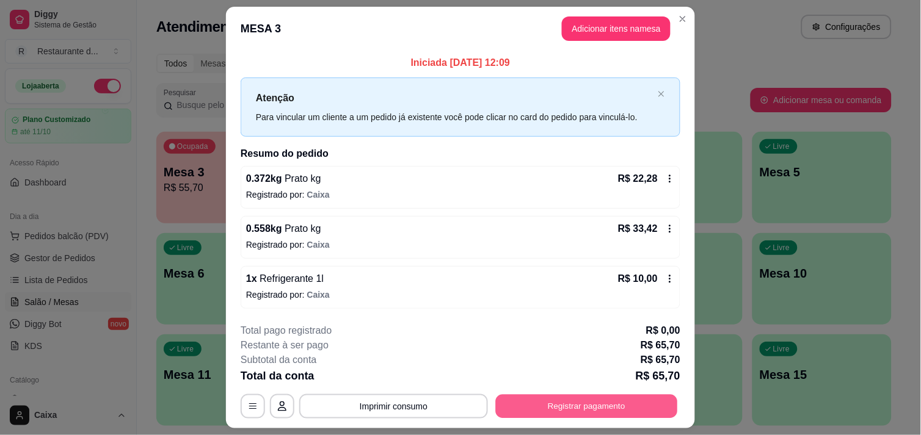
click at [586, 407] on button "Registrar pagamento" at bounding box center [587, 407] width 182 height 24
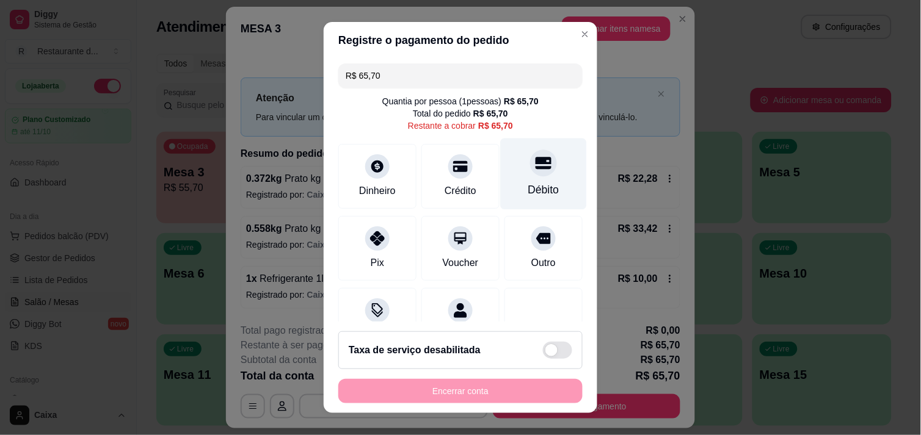
click at [531, 167] on div at bounding box center [543, 163] width 27 height 27
type input "R$ 0,00"
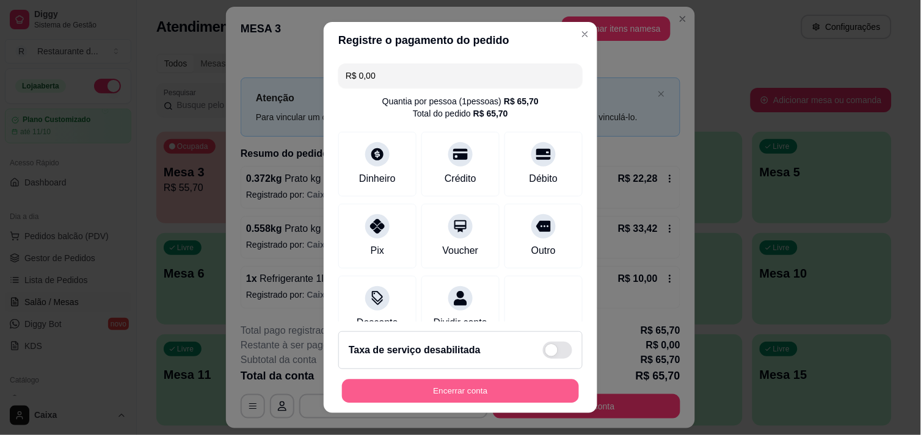
click at [443, 395] on button "Encerrar conta" at bounding box center [460, 392] width 237 height 24
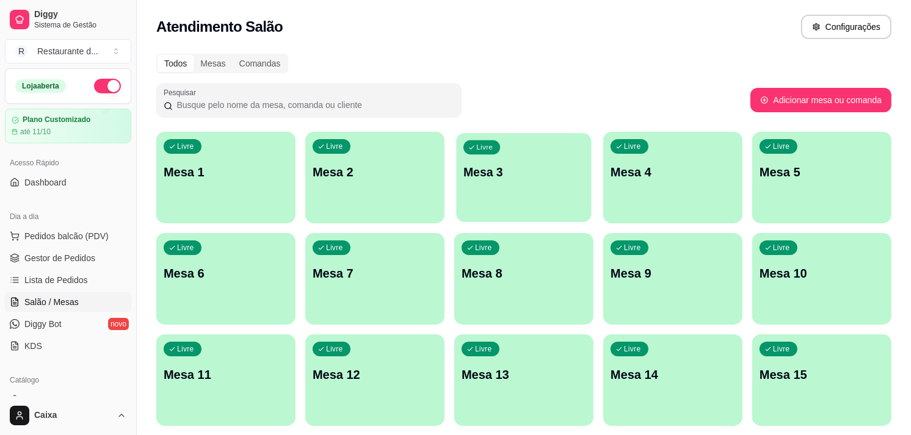
click at [464, 164] on p "Mesa 3" at bounding box center [524, 172] width 121 height 16
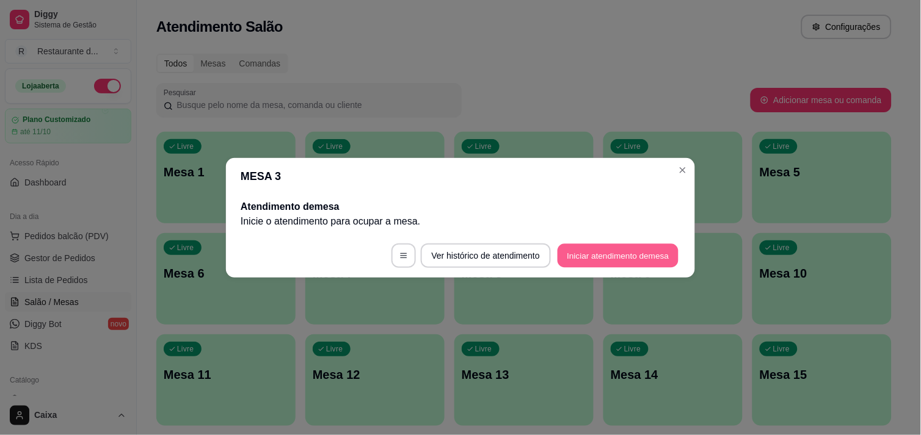
click at [619, 261] on button "Iniciar atendimento de mesa" at bounding box center [618, 256] width 121 height 24
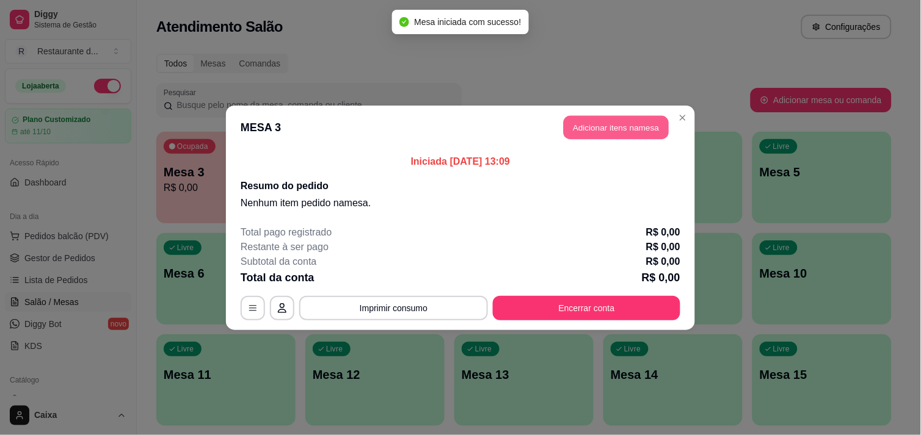
click at [625, 133] on button "Adicionar itens na mesa" at bounding box center [616, 127] width 105 height 24
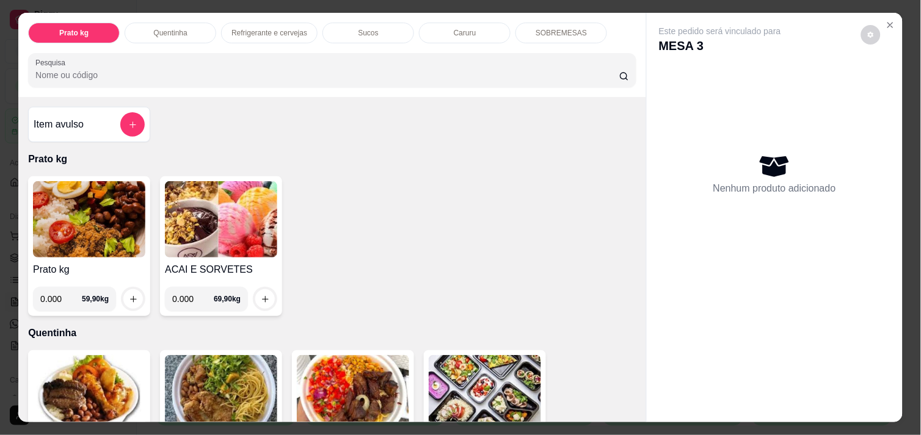
click at [49, 206] on img at bounding box center [89, 219] width 112 height 76
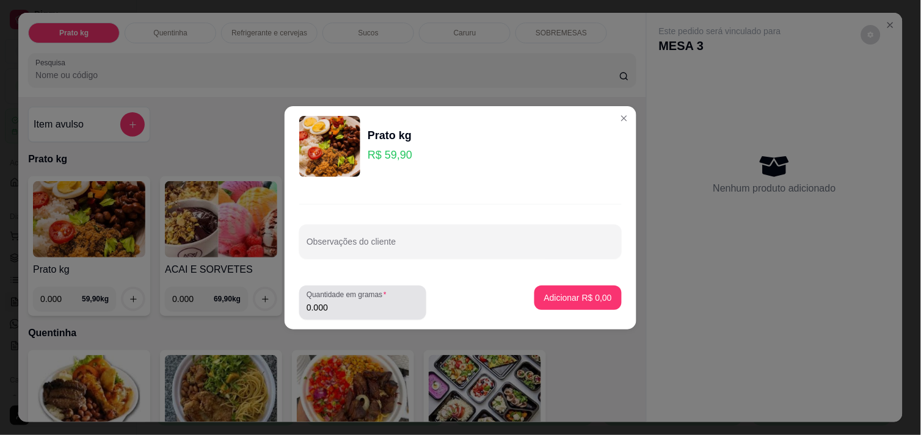
click at [370, 315] on div "Quantidade em gramas 0.000" at bounding box center [362, 303] width 127 height 34
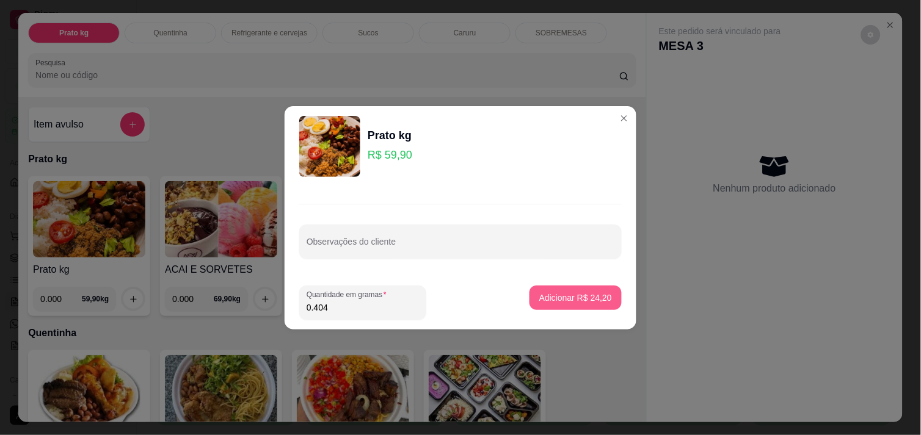
type input "0.404"
click at [591, 294] on p "Adicionar R$ 24,20" at bounding box center [575, 298] width 71 height 12
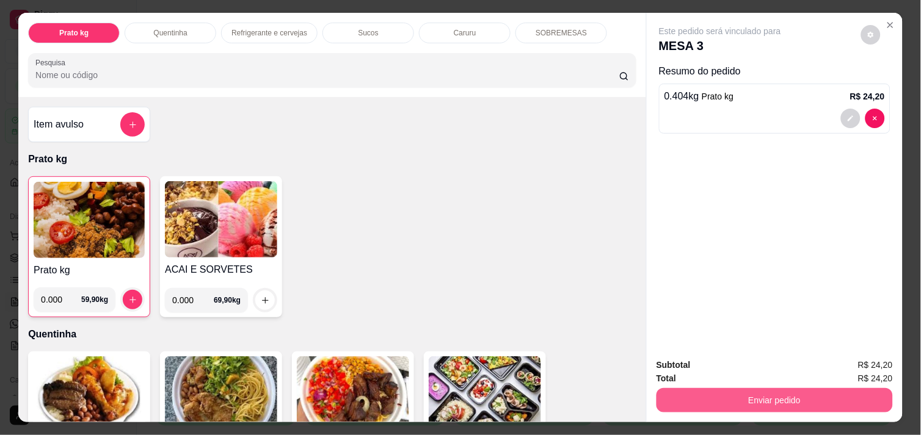
click at [755, 388] on button "Enviar pedido" at bounding box center [775, 400] width 236 height 24
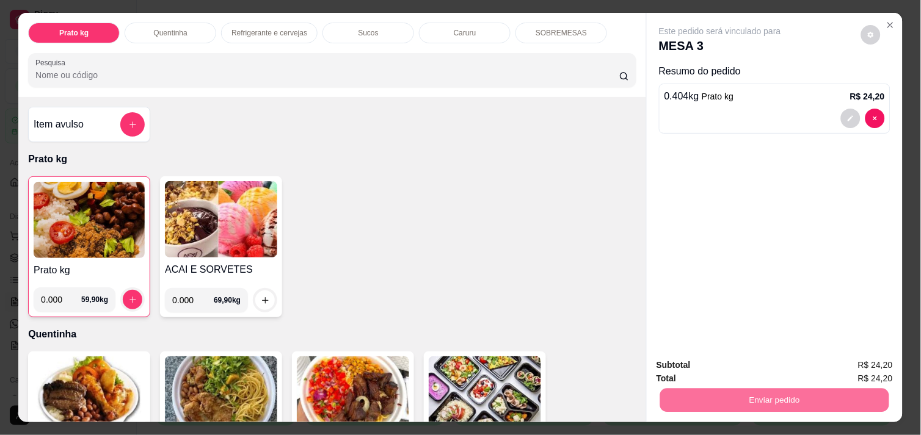
click at [870, 365] on button "Enviar pedido" at bounding box center [861, 365] width 67 height 23
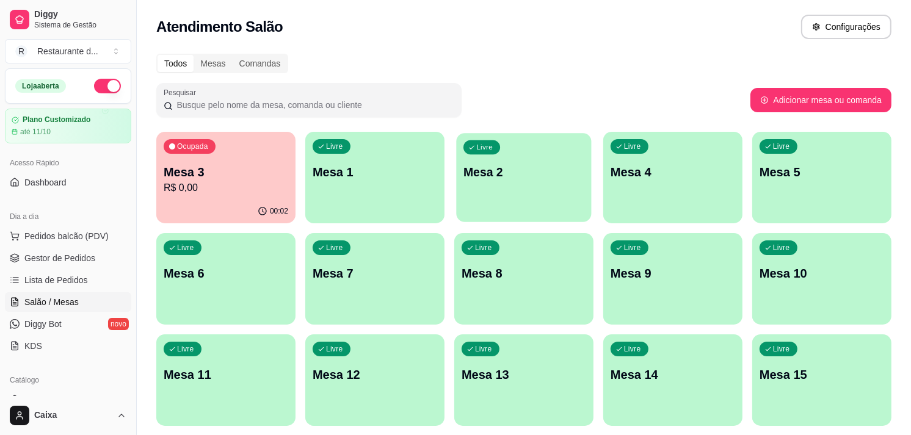
click at [507, 172] on p "Mesa 2" at bounding box center [524, 172] width 121 height 16
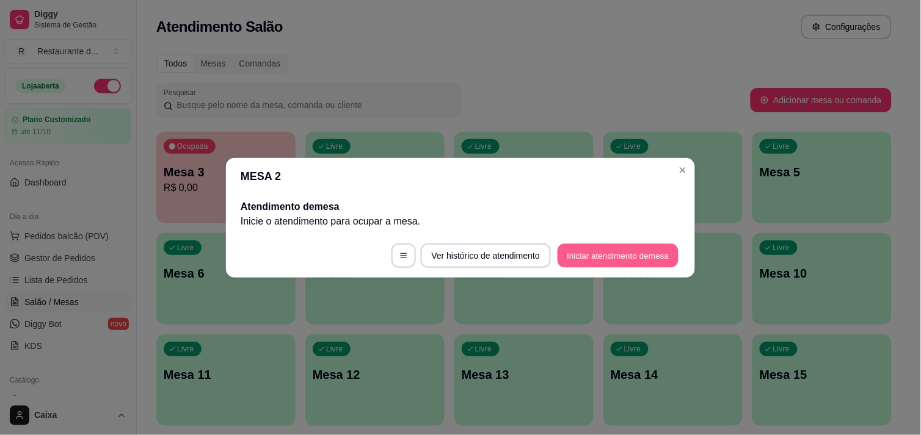
click at [614, 257] on button "Iniciar atendimento de mesa" at bounding box center [618, 256] width 121 height 24
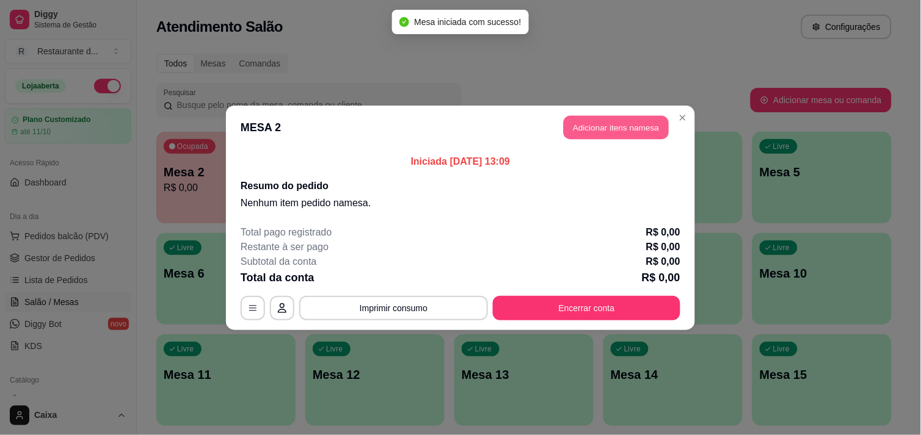
click at [622, 131] on button "Adicionar itens na mesa" at bounding box center [616, 127] width 105 height 24
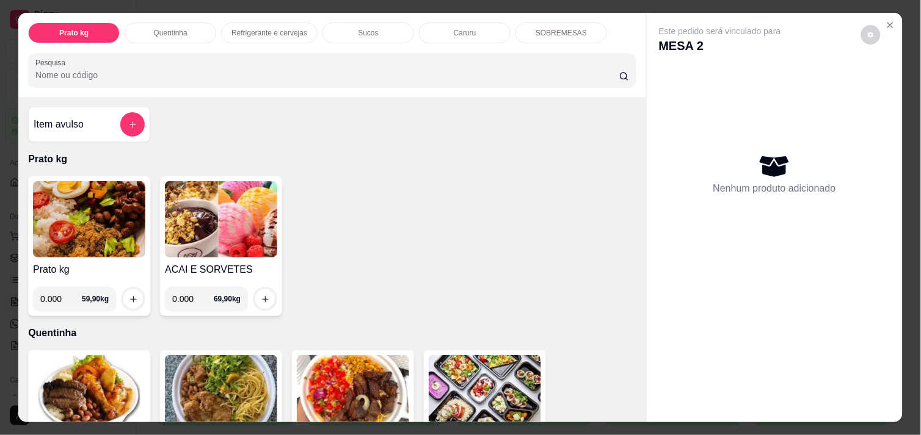
click at [49, 186] on img at bounding box center [89, 219] width 112 height 76
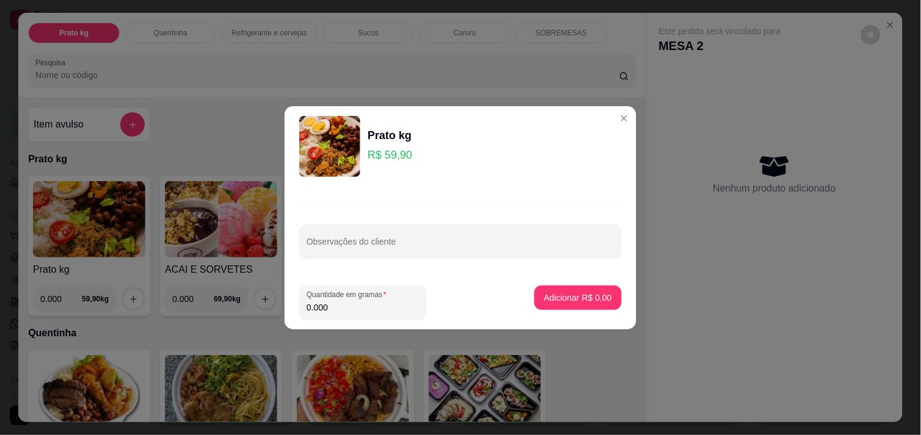
click at [349, 310] on input "0.000" at bounding box center [363, 308] width 112 height 12
type input "0.458"
click at [564, 294] on p "Adicionar R$ 27,43" at bounding box center [575, 298] width 71 height 12
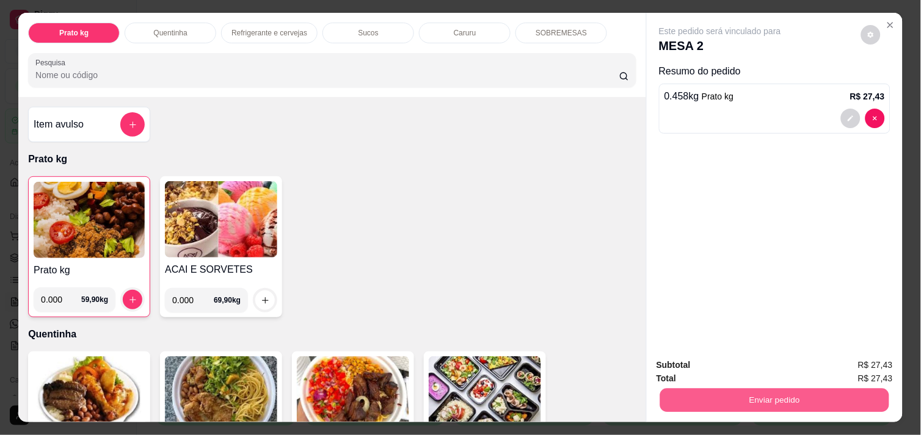
click at [762, 389] on button "Enviar pedido" at bounding box center [774, 400] width 229 height 24
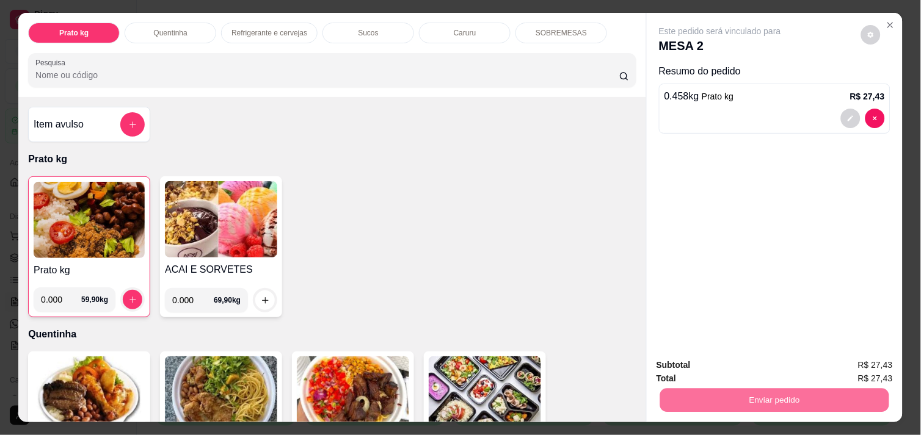
click at [889, 359] on button "Enviar pedido" at bounding box center [861, 365] width 67 height 23
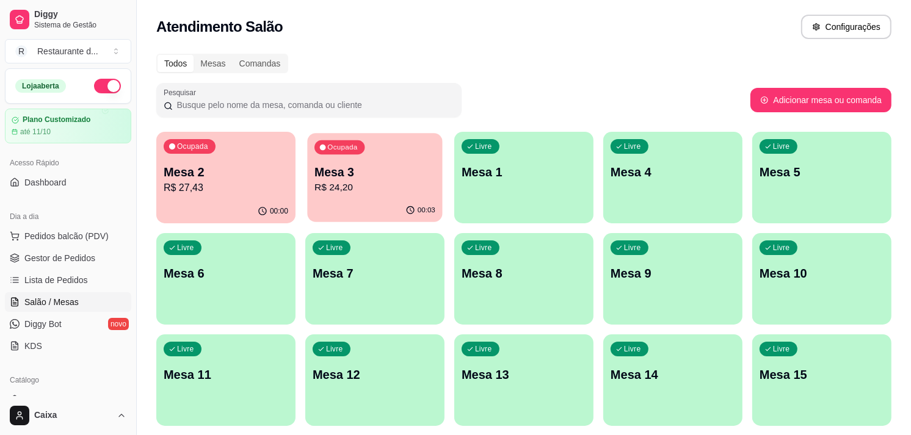
click at [379, 166] on p "Mesa 3" at bounding box center [375, 172] width 121 height 16
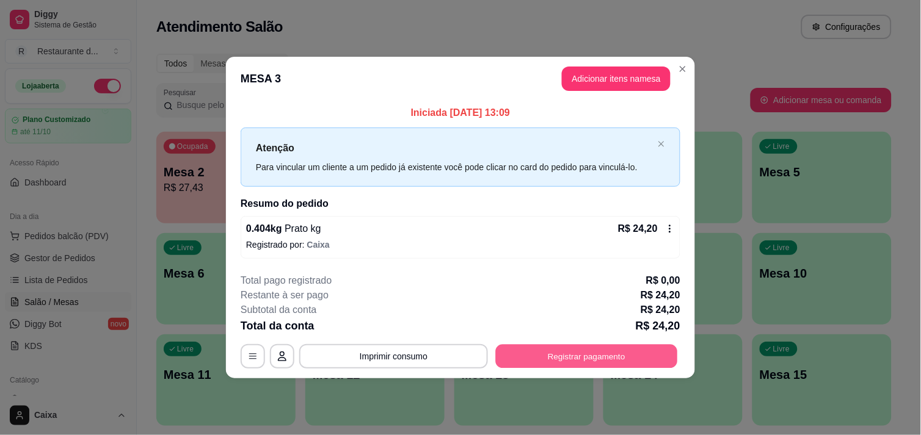
click at [585, 365] on button "Registrar pagamento" at bounding box center [587, 357] width 182 height 24
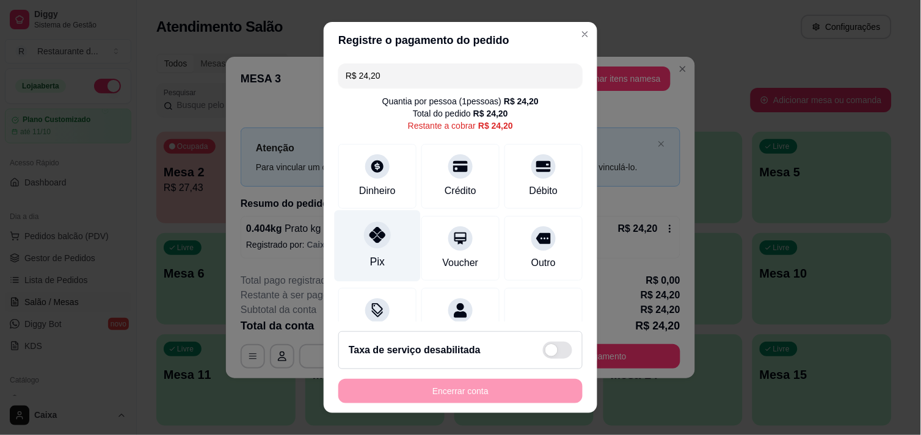
click at [373, 239] on icon at bounding box center [377, 235] width 16 height 16
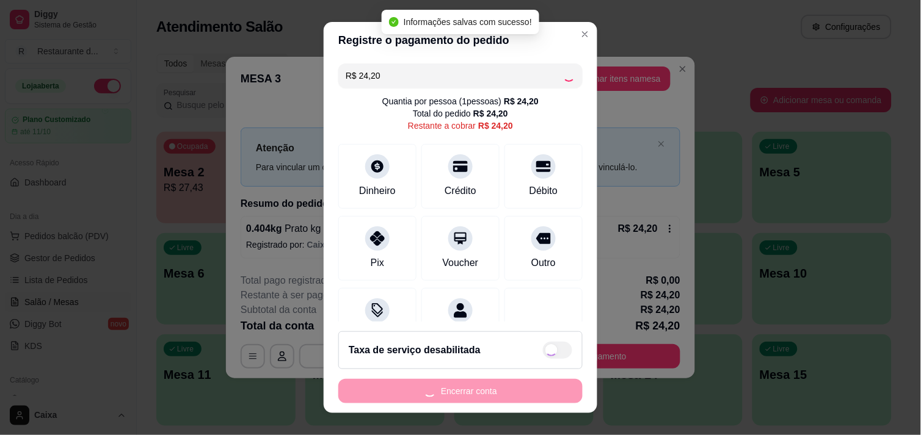
type input "R$ 0,00"
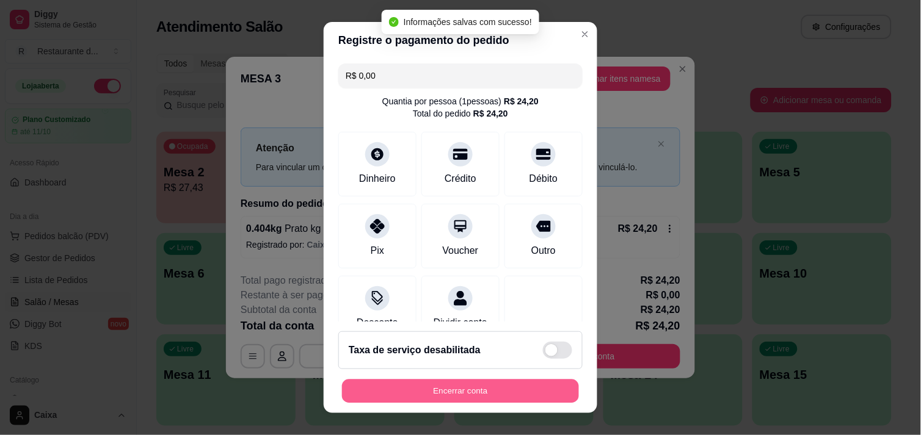
click at [466, 395] on button "Encerrar conta" at bounding box center [460, 392] width 237 height 24
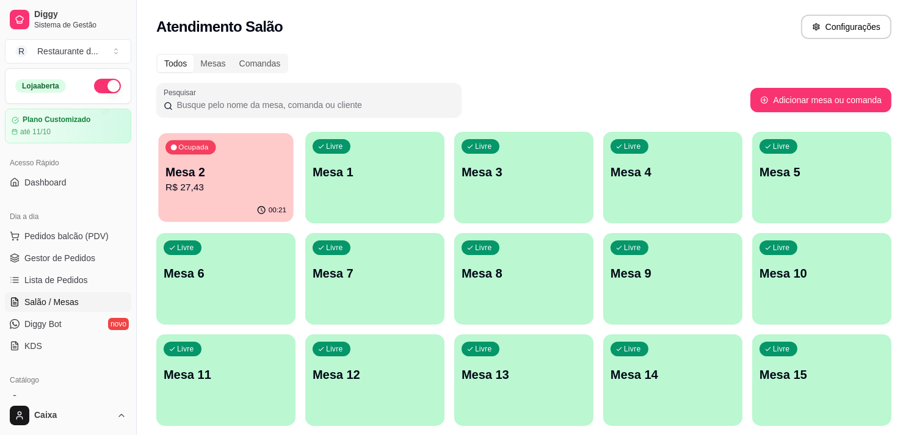
click at [239, 175] on p "Mesa 2" at bounding box center [226, 172] width 121 height 16
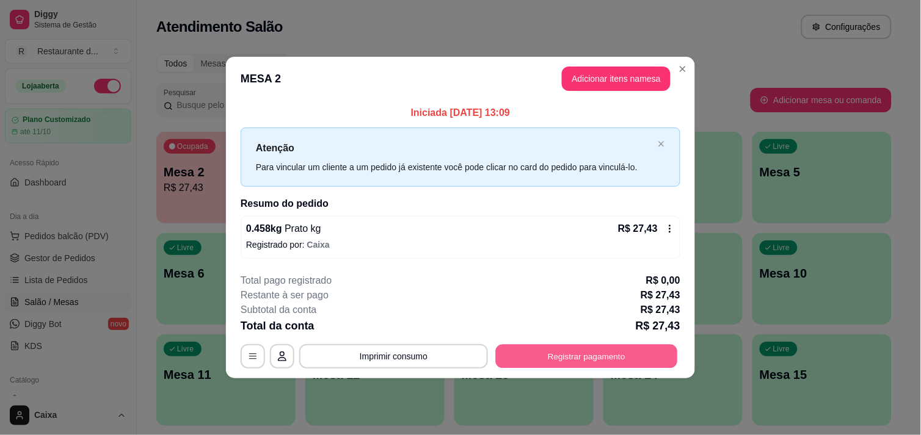
click at [588, 349] on button "Registrar pagamento" at bounding box center [587, 357] width 182 height 24
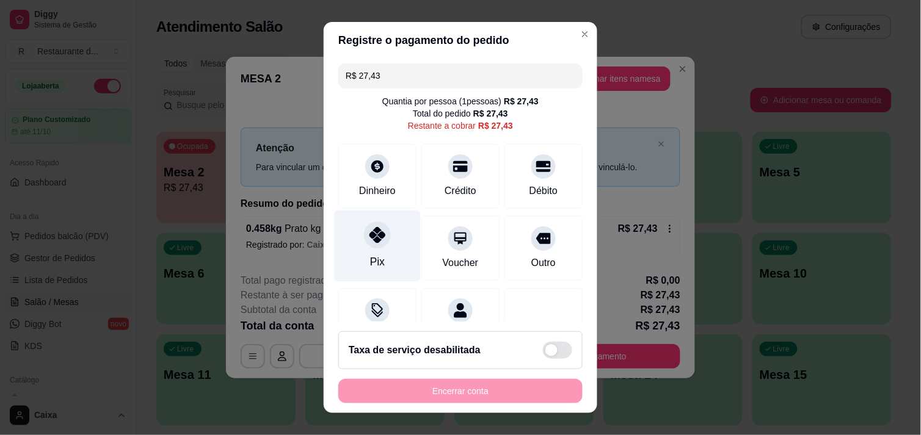
click at [375, 267] on div "Pix" at bounding box center [377, 262] width 15 height 16
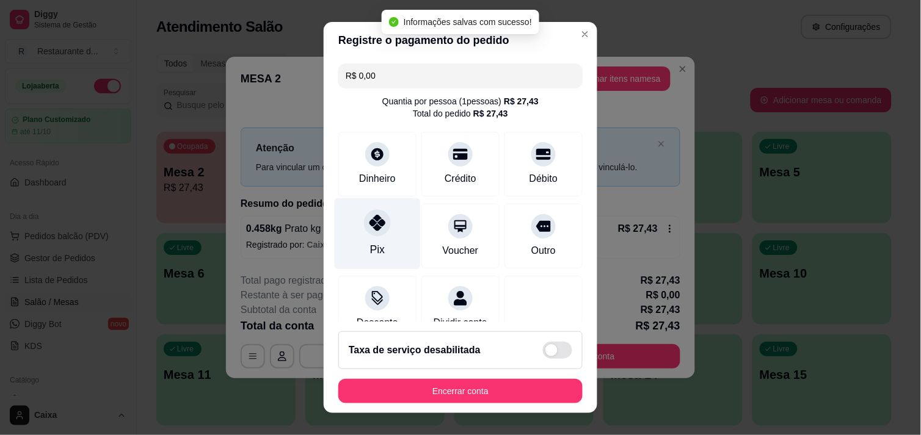
type input "R$ 0,00"
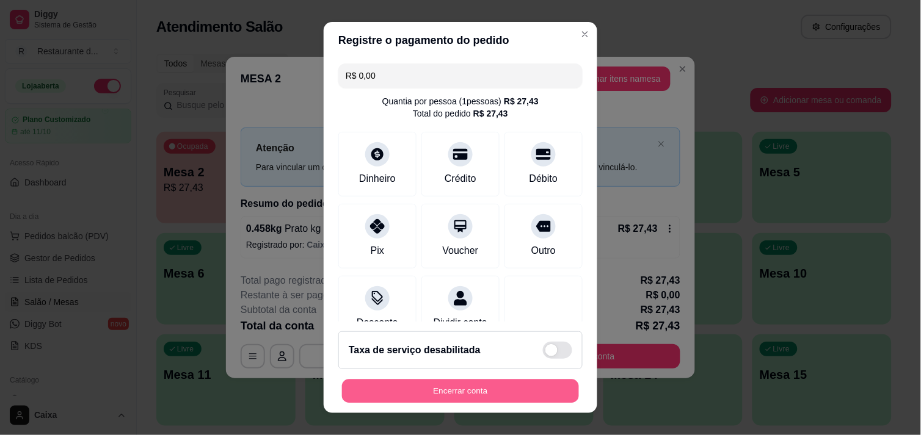
click at [448, 401] on button "Encerrar conta" at bounding box center [460, 392] width 237 height 24
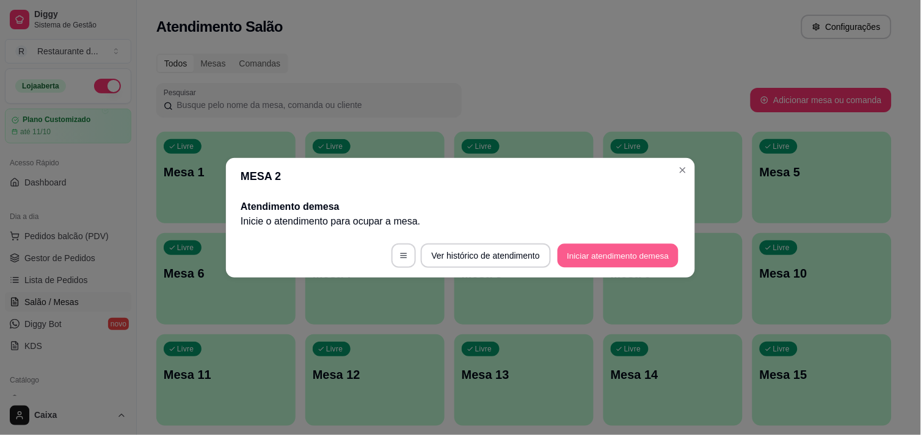
click at [602, 258] on button "Iniciar atendimento de mesa" at bounding box center [618, 256] width 121 height 24
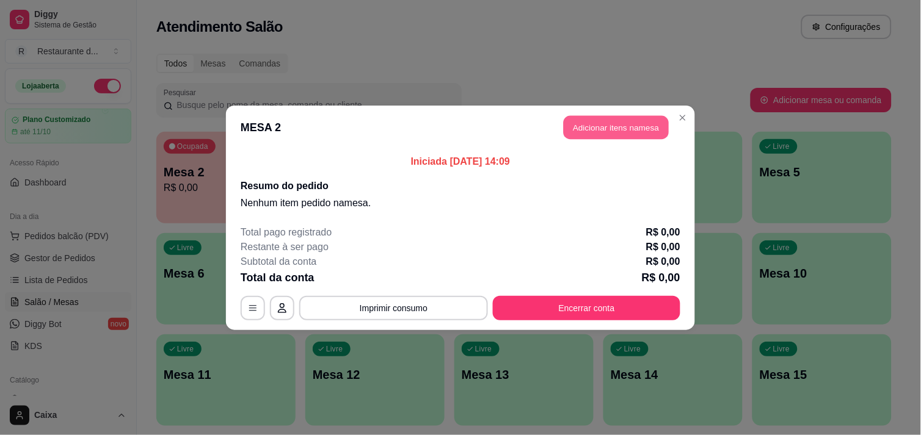
click at [603, 123] on button "Adicionar itens na mesa" at bounding box center [616, 127] width 105 height 24
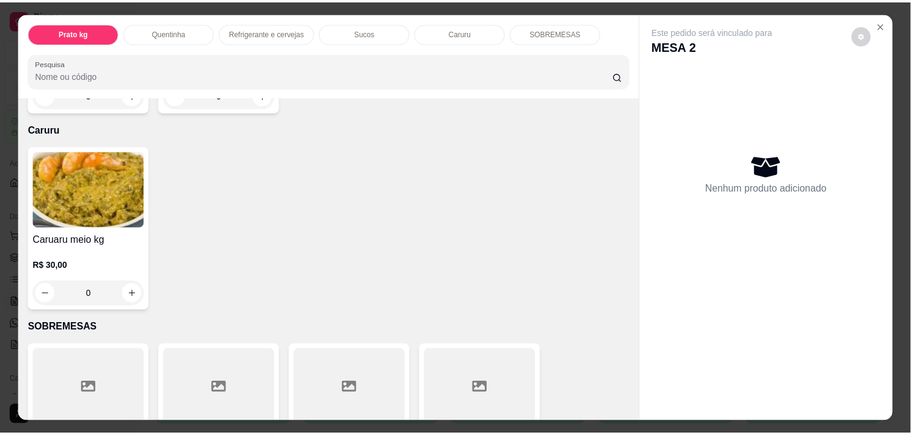
scroll to position [765, 0]
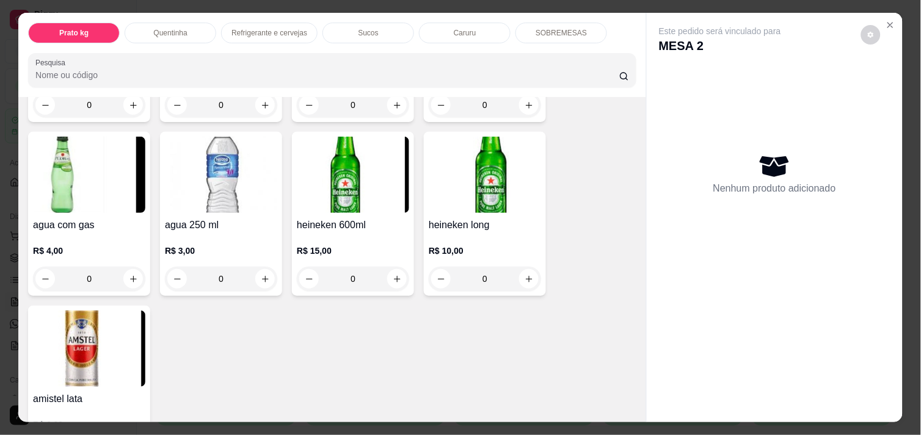
click at [216, 198] on img at bounding box center [221, 175] width 112 height 76
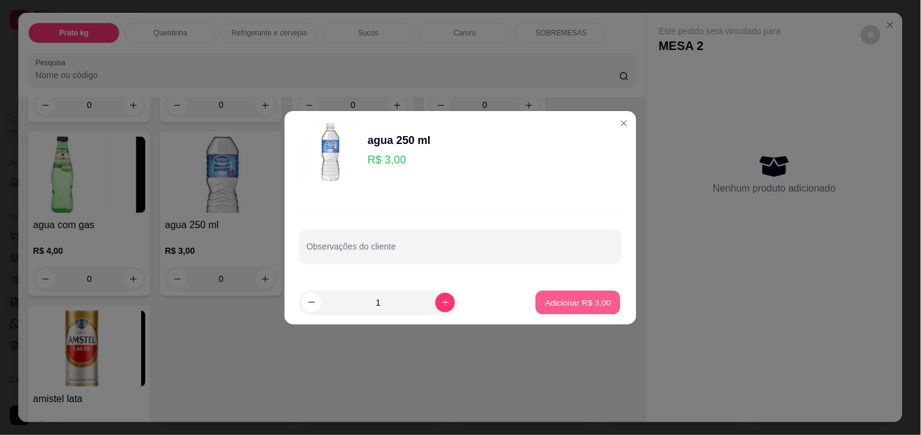
click at [577, 293] on button "Adicionar R$ 3,00" at bounding box center [578, 303] width 85 height 24
type input "1"
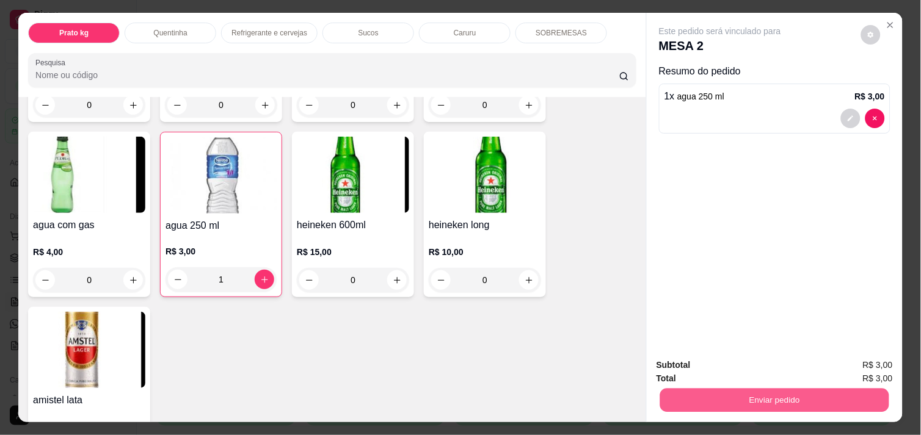
click at [760, 388] on button "Enviar pedido" at bounding box center [774, 400] width 229 height 24
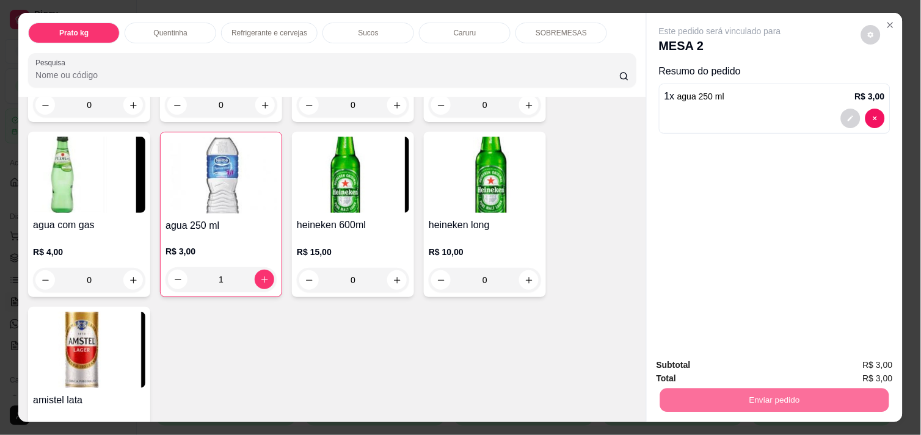
click at [854, 365] on button "Enviar pedido" at bounding box center [861, 365] width 67 height 23
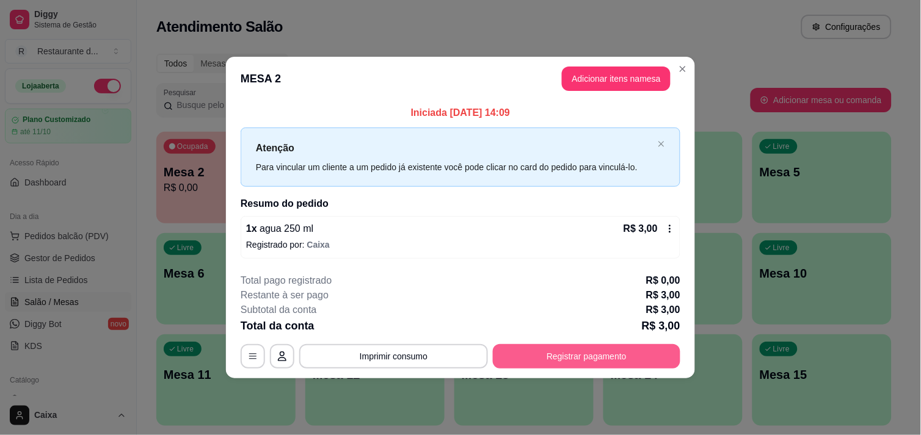
click at [595, 359] on button "Registrar pagamento" at bounding box center [586, 356] width 187 height 24
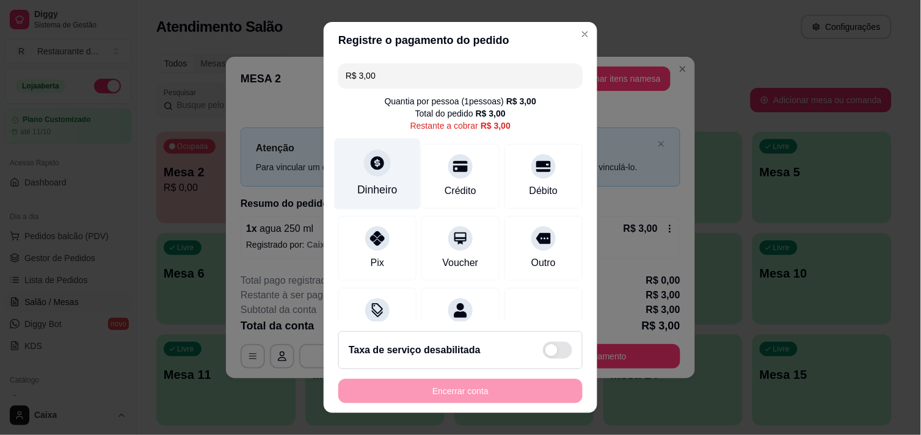
click at [380, 171] on div "Dinheiro" at bounding box center [378, 173] width 86 height 71
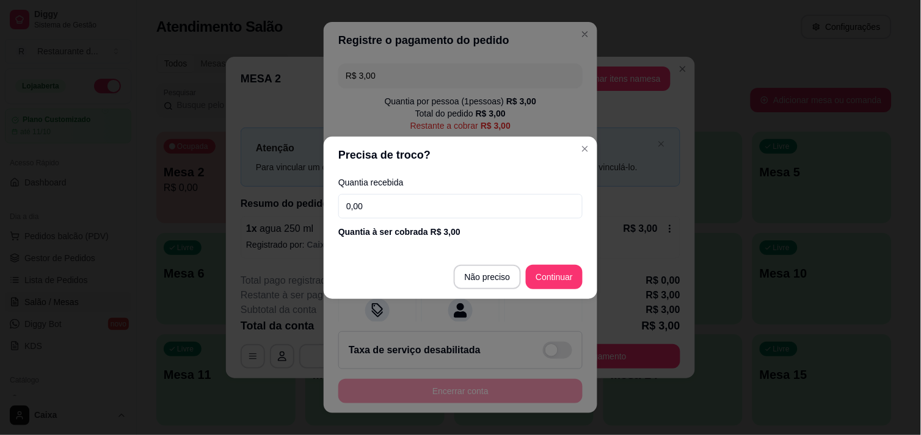
click at [489, 211] on input "0,00" at bounding box center [460, 206] width 244 height 24
type input "3,00"
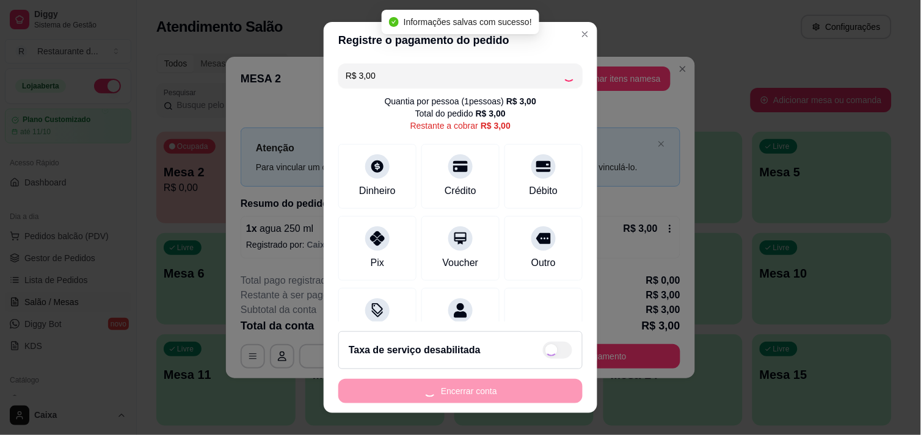
type input "R$ 0,00"
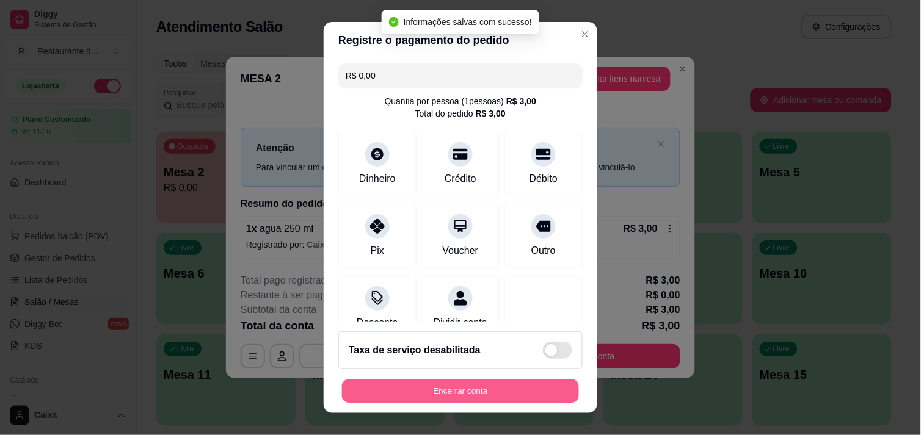
click at [479, 394] on button "Encerrar conta" at bounding box center [460, 392] width 237 height 24
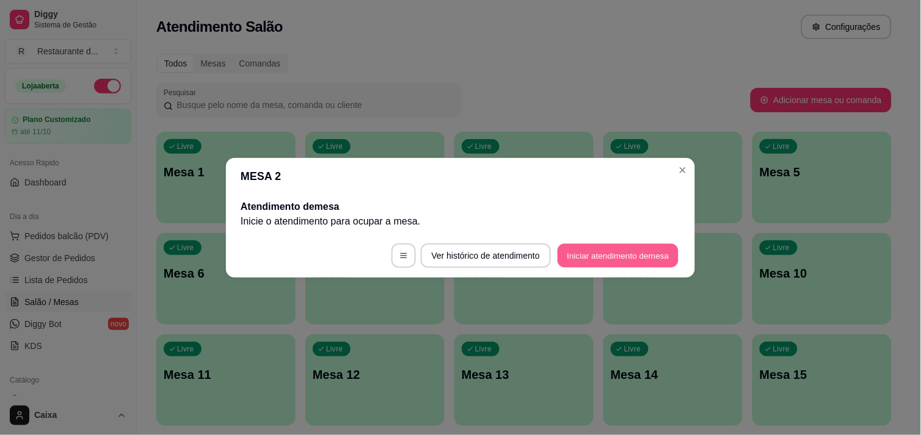
click at [635, 252] on button "Iniciar atendimento de mesa" at bounding box center [618, 256] width 121 height 24
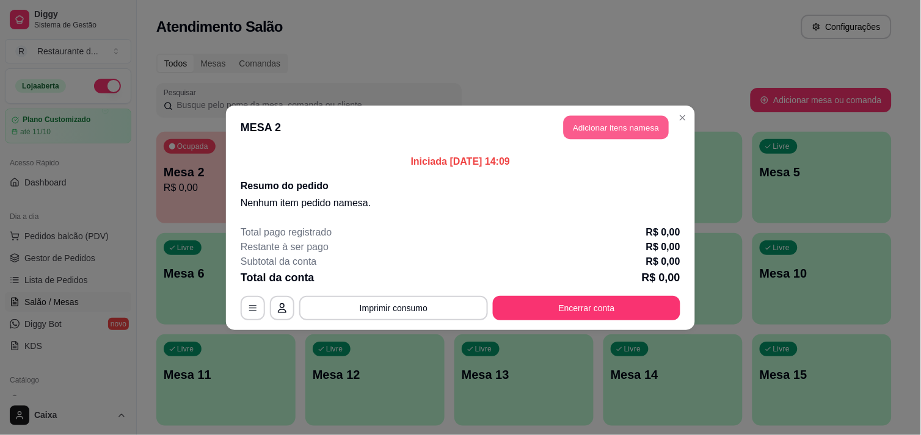
click at [610, 129] on button "Adicionar itens na mesa" at bounding box center [616, 127] width 105 height 24
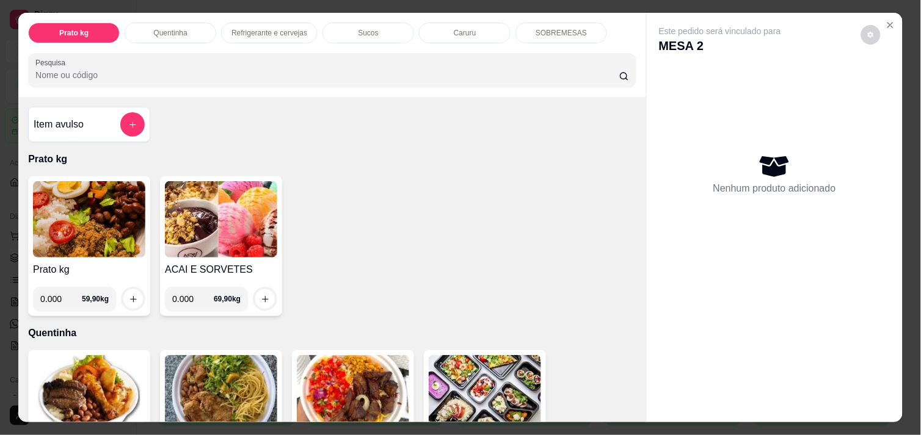
click at [100, 215] on img at bounding box center [89, 219] width 112 height 76
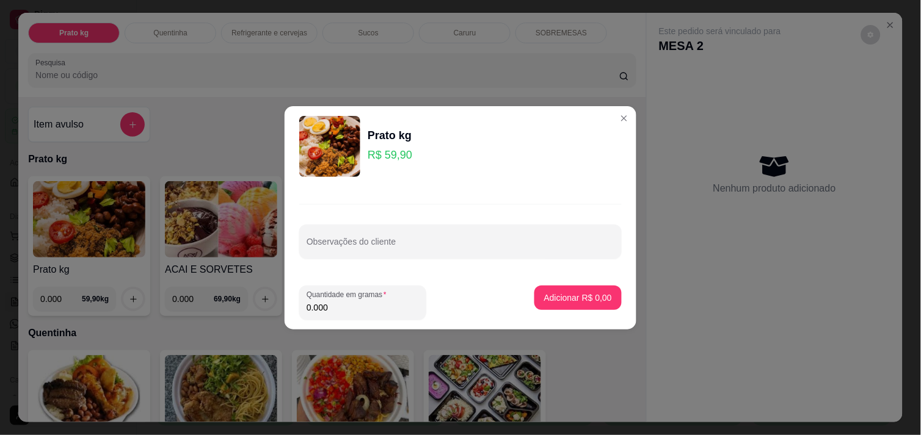
click at [338, 304] on input "0.000" at bounding box center [363, 308] width 112 height 12
type input "0.366"
click at [573, 294] on p "Adicionar R$ 21,92" at bounding box center [575, 298] width 71 height 12
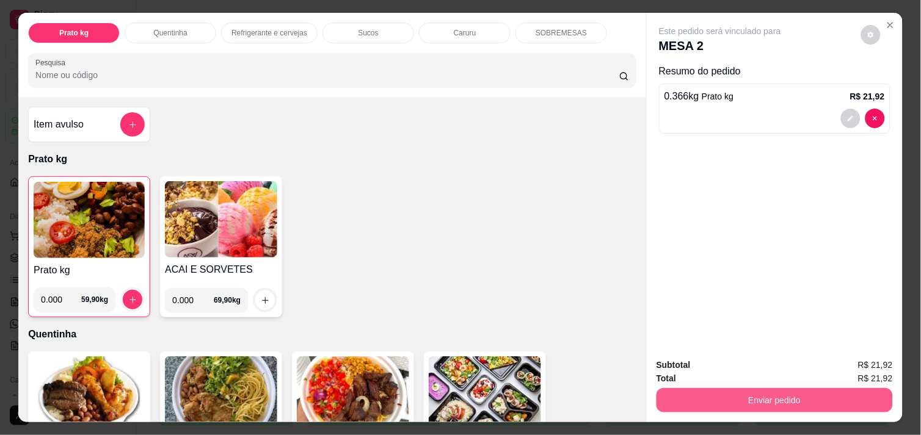
click at [771, 393] on button "Enviar pedido" at bounding box center [775, 400] width 236 height 24
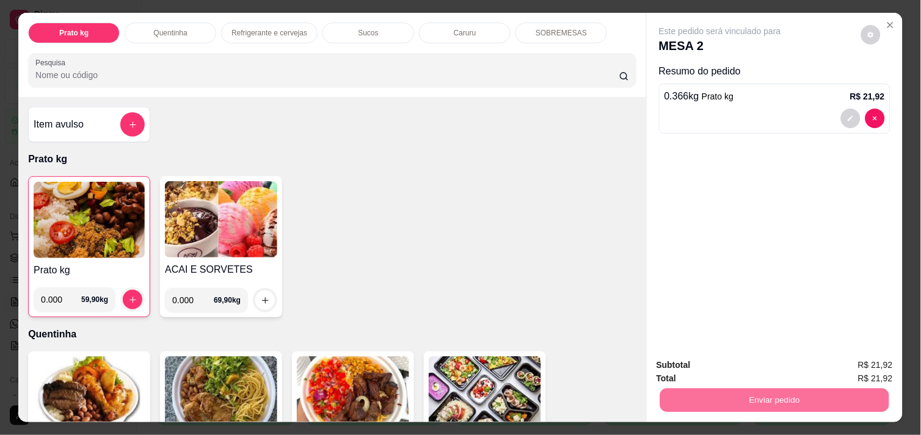
click at [868, 373] on button "Enviar pedido" at bounding box center [860, 365] width 69 height 23
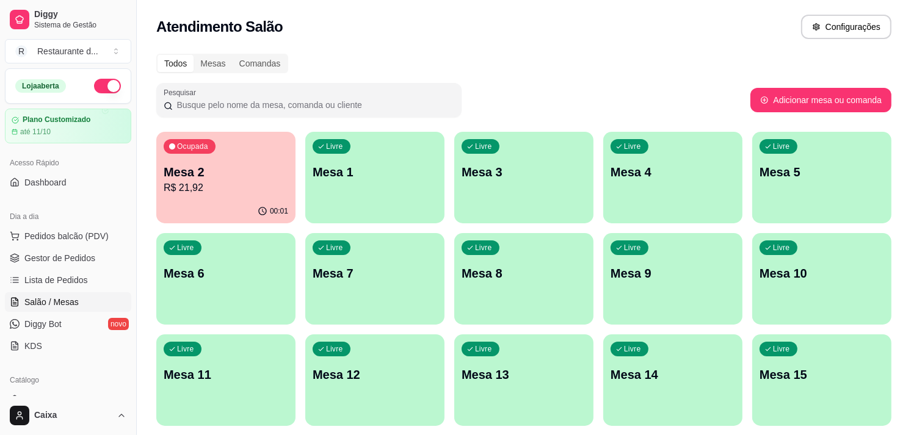
click at [227, 171] on p "Mesa 2" at bounding box center [226, 172] width 125 height 17
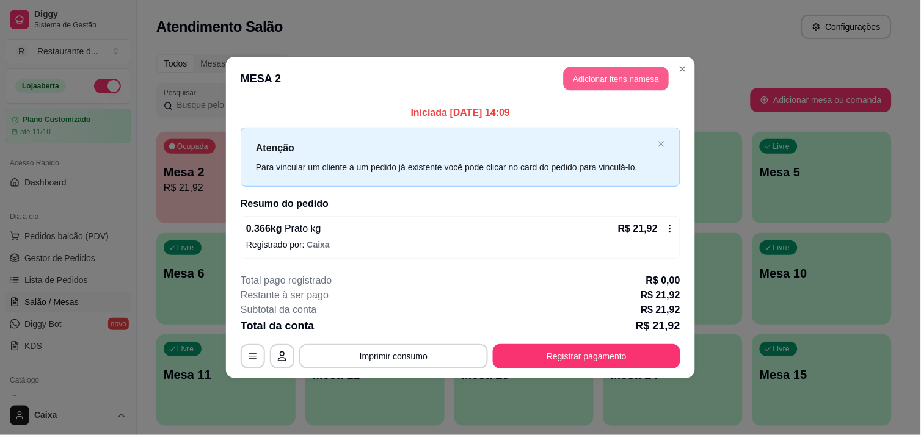
click at [634, 86] on button "Adicionar itens na mesa" at bounding box center [616, 79] width 105 height 24
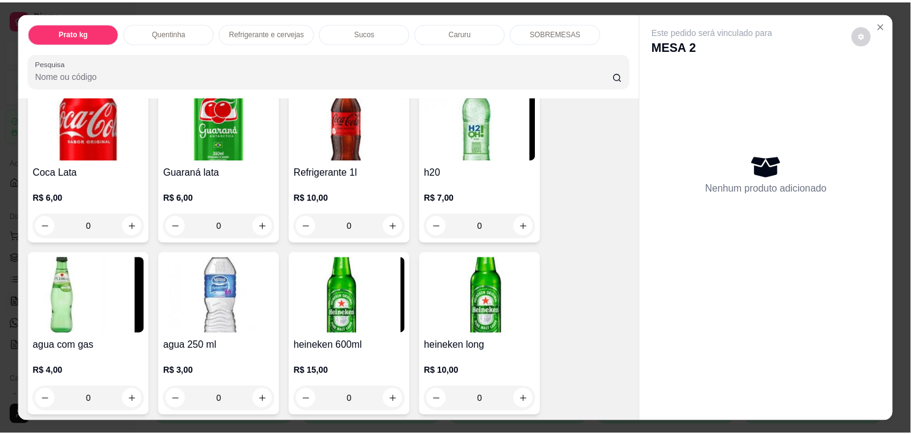
scroll to position [664, 0]
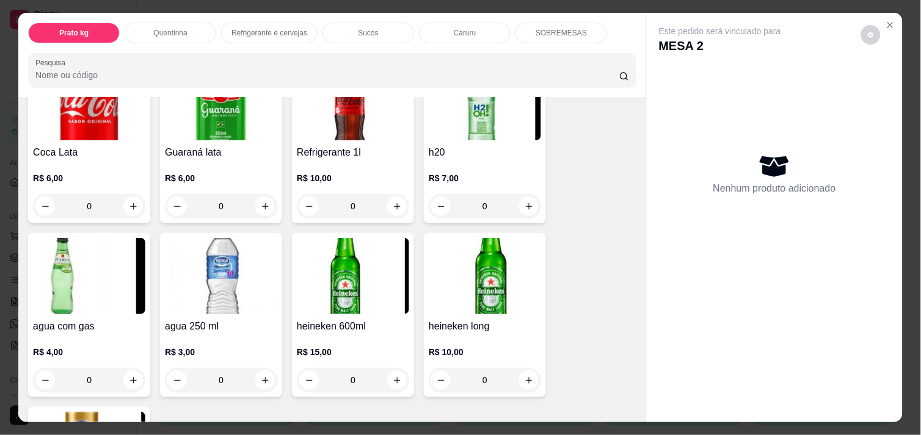
click at [54, 324] on h4 "agua com gas" at bounding box center [89, 326] width 112 height 15
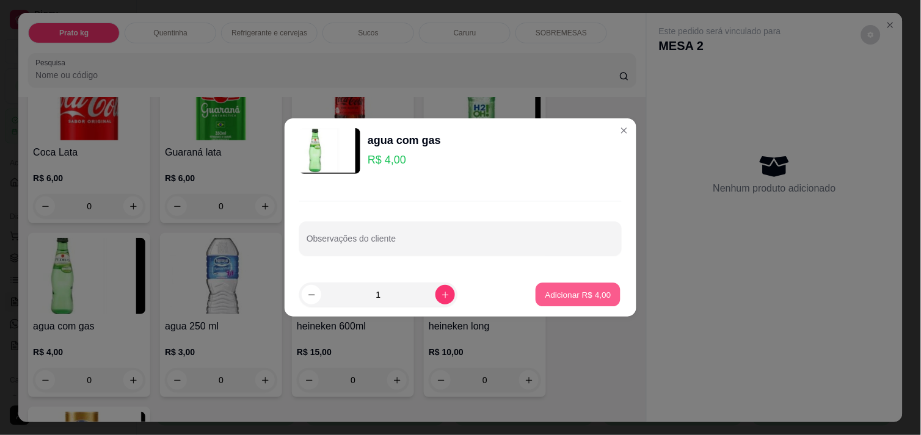
click at [564, 288] on button "Adicionar R$ 4,00" at bounding box center [578, 295] width 85 height 24
type input "1"
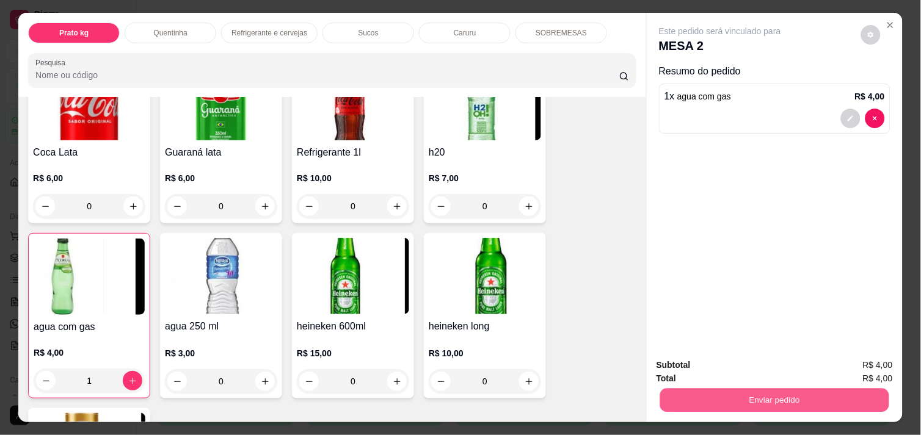
click at [842, 388] on button "Enviar pedido" at bounding box center [774, 400] width 229 height 24
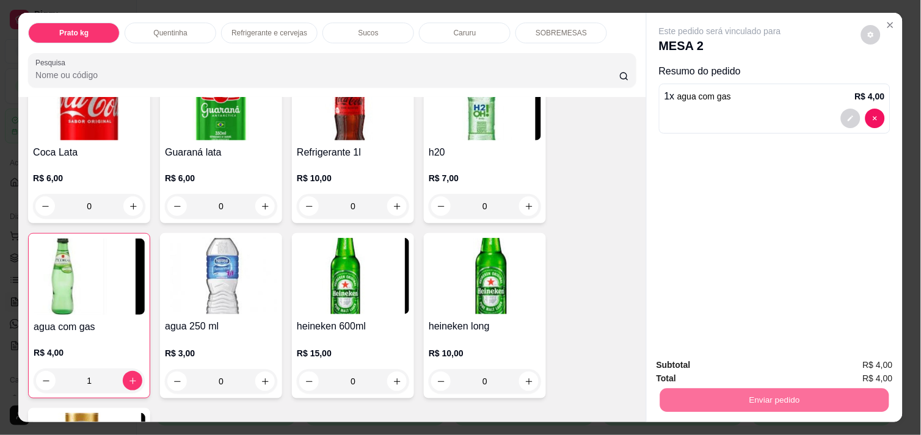
click at [871, 359] on button "Enviar pedido" at bounding box center [861, 365] width 67 height 23
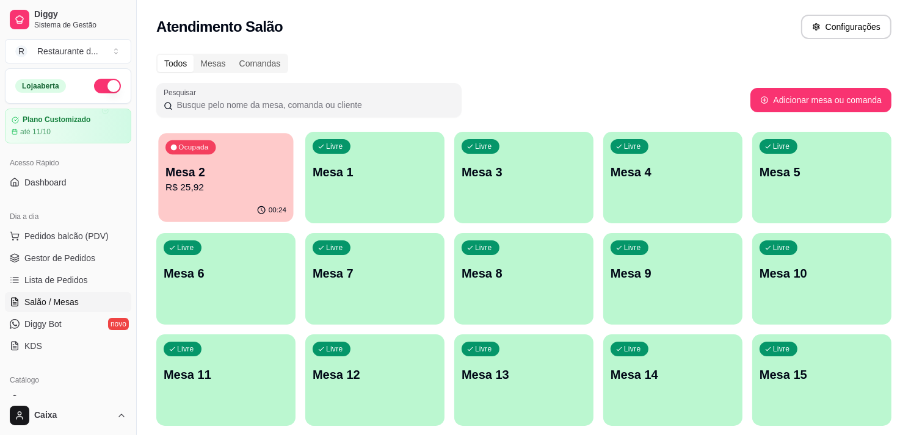
click at [239, 200] on div "00:24" at bounding box center [225, 210] width 135 height 23
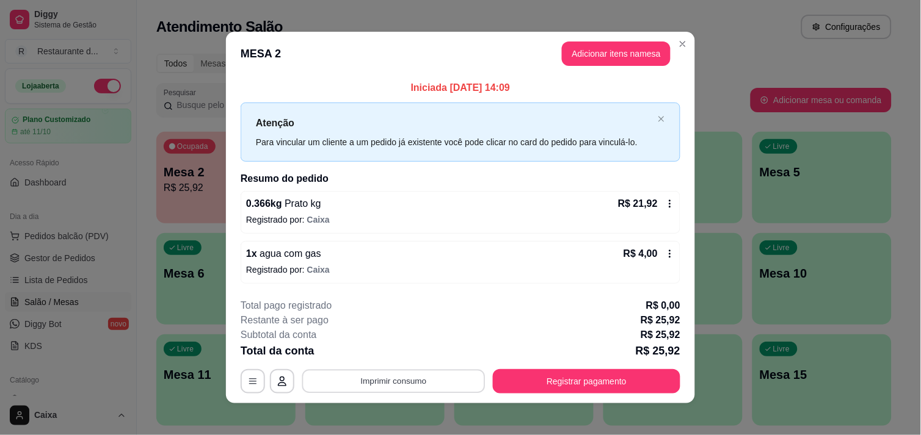
click at [435, 382] on button "Imprimir consumo" at bounding box center [393, 382] width 183 height 24
click at [391, 350] on button "IMPRESSORA" at bounding box center [392, 353] width 87 height 19
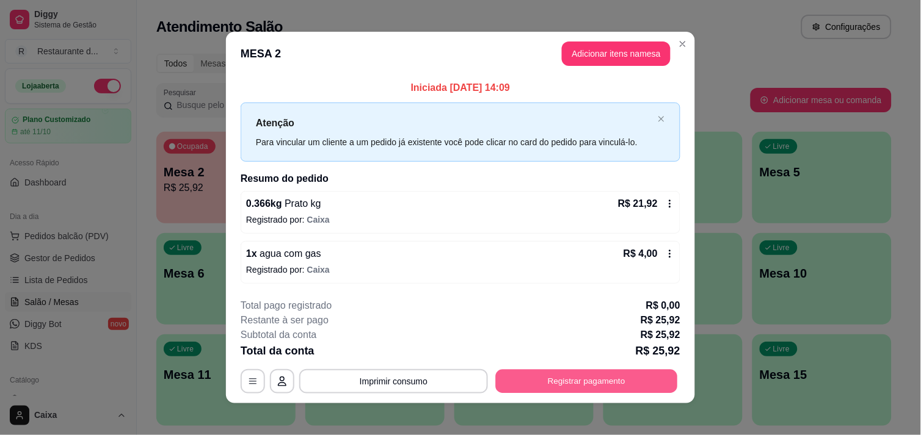
click at [589, 376] on button "Registrar pagamento" at bounding box center [587, 382] width 182 height 24
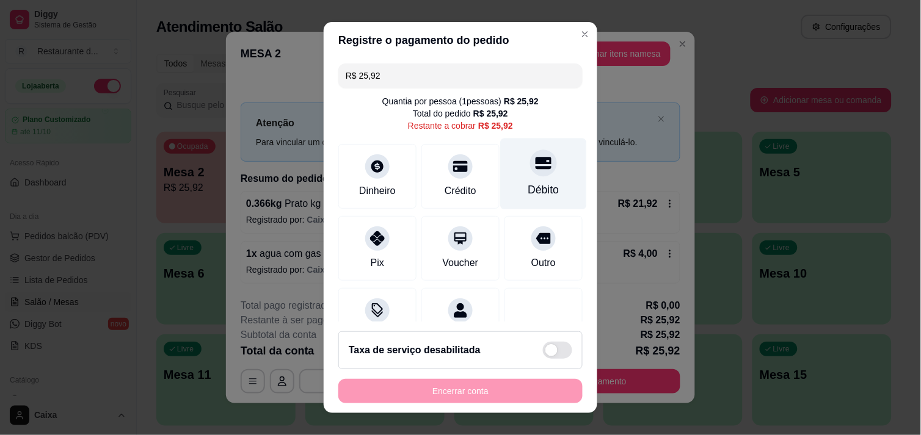
click at [531, 173] on div "Débito" at bounding box center [544, 173] width 86 height 71
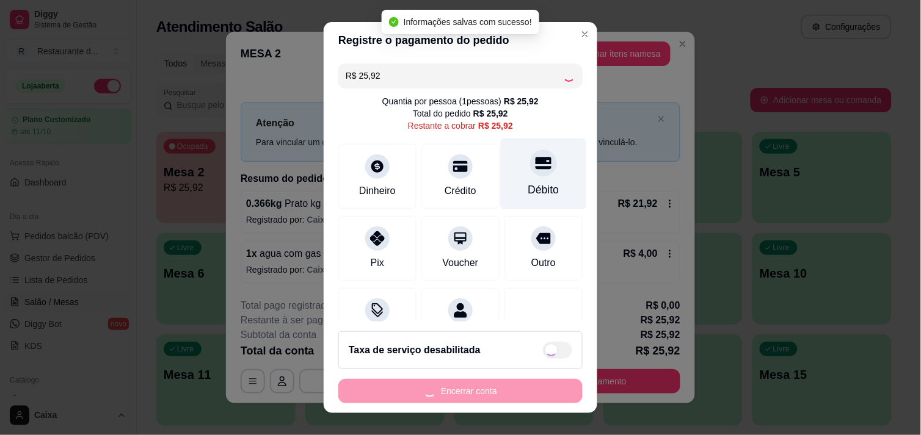
type input "R$ 0,00"
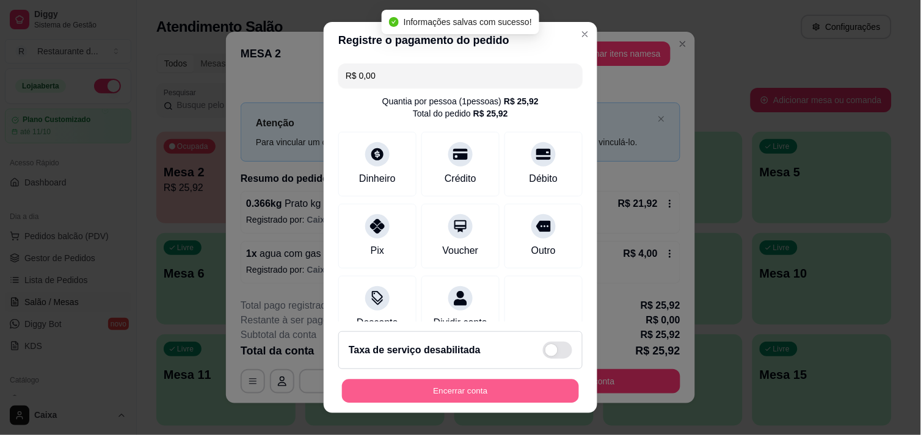
click at [489, 385] on button "Encerrar conta" at bounding box center [460, 392] width 237 height 24
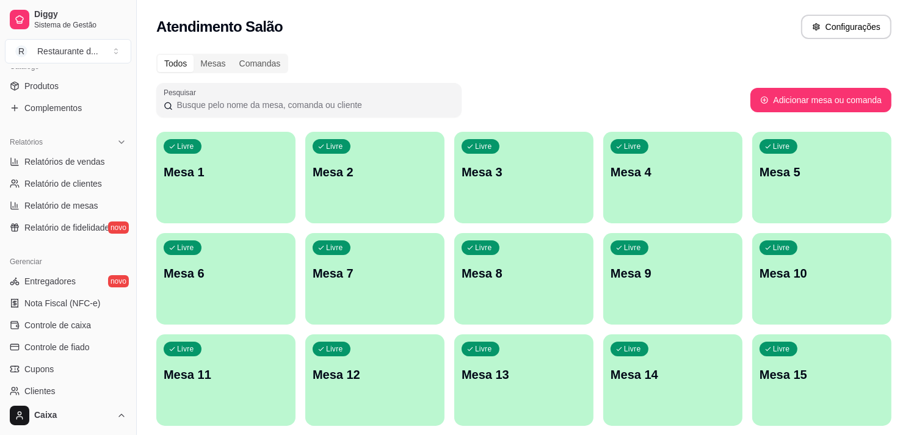
scroll to position [312, 0]
click at [76, 163] on span "Relatórios de vendas" at bounding box center [64, 164] width 81 height 12
